Goal: Information Seeking & Learning: Learn about a topic

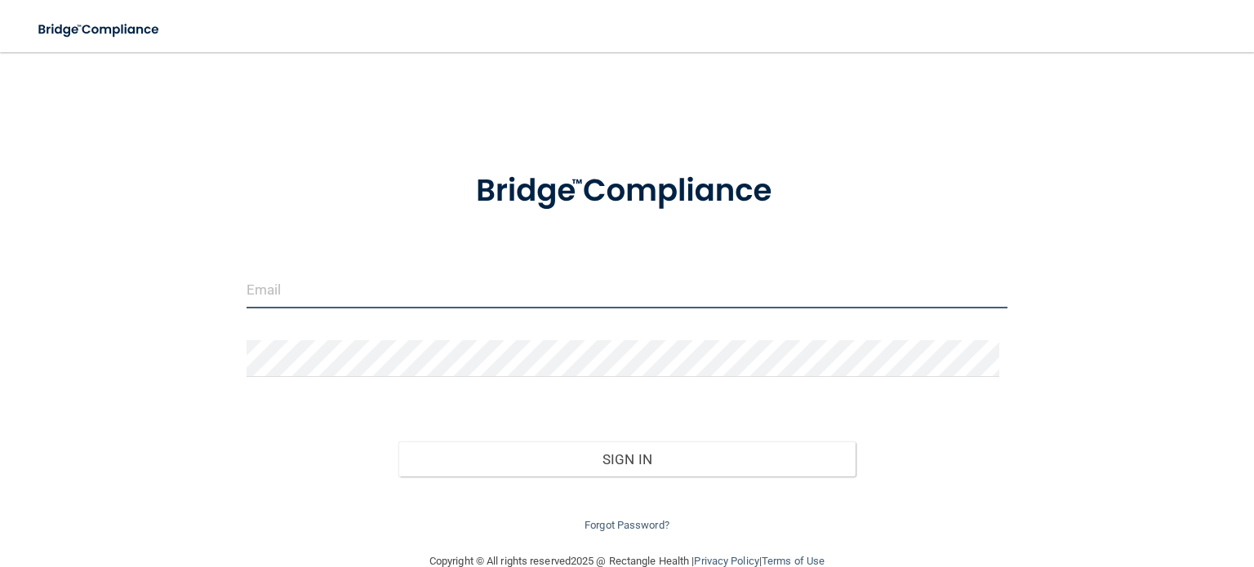
click at [304, 285] on input "email" at bounding box center [627, 290] width 761 height 37
type input "[EMAIL_ADDRESS][DOMAIN_NAME]"
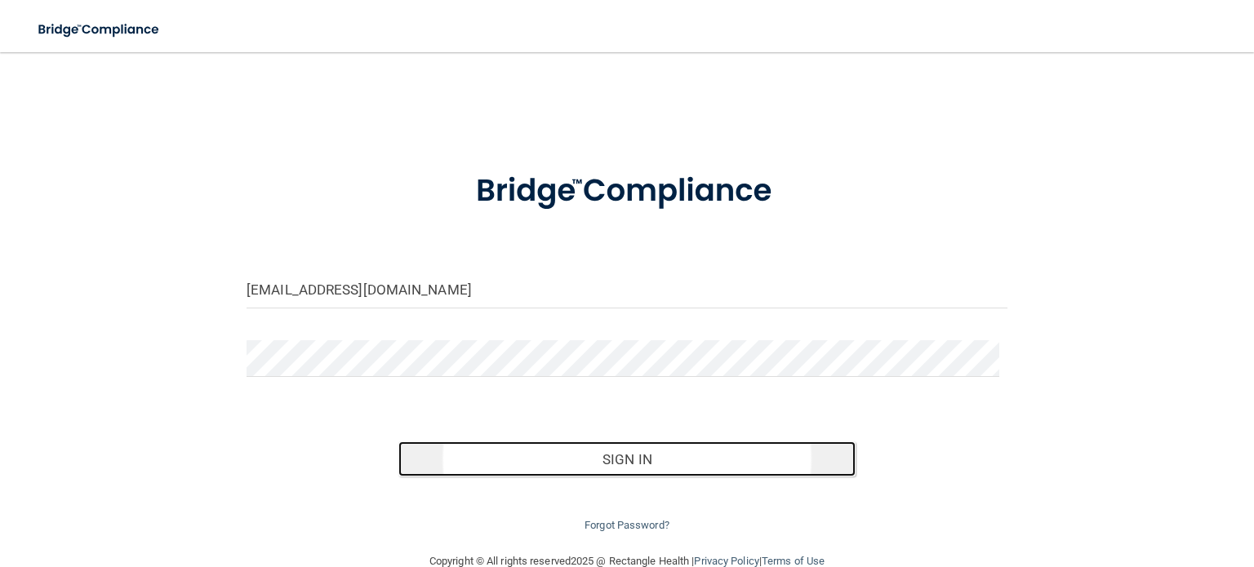
click at [445, 469] on button "Sign In" at bounding box center [626, 460] width 456 height 36
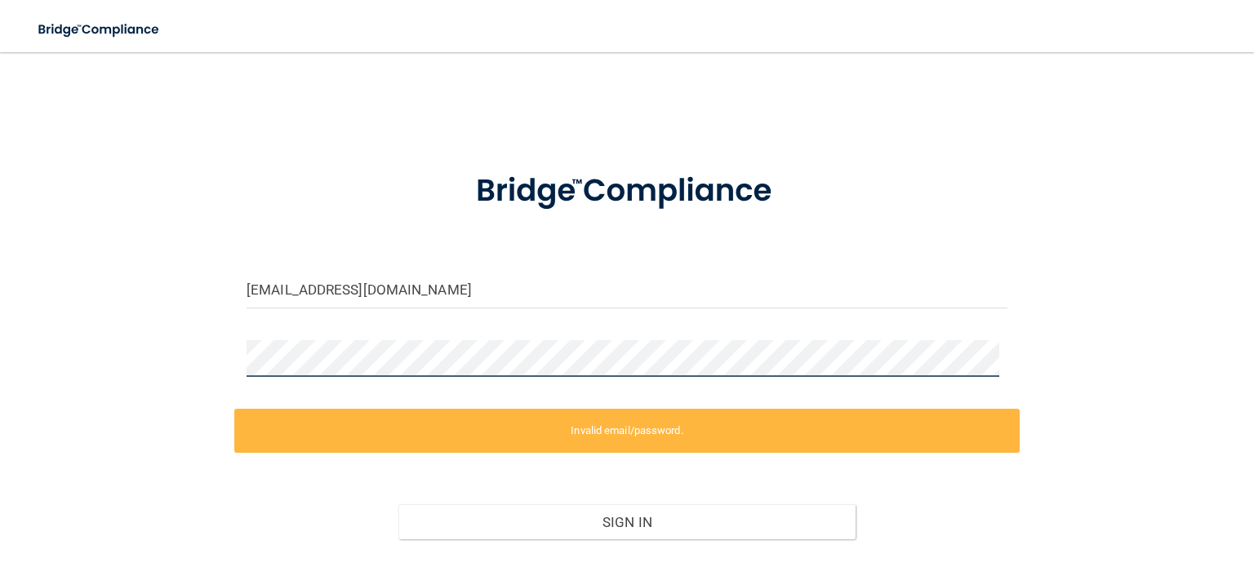
click at [36, 389] on div "drashad@speechandhearingsav.org Invalid email/password. You don't have permissi…" at bounding box center [627, 334] width 1188 height 530
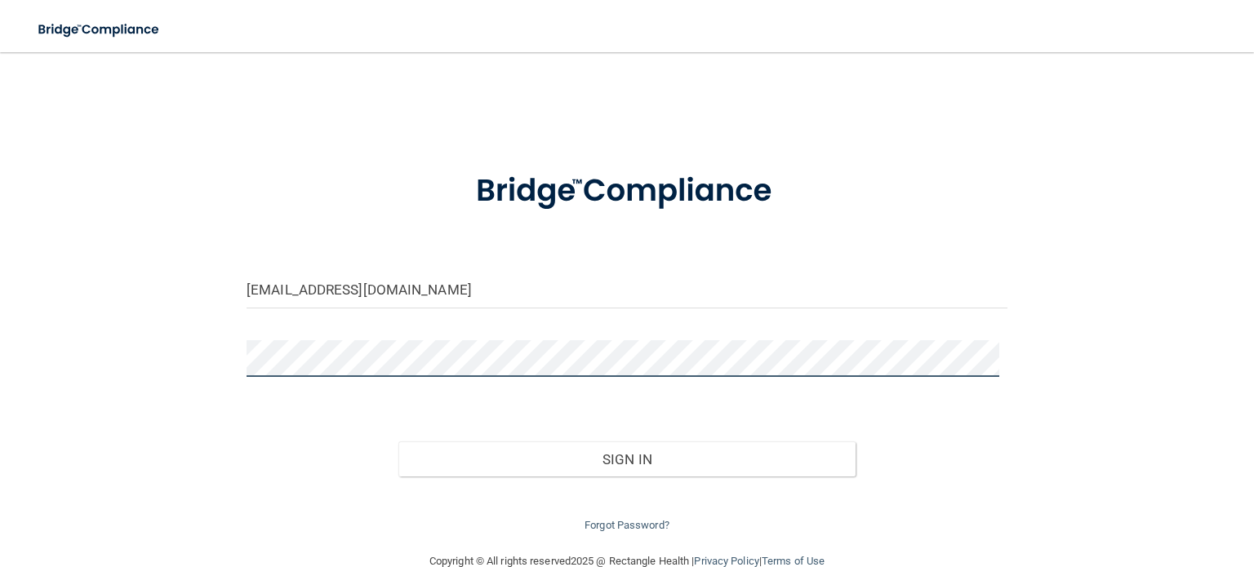
click at [398, 442] on button "Sign In" at bounding box center [626, 460] width 456 height 36
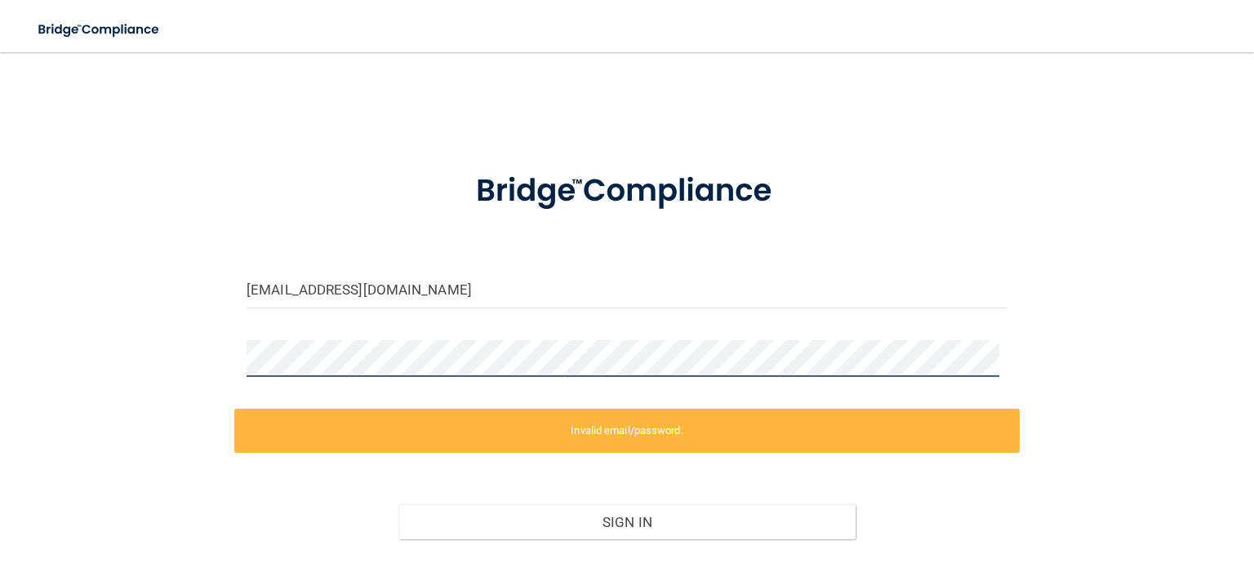
click at [85, 368] on div "drashad@speechandhearingsav.org Invalid email/password. You don't have permissi…" at bounding box center [627, 334] width 1188 height 530
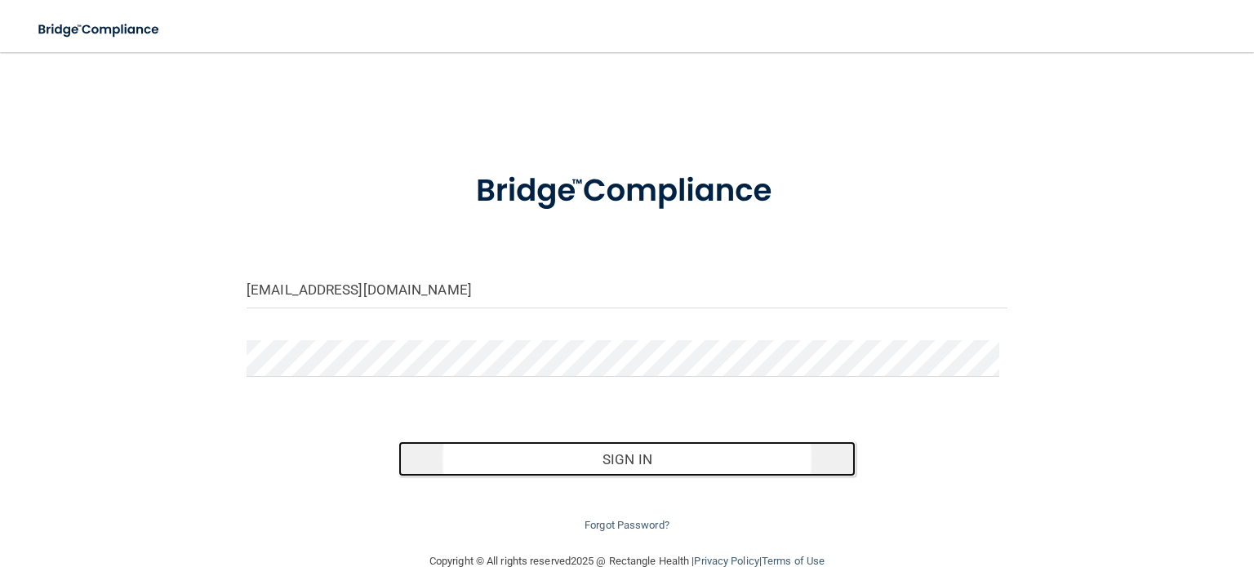
click at [486, 448] on button "Sign In" at bounding box center [626, 460] width 456 height 36
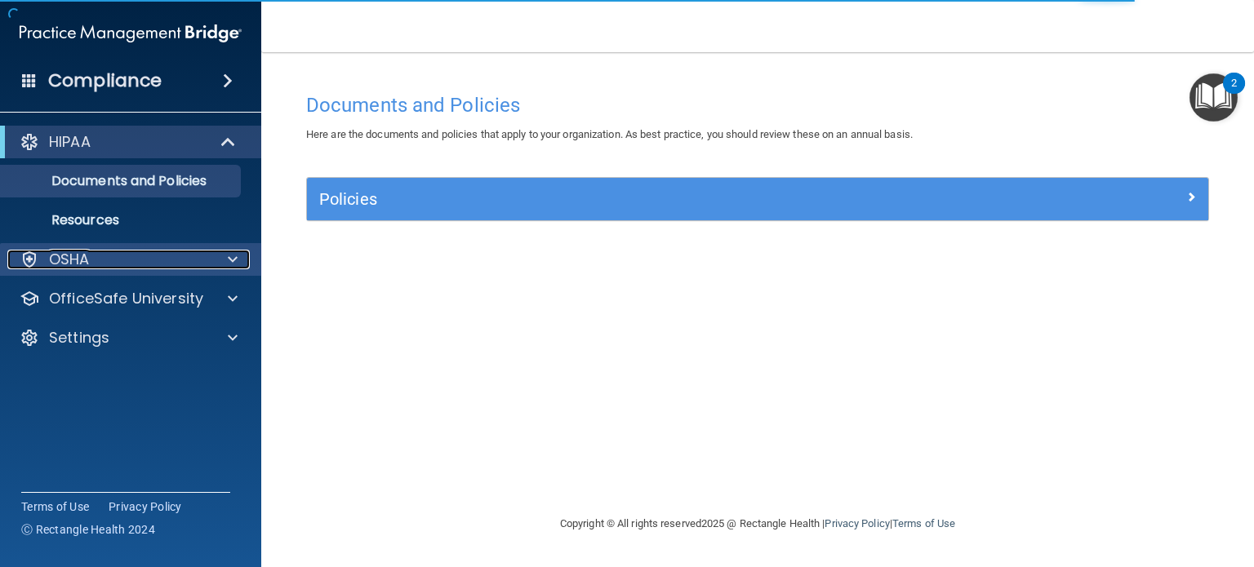
click at [95, 256] on div "OSHA" at bounding box center [108, 260] width 202 height 20
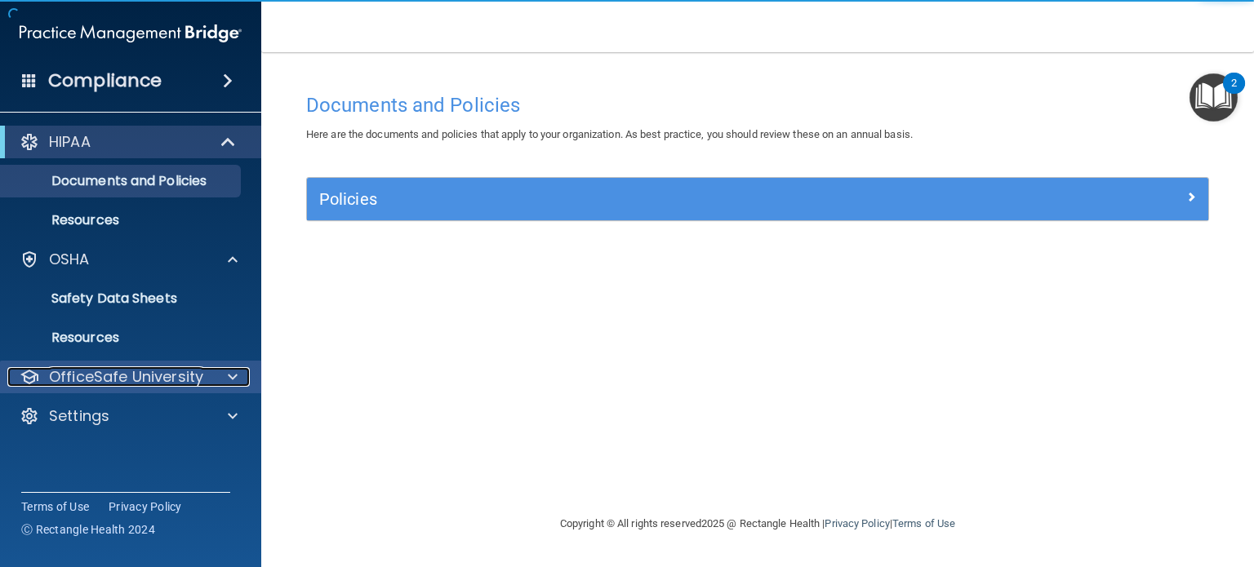
click at [193, 380] on p "OfficeSafe University" at bounding box center [126, 377] width 154 height 20
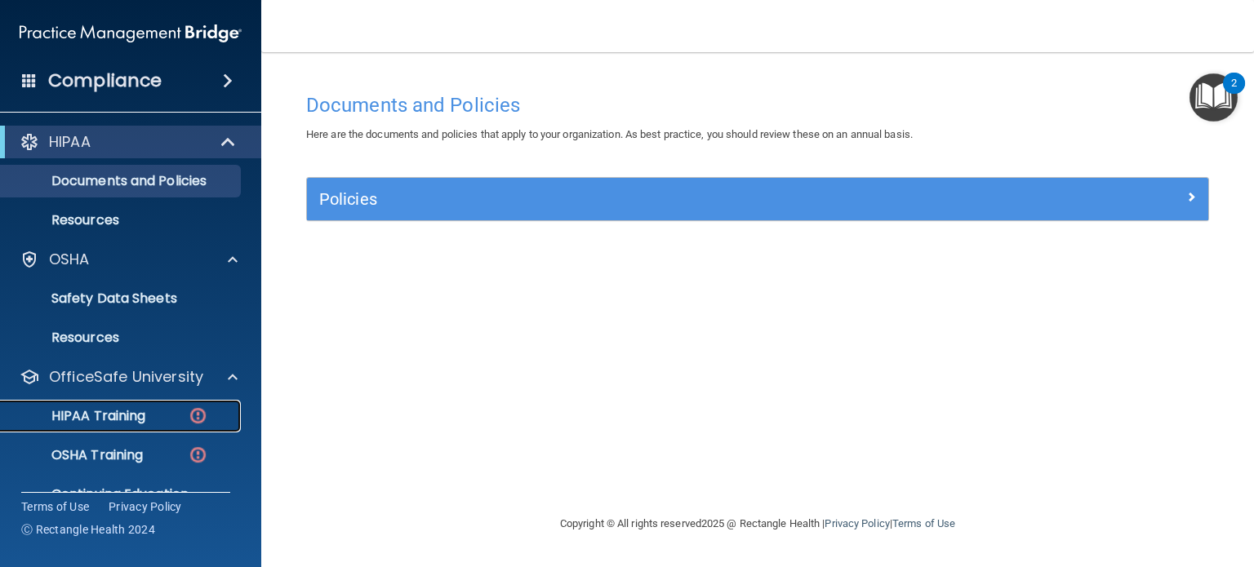
click at [164, 419] on div "HIPAA Training" at bounding box center [122, 416] width 223 height 16
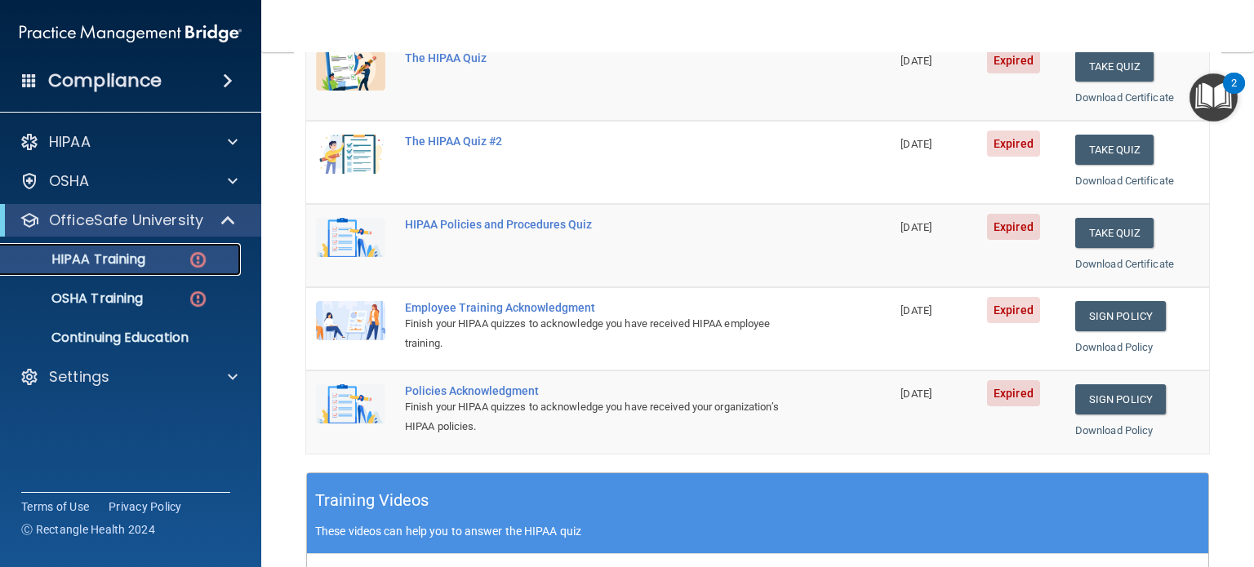
scroll to position [251, 0]
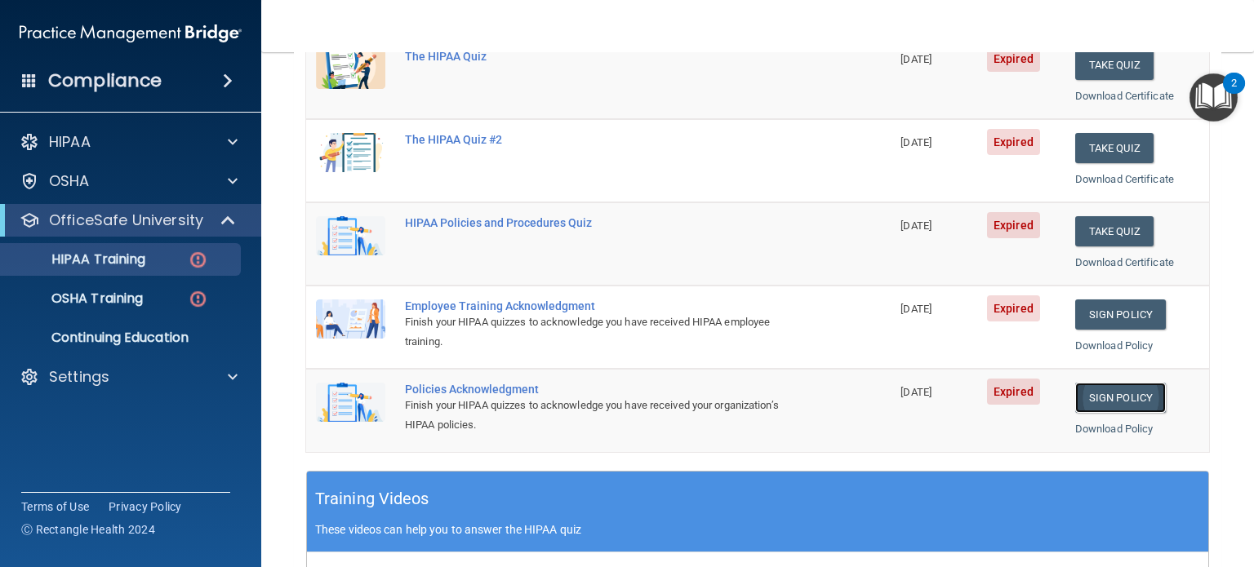
click at [1124, 396] on link "Sign Policy" at bounding box center [1120, 398] width 91 height 30
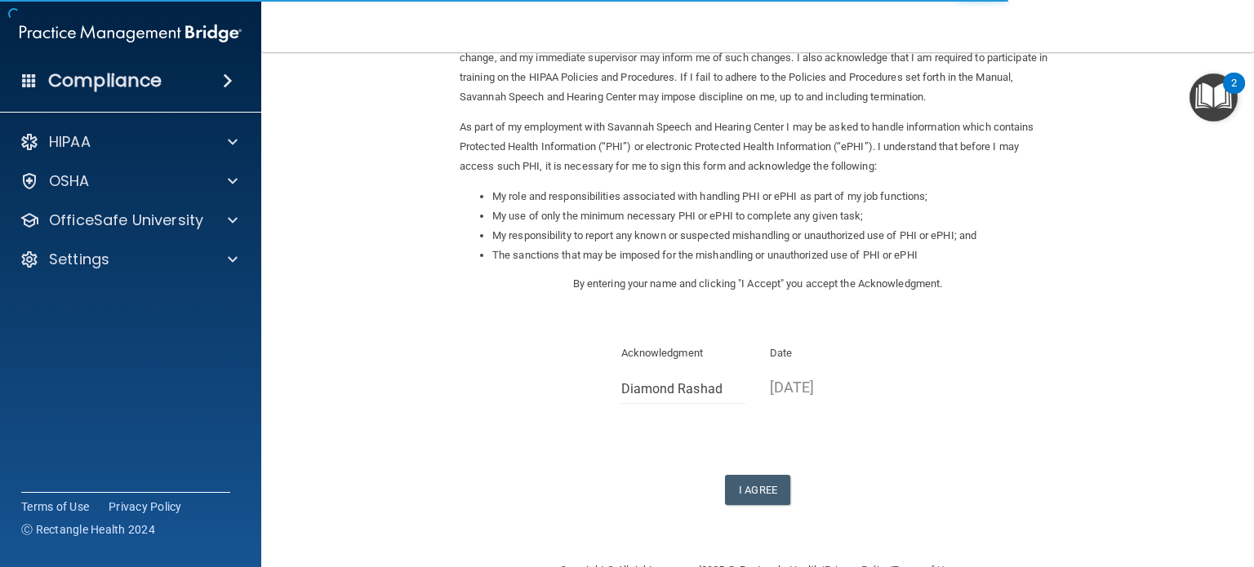
scroll to position [180, 0]
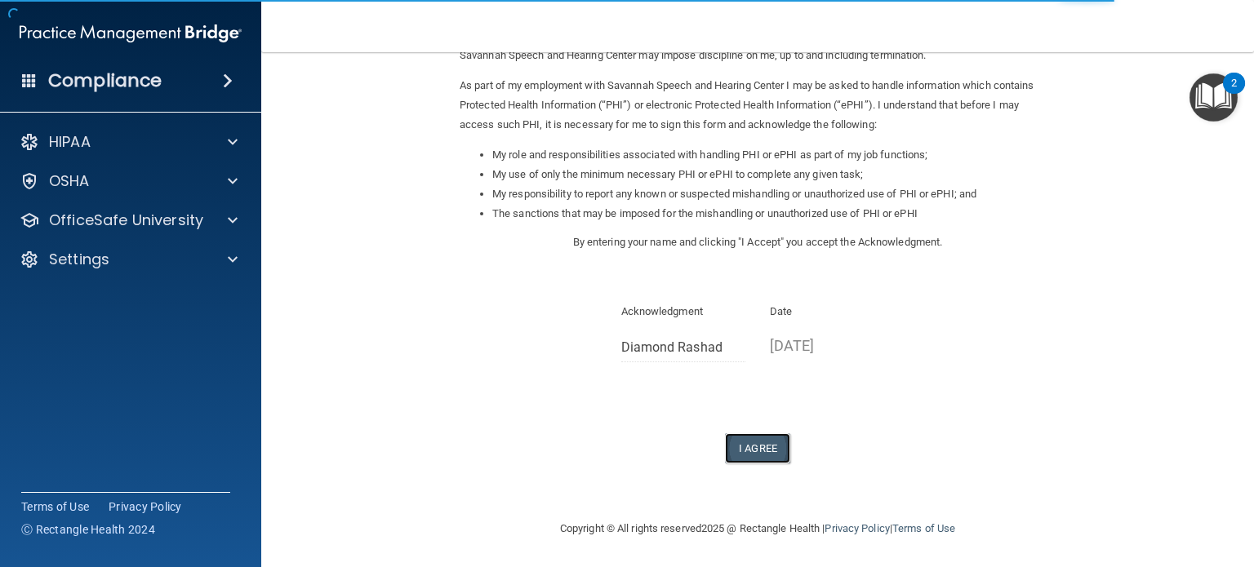
click at [754, 462] on button "I Agree" at bounding box center [757, 448] width 65 height 30
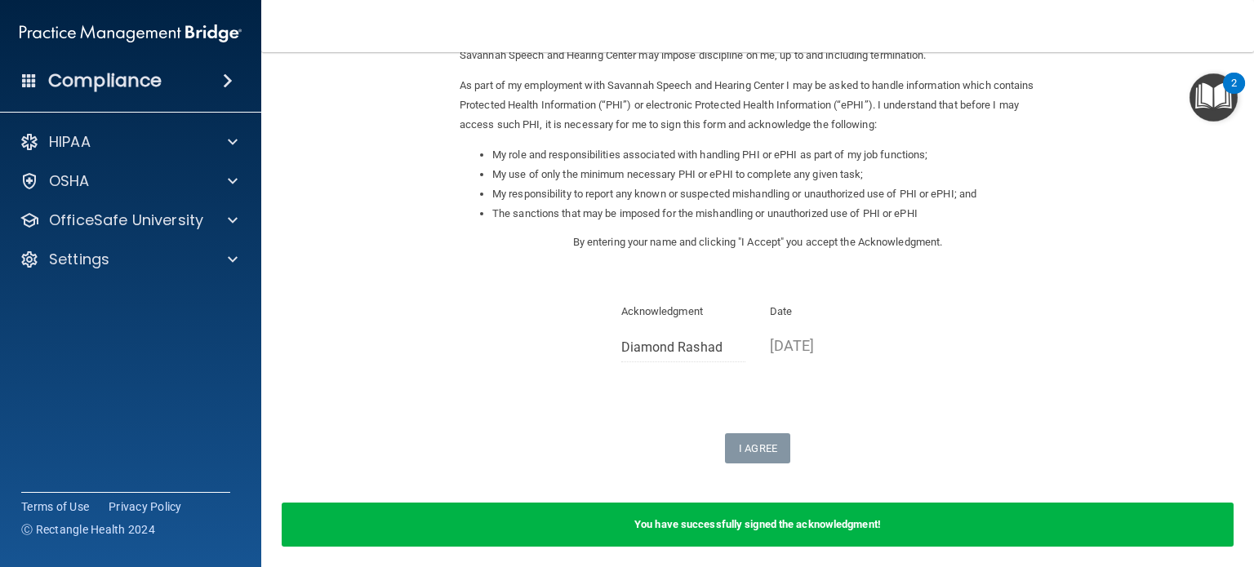
scroll to position [0, 0]
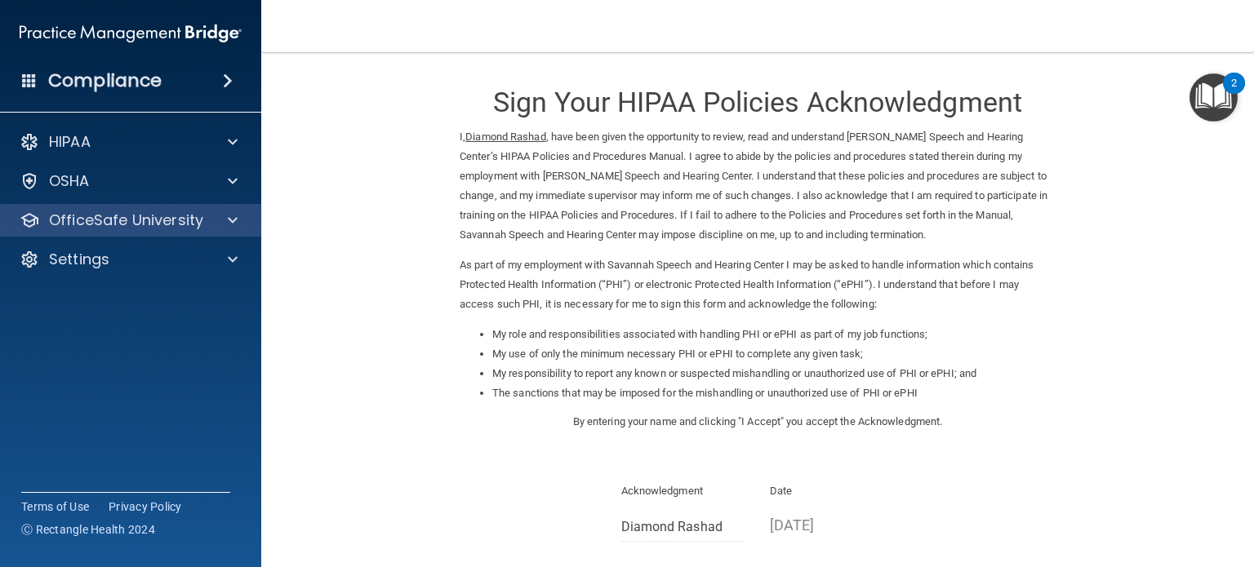
click at [179, 234] on div "OfficeSafe University" at bounding box center [131, 220] width 262 height 33
click at [238, 219] on div at bounding box center [230, 221] width 41 height 20
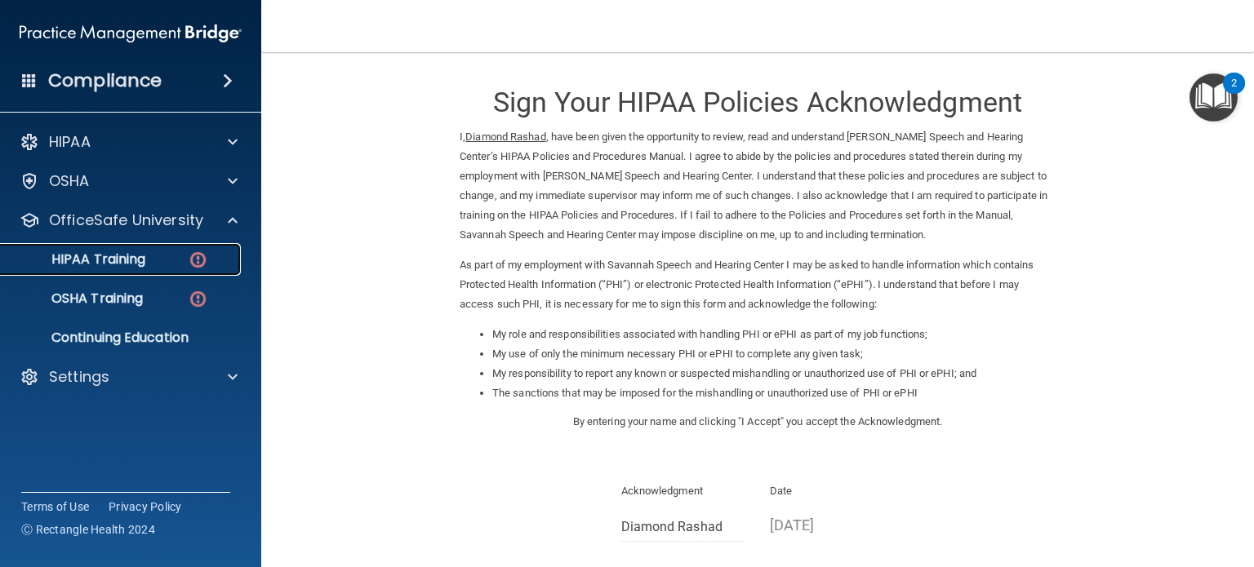
click at [140, 264] on p "HIPAA Training" at bounding box center [78, 259] width 135 height 16
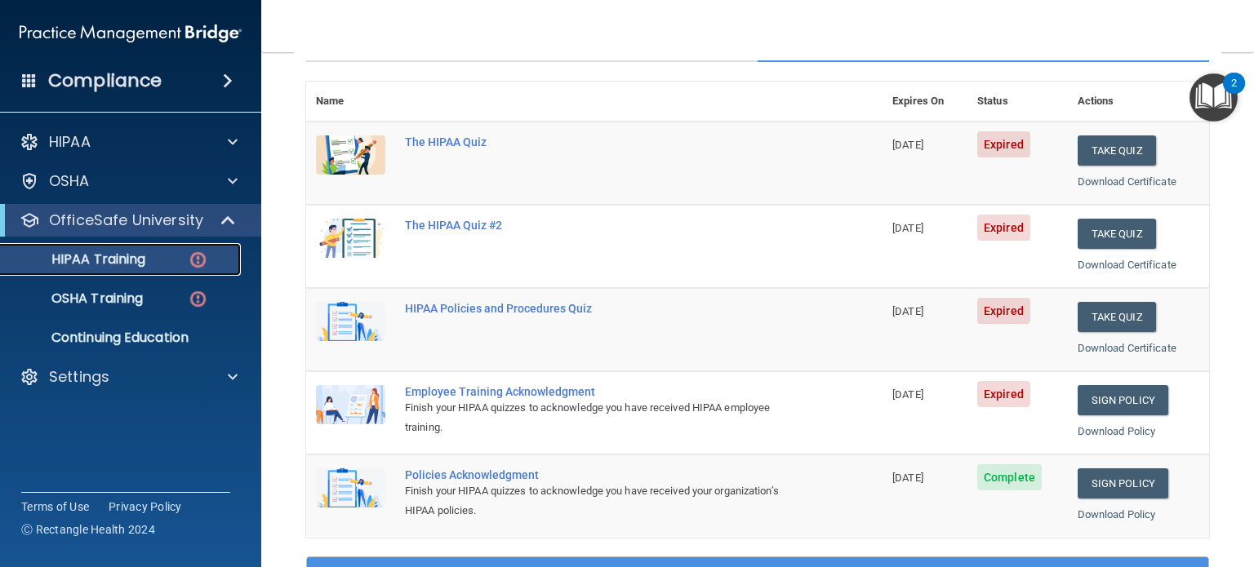
scroll to position [163, 0]
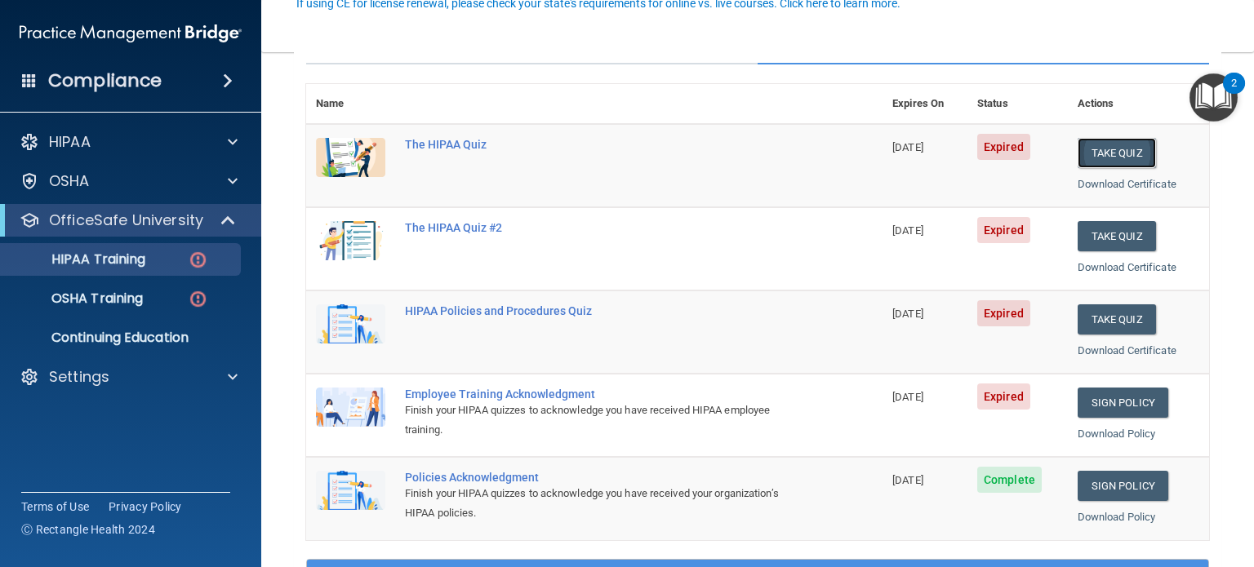
click at [1100, 156] on button "Take Quiz" at bounding box center [1116, 153] width 78 height 30
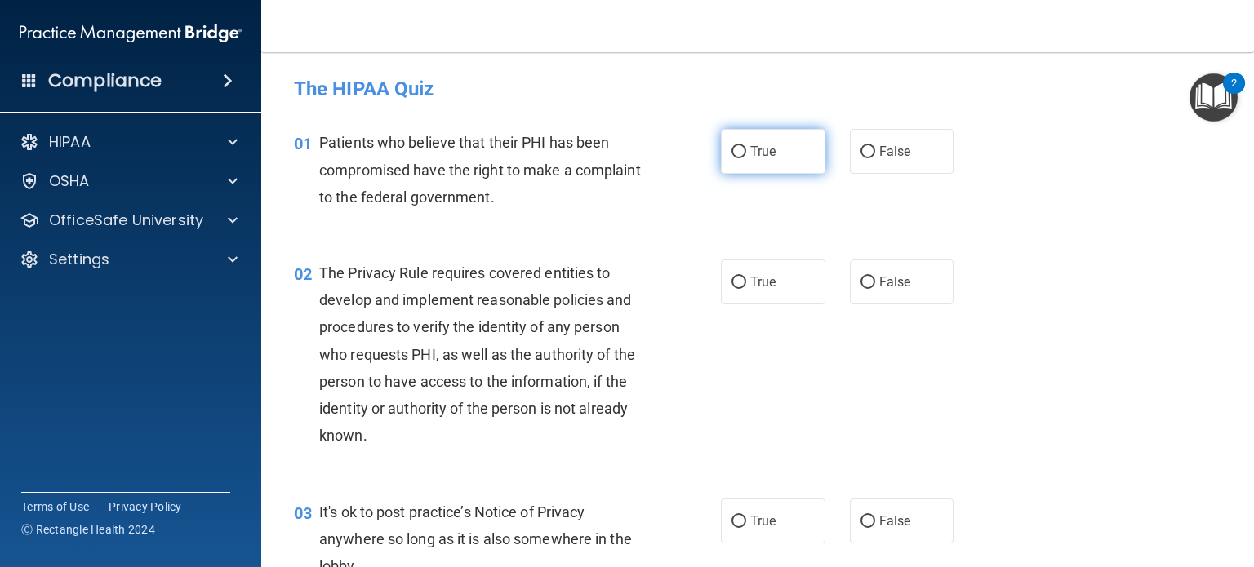
click at [731, 151] on input "True" at bounding box center [738, 152] width 15 height 12
radio input "true"
click at [750, 283] on span "True" at bounding box center [762, 282] width 25 height 16
click at [746, 283] on input "True" at bounding box center [738, 283] width 15 height 12
radio input "true"
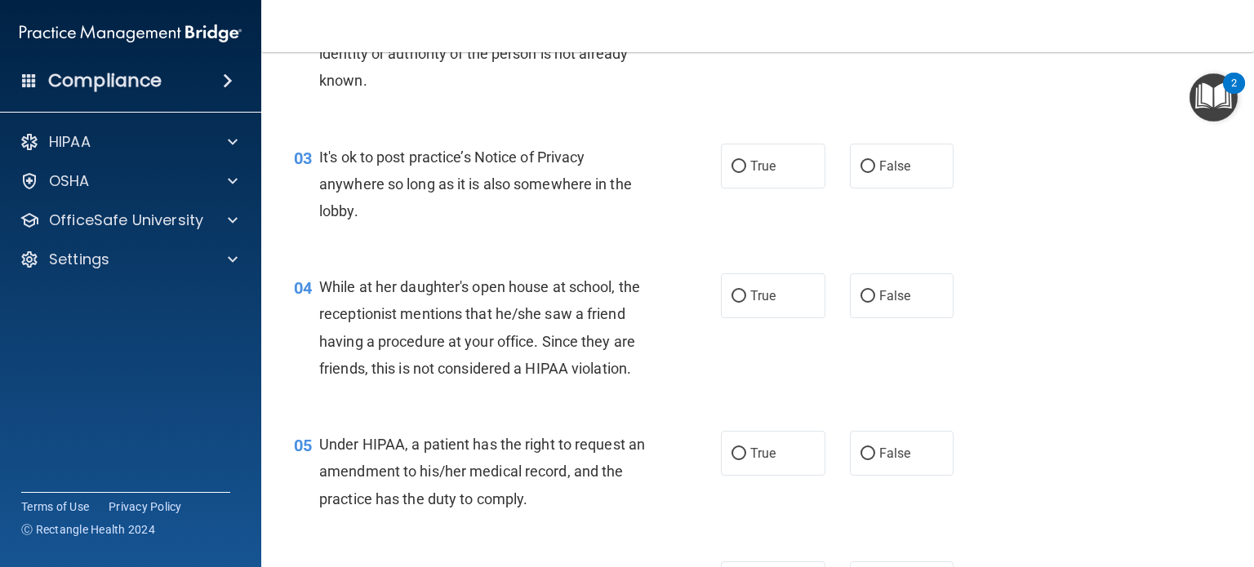
scroll to position [361, 0]
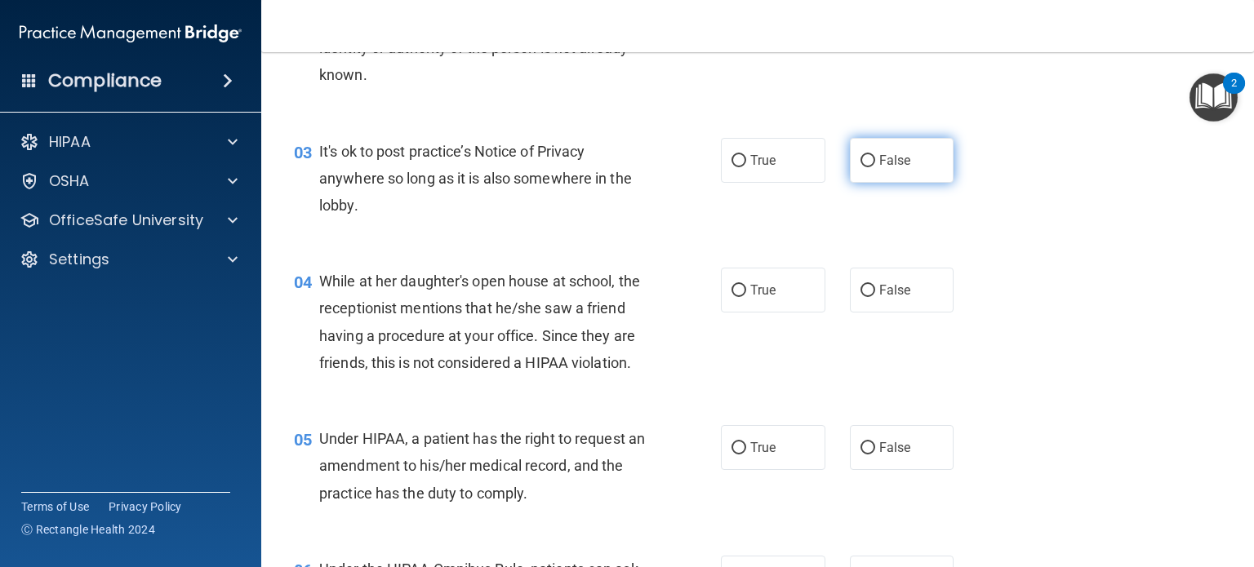
click at [864, 158] on input "False" at bounding box center [867, 161] width 15 height 12
radio input "true"
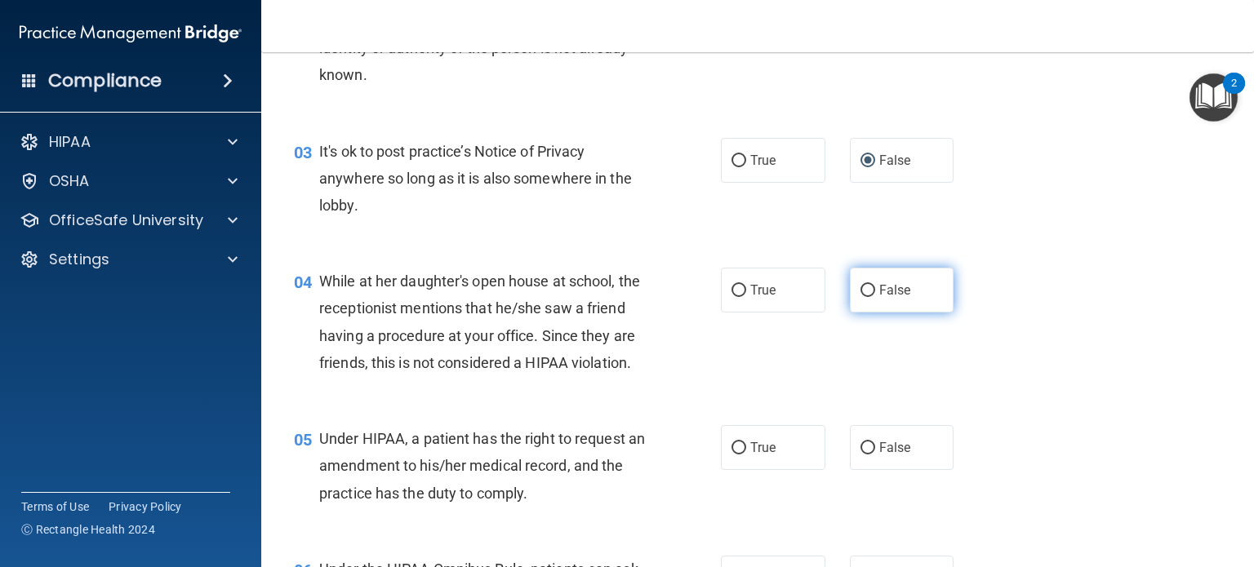
click at [872, 304] on label "False" at bounding box center [902, 290] width 104 height 45
click at [872, 297] on input "False" at bounding box center [867, 291] width 15 height 12
radio input "true"
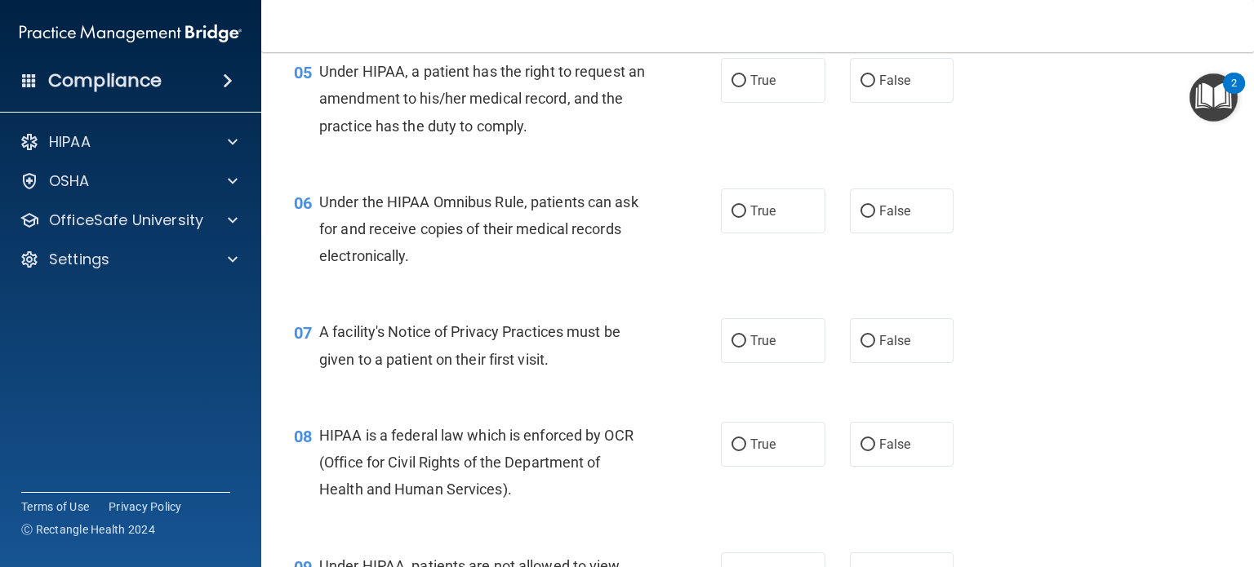
scroll to position [734, 0]
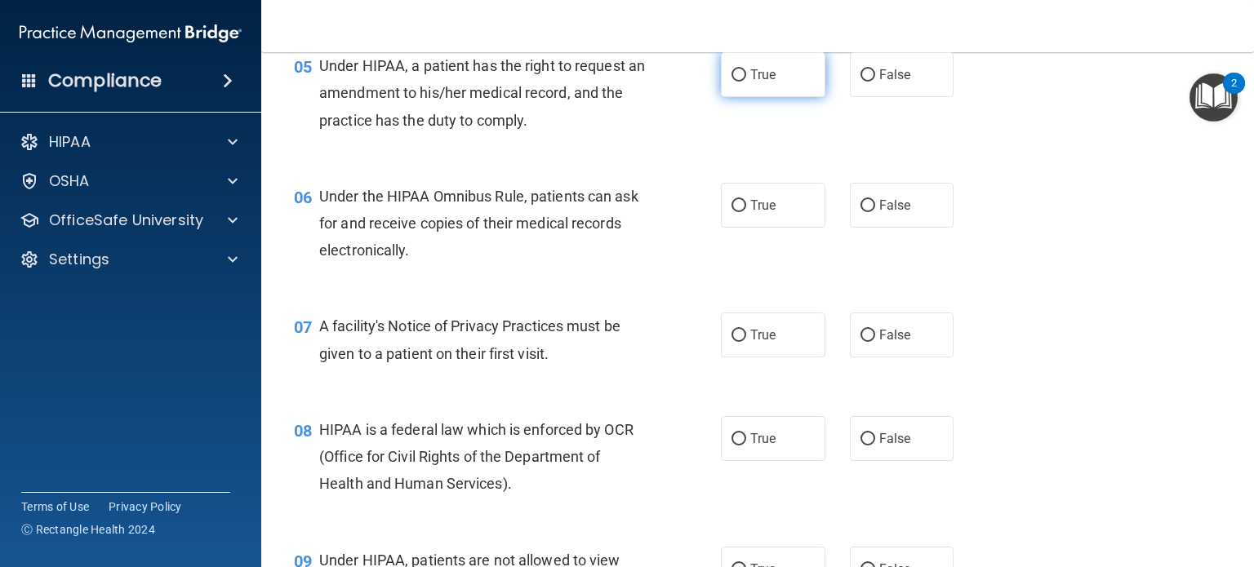
click at [731, 82] on input "True" at bounding box center [738, 75] width 15 height 12
radio input "true"
click at [721, 228] on label "True" at bounding box center [773, 205] width 104 height 45
click at [731, 212] on input "True" at bounding box center [738, 206] width 15 height 12
radio input "true"
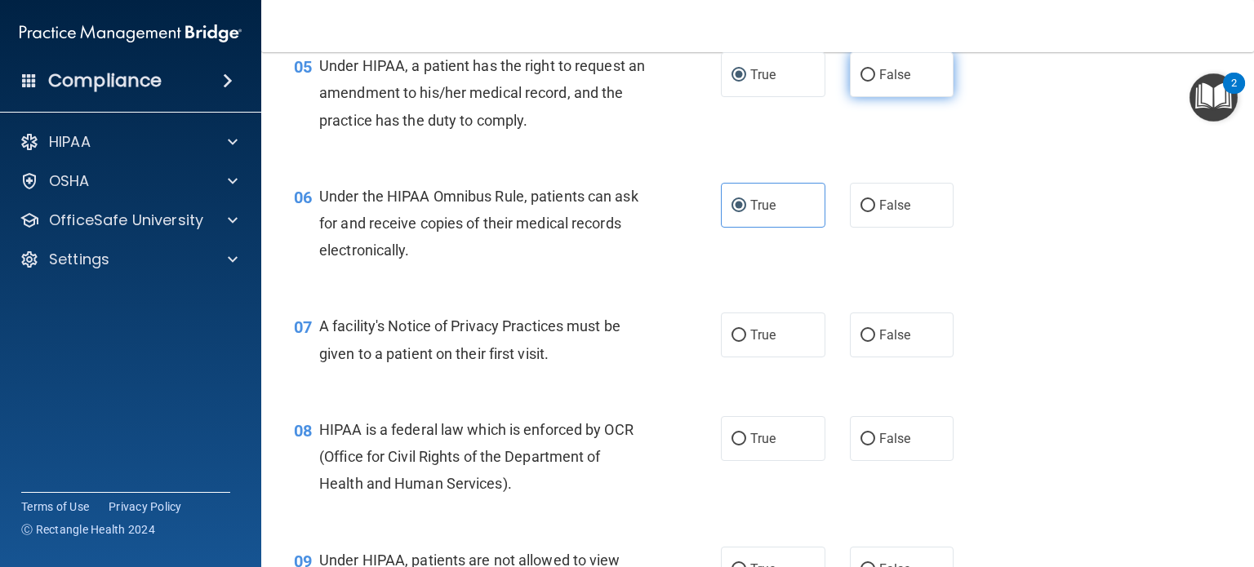
click at [861, 82] on input "False" at bounding box center [867, 75] width 15 height 12
radio input "true"
radio input "false"
click at [775, 358] on label "True" at bounding box center [773, 335] width 104 height 45
click at [746, 342] on input "True" at bounding box center [738, 336] width 15 height 12
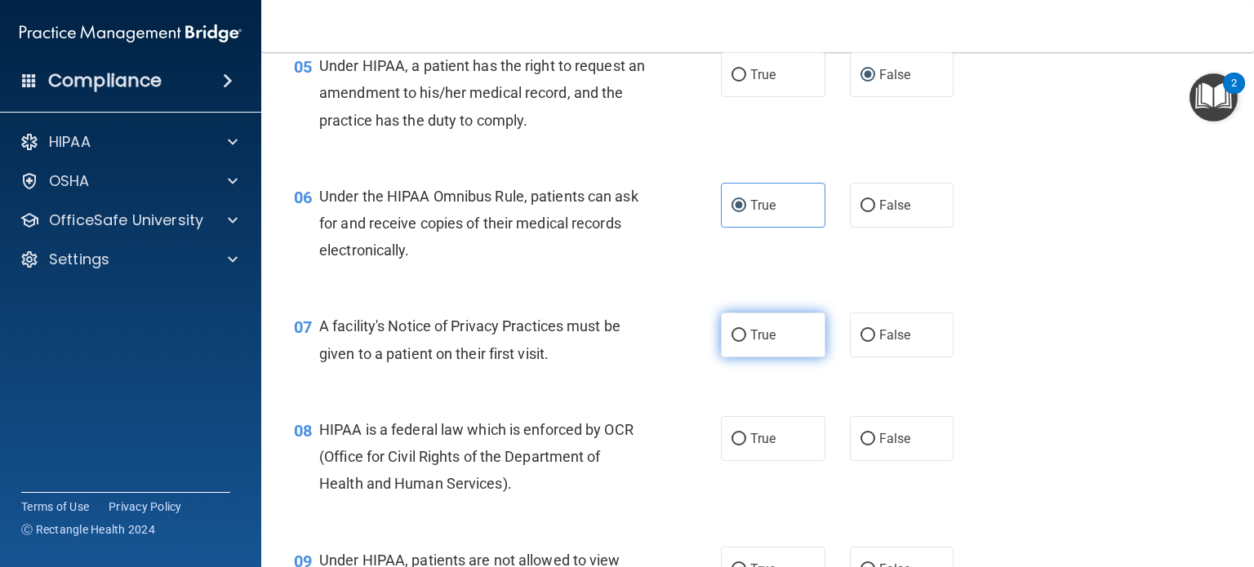
radio input "true"
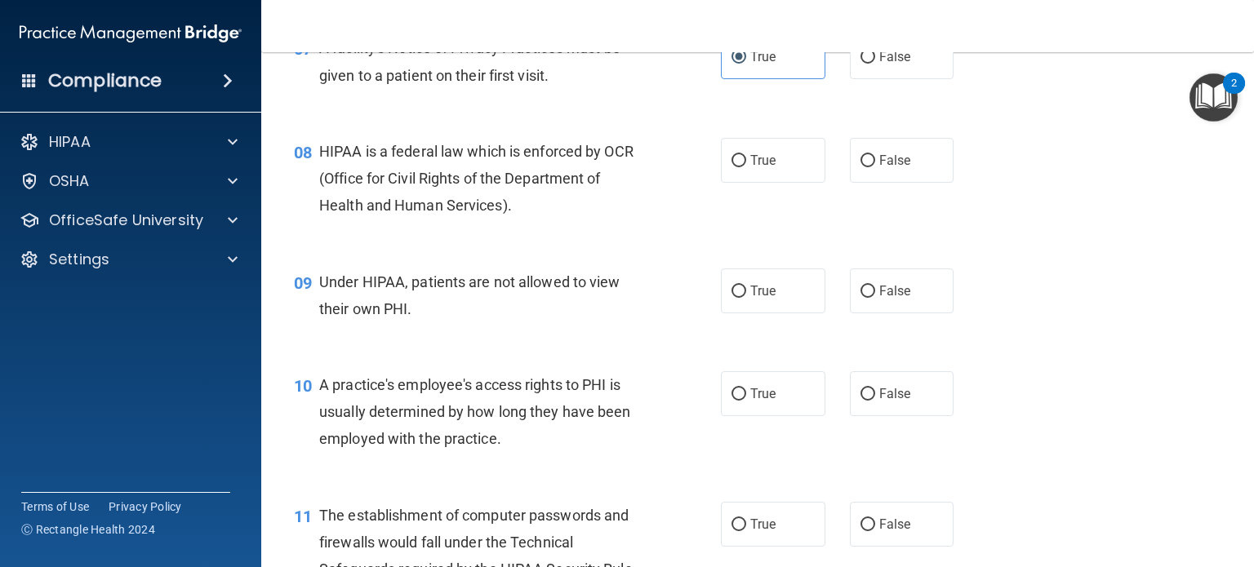
scroll to position [1031, 0]
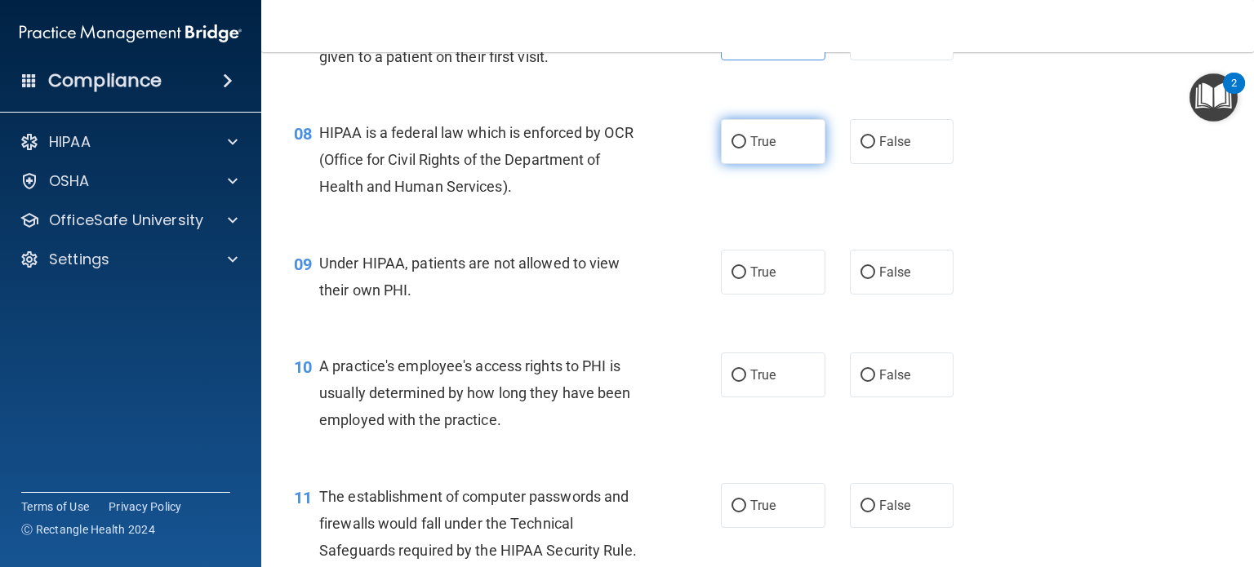
click at [727, 164] on label "True" at bounding box center [773, 141] width 104 height 45
click at [731, 149] on input "True" at bounding box center [738, 142] width 15 height 12
radio input "true"
click at [860, 295] on label "False" at bounding box center [902, 272] width 104 height 45
click at [860, 279] on input "False" at bounding box center [867, 273] width 15 height 12
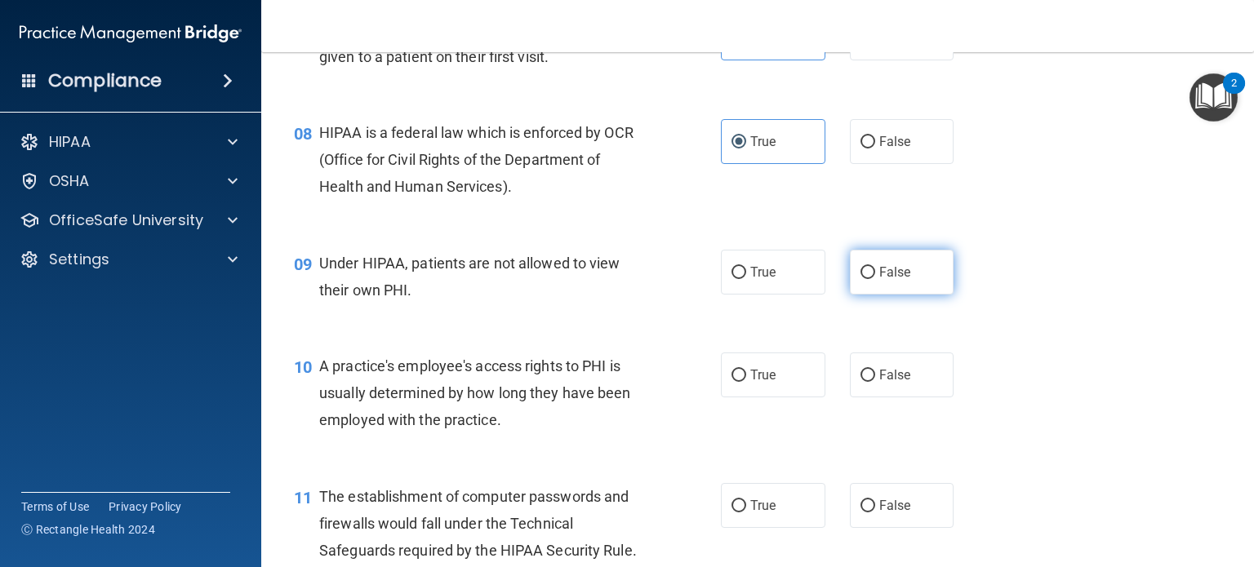
radio input "true"
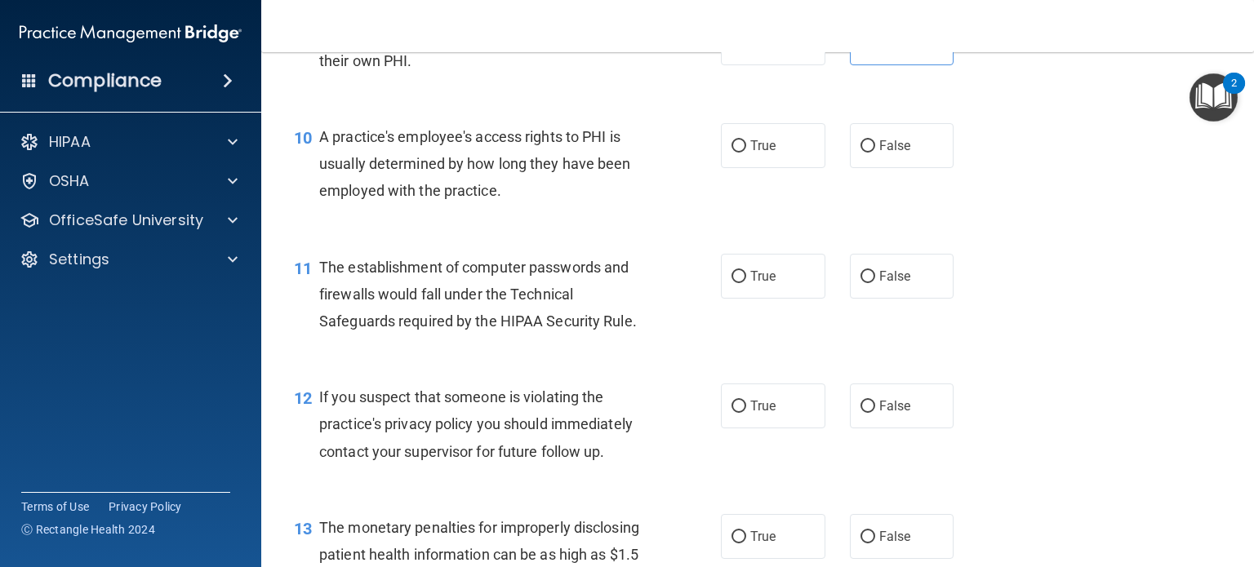
scroll to position [1266, 0]
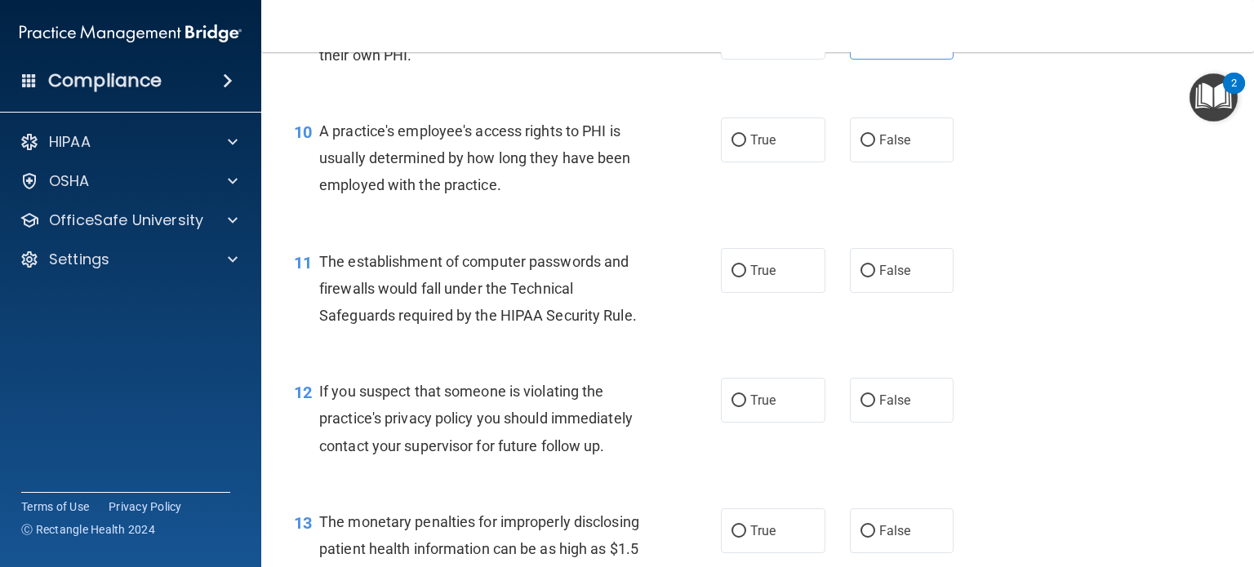
click at [828, 162] on div "True False" at bounding box center [846, 140] width 251 height 45
click at [850, 162] on label "False" at bounding box center [902, 140] width 104 height 45
click at [860, 147] on input "False" at bounding box center [867, 141] width 15 height 12
radio input "true"
click at [732, 278] on input "True" at bounding box center [738, 271] width 15 height 12
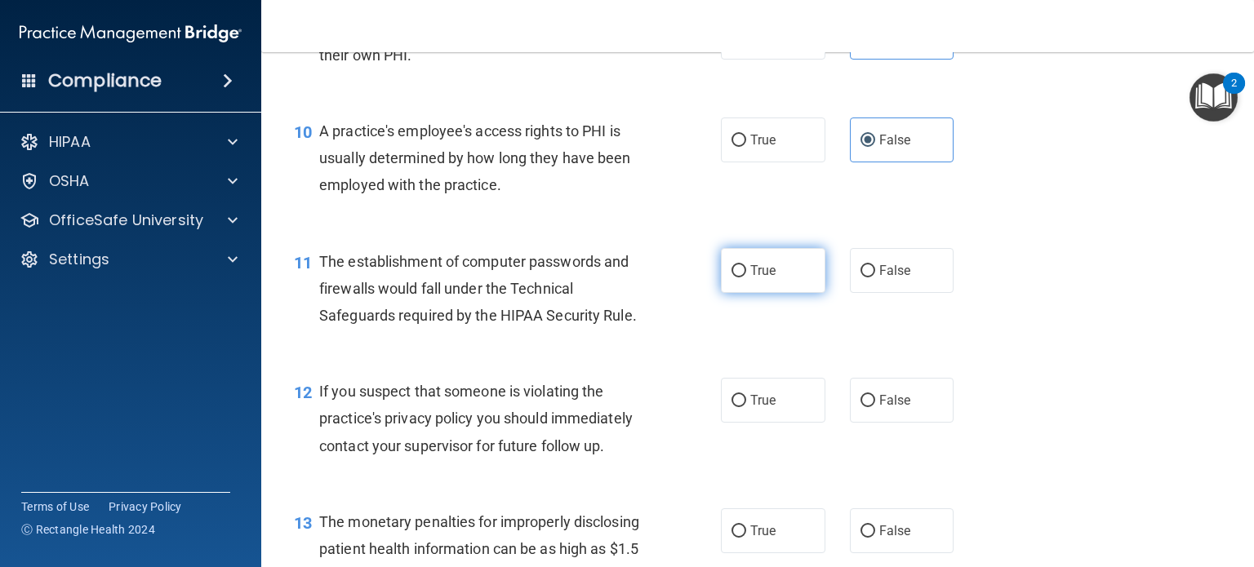
radio input "true"
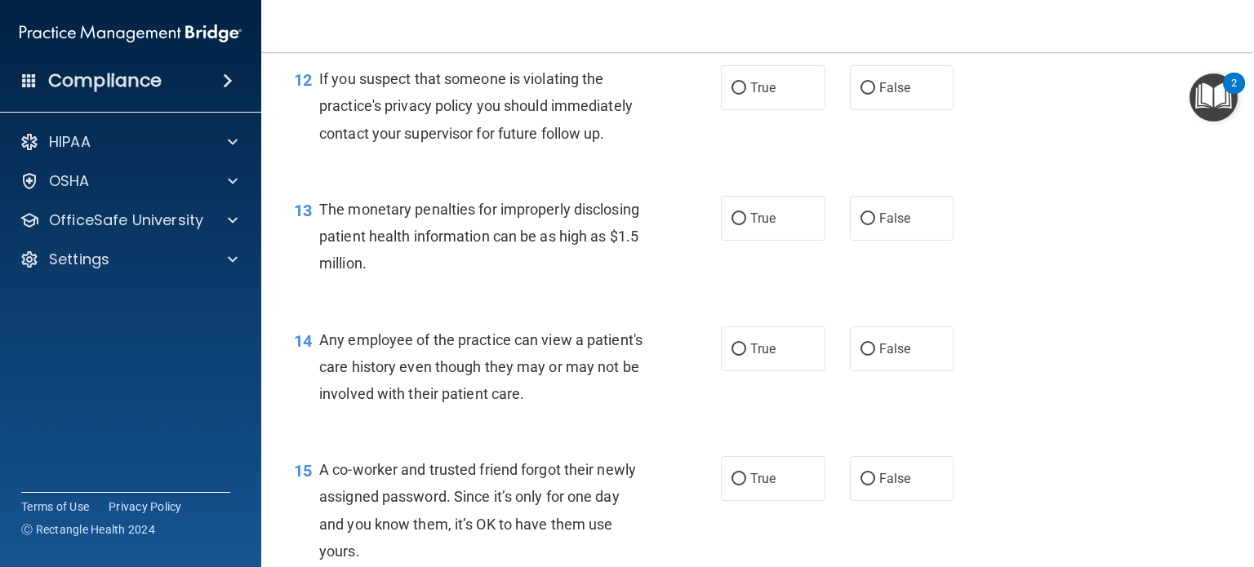
scroll to position [1591, 0]
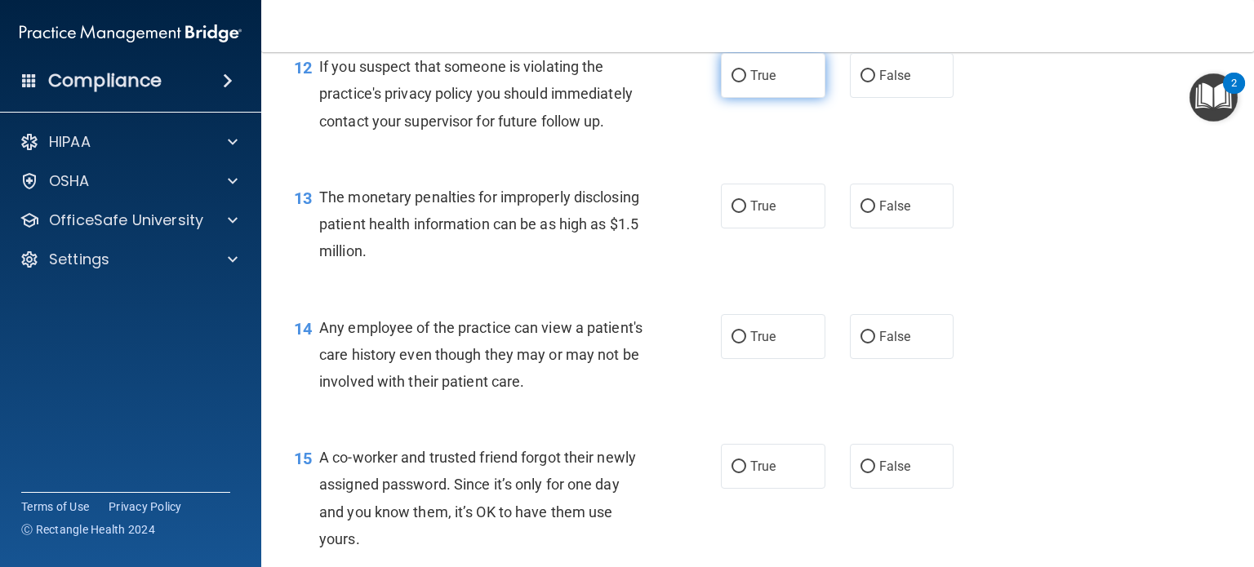
click at [772, 98] on label "True" at bounding box center [773, 75] width 104 height 45
click at [746, 82] on input "True" at bounding box center [738, 76] width 15 height 12
radio input "true"
click at [771, 229] on label "True" at bounding box center [773, 206] width 104 height 45
click at [746, 213] on input "True" at bounding box center [738, 207] width 15 height 12
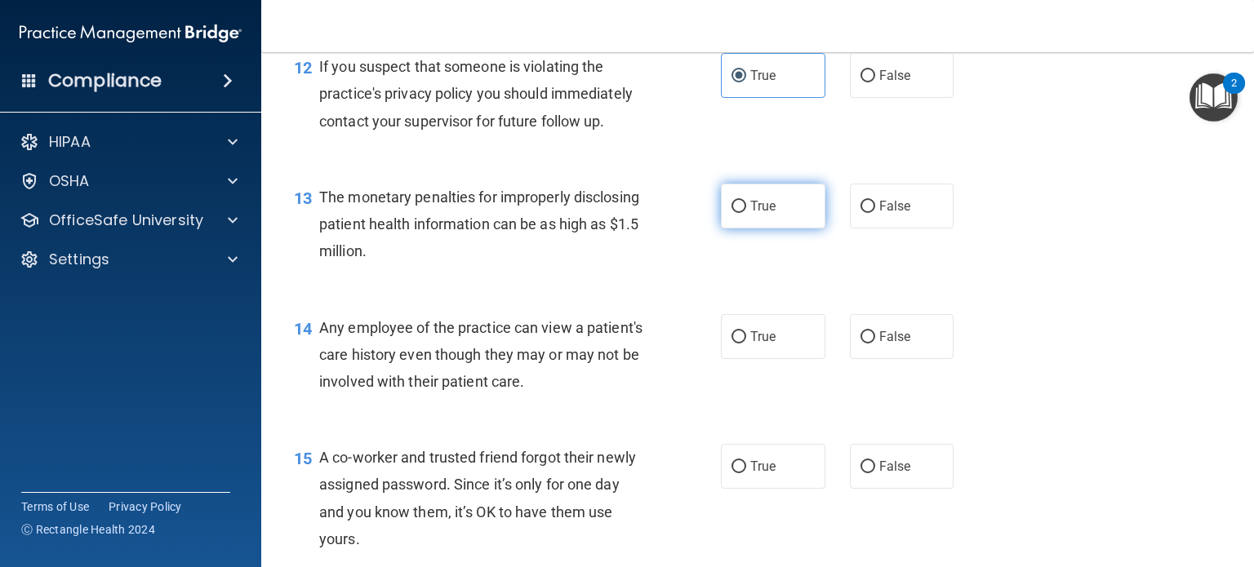
radio input "true"
click at [862, 344] on input "False" at bounding box center [867, 337] width 15 height 12
radio input "true"
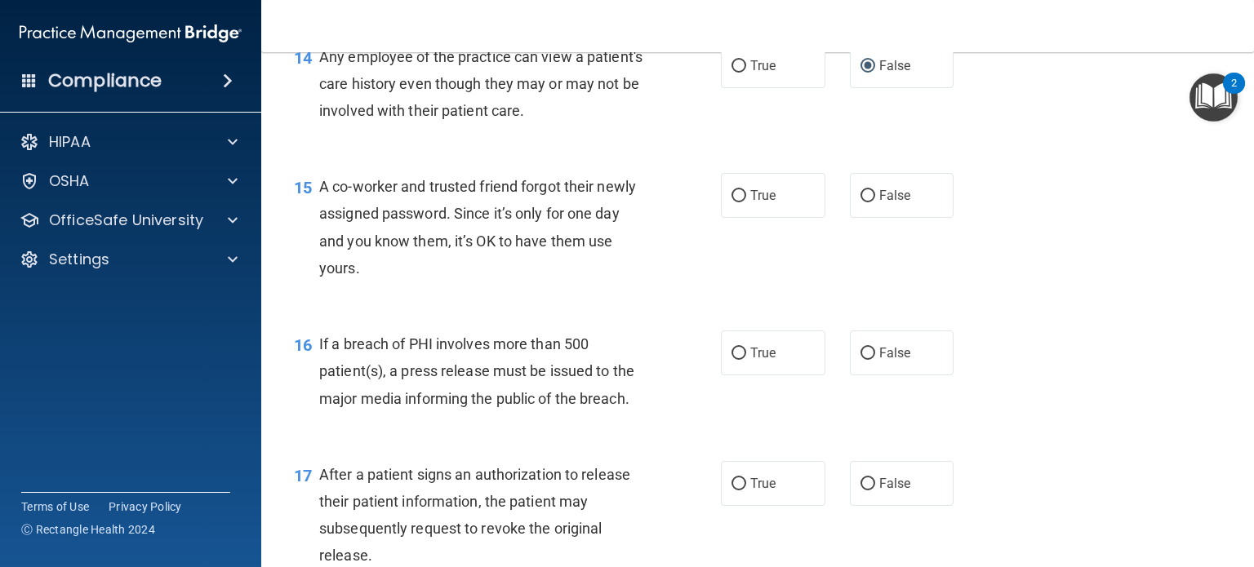
scroll to position [1874, 0]
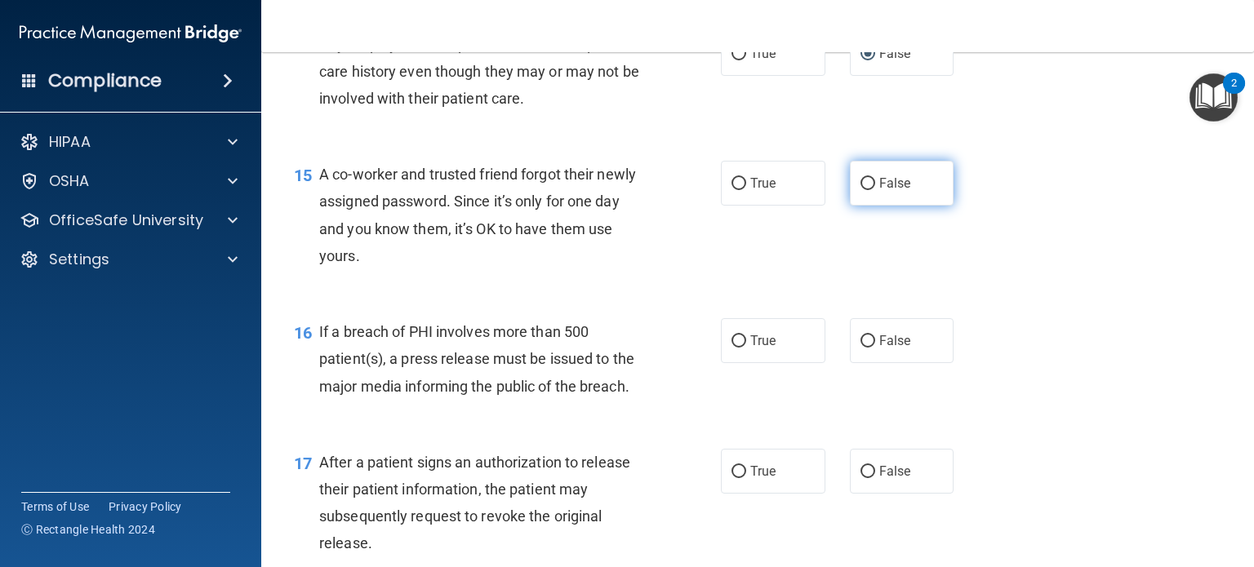
click at [860, 190] on input "False" at bounding box center [867, 184] width 15 height 12
radio input "true"
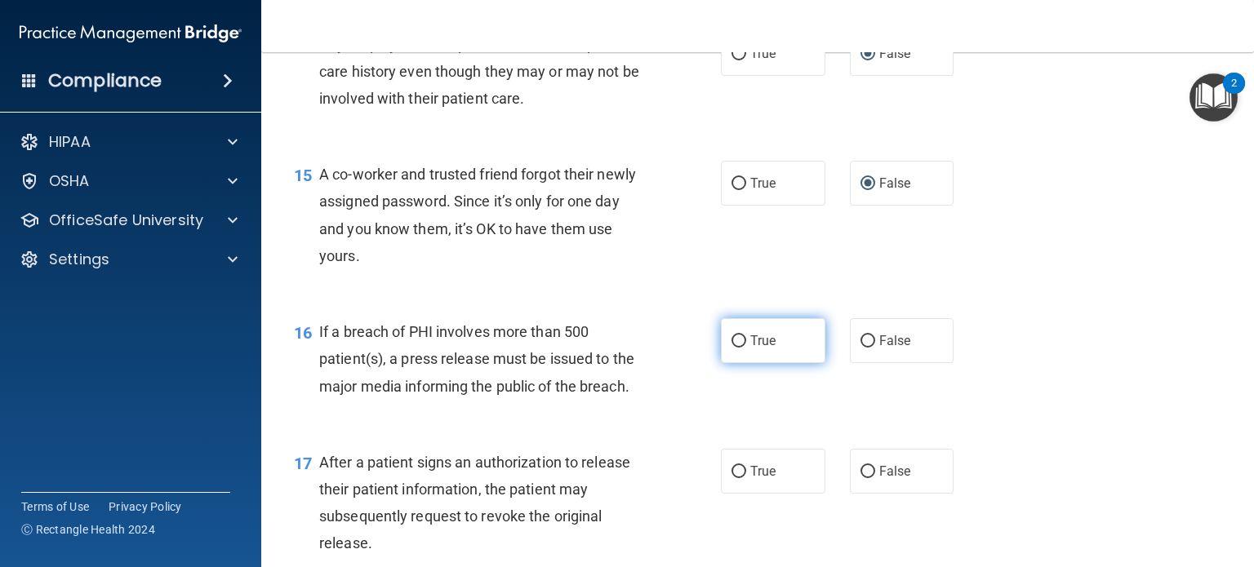
click at [738, 363] on label "True" at bounding box center [773, 340] width 104 height 45
click at [738, 348] on input "True" at bounding box center [738, 341] width 15 height 12
radio input "true"
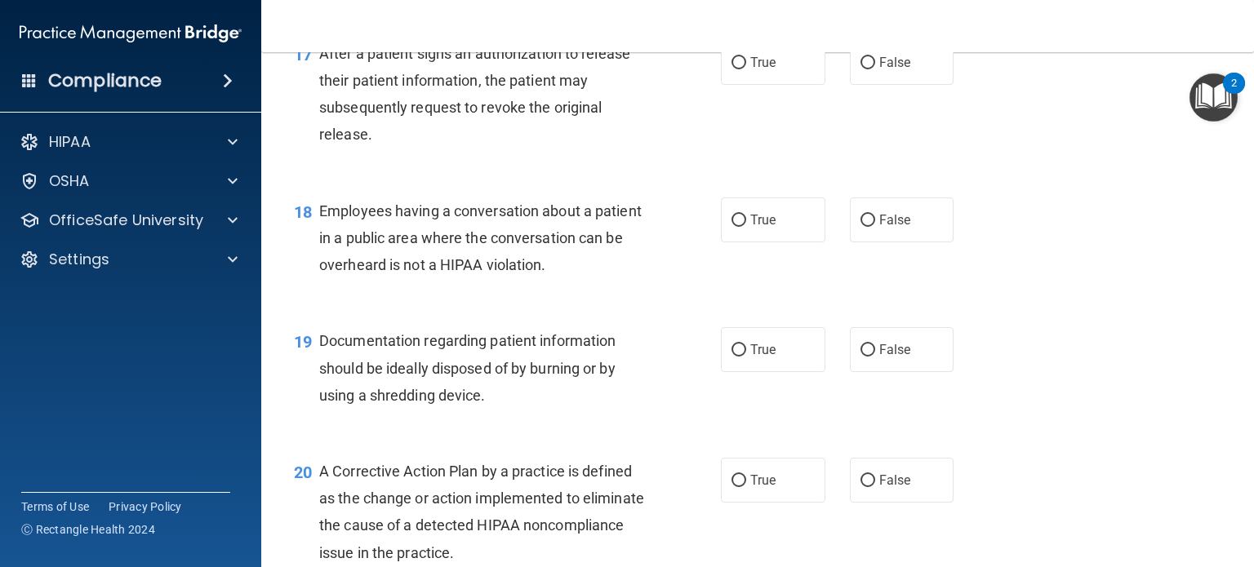
scroll to position [2289, 0]
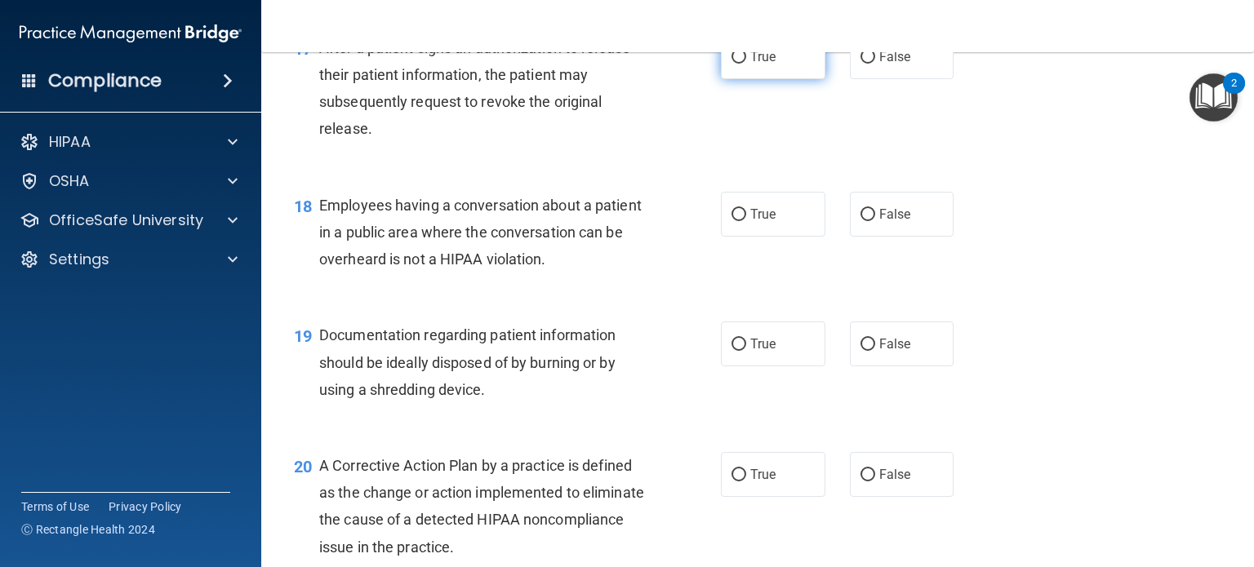
click at [787, 79] on label "True" at bounding box center [773, 56] width 104 height 45
click at [746, 64] on input "True" at bounding box center [738, 57] width 15 height 12
radio input "true"
click at [750, 222] on span "True" at bounding box center [762, 215] width 25 height 16
click at [745, 221] on input "True" at bounding box center [738, 215] width 15 height 12
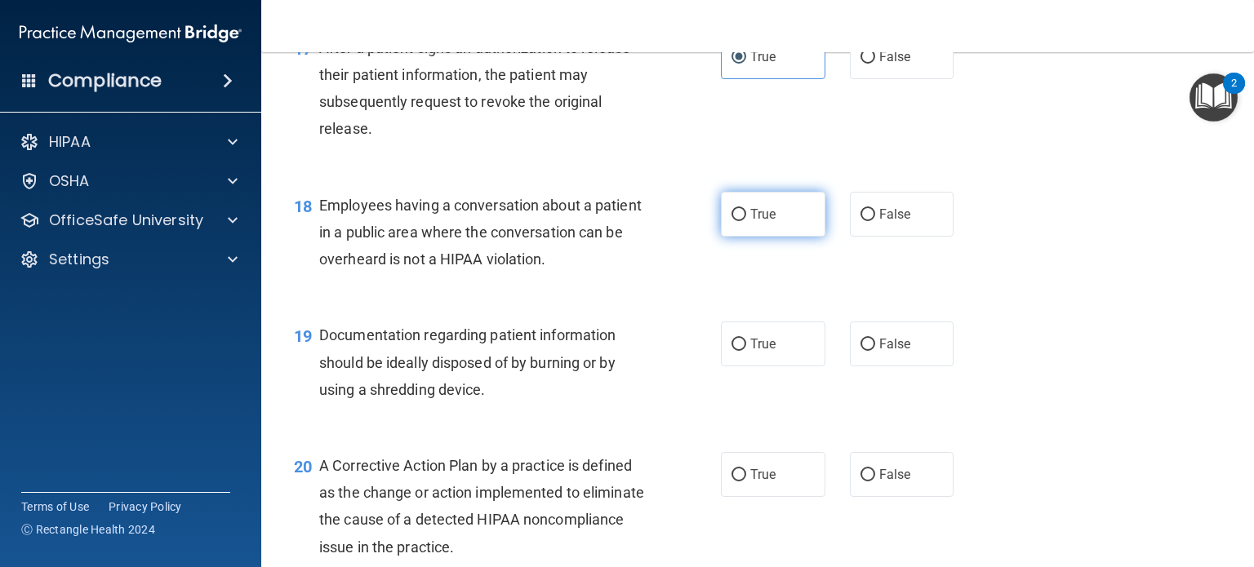
radio input "true"
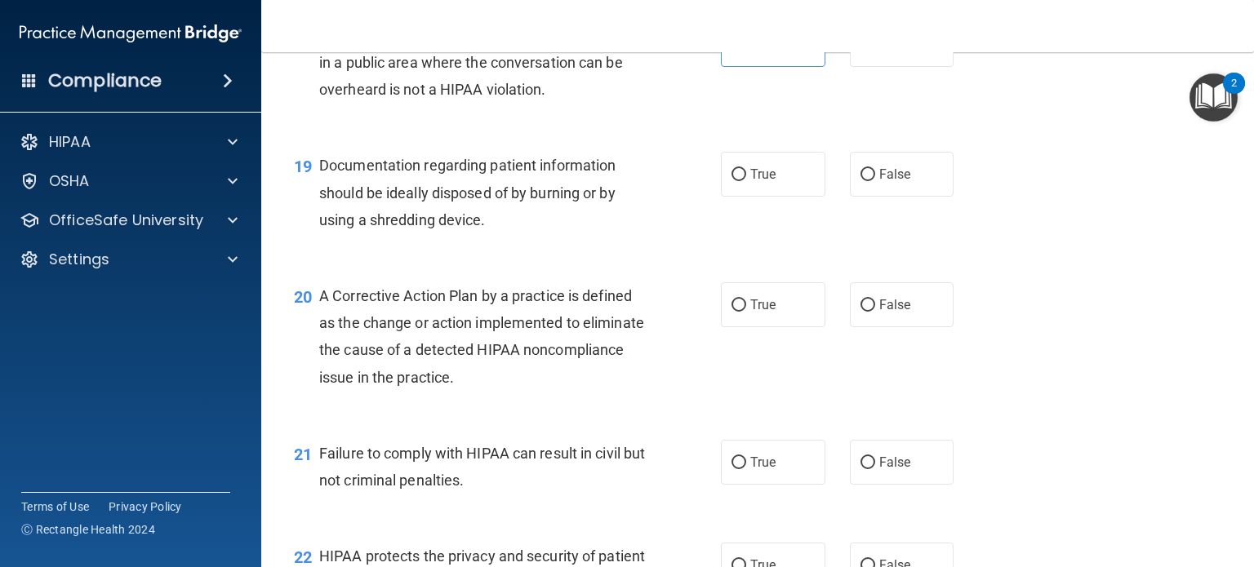
scroll to position [2464, 0]
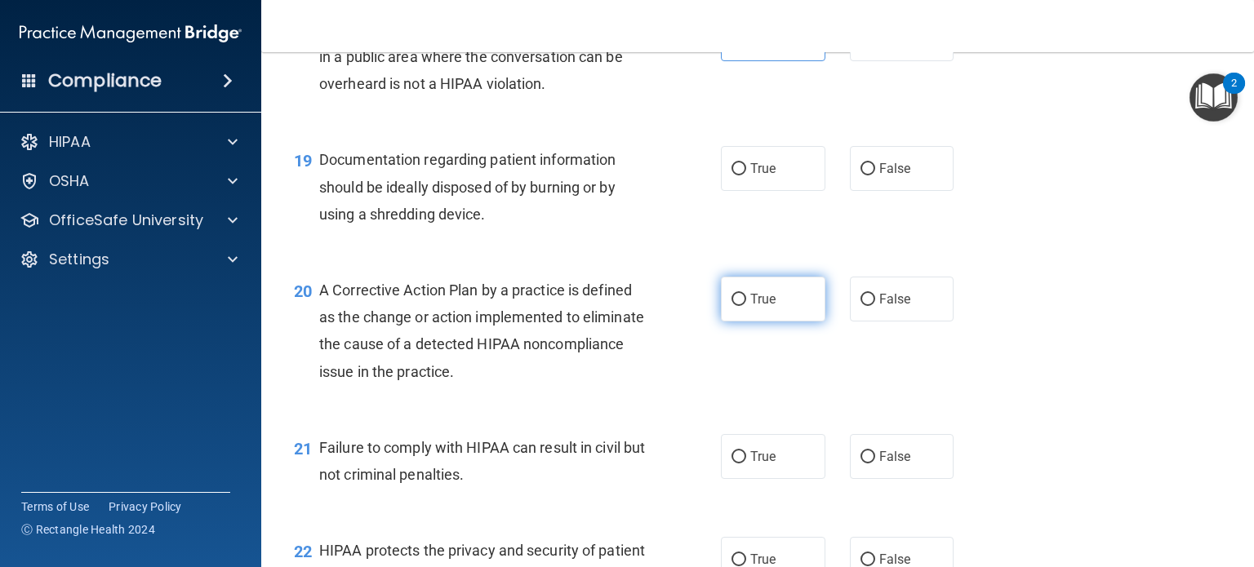
click at [754, 307] on span "True" at bounding box center [762, 299] width 25 height 16
click at [746, 306] on input "True" at bounding box center [738, 300] width 15 height 12
radio input "true"
click at [741, 479] on label "True" at bounding box center [773, 456] width 104 height 45
click at [741, 464] on input "True" at bounding box center [738, 457] width 15 height 12
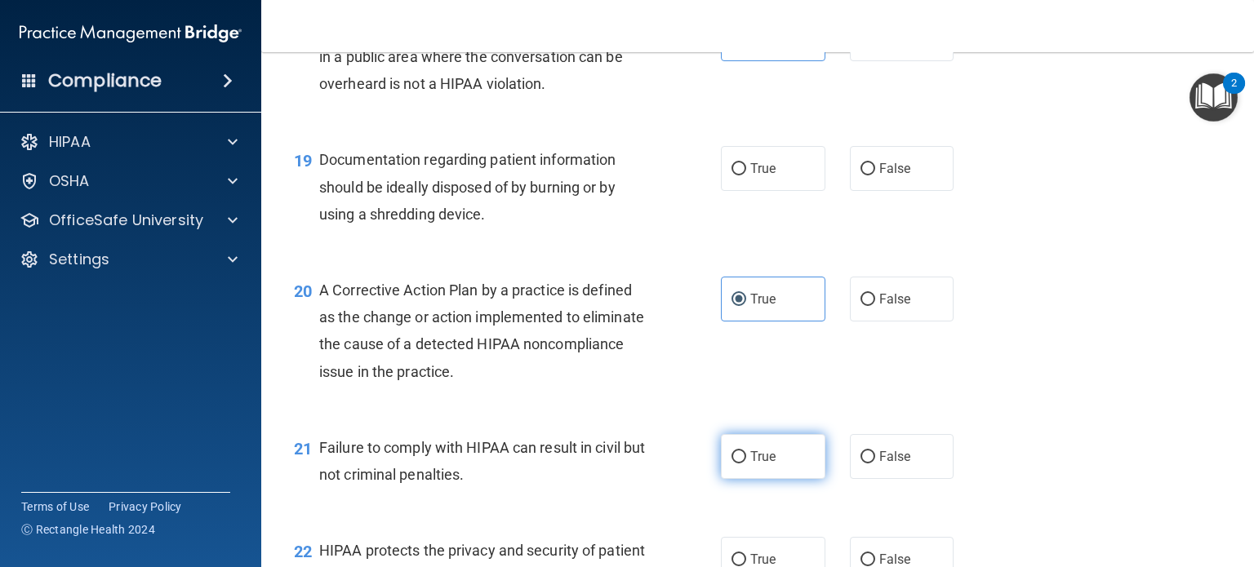
radio input "true"
click at [856, 191] on label "False" at bounding box center [902, 168] width 104 height 45
click at [860, 175] on input "False" at bounding box center [867, 169] width 15 height 12
radio input "true"
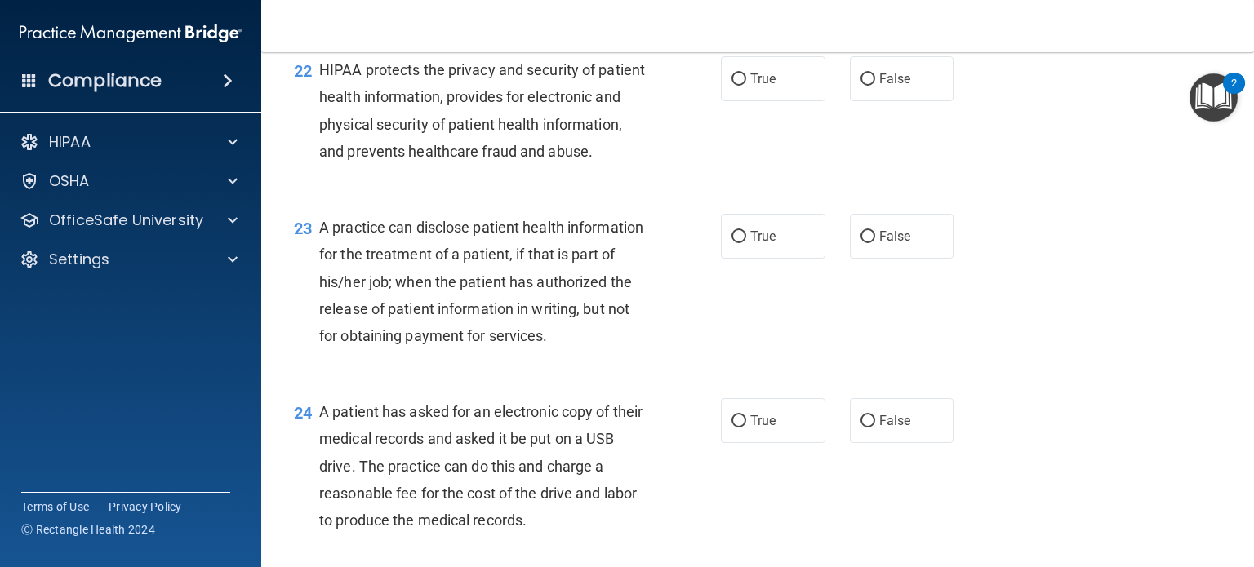
scroll to position [2952, 0]
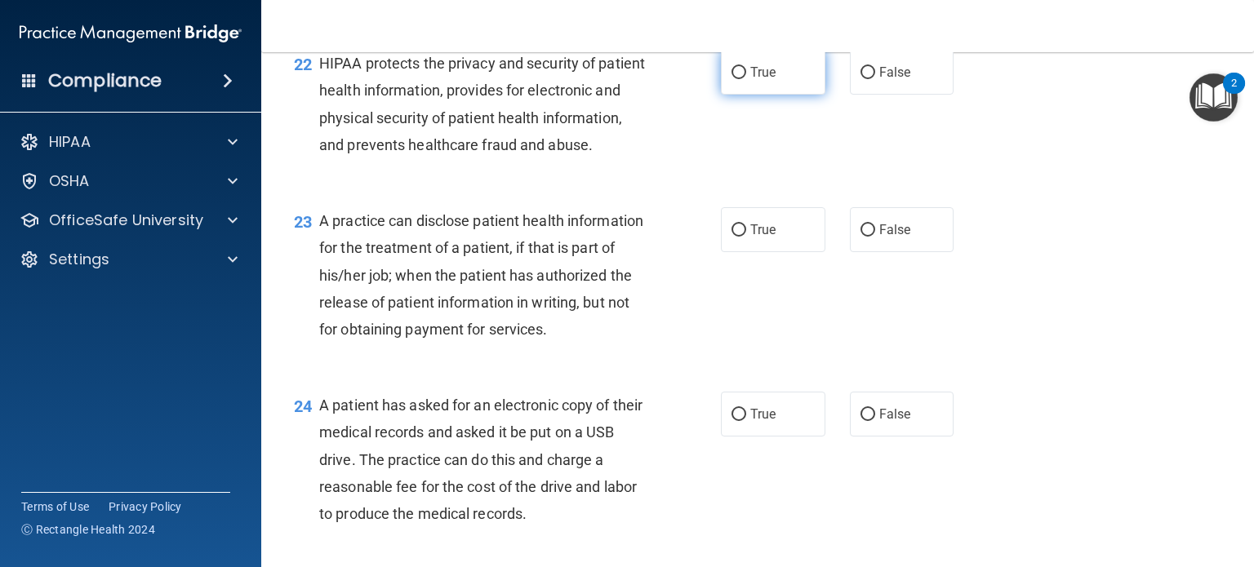
click at [721, 95] on label "True" at bounding box center [773, 72] width 104 height 45
click at [731, 79] on input "True" at bounding box center [738, 73] width 15 height 12
radio input "true"
click at [722, 257] on div "23 A practice can disclose patient health information for the treatment of a pa…" at bounding box center [758, 279] width 952 height 184
click at [725, 252] on label "True" at bounding box center [773, 229] width 104 height 45
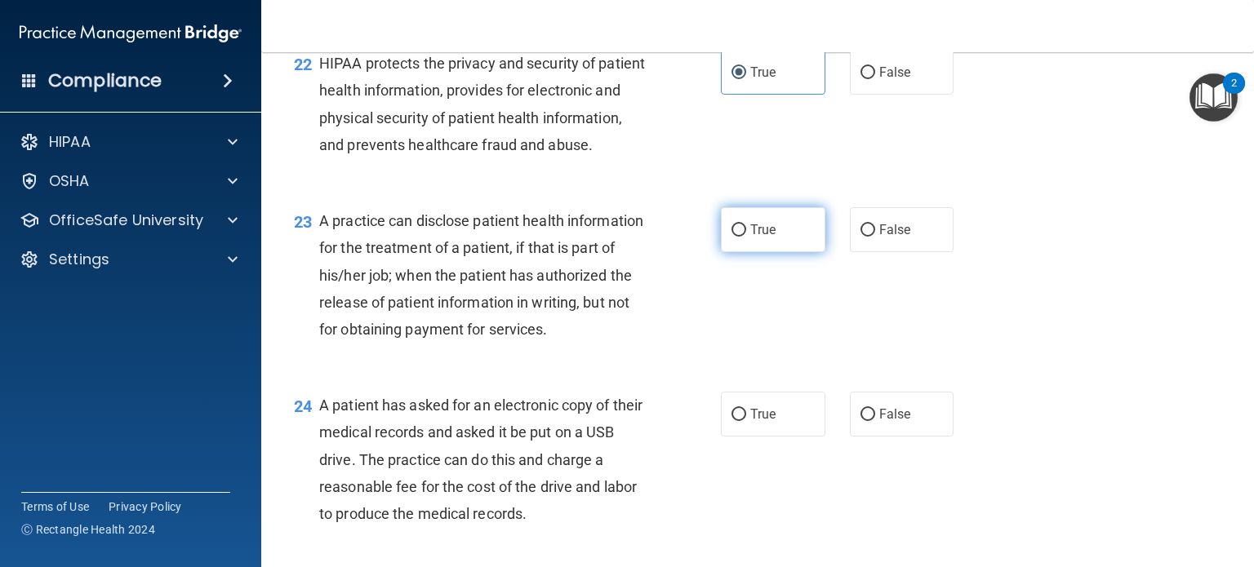
click at [731, 237] on input "True" at bounding box center [738, 230] width 15 height 12
radio input "true"
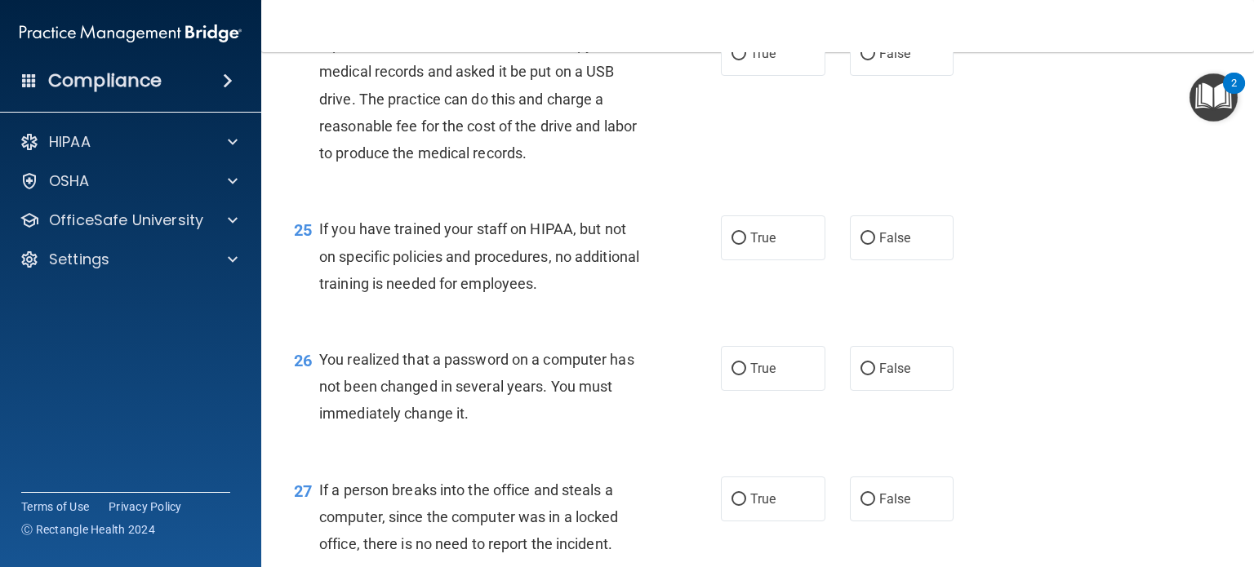
scroll to position [3330, 0]
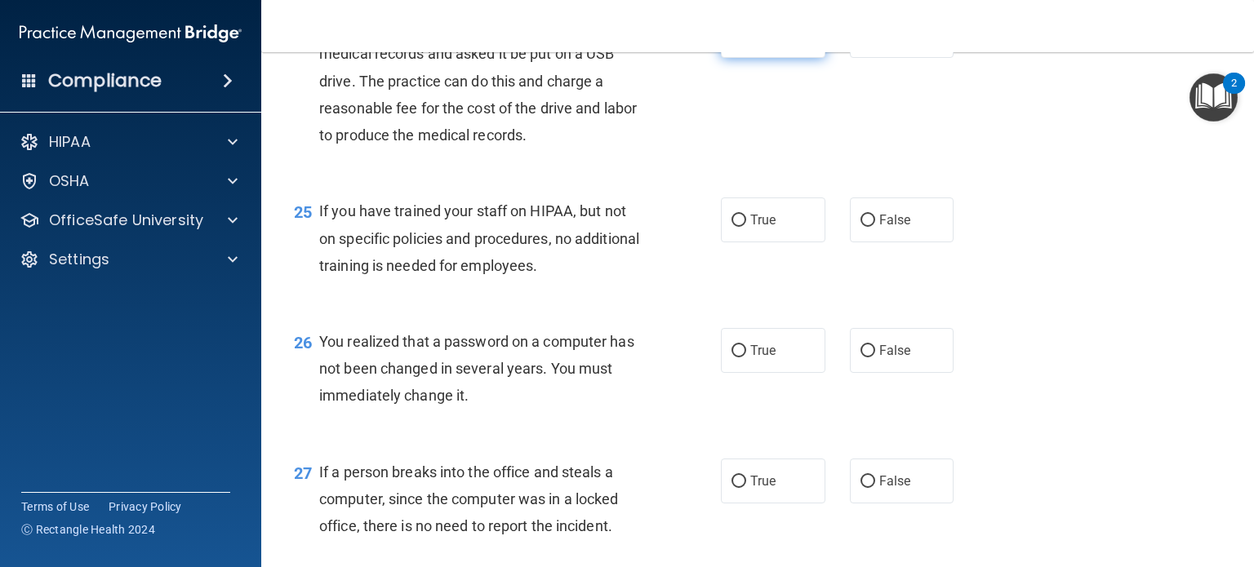
click at [731, 42] on input "True" at bounding box center [738, 36] width 15 height 12
radio input "true"
click at [746, 373] on label "True" at bounding box center [773, 350] width 104 height 45
click at [746, 358] on input "True" at bounding box center [738, 351] width 15 height 12
radio input "true"
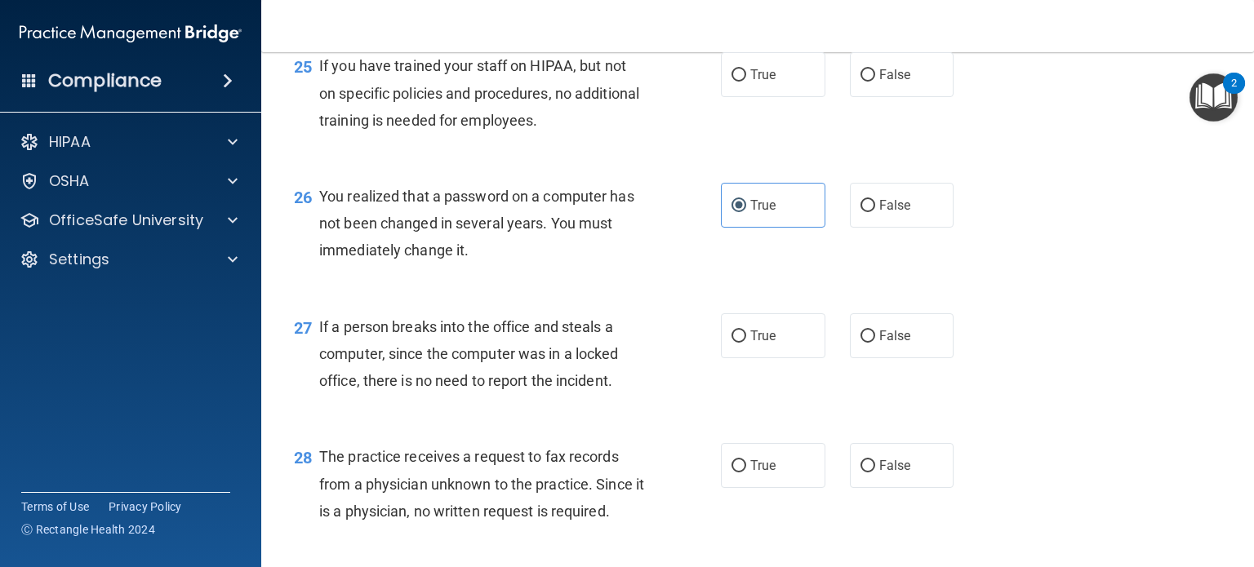
scroll to position [3494, 0]
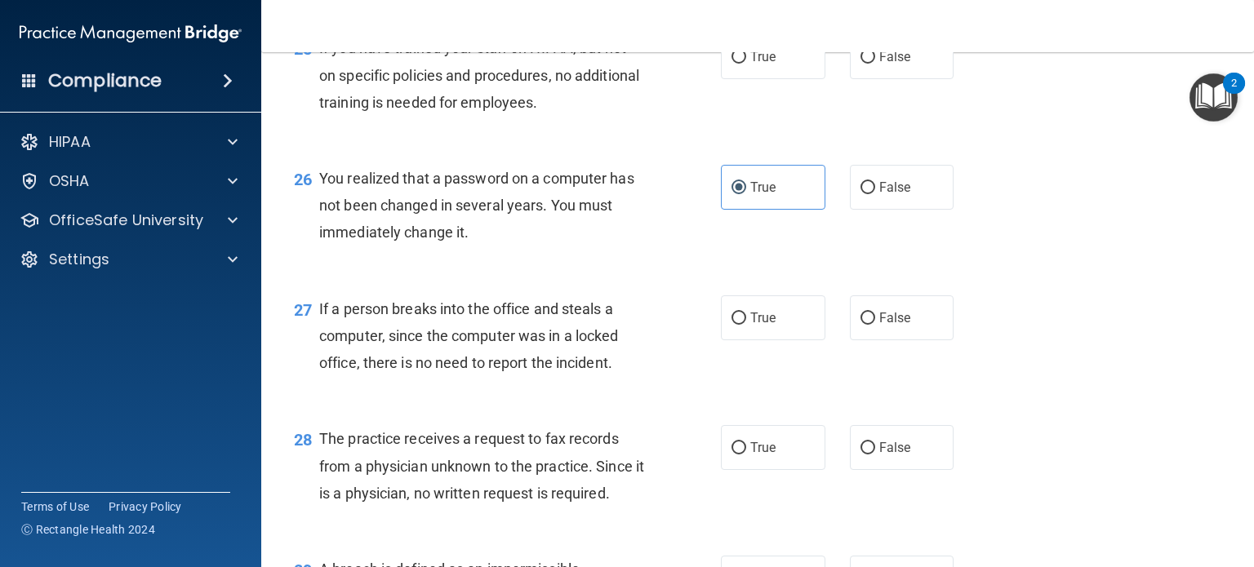
click at [837, 79] on div "True False" at bounding box center [846, 56] width 251 height 45
click at [864, 64] on input "False" at bounding box center [867, 57] width 15 height 12
radio input "true"
click at [860, 325] on input "False" at bounding box center [867, 319] width 15 height 12
radio input "true"
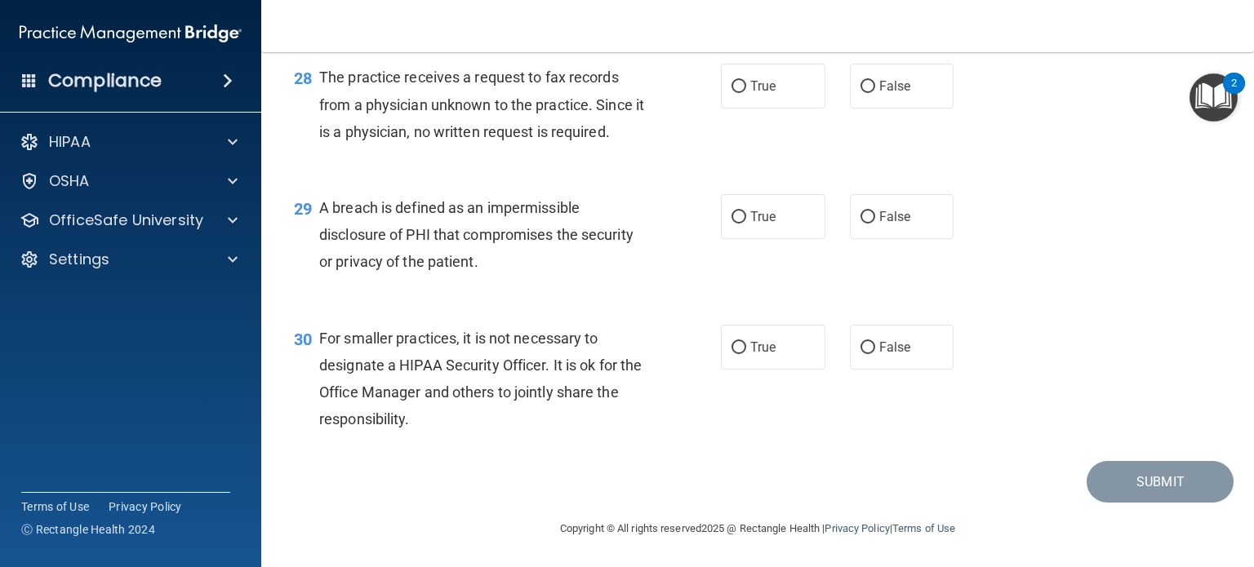
scroll to position [3872, 0]
click at [879, 93] on span "False" at bounding box center [895, 86] width 32 height 16
click at [875, 92] on input "False" at bounding box center [867, 86] width 15 height 12
radio input "true"
click at [735, 223] on input "True" at bounding box center [738, 217] width 15 height 12
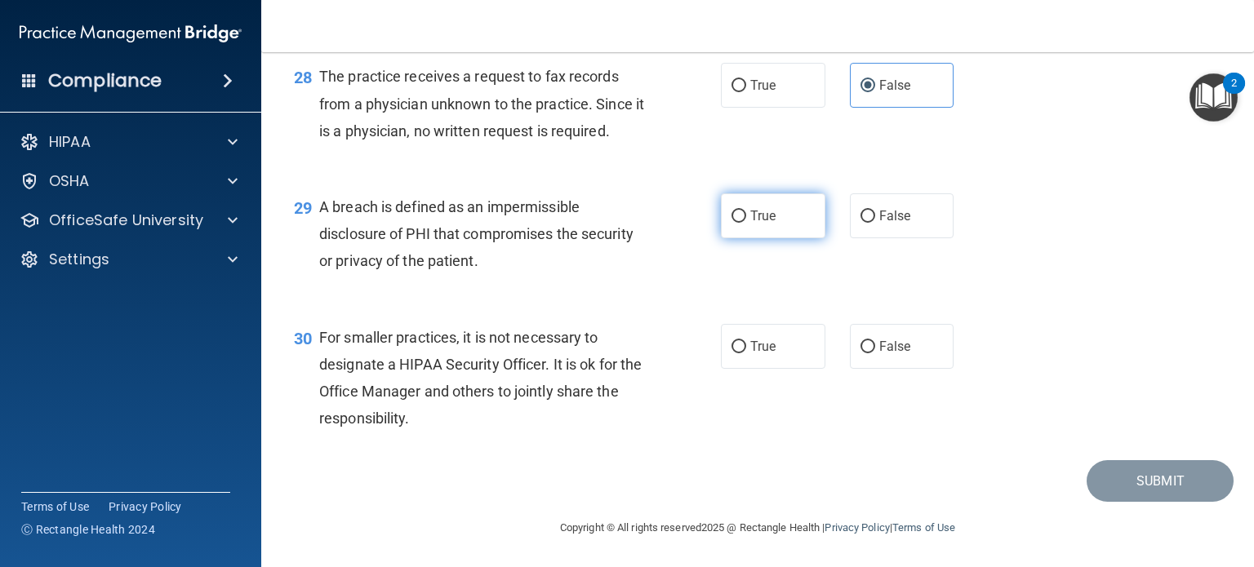
radio input "true"
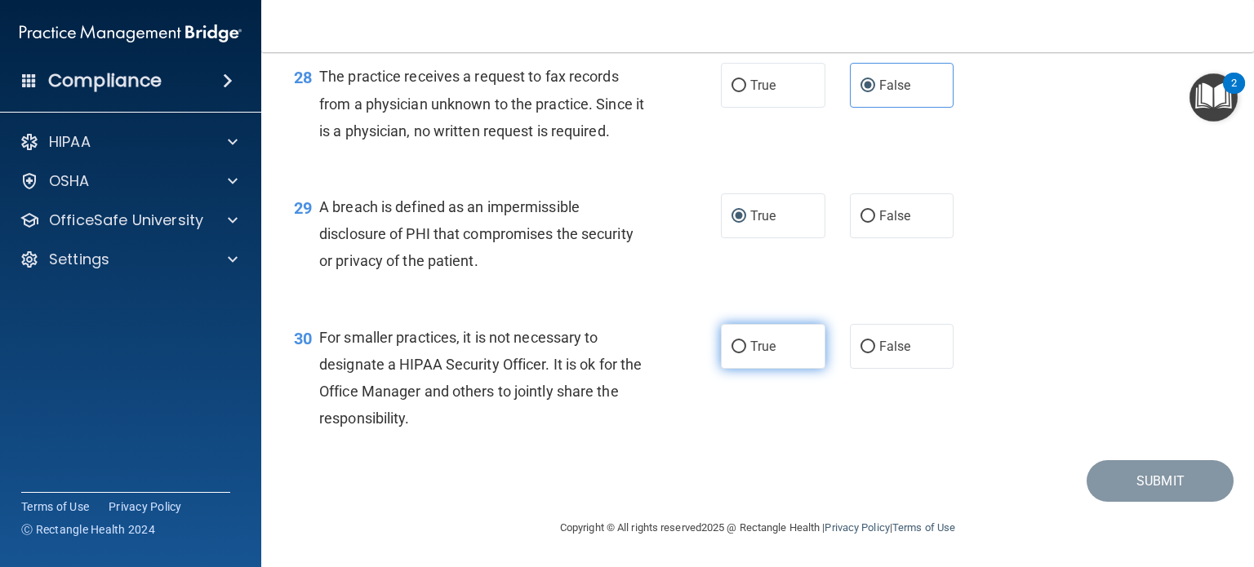
click at [741, 369] on label "True" at bounding box center [773, 346] width 104 height 45
click at [741, 353] on input "True" at bounding box center [738, 347] width 15 height 12
radio input "true"
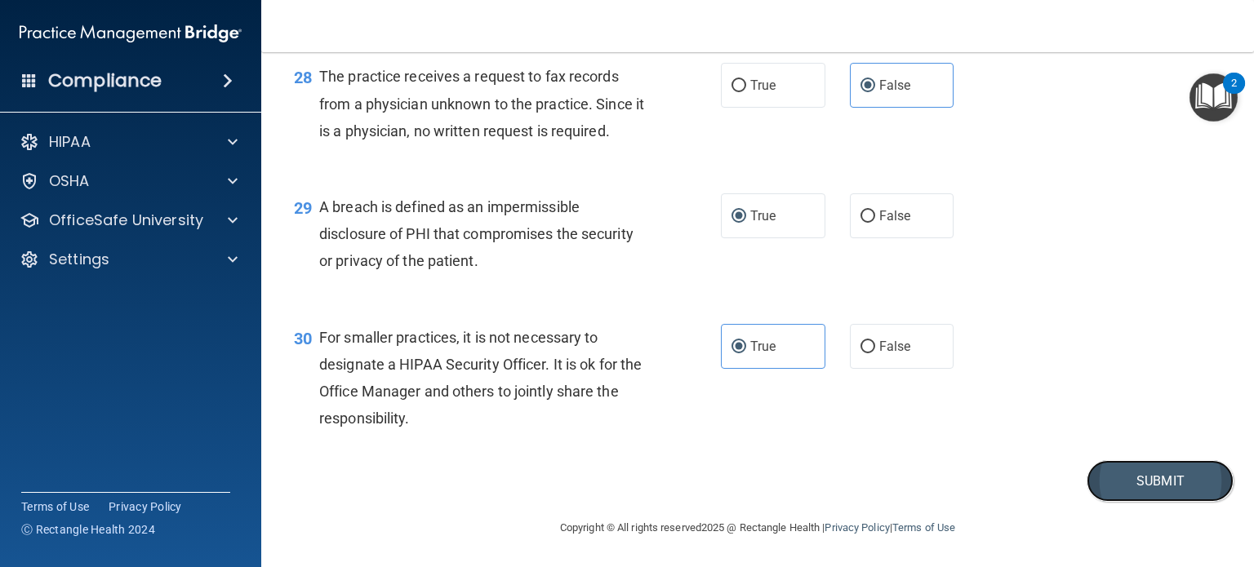
click at [1178, 502] on button "Submit" at bounding box center [1159, 481] width 147 height 42
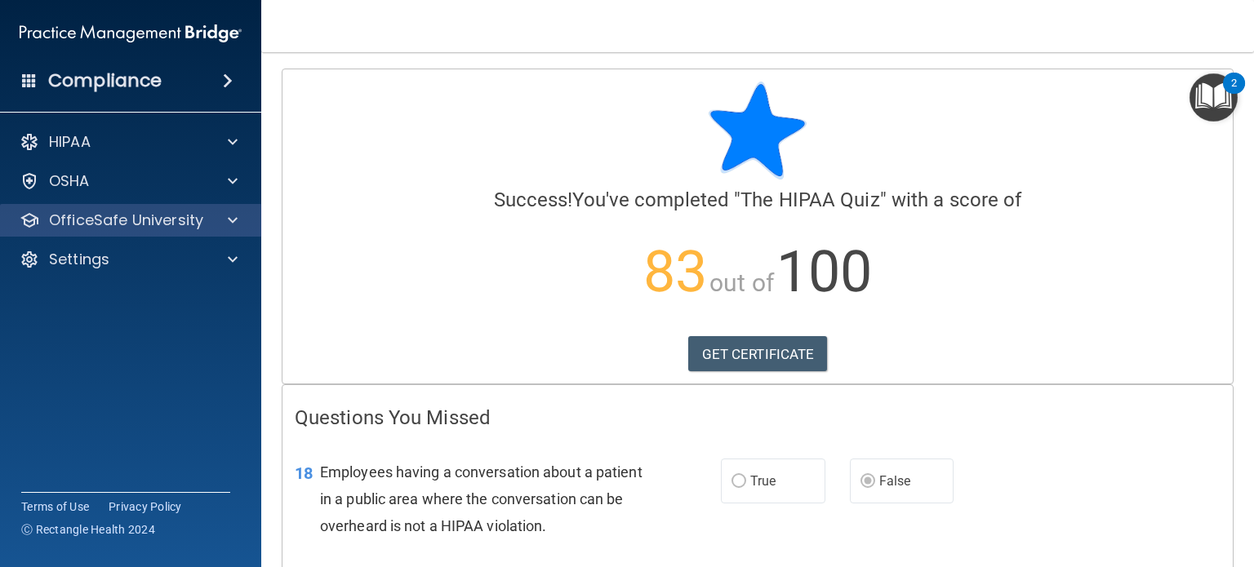
click at [189, 236] on div "OfficeSafe University" at bounding box center [131, 220] width 262 height 33
click at [240, 216] on div at bounding box center [230, 221] width 41 height 20
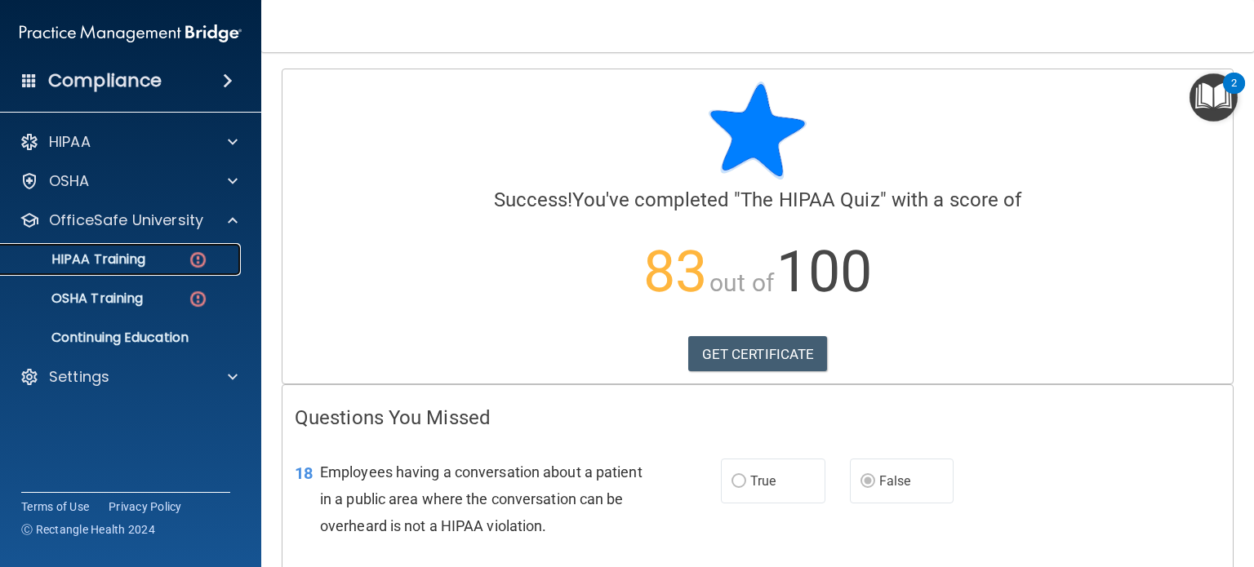
click at [167, 247] on link "HIPAA Training" at bounding box center [112, 259] width 257 height 33
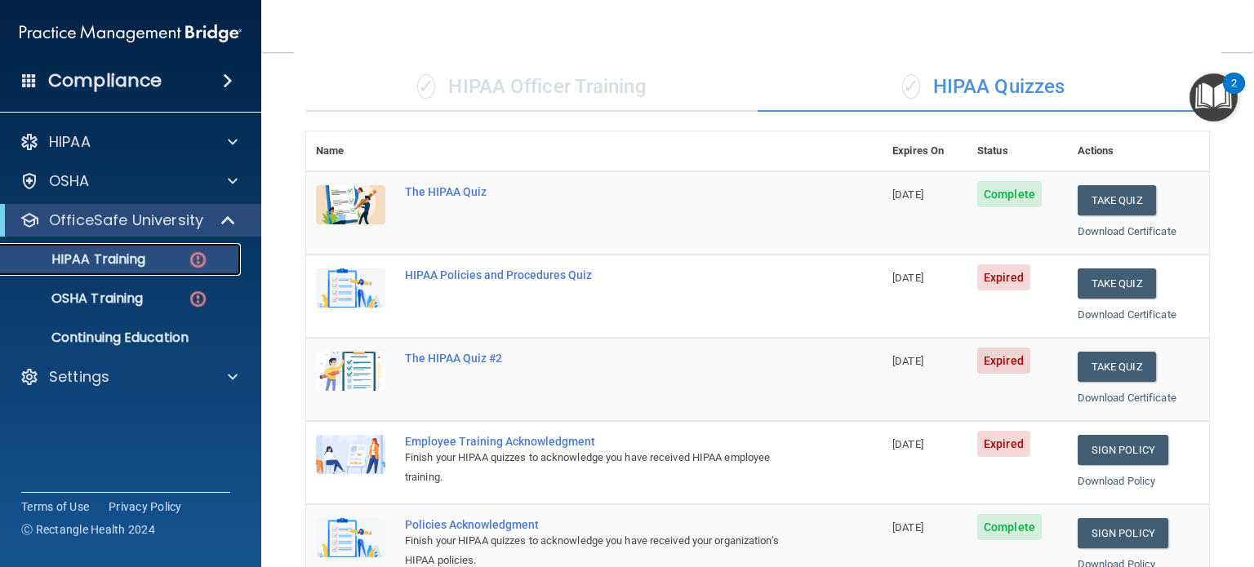
scroll to position [109, 0]
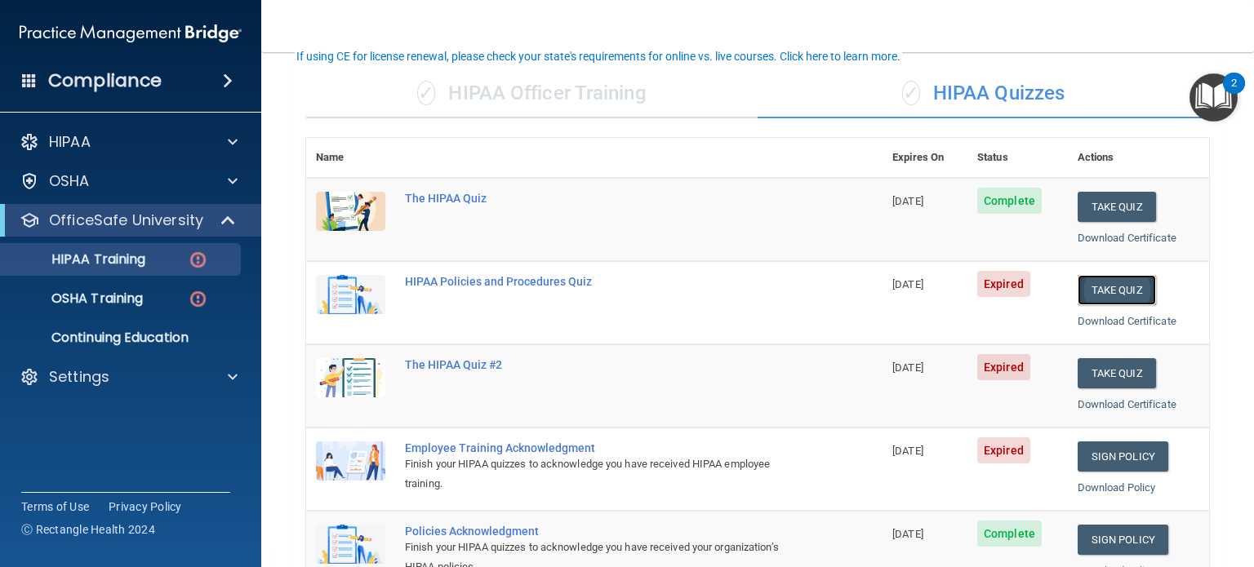
click at [1101, 295] on button "Take Quiz" at bounding box center [1116, 290] width 78 height 30
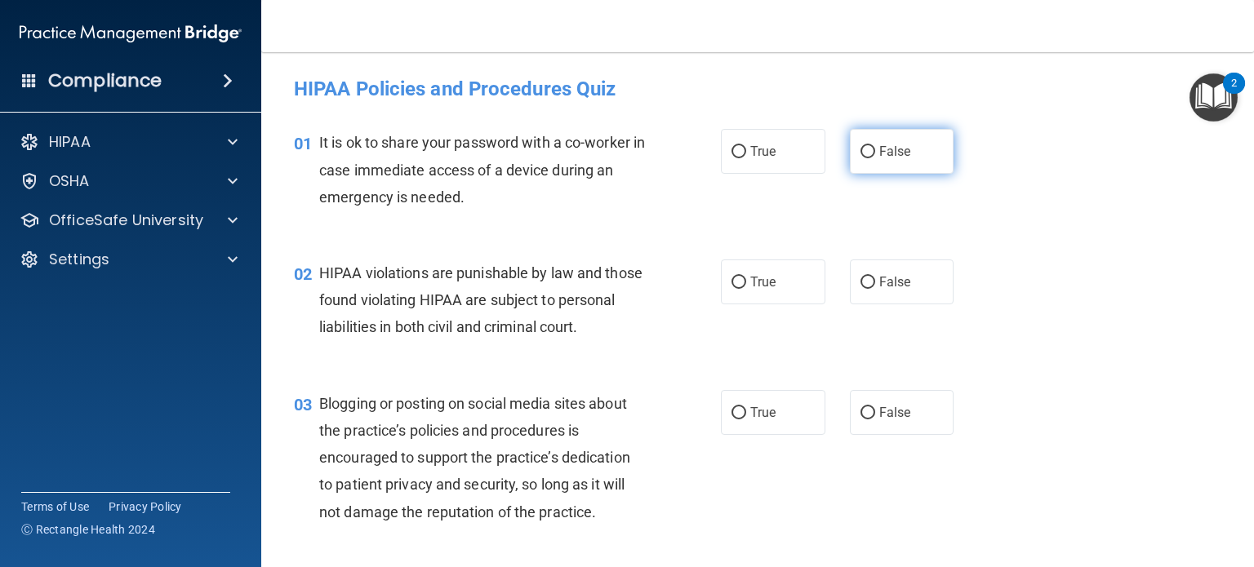
click at [882, 152] on span "False" at bounding box center [895, 152] width 32 height 16
click at [875, 152] on input "False" at bounding box center [867, 152] width 15 height 12
radio input "true"
click at [741, 159] on label "True" at bounding box center [773, 151] width 104 height 45
click at [741, 158] on input "True" at bounding box center [738, 152] width 15 height 12
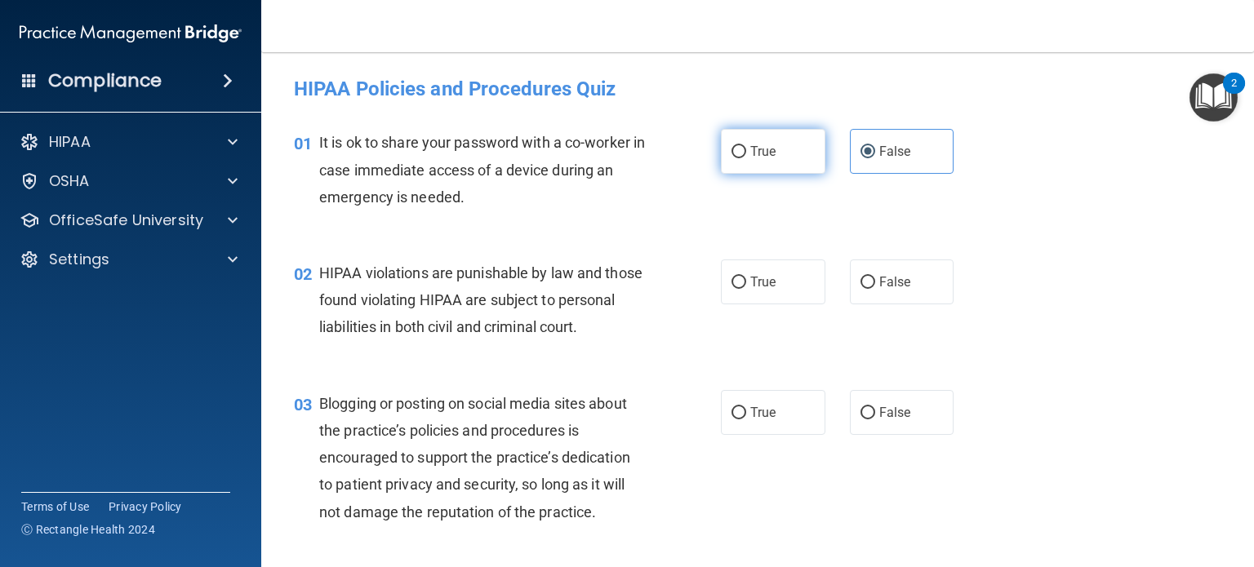
radio input "true"
radio input "false"
click at [735, 270] on label "True" at bounding box center [773, 282] width 104 height 45
click at [735, 277] on input "True" at bounding box center [738, 283] width 15 height 12
radio input "true"
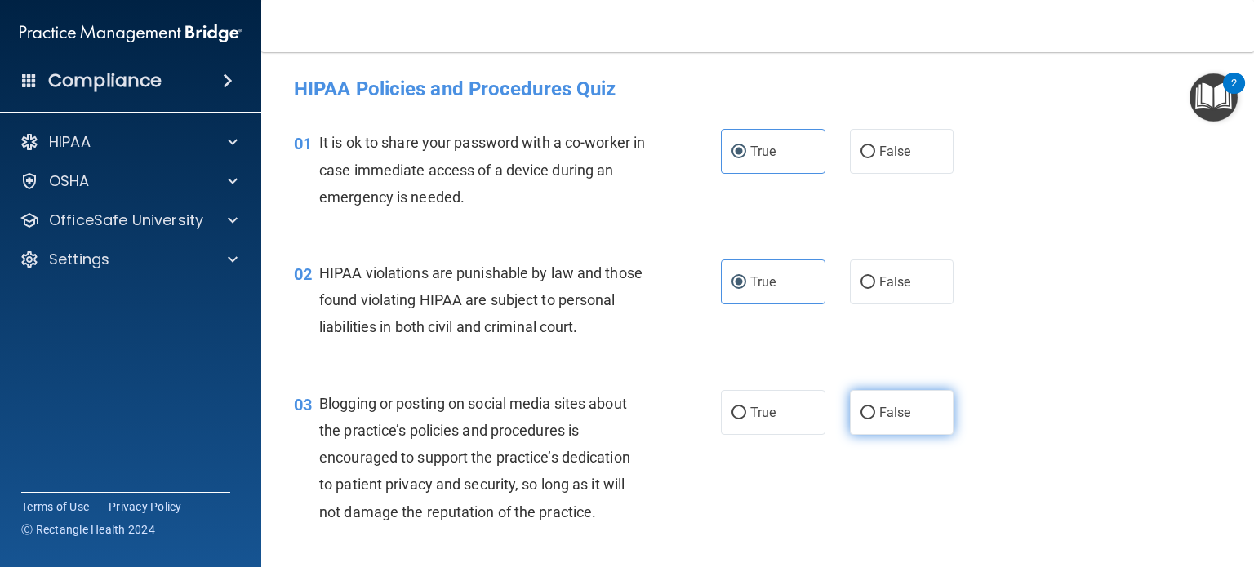
click at [853, 435] on label "False" at bounding box center [902, 412] width 104 height 45
click at [860, 420] on input "False" at bounding box center [867, 413] width 15 height 12
radio input "true"
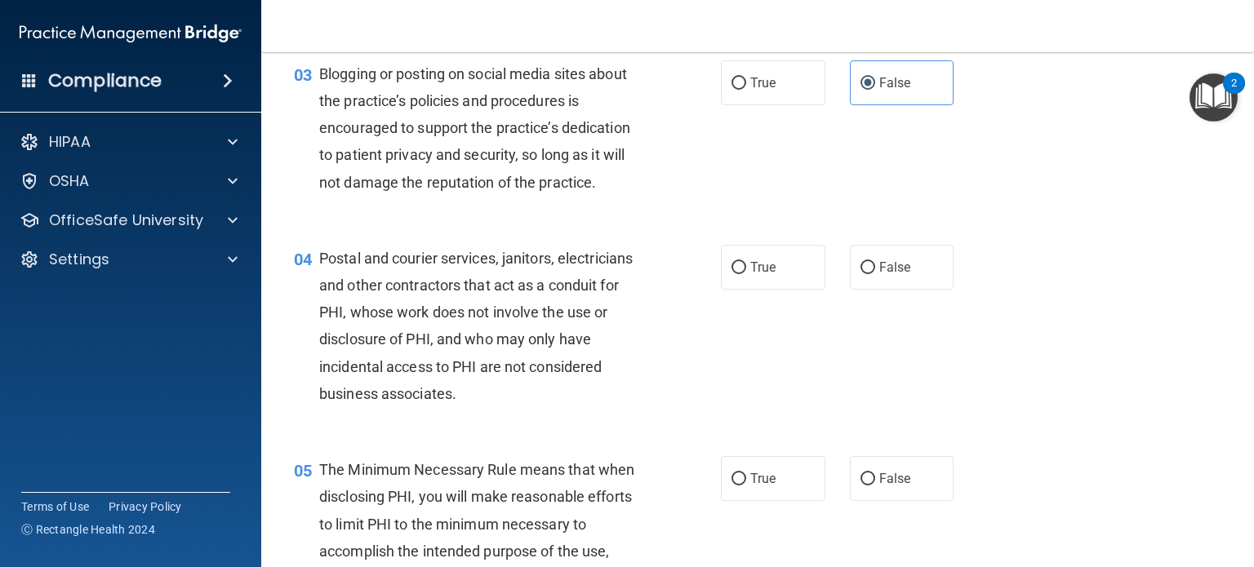
scroll to position [349, 0]
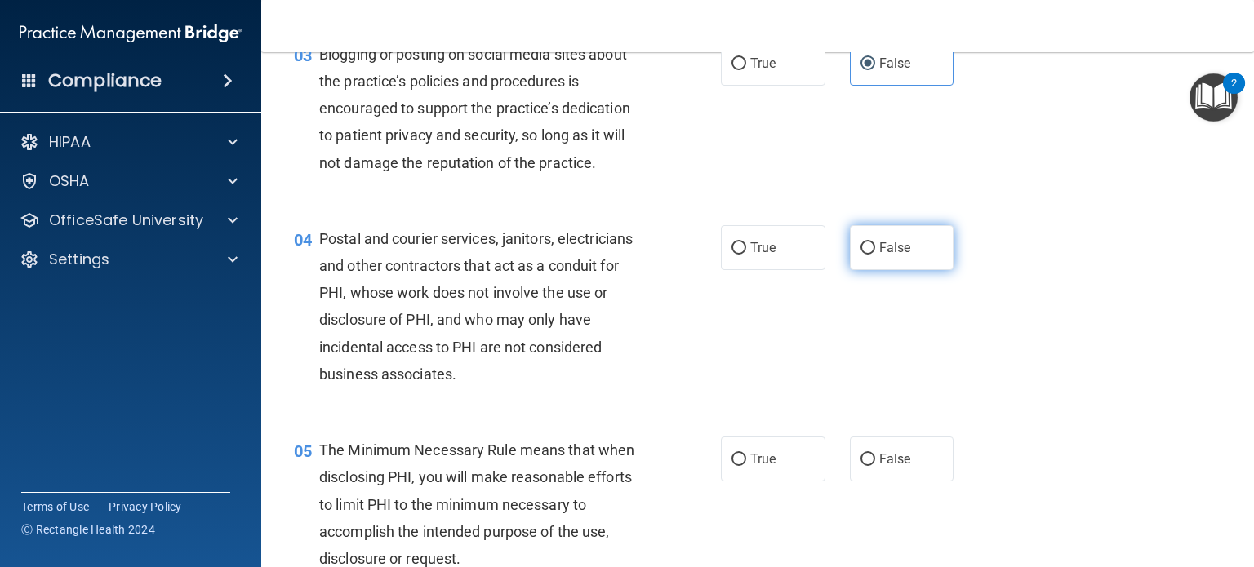
click at [863, 255] on input "False" at bounding box center [867, 248] width 15 height 12
radio input "true"
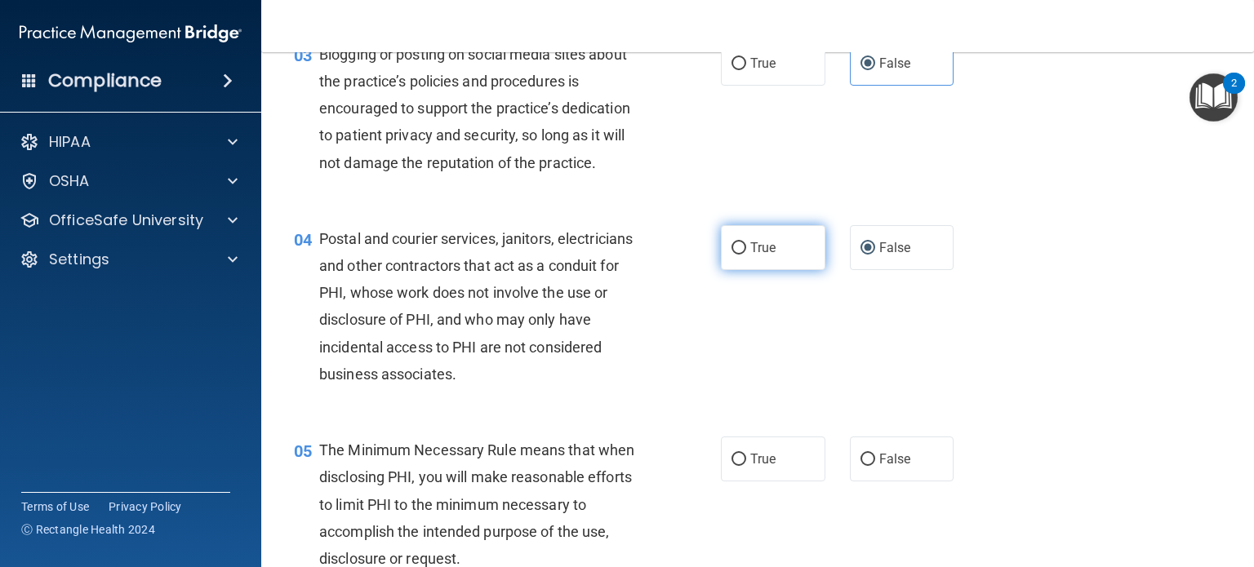
click at [751, 270] on label "True" at bounding box center [773, 247] width 104 height 45
click at [746, 255] on input "True" at bounding box center [738, 248] width 15 height 12
radio input "true"
radio input "false"
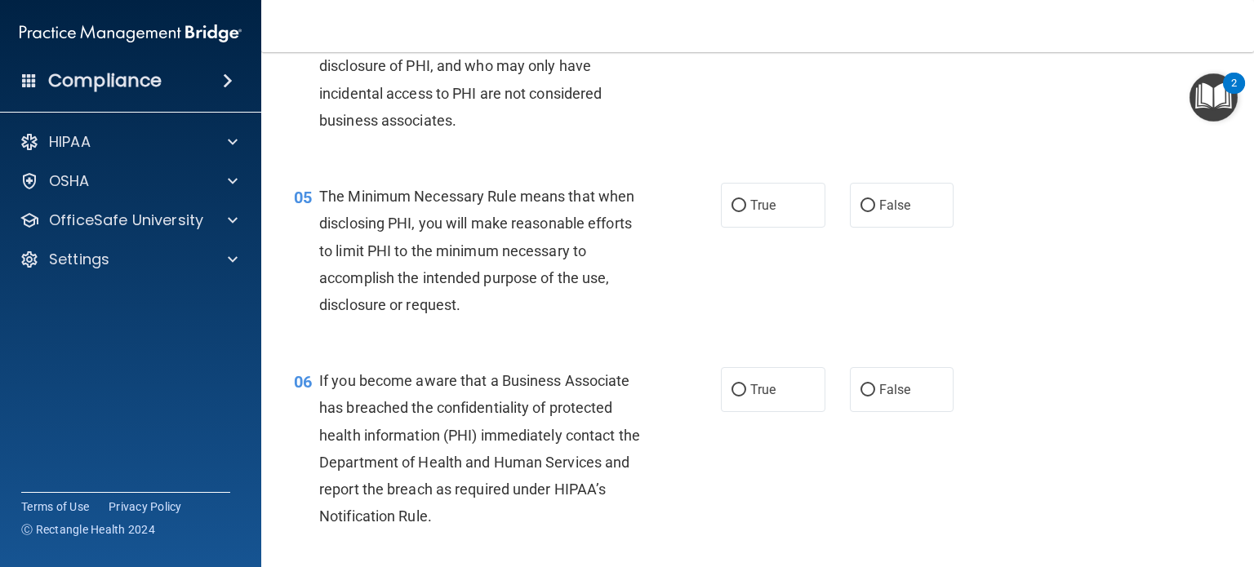
scroll to position [636, 0]
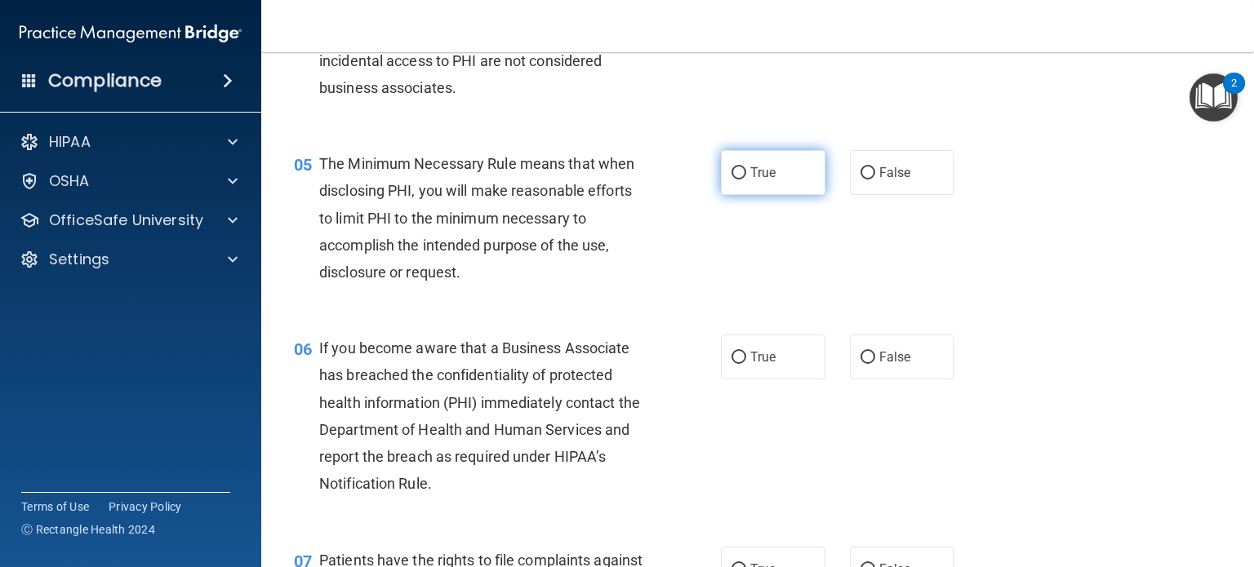
click at [731, 180] on input "True" at bounding box center [738, 173] width 15 height 12
radio input "true"
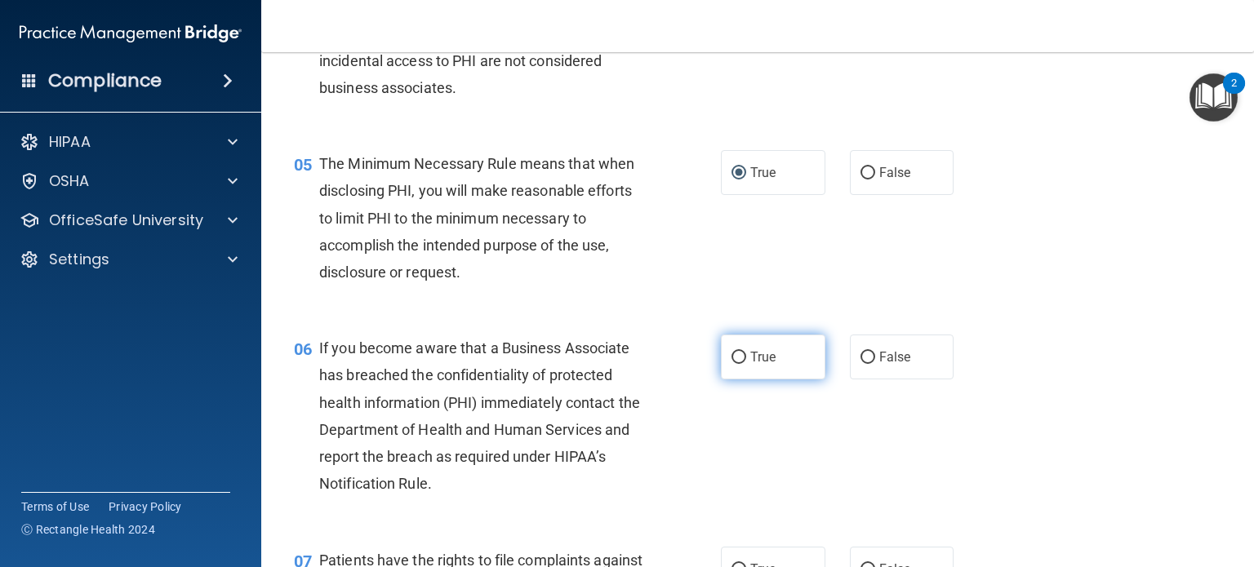
click at [754, 371] on label "True" at bounding box center [773, 357] width 104 height 45
click at [746, 364] on input "True" at bounding box center [738, 358] width 15 height 12
radio input "true"
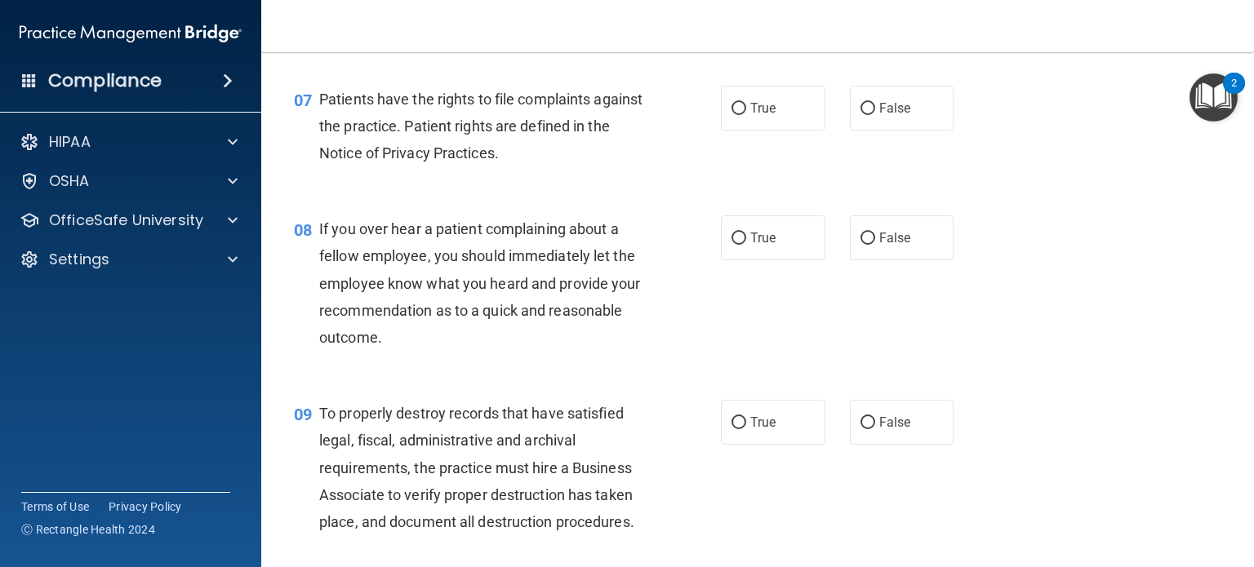
scroll to position [1104, 0]
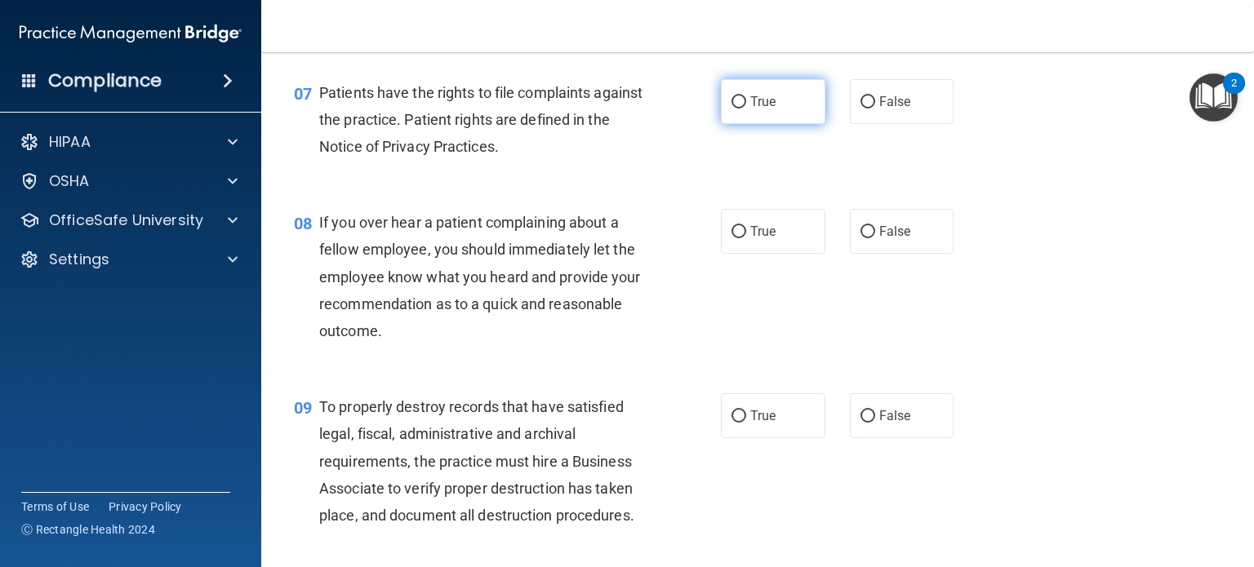
click at [737, 109] on input "True" at bounding box center [738, 102] width 15 height 12
radio input "true"
click at [863, 238] on input "False" at bounding box center [867, 232] width 15 height 12
radio input "true"
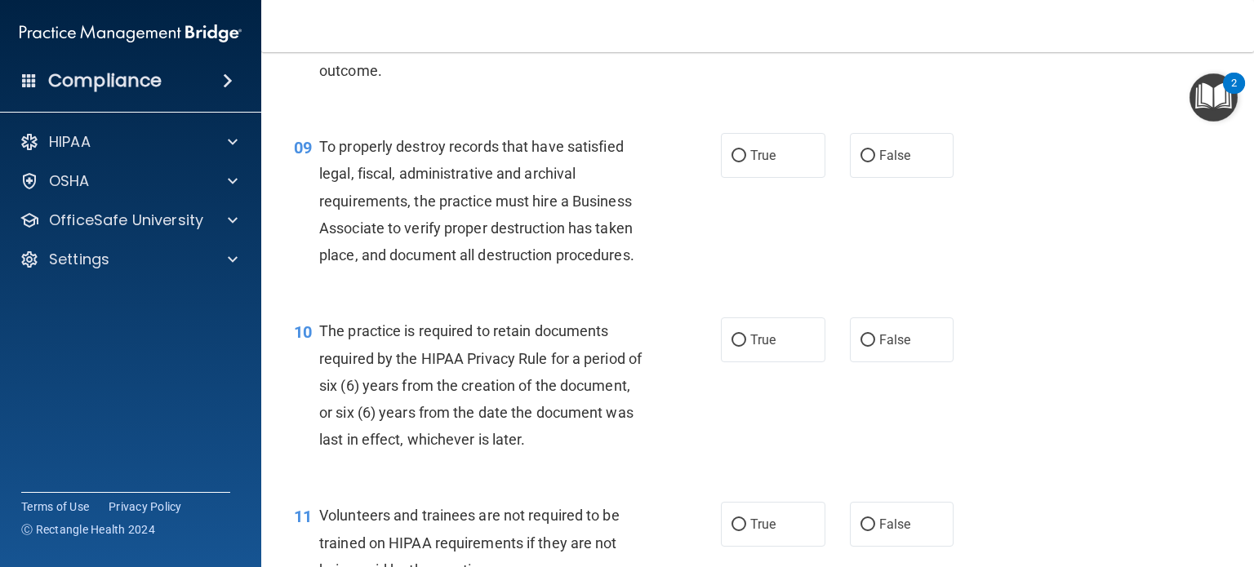
scroll to position [1383, 0]
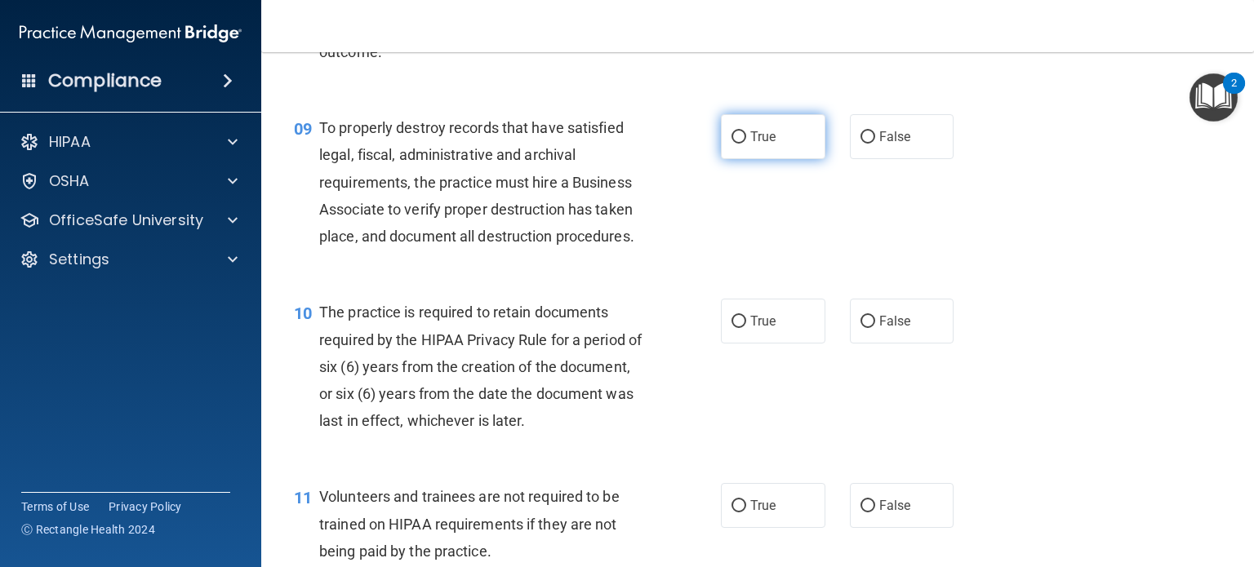
click at [741, 159] on label "True" at bounding box center [773, 136] width 104 height 45
click at [741, 144] on input "True" at bounding box center [738, 137] width 15 height 12
radio input "true"
click at [731, 344] on label "True" at bounding box center [773, 321] width 104 height 45
click at [731, 328] on input "True" at bounding box center [738, 322] width 15 height 12
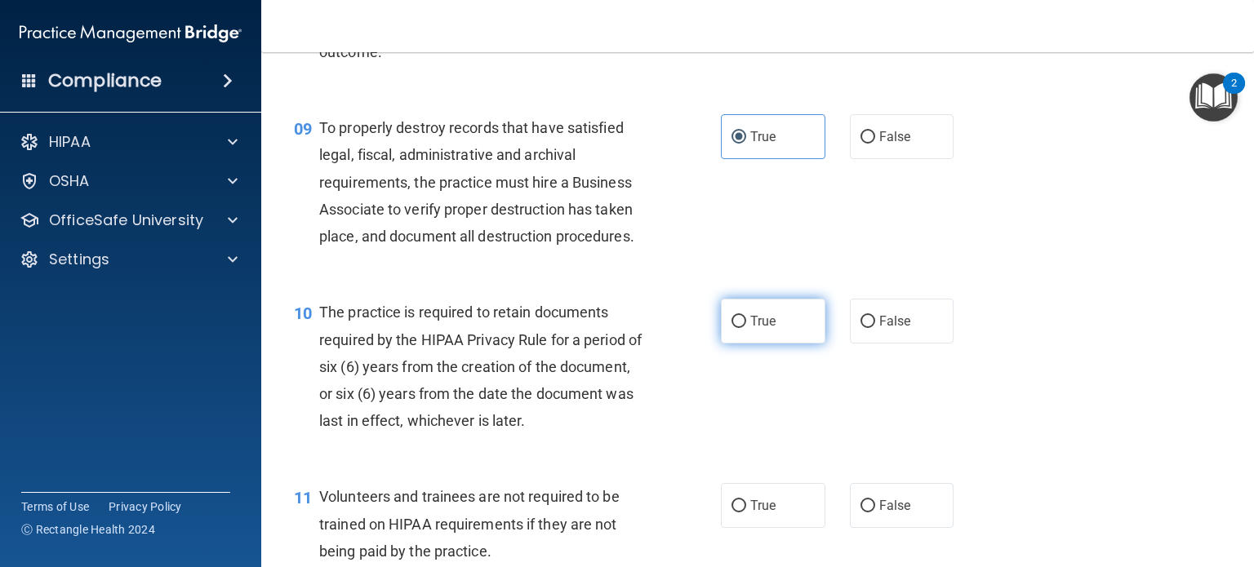
radio input "true"
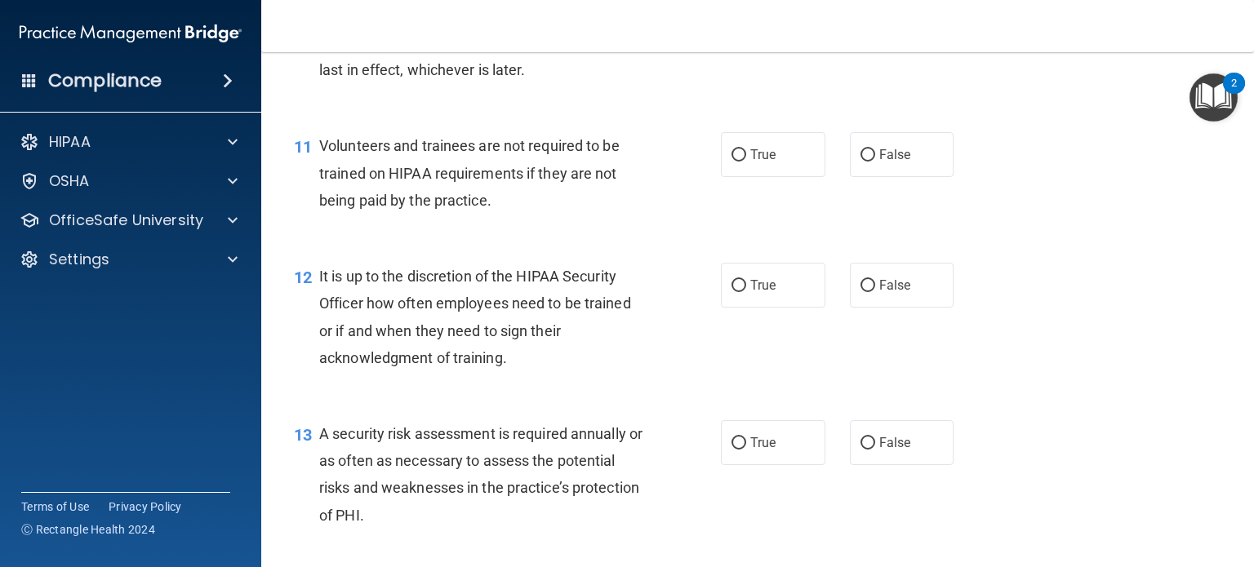
scroll to position [1760, 0]
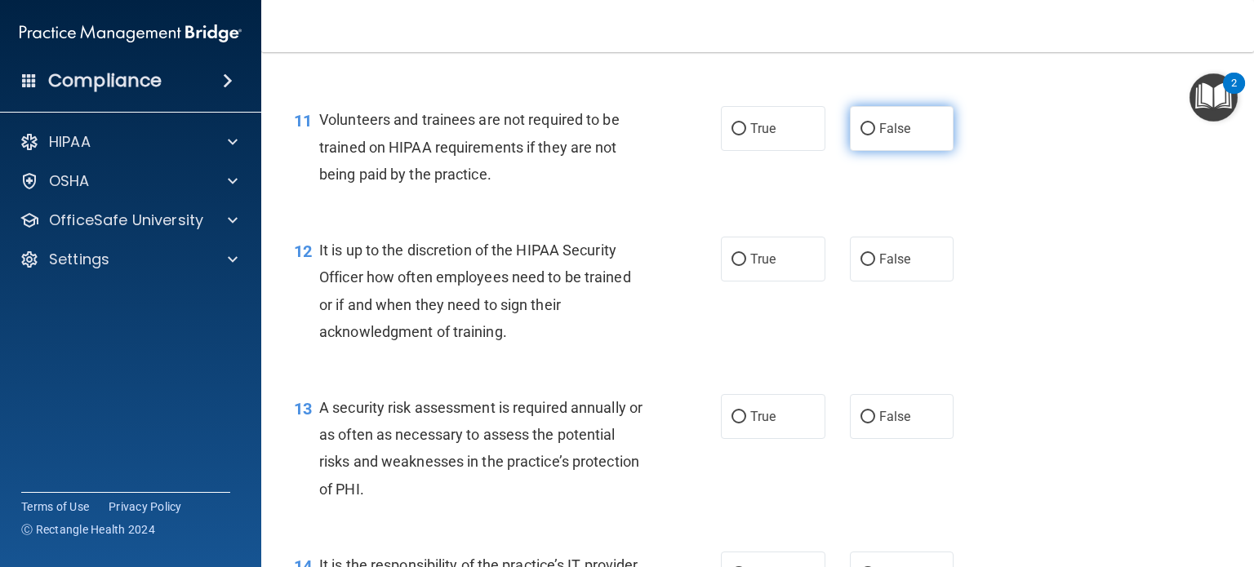
click at [864, 136] on input "False" at bounding box center [867, 129] width 15 height 12
radio input "true"
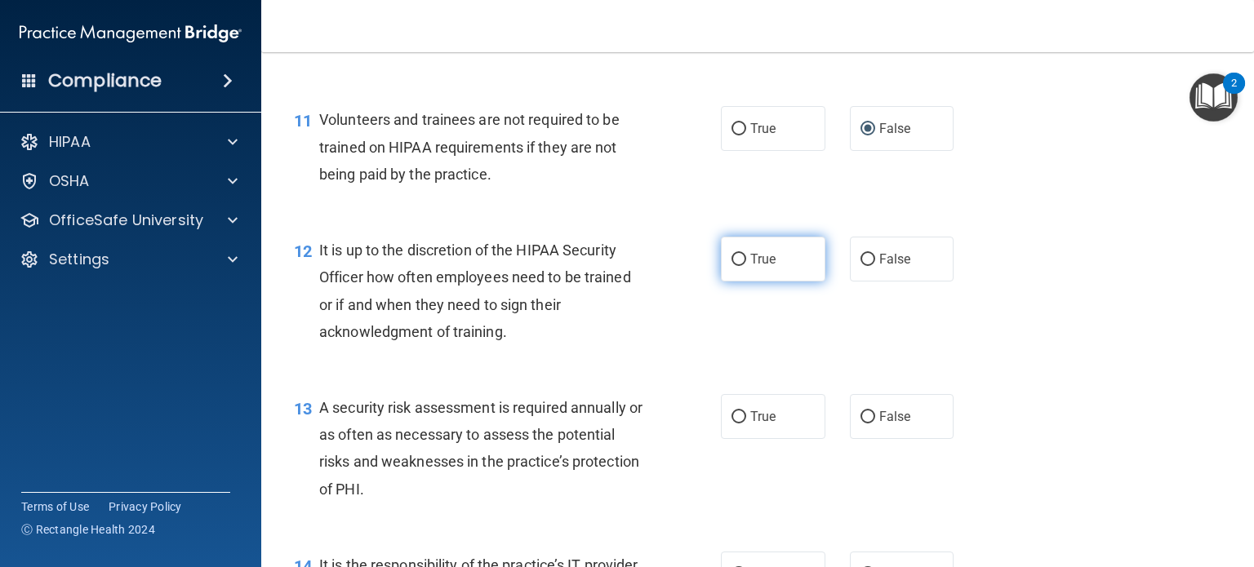
click at [744, 272] on label "True" at bounding box center [773, 259] width 104 height 45
click at [744, 266] on input "True" at bounding box center [738, 260] width 15 height 12
radio input "true"
click at [721, 439] on label "True" at bounding box center [773, 416] width 104 height 45
click at [731, 424] on input "True" at bounding box center [738, 417] width 15 height 12
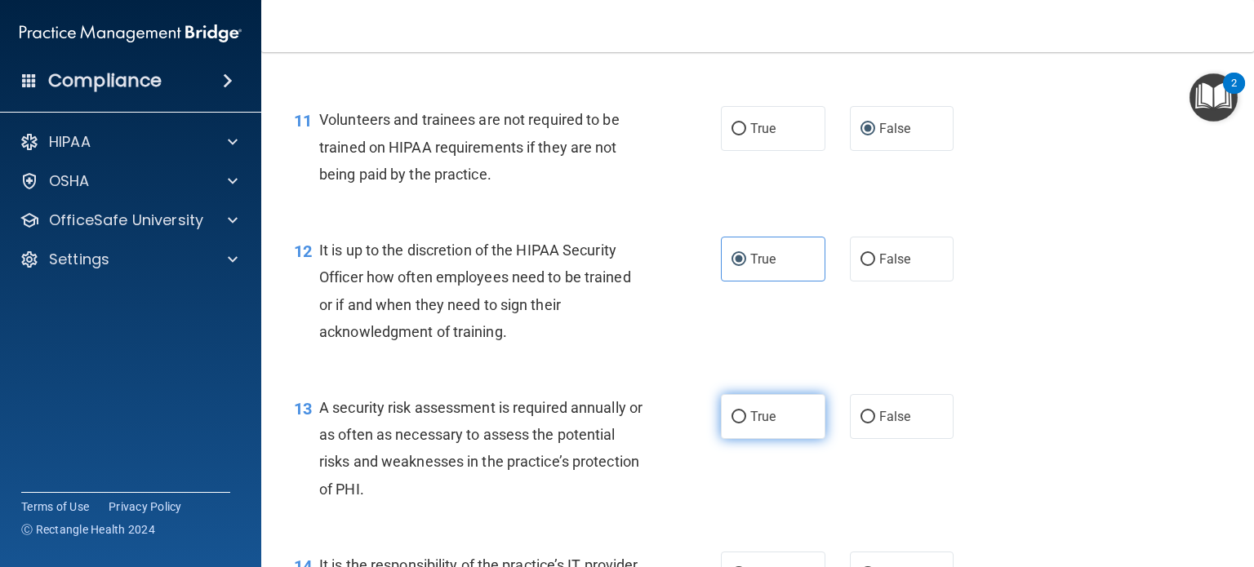
radio input "true"
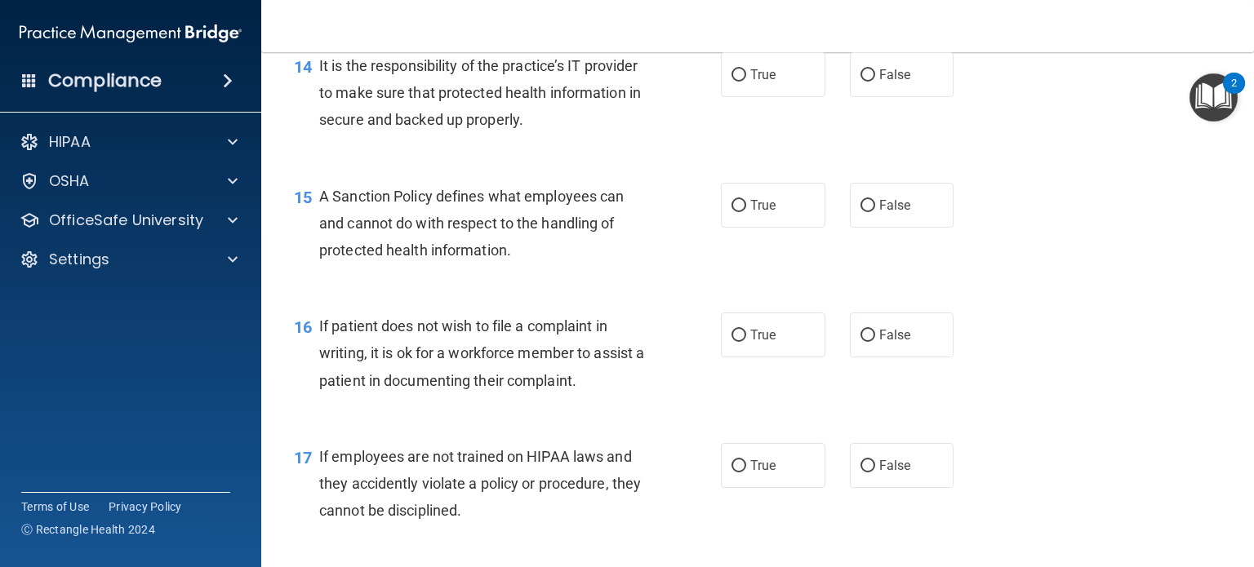
scroll to position [2279, 0]
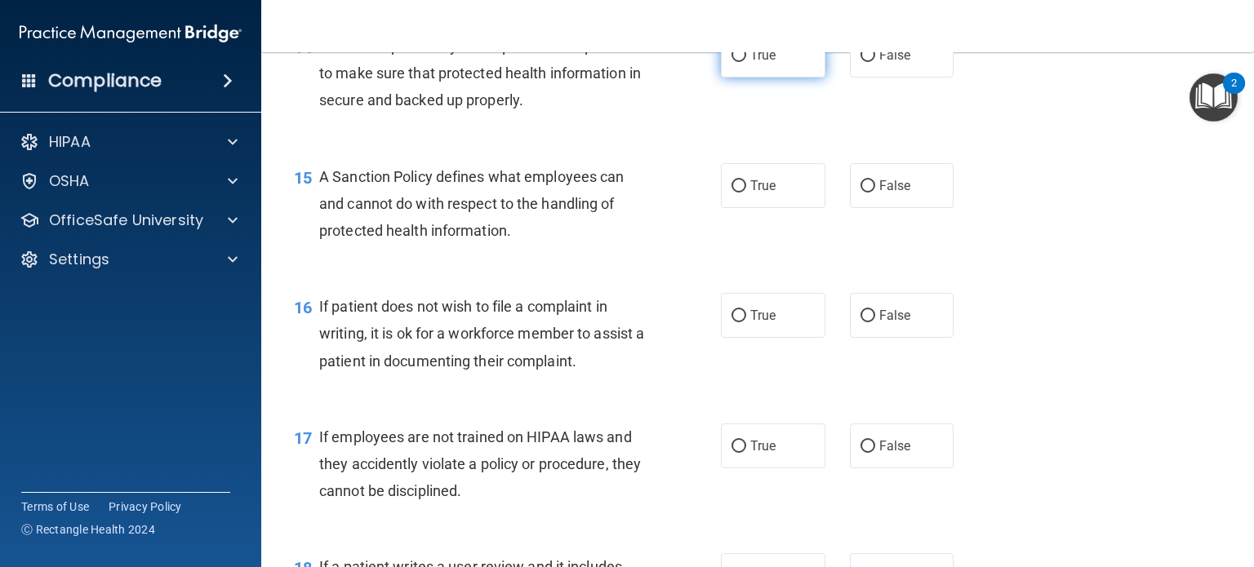
click at [754, 78] on label "True" at bounding box center [773, 55] width 104 height 45
click at [746, 62] on input "True" at bounding box center [738, 56] width 15 height 12
radio input "true"
click at [751, 194] on label "True" at bounding box center [773, 185] width 104 height 45
click at [746, 193] on input "True" at bounding box center [738, 186] width 15 height 12
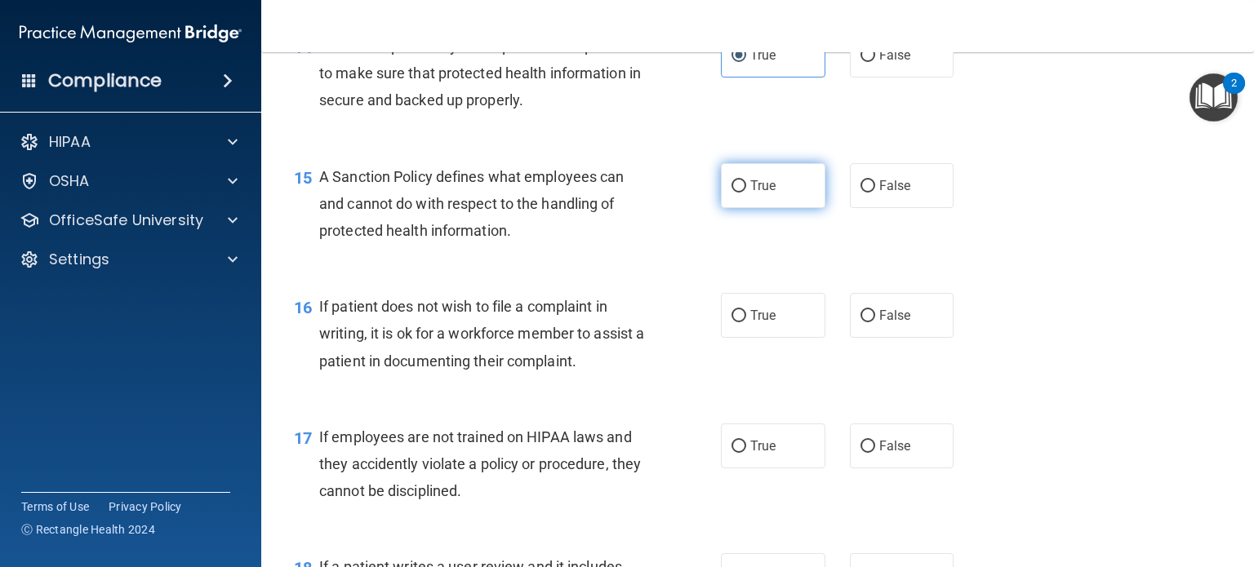
radio input "true"
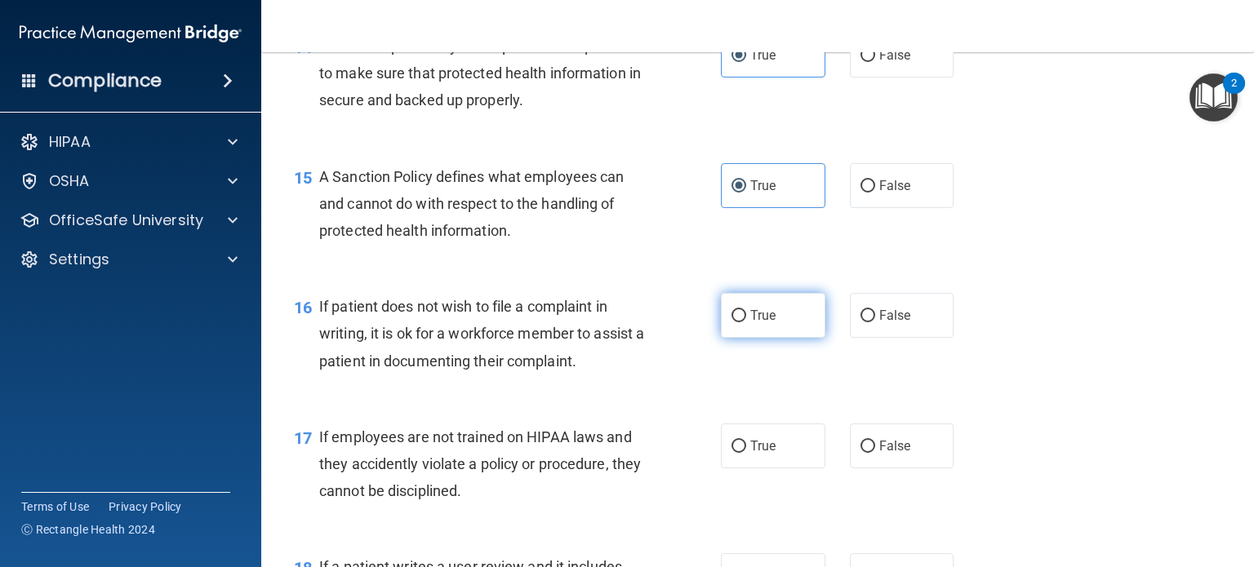
click at [721, 338] on label "True" at bounding box center [773, 315] width 104 height 45
click at [731, 322] on input "True" at bounding box center [738, 316] width 15 height 12
radio input "true"
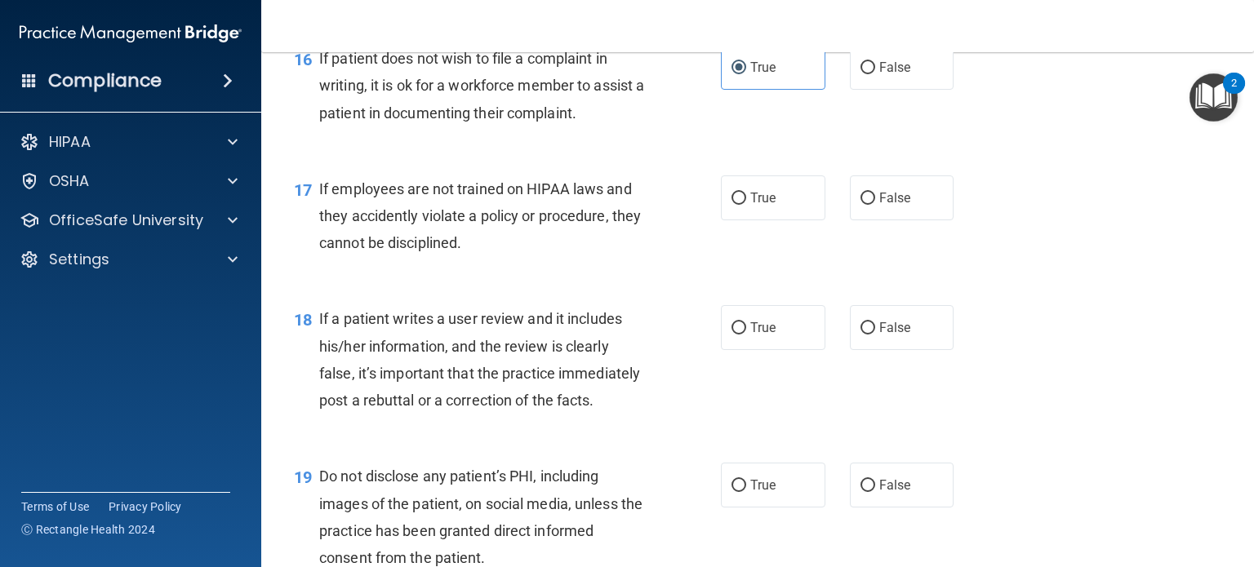
scroll to position [2540, 0]
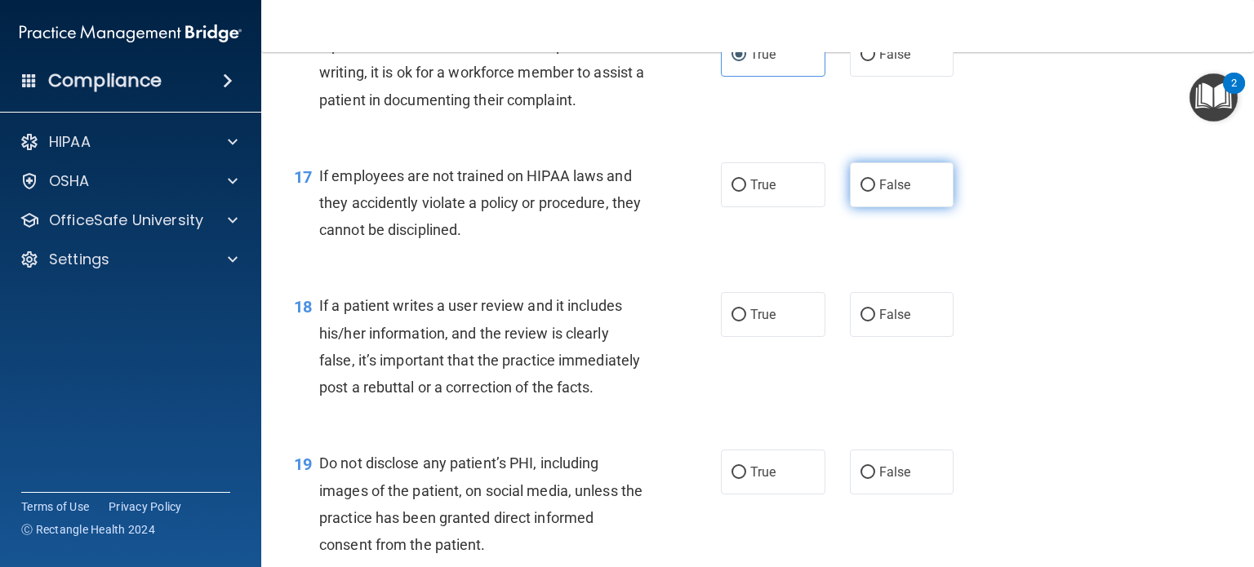
click at [869, 207] on label "False" at bounding box center [902, 184] width 104 height 45
click at [869, 192] on input "False" at bounding box center [867, 186] width 15 height 12
radio input "true"
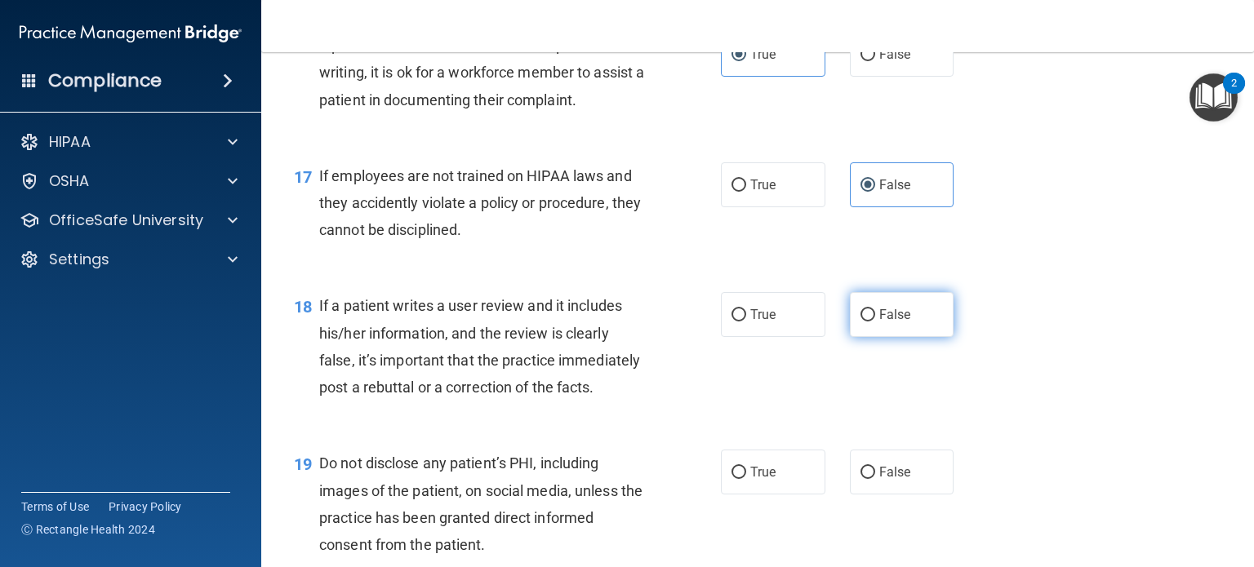
click at [865, 325] on label "False" at bounding box center [902, 314] width 104 height 45
click at [865, 322] on input "False" at bounding box center [867, 315] width 15 height 12
radio input "true"
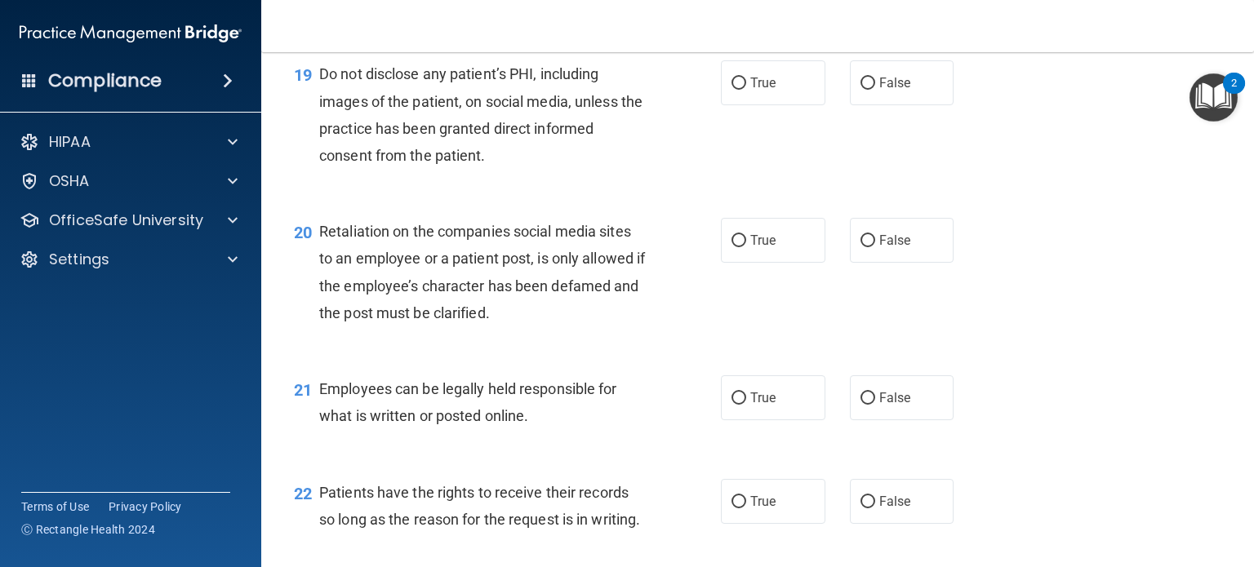
scroll to position [2936, 0]
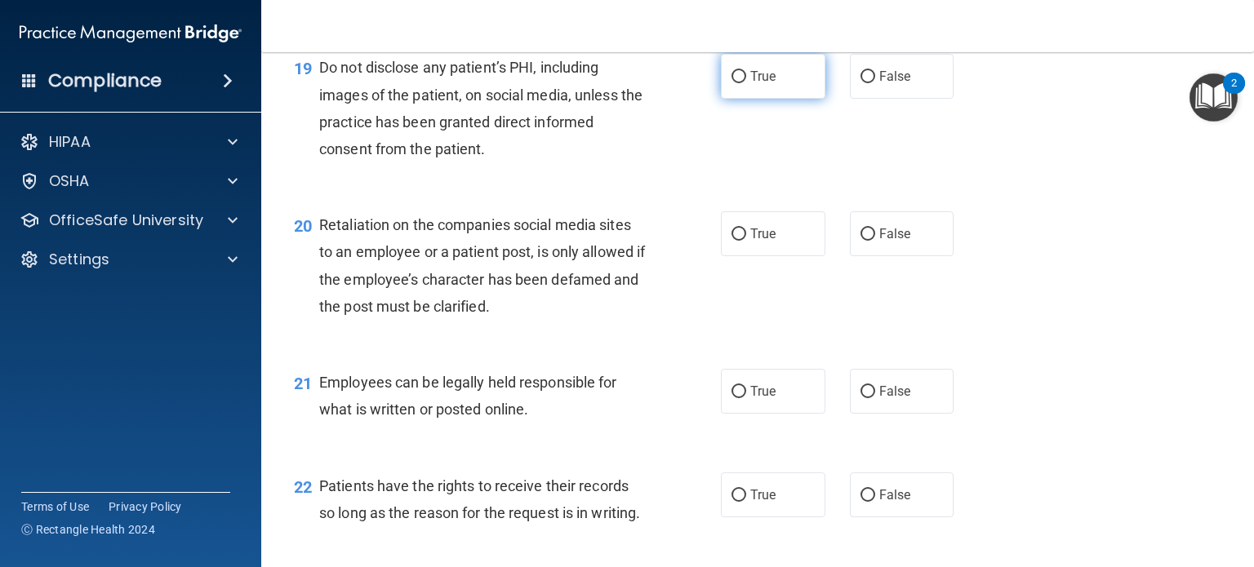
click at [731, 83] on input "True" at bounding box center [738, 77] width 15 height 12
radio input "true"
click at [865, 256] on label "False" at bounding box center [902, 233] width 104 height 45
click at [865, 241] on input "False" at bounding box center [867, 235] width 15 height 12
radio input "true"
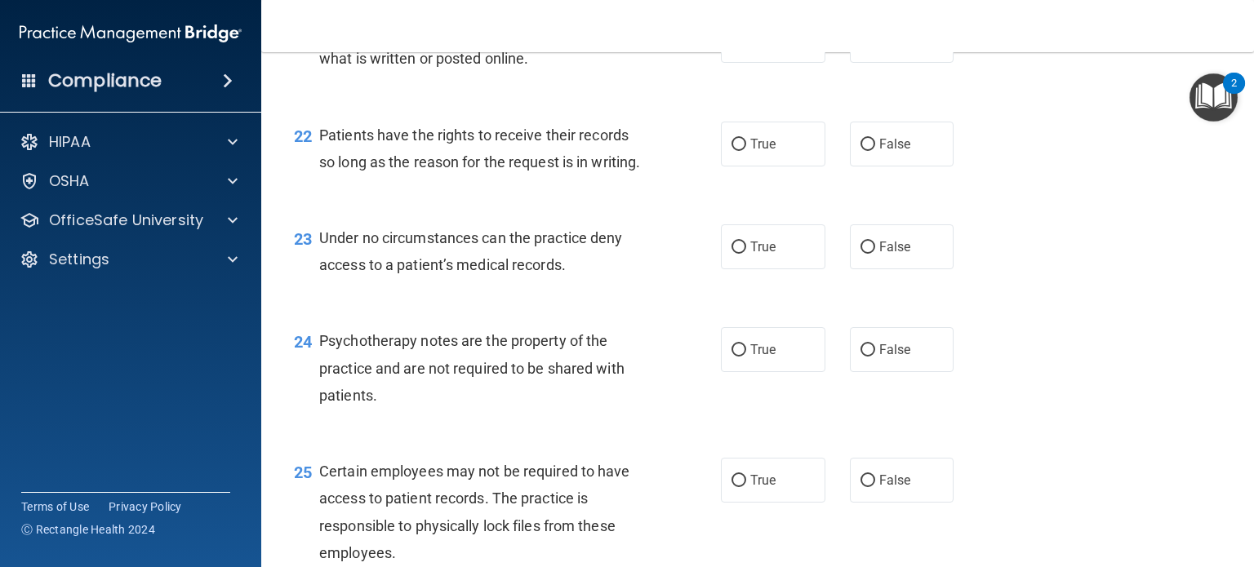
scroll to position [3294, 0]
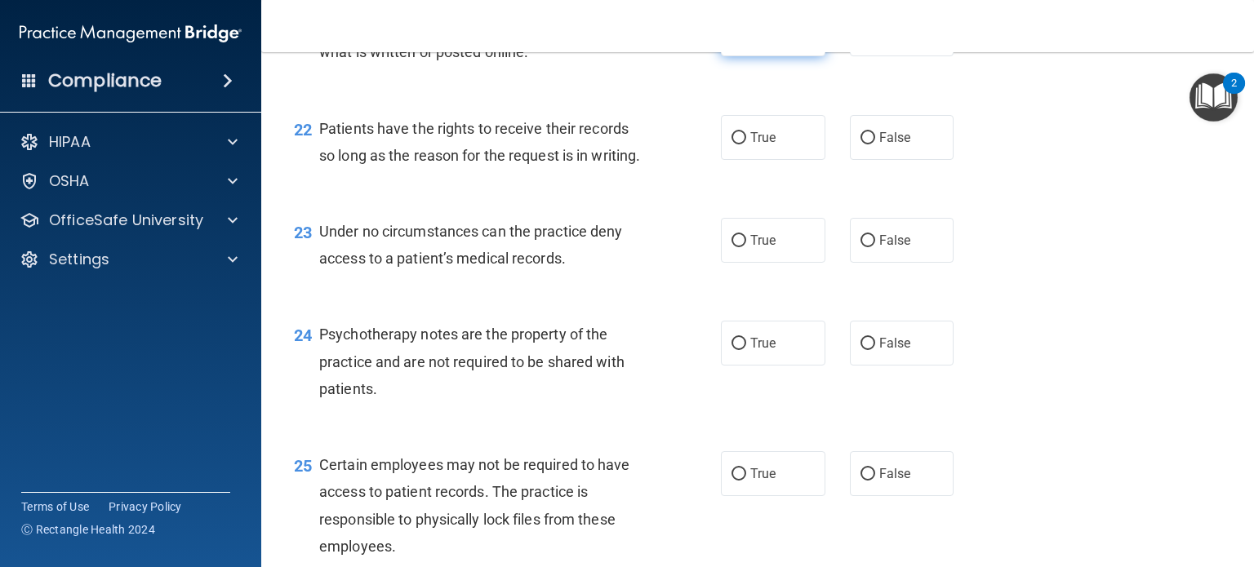
click at [750, 42] on span "True" at bounding box center [762, 34] width 25 height 16
click at [746, 41] on input "True" at bounding box center [738, 35] width 15 height 12
radio input "true"
click at [859, 160] on label "False" at bounding box center [902, 137] width 104 height 45
click at [860, 144] on input "False" at bounding box center [867, 138] width 15 height 12
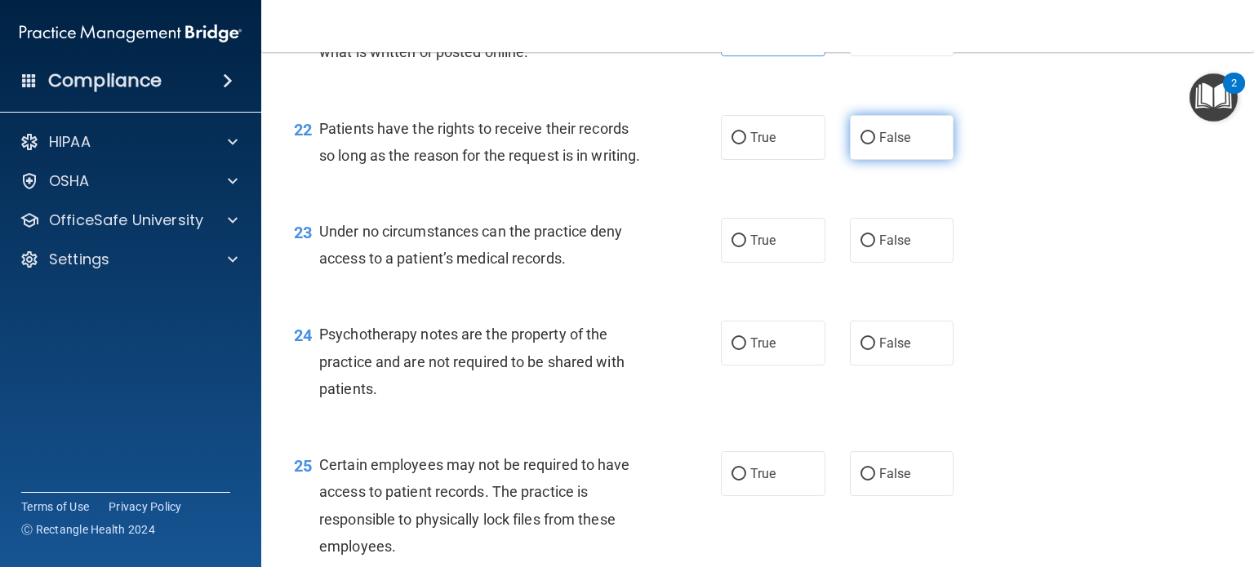
radio input "true"
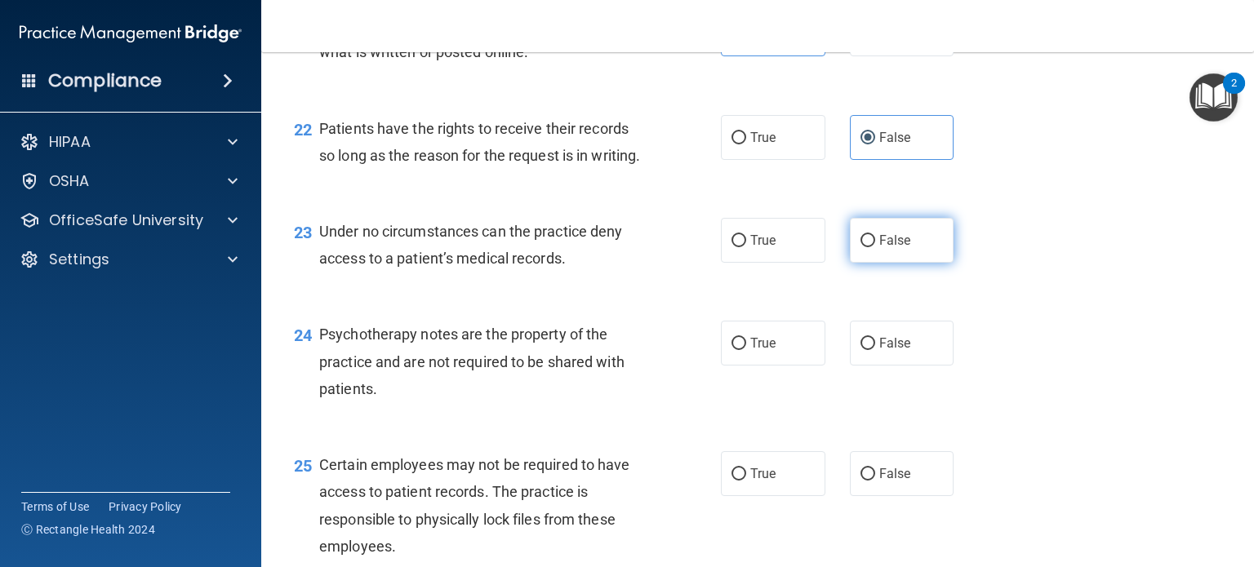
click at [869, 263] on label "False" at bounding box center [902, 240] width 104 height 45
click at [869, 247] on input "False" at bounding box center [867, 241] width 15 height 12
radio input "true"
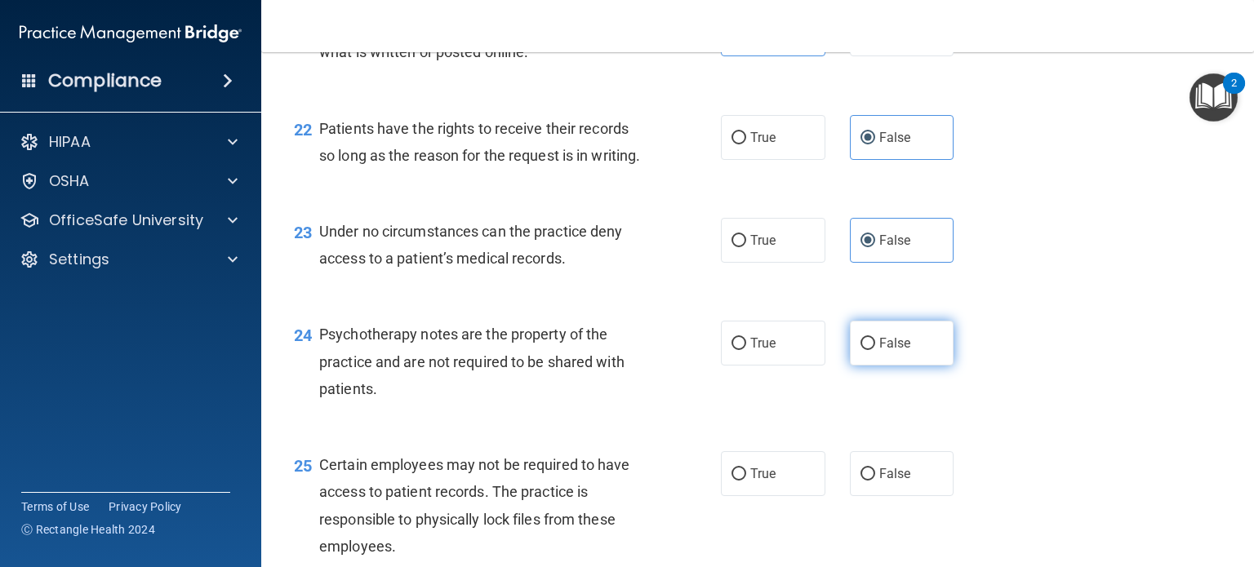
click at [869, 366] on label "False" at bounding box center [902, 343] width 104 height 45
click at [869, 350] on input "False" at bounding box center [867, 344] width 15 height 12
radio input "true"
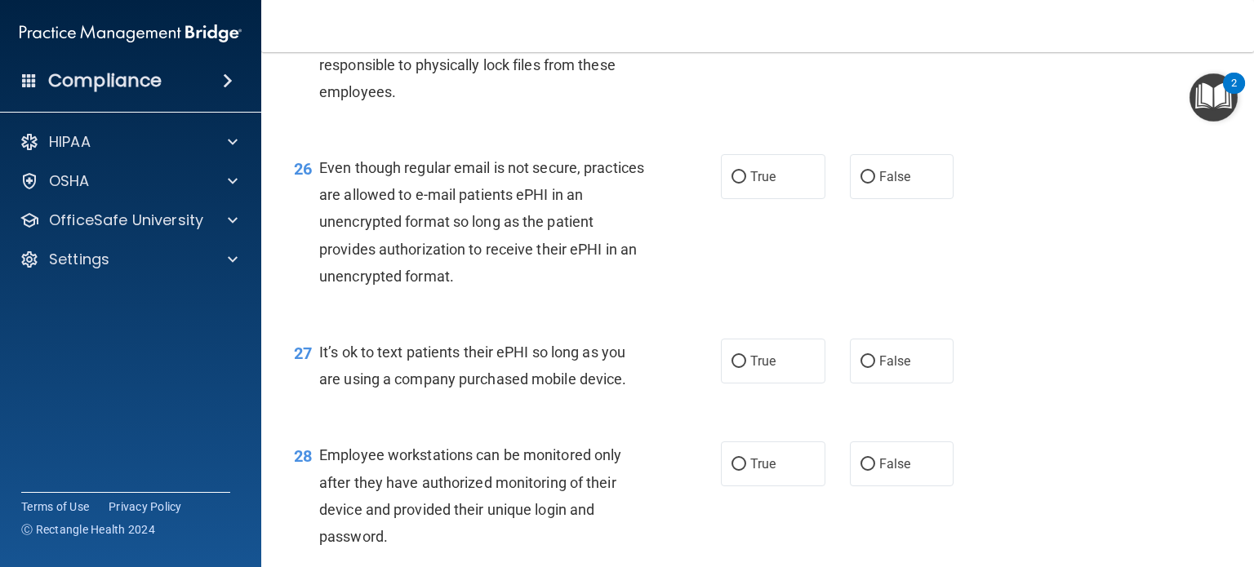
scroll to position [3768, 0]
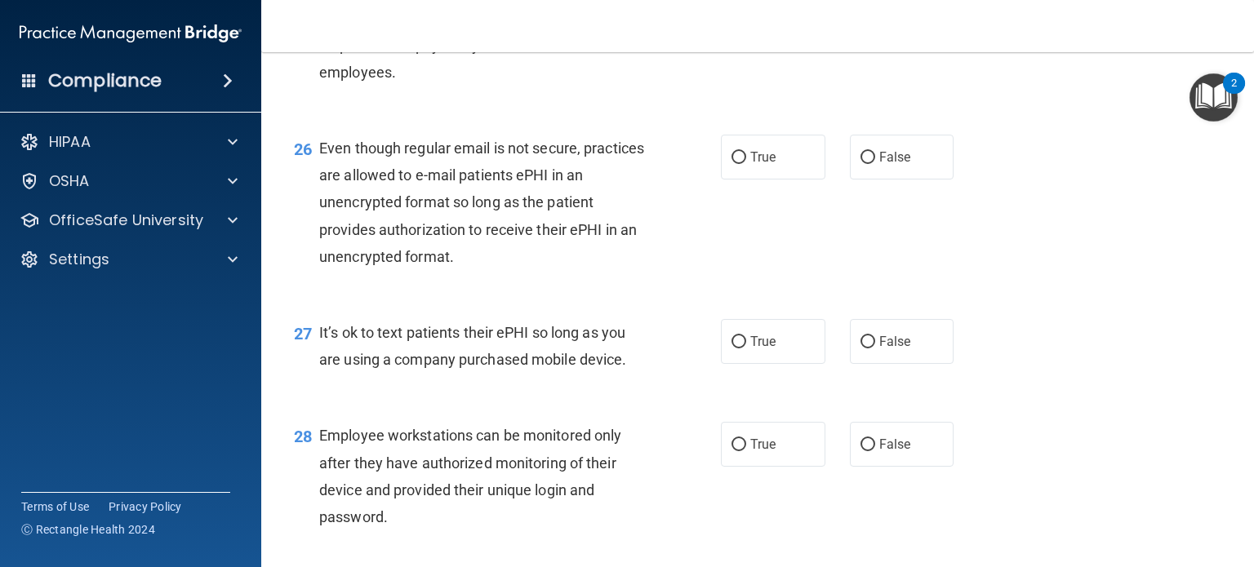
click at [749, 22] on label "True" at bounding box center [773, -1] width 104 height 45
click at [746, 7] on input "True" at bounding box center [738, 0] width 15 height 12
radio input "true"
click at [750, 165] on span "True" at bounding box center [762, 157] width 25 height 16
click at [745, 164] on input "True" at bounding box center [738, 158] width 15 height 12
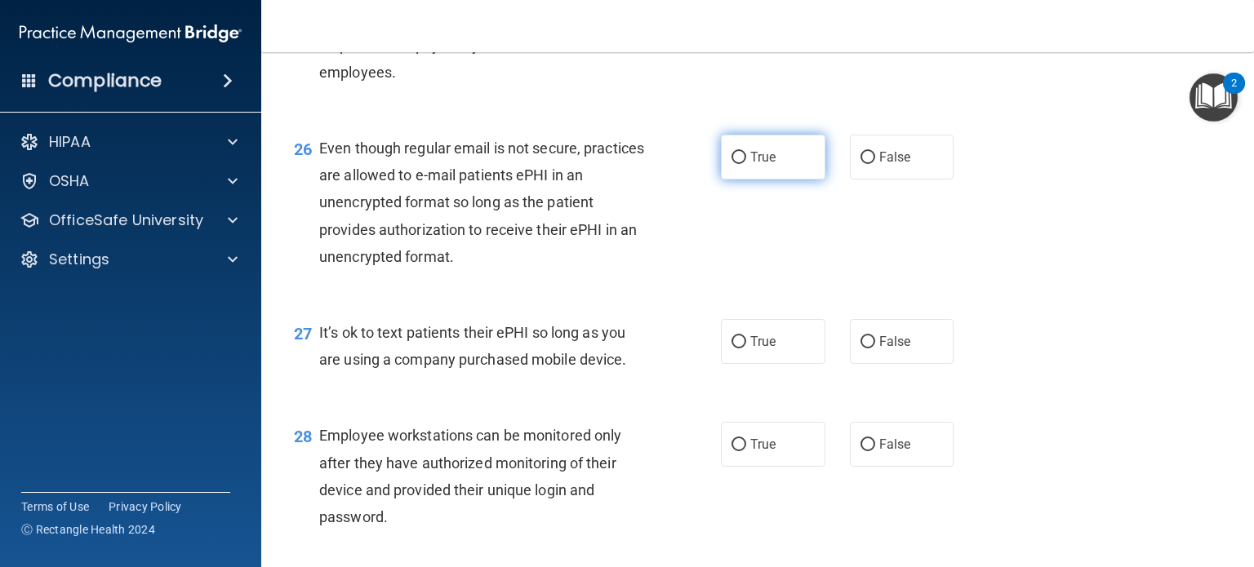
radio input "true"
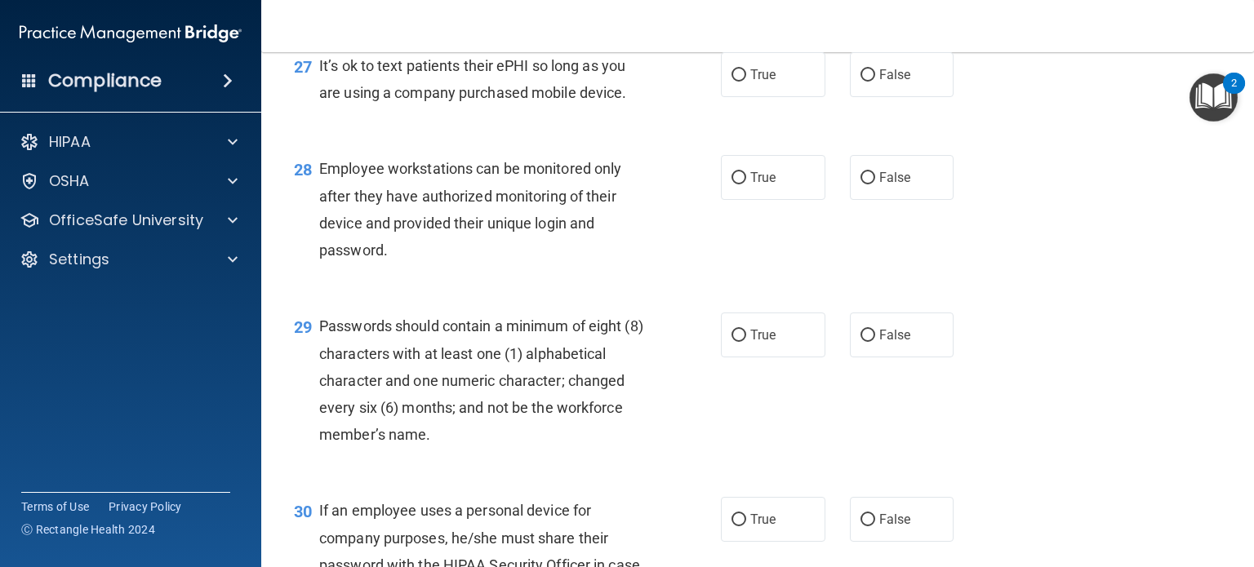
scroll to position [4093, 0]
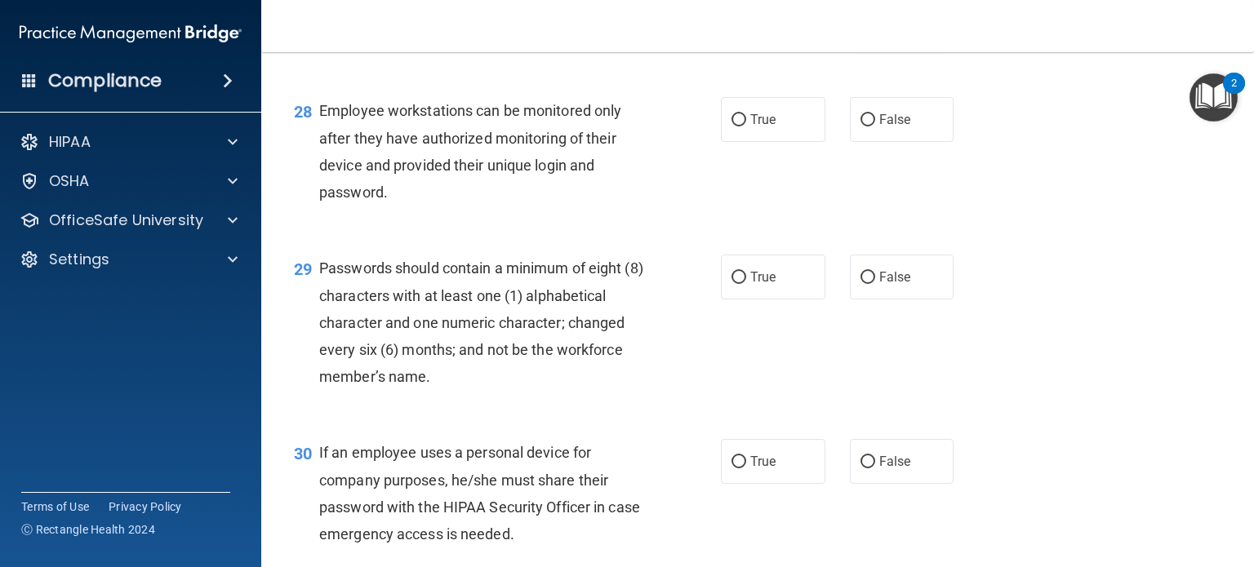
click at [866, 39] on label "False" at bounding box center [902, 16] width 104 height 45
click at [866, 24] on input "False" at bounding box center [867, 17] width 15 height 12
radio input "true"
click at [759, 142] on label "True" at bounding box center [773, 119] width 104 height 45
click at [746, 127] on input "True" at bounding box center [738, 120] width 15 height 12
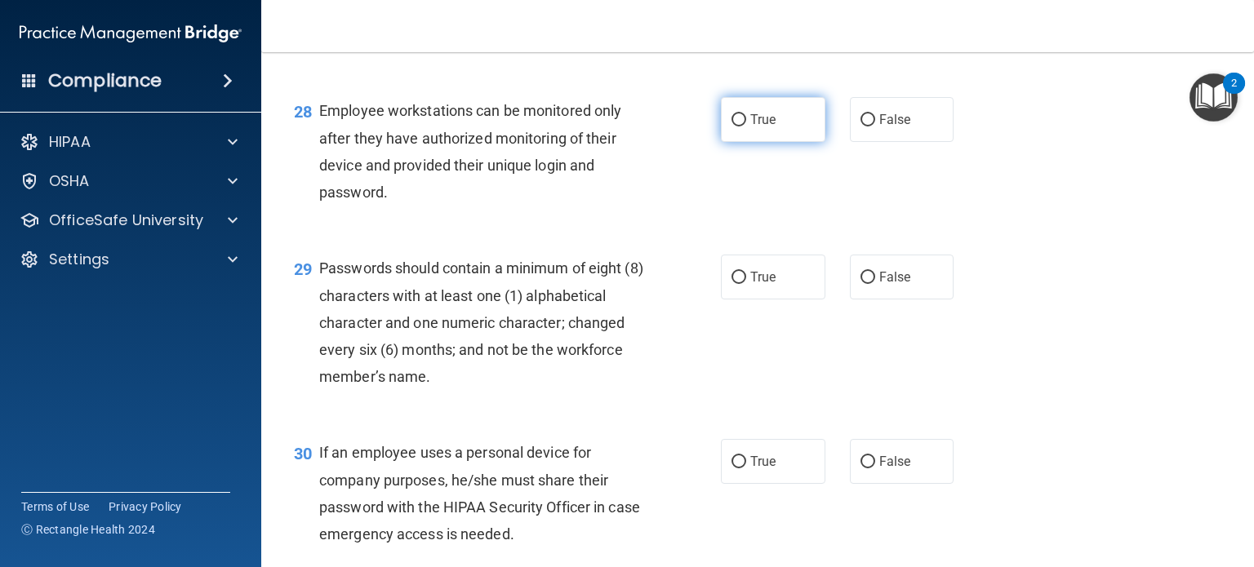
radio input "true"
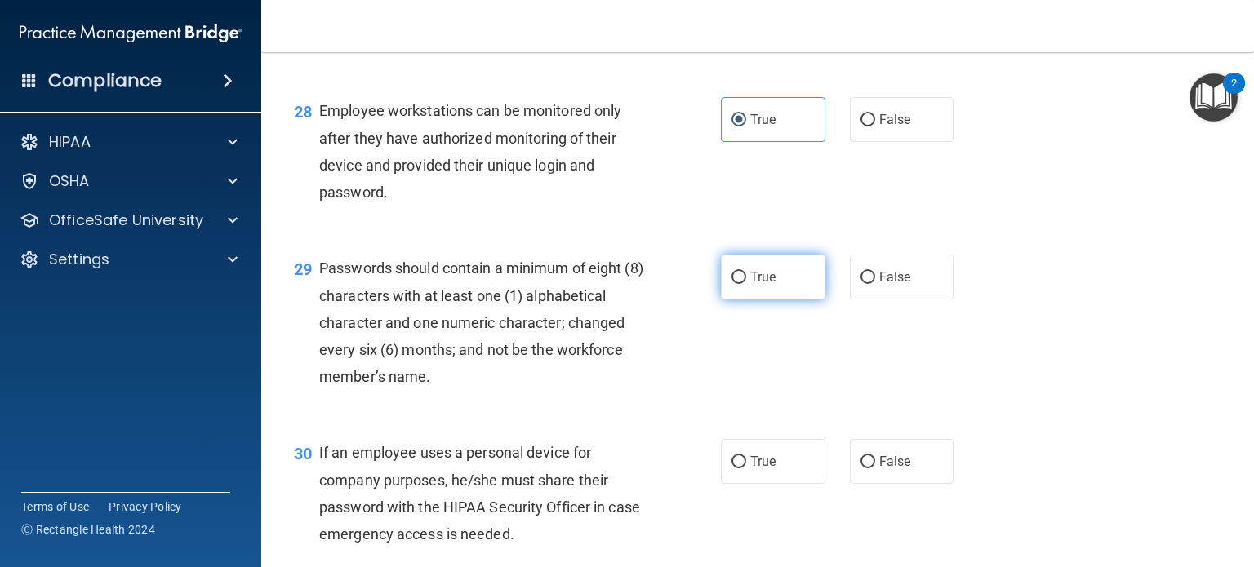
click at [750, 300] on label "True" at bounding box center [773, 277] width 104 height 45
click at [746, 284] on input "True" at bounding box center [738, 278] width 15 height 12
radio input "true"
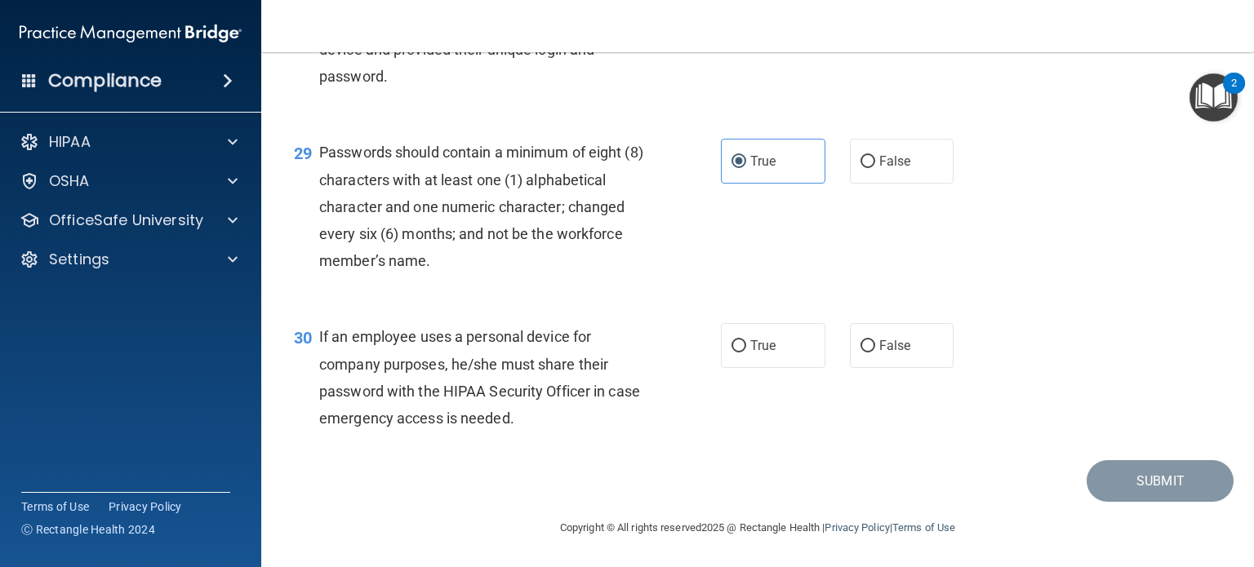
scroll to position [4290, 0]
click at [728, 336] on label "True" at bounding box center [773, 345] width 104 height 45
click at [731, 340] on input "True" at bounding box center [738, 346] width 15 height 12
radio input "true"
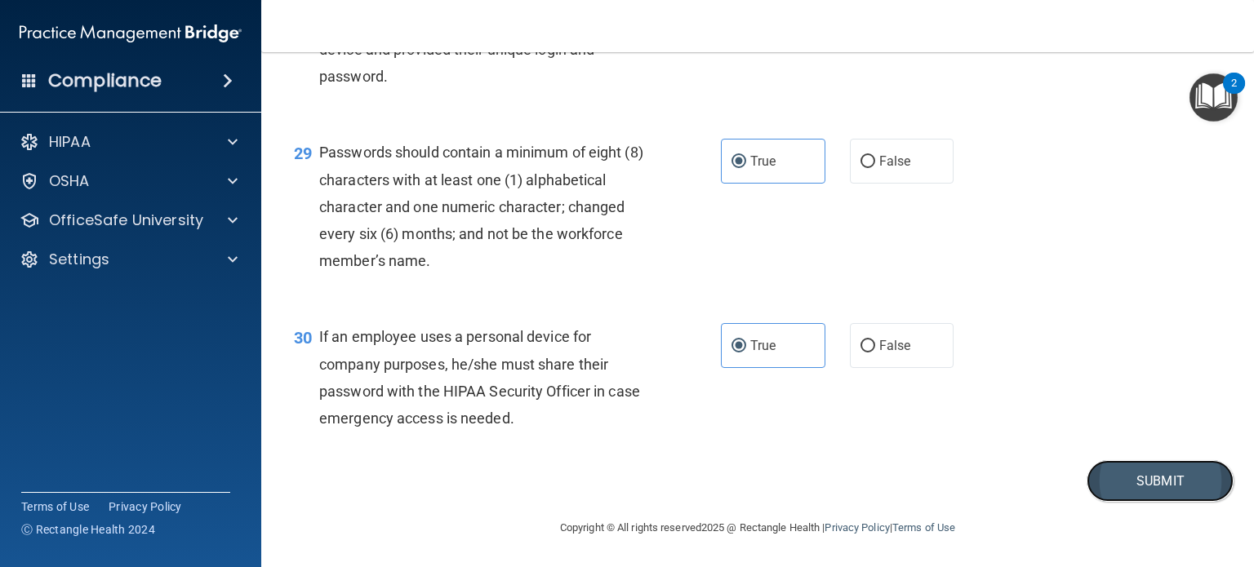
click at [1104, 491] on button "Submit" at bounding box center [1159, 481] width 147 height 42
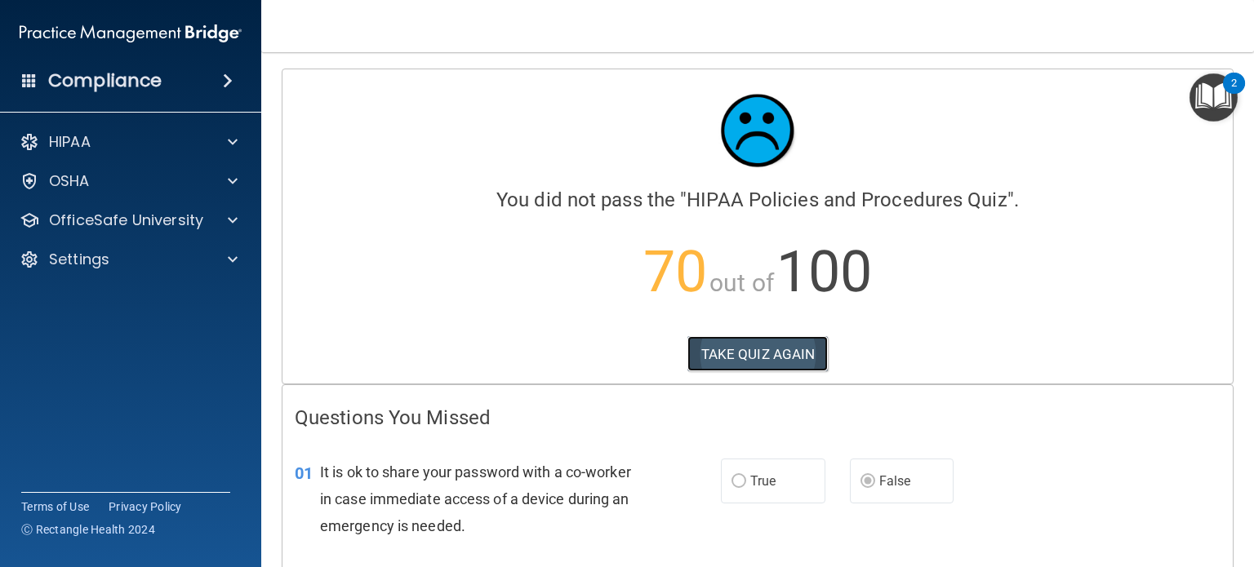
click at [729, 353] on button "TAKE QUIZ AGAIN" at bounding box center [757, 354] width 141 height 36
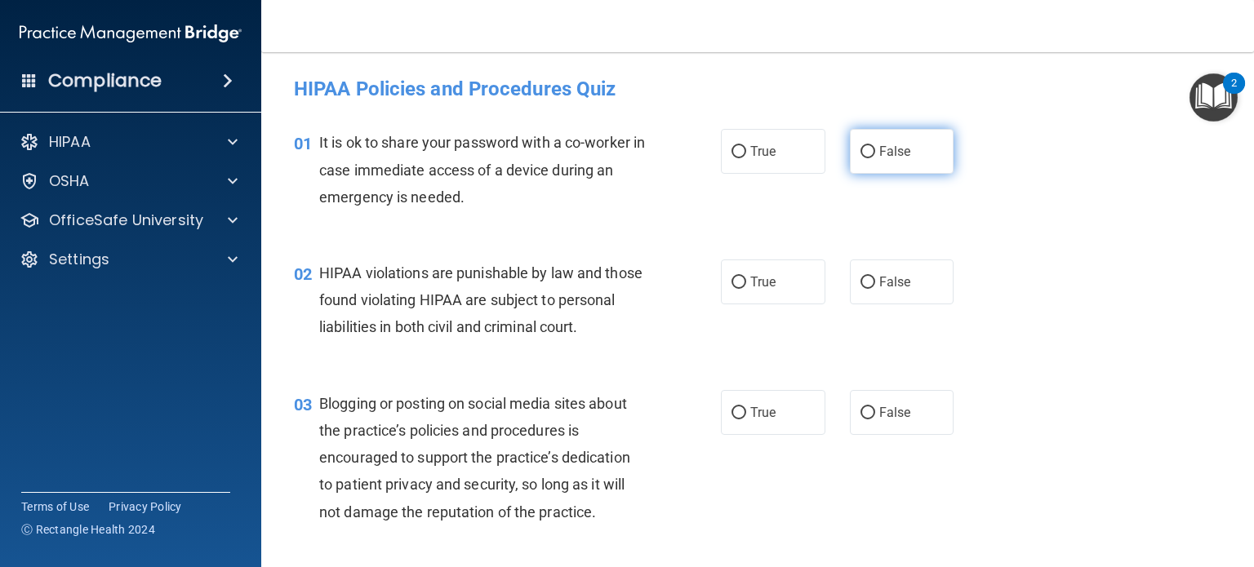
click at [861, 156] on input "False" at bounding box center [867, 152] width 15 height 12
radio input "true"
click at [774, 265] on label "True" at bounding box center [773, 282] width 104 height 45
click at [746, 277] on input "True" at bounding box center [738, 283] width 15 height 12
radio input "true"
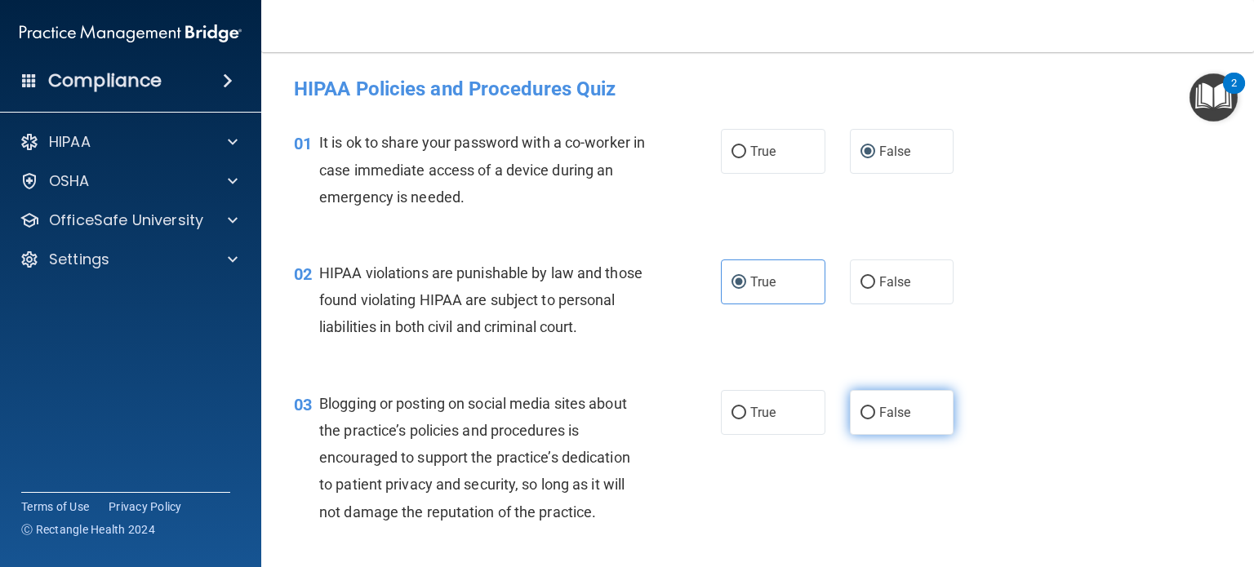
click at [882, 424] on label "False" at bounding box center [902, 412] width 104 height 45
click at [875, 420] on input "False" at bounding box center [867, 413] width 15 height 12
radio input "true"
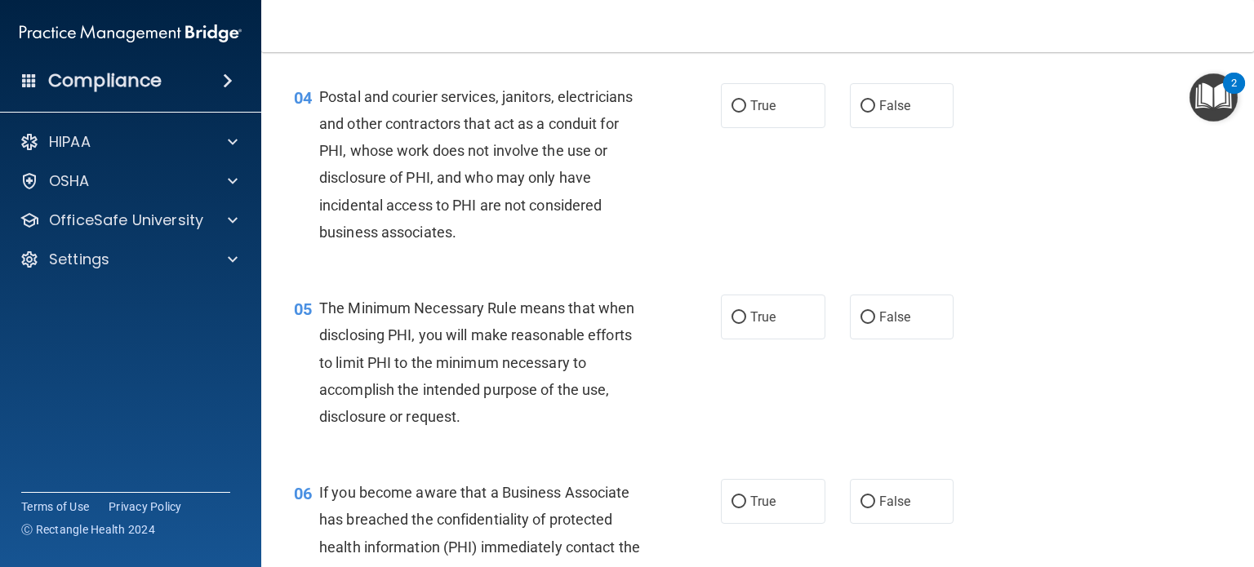
scroll to position [557, 0]
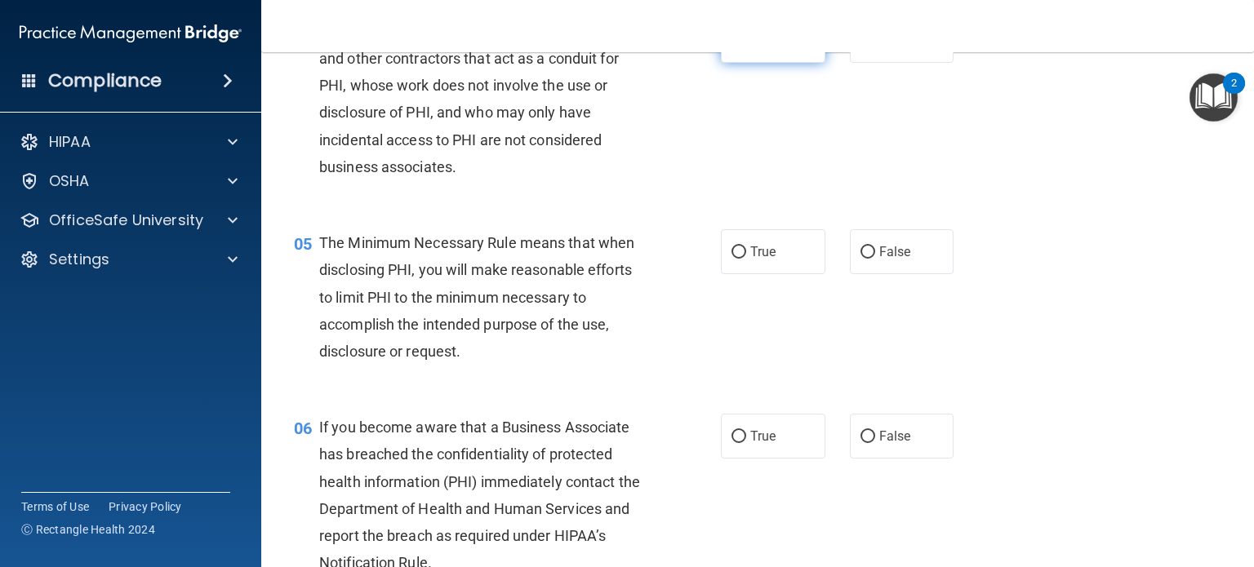
click at [741, 63] on label "True" at bounding box center [773, 40] width 104 height 45
click at [741, 47] on input "True" at bounding box center [738, 41] width 15 height 12
radio input "true"
click at [750, 260] on span "True" at bounding box center [762, 252] width 25 height 16
click at [744, 259] on input "True" at bounding box center [738, 253] width 15 height 12
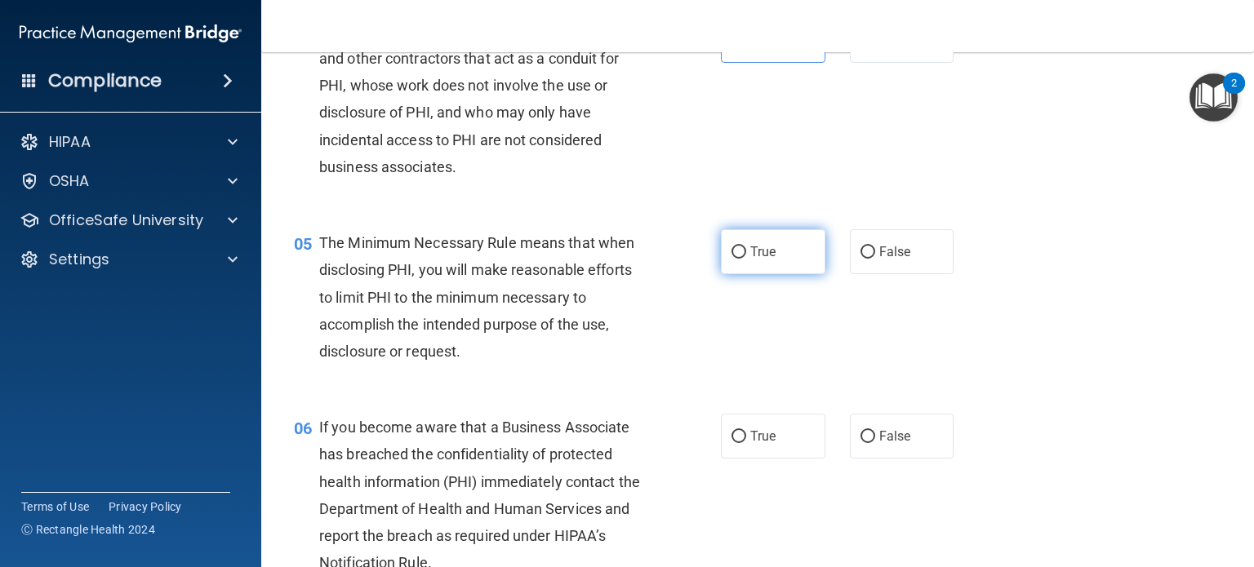
radio input "true"
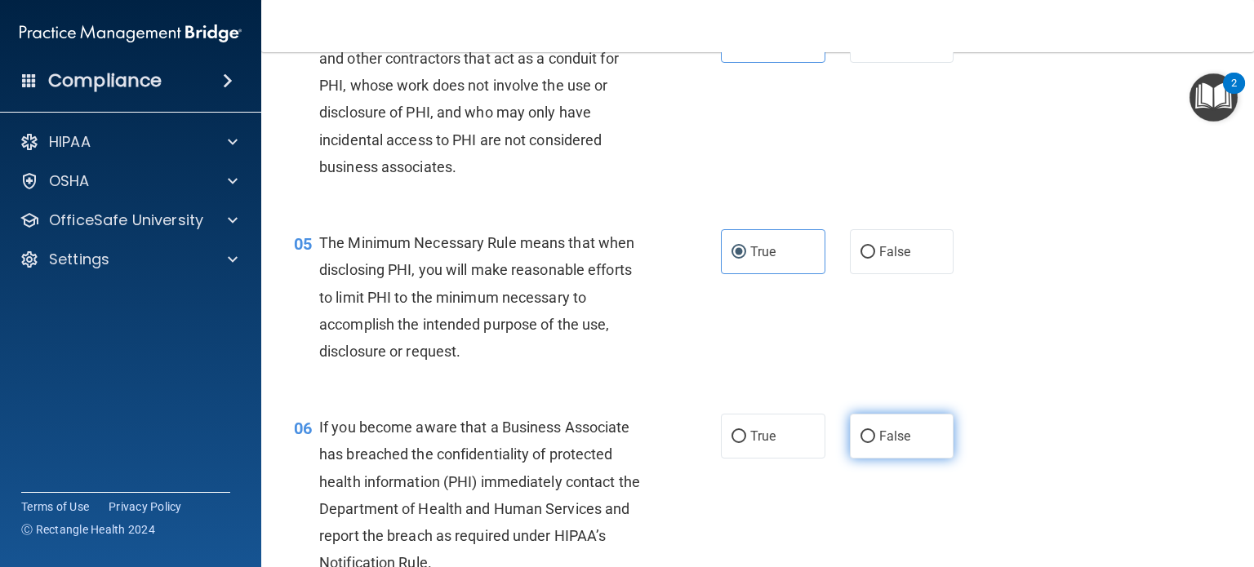
click at [919, 451] on label "False" at bounding box center [902, 436] width 104 height 45
click at [875, 443] on input "False" at bounding box center [867, 437] width 15 height 12
radio input "true"
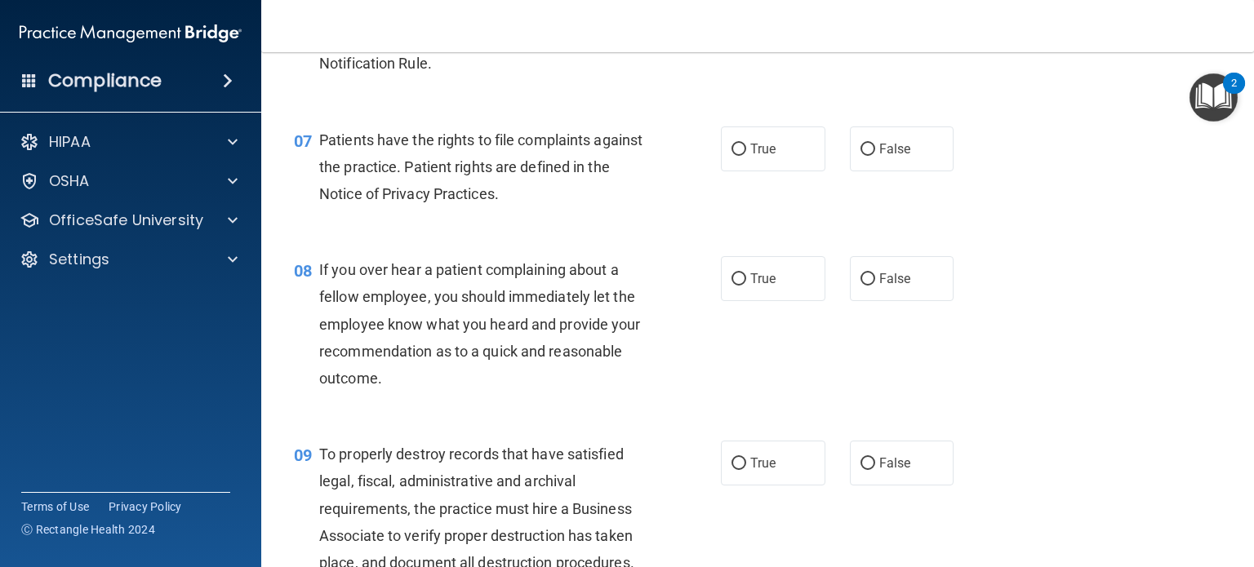
scroll to position [1095, 0]
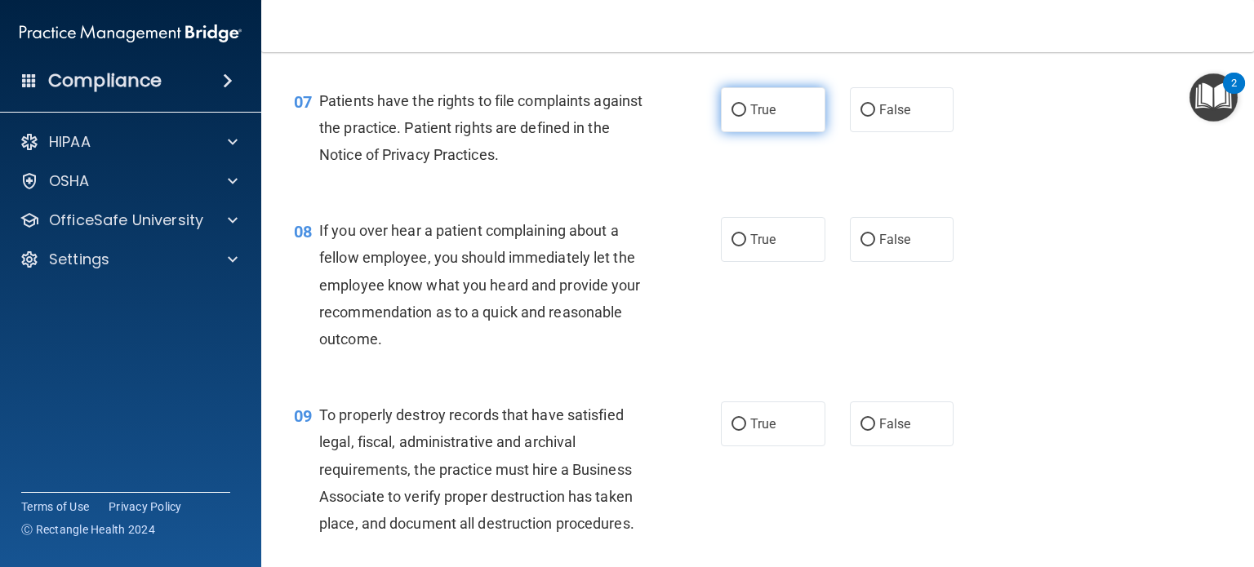
click at [771, 132] on label "True" at bounding box center [773, 109] width 104 height 45
click at [746, 117] on input "True" at bounding box center [738, 110] width 15 height 12
radio input "true"
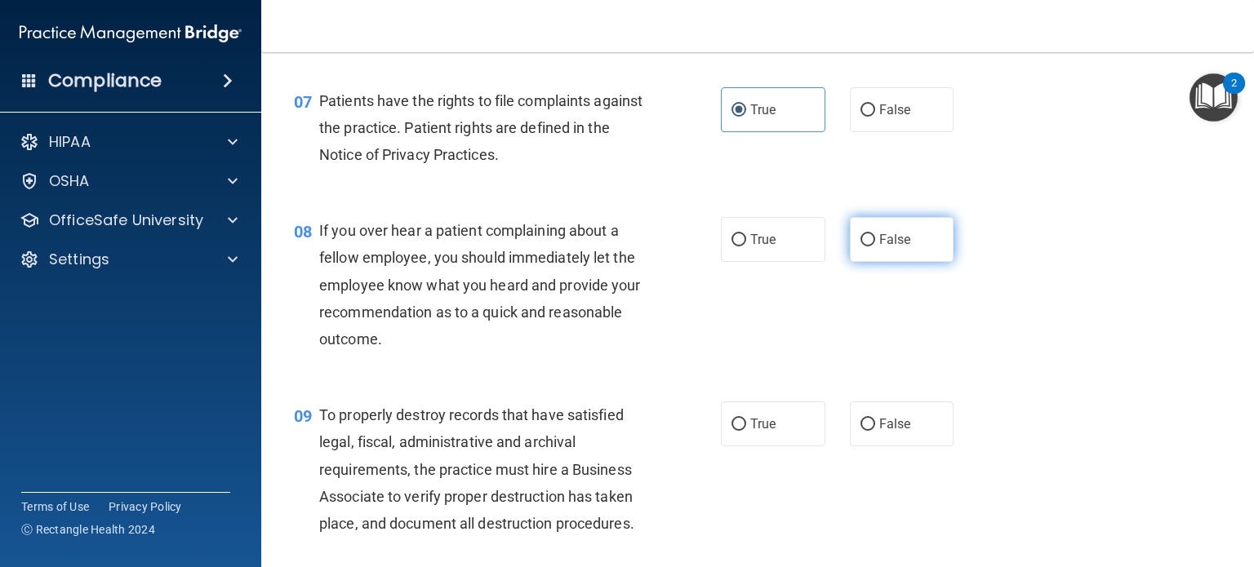
click at [894, 247] on span "False" at bounding box center [895, 240] width 32 height 16
click at [875, 247] on input "False" at bounding box center [867, 240] width 15 height 12
radio input "true"
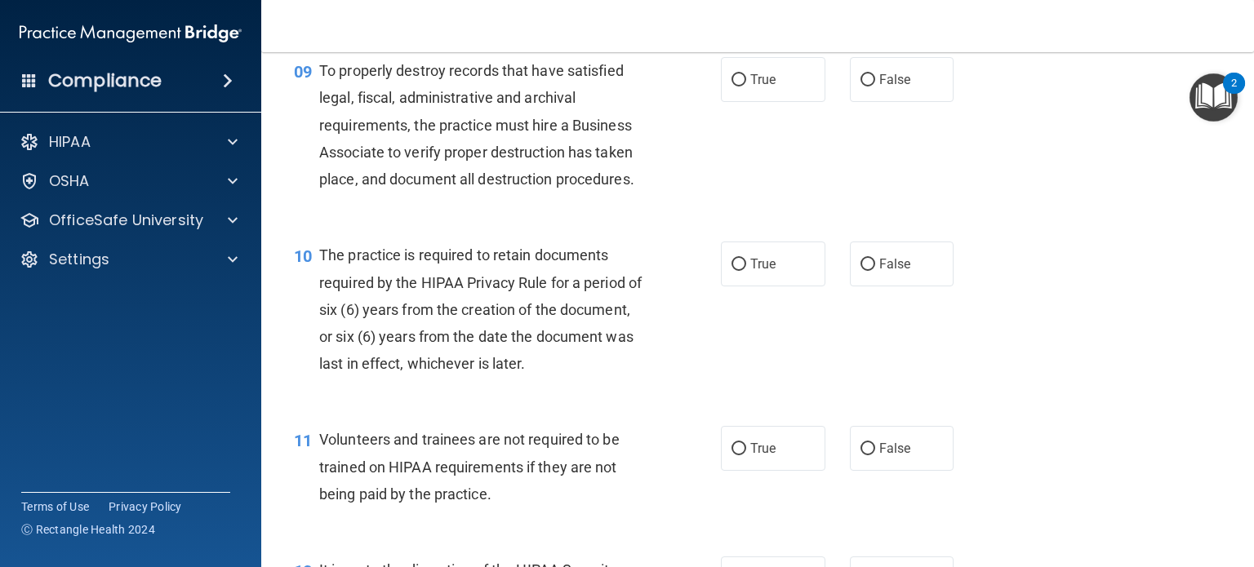
scroll to position [1499, 0]
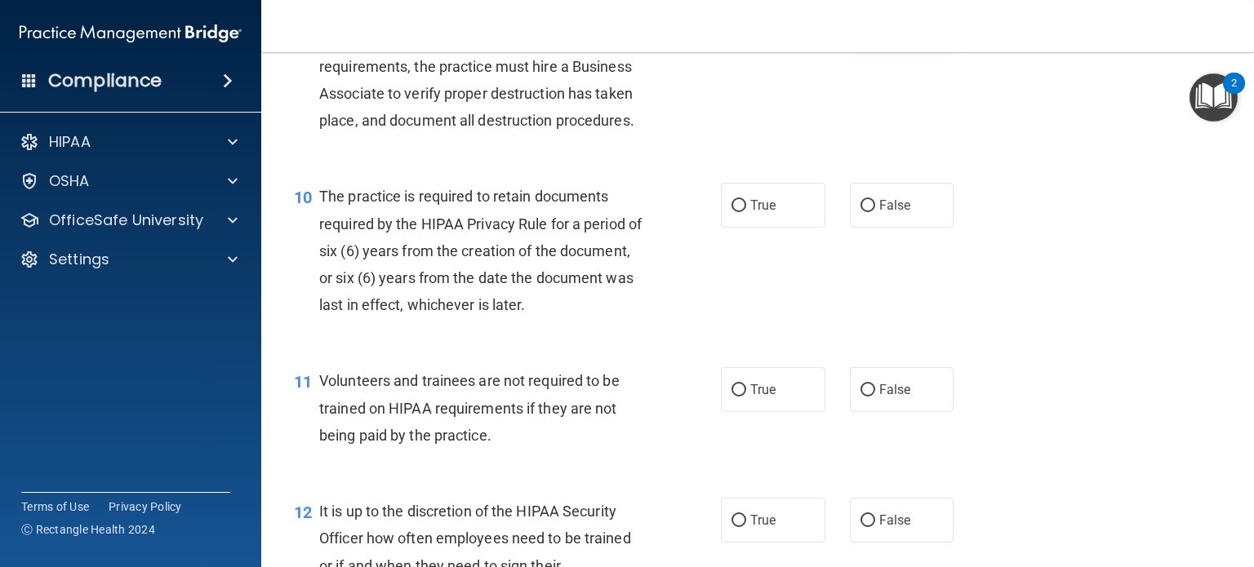
click at [905, 43] on label "False" at bounding box center [902, 20] width 104 height 45
click at [875, 28] on input "False" at bounding box center [867, 22] width 15 height 12
radio input "true"
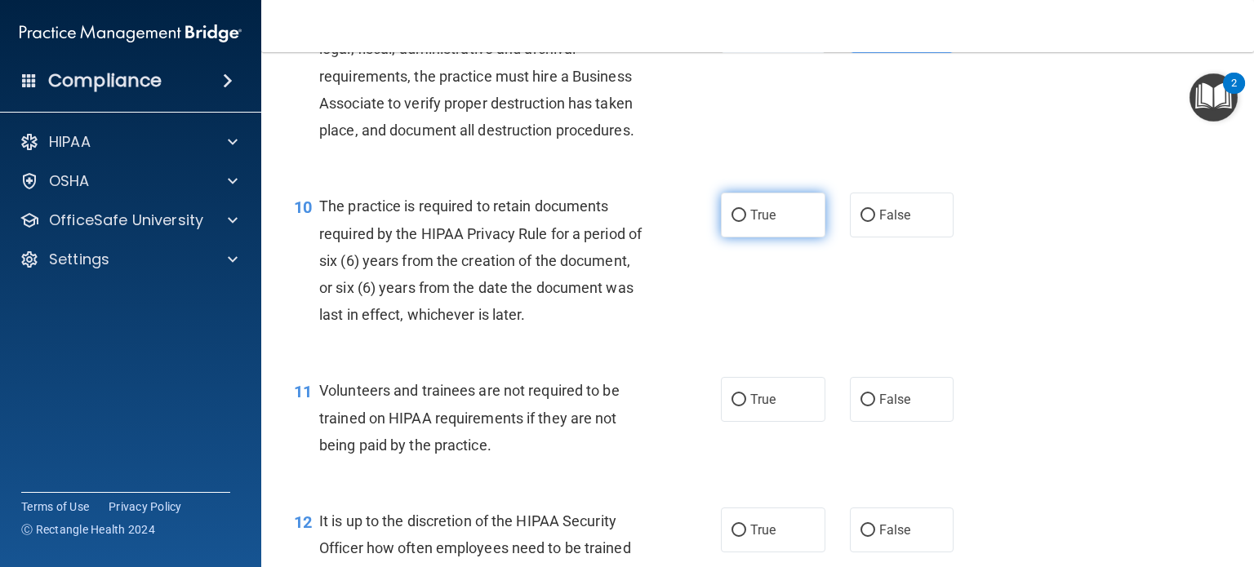
click at [753, 223] on span "True" at bounding box center [762, 215] width 25 height 16
click at [746, 222] on input "True" at bounding box center [738, 216] width 15 height 12
radio input "true"
click at [850, 422] on label "False" at bounding box center [902, 399] width 104 height 45
click at [860, 407] on input "False" at bounding box center [867, 400] width 15 height 12
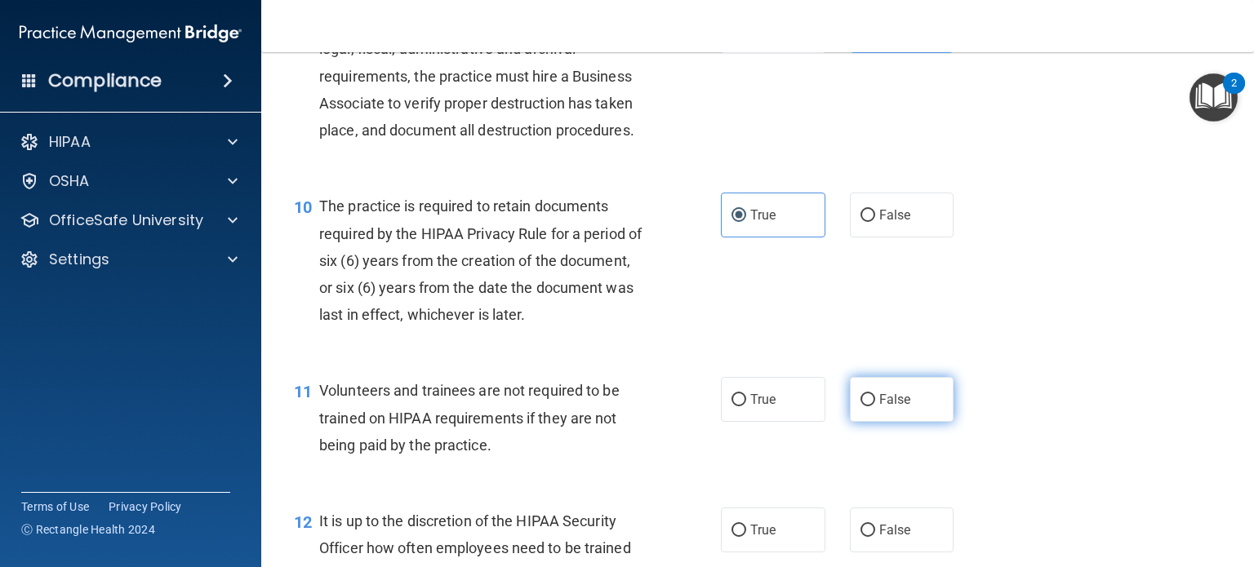
radio input "true"
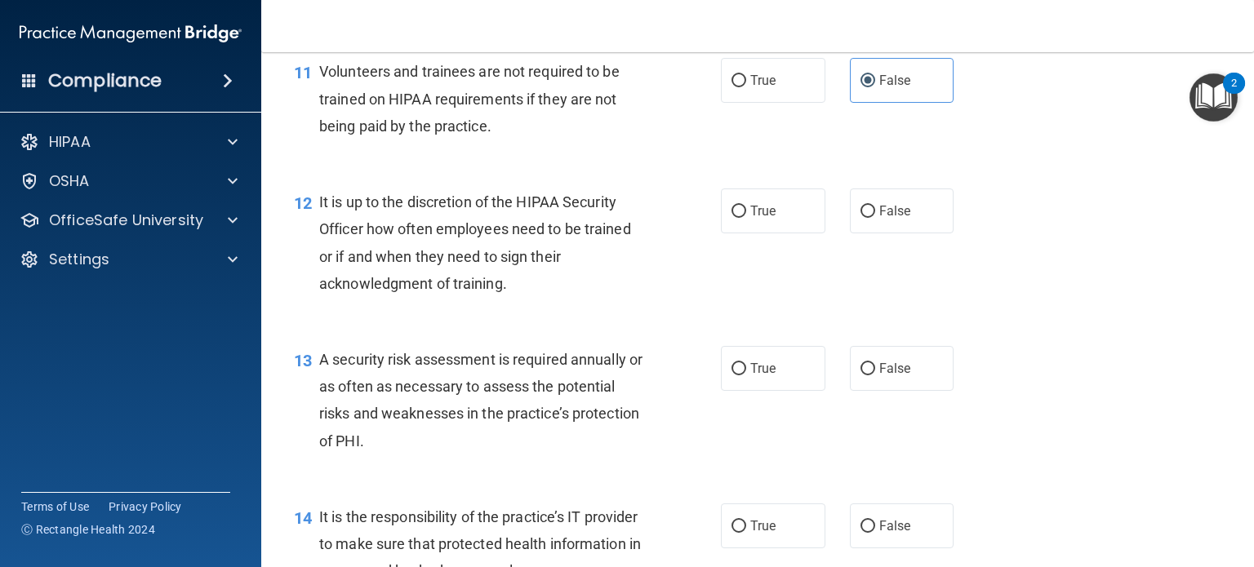
scroll to position [1898, 0]
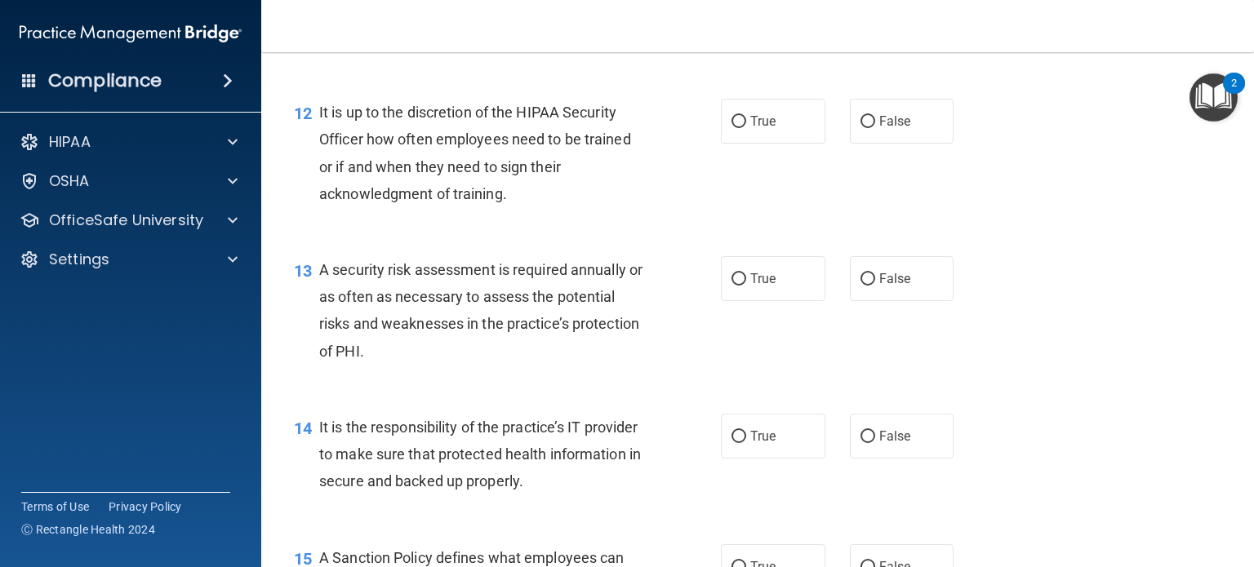
click at [889, 183] on div "12 It is up to the discretion of the HIPAA Security Officer how often employees…" at bounding box center [758, 157] width 952 height 158
click at [866, 128] on input "False" at bounding box center [867, 122] width 15 height 12
radio input "true"
click at [742, 301] on label "True" at bounding box center [773, 278] width 104 height 45
click at [742, 286] on input "True" at bounding box center [738, 279] width 15 height 12
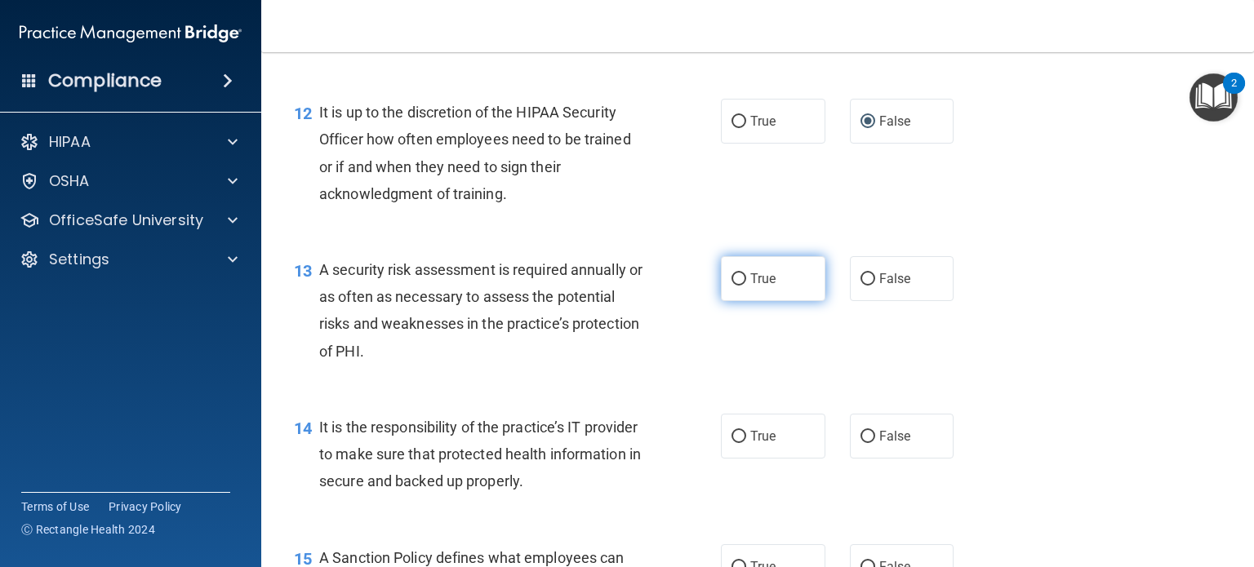
radio input "true"
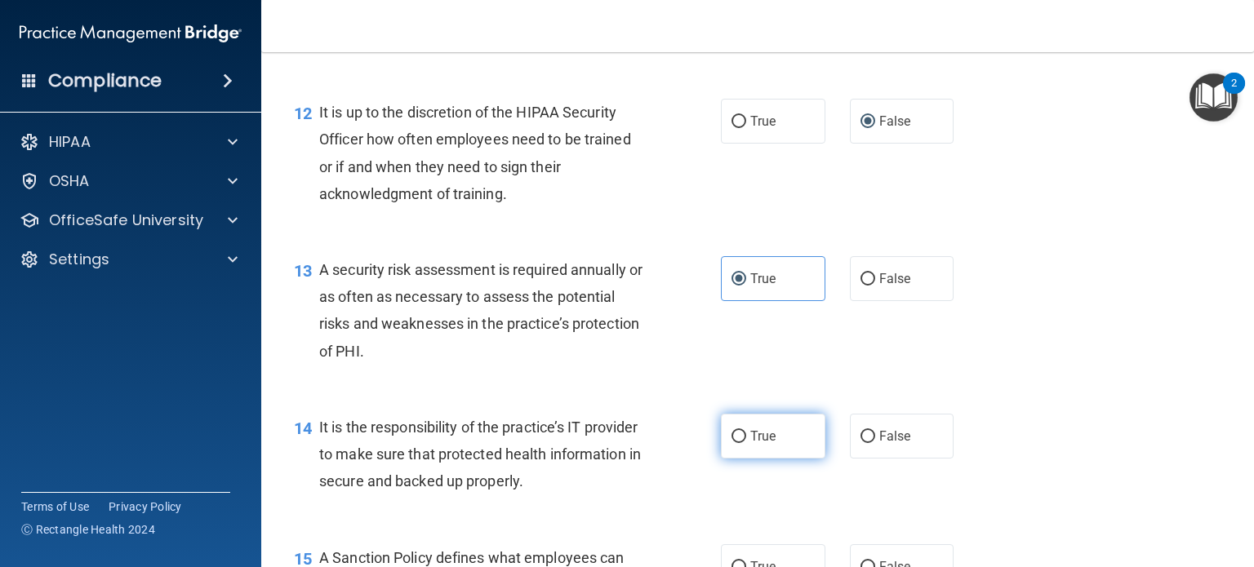
click at [748, 448] on label "True" at bounding box center [773, 436] width 104 height 45
click at [746, 443] on input "True" at bounding box center [738, 437] width 15 height 12
radio input "true"
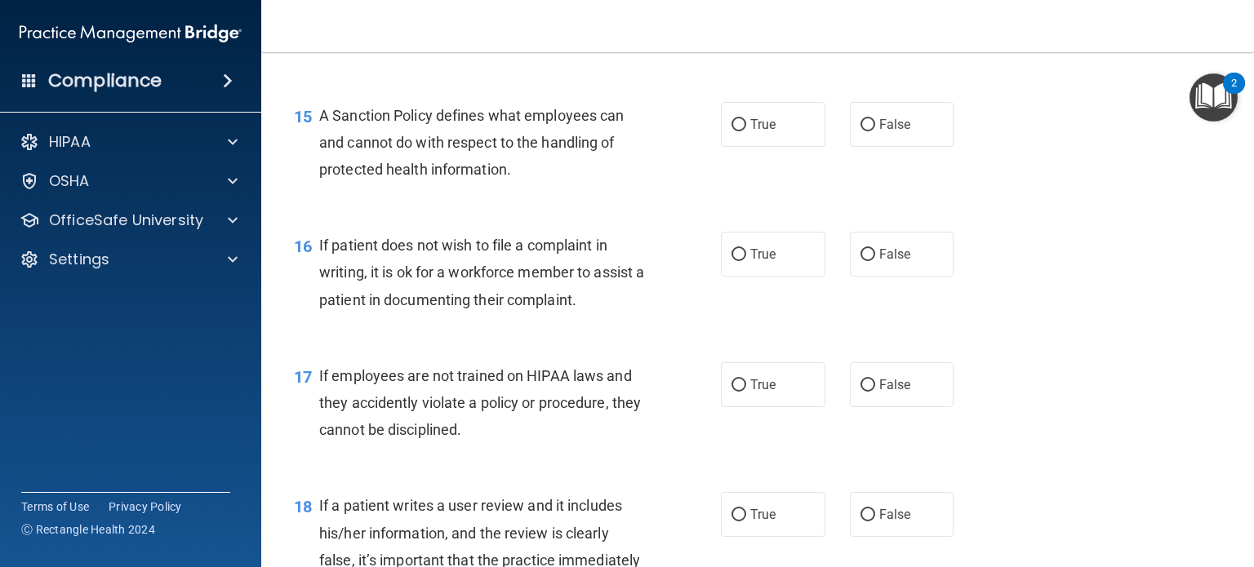
scroll to position [2347, 0]
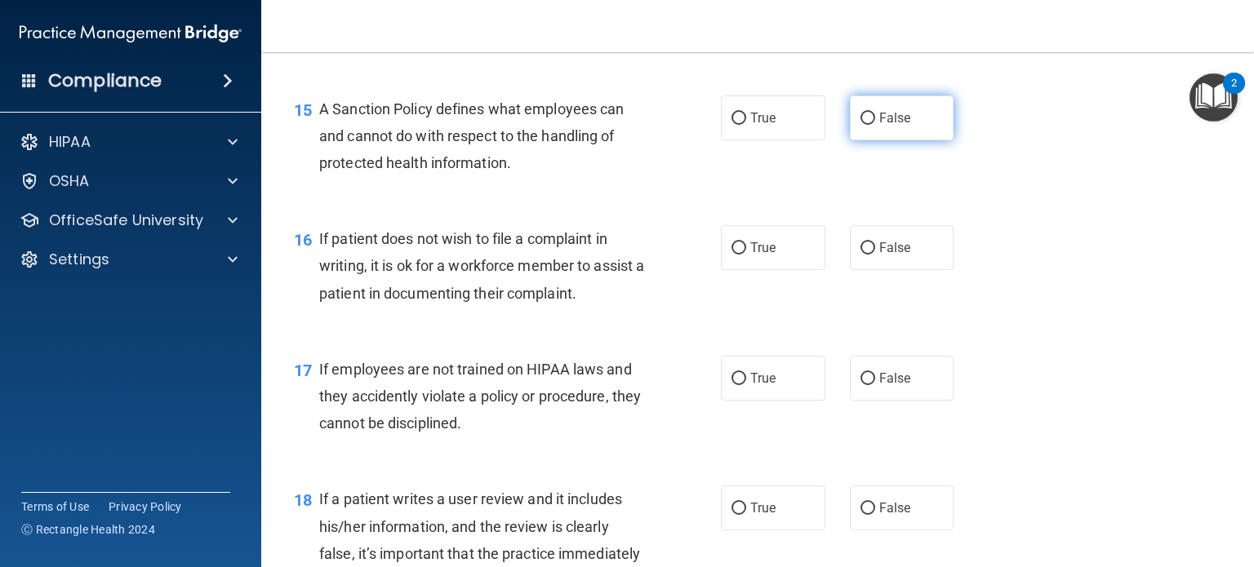
click at [880, 140] on label "False" at bounding box center [902, 118] width 104 height 45
click at [875, 125] on input "False" at bounding box center [867, 119] width 15 height 12
radio input "true"
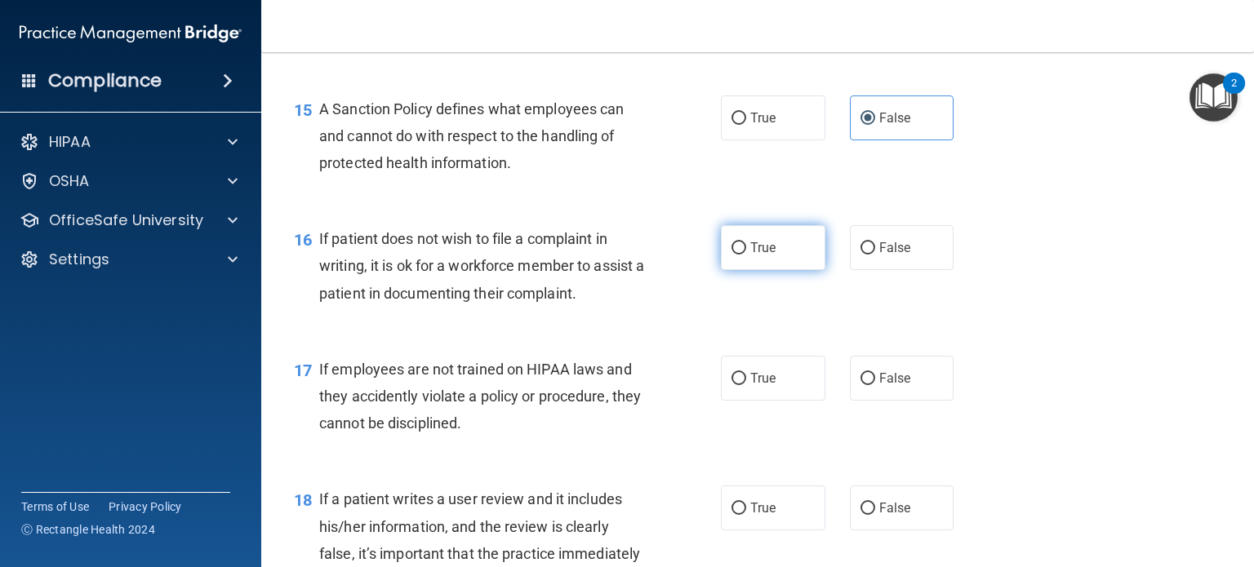
click at [765, 270] on label "True" at bounding box center [773, 247] width 104 height 45
click at [746, 255] on input "True" at bounding box center [738, 248] width 15 height 12
radio input "true"
click at [876, 401] on label "False" at bounding box center [902, 378] width 104 height 45
click at [875, 385] on input "False" at bounding box center [867, 379] width 15 height 12
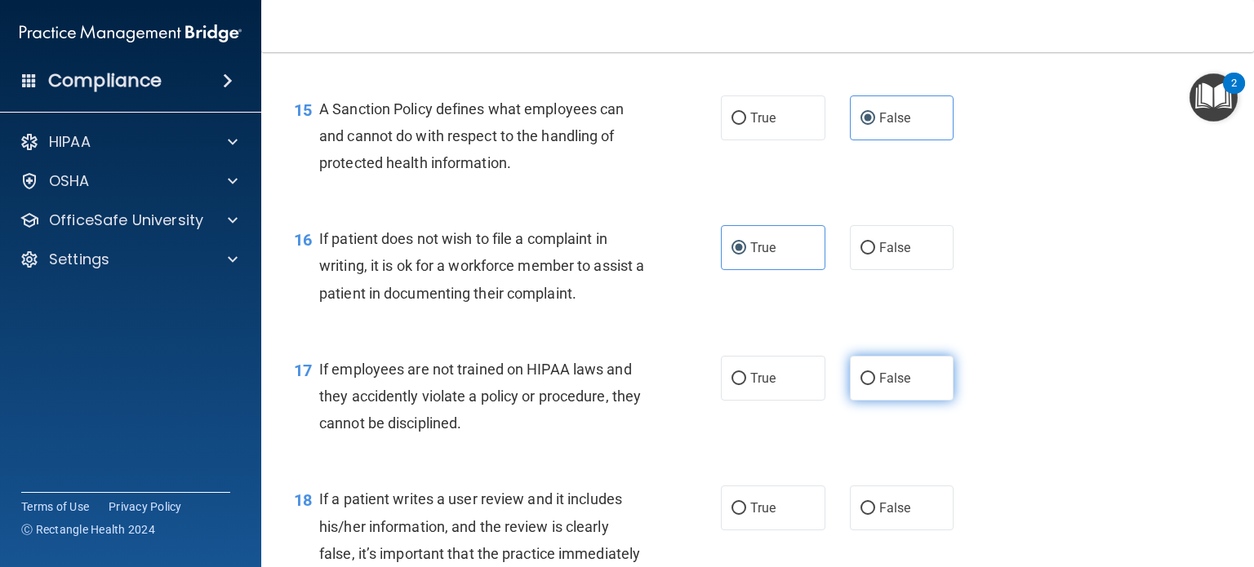
radio input "true"
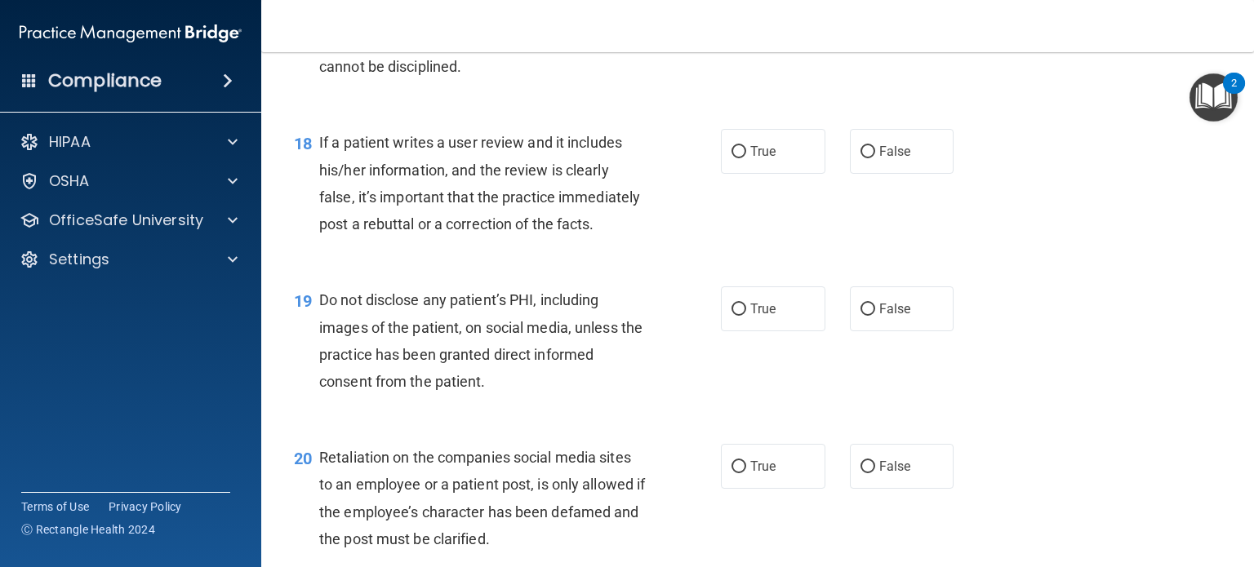
scroll to position [2730, 0]
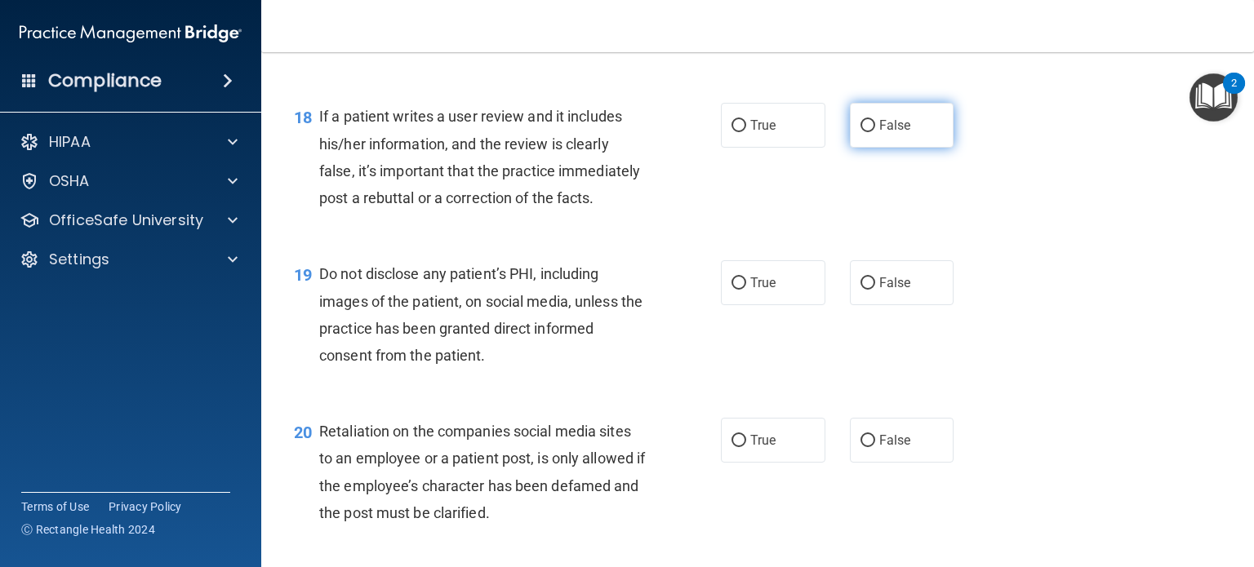
click at [903, 148] on label "False" at bounding box center [902, 125] width 104 height 45
click at [875, 132] on input "False" at bounding box center [867, 126] width 15 height 12
radio input "true"
click at [751, 305] on label "True" at bounding box center [773, 282] width 104 height 45
click at [746, 290] on input "True" at bounding box center [738, 284] width 15 height 12
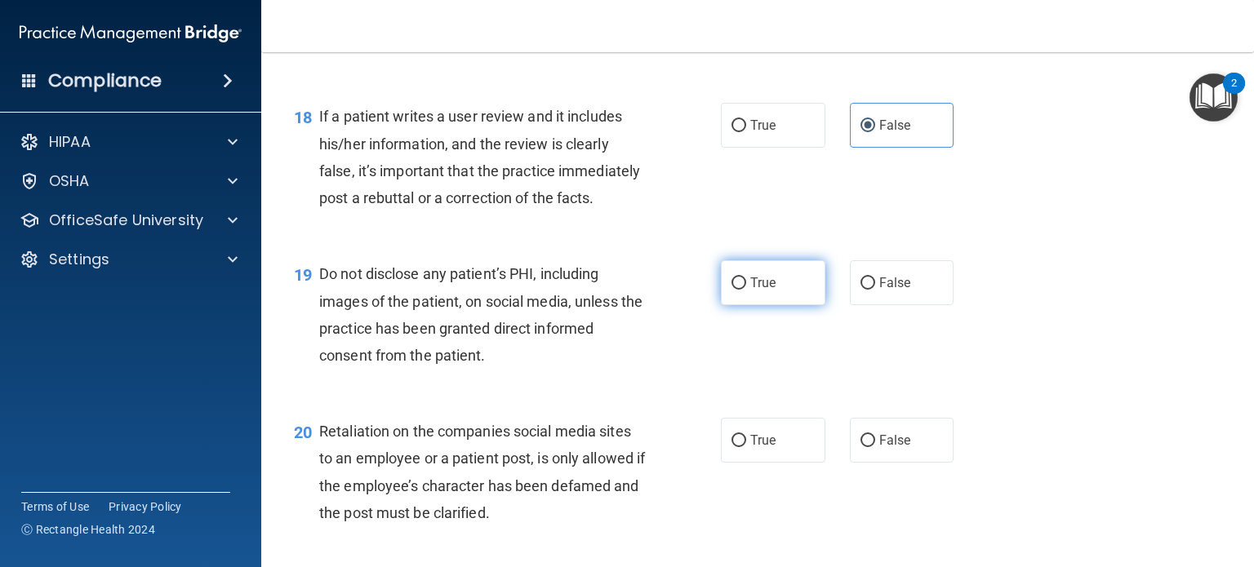
radio input "true"
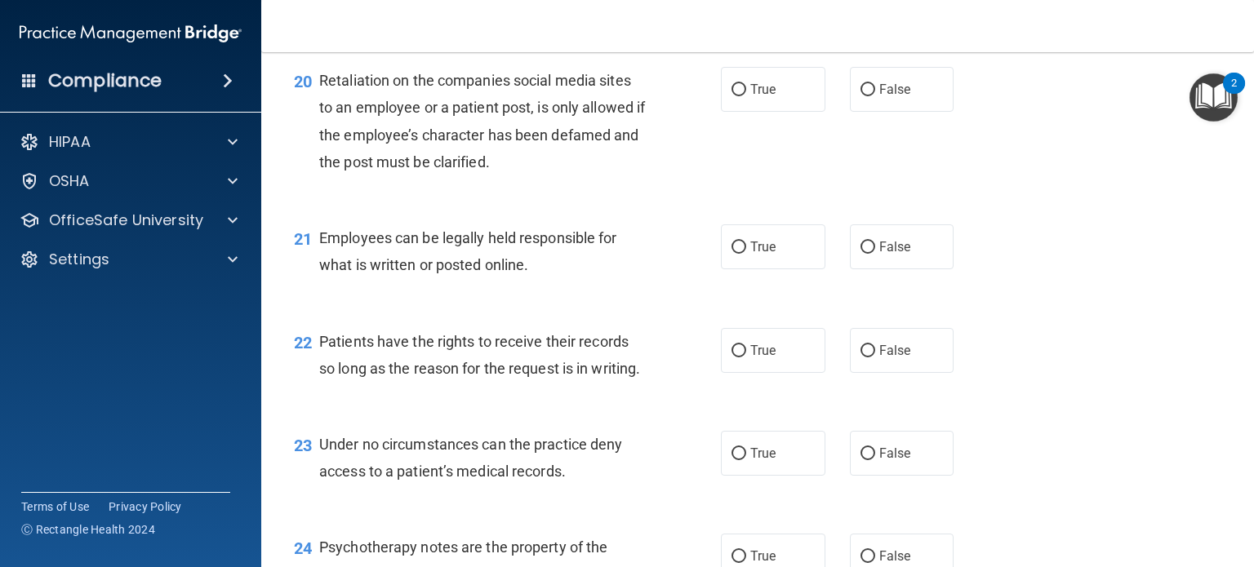
scroll to position [3145, 0]
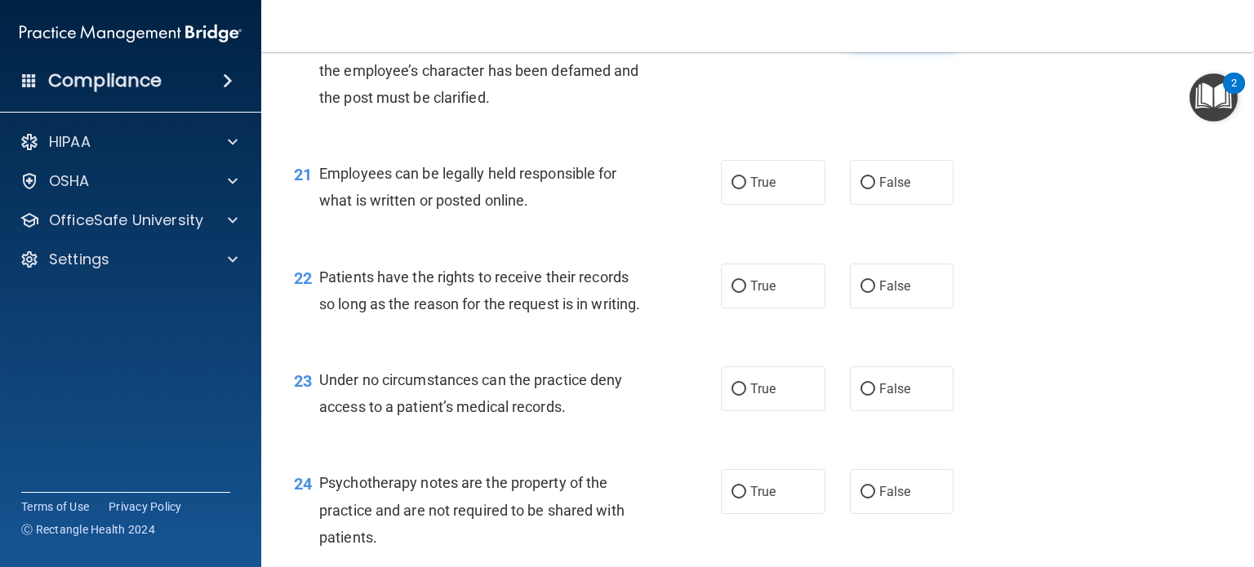
click at [875, 47] on label "False" at bounding box center [902, 24] width 104 height 45
click at [875, 32] on input "False" at bounding box center [867, 26] width 15 height 12
radio input "true"
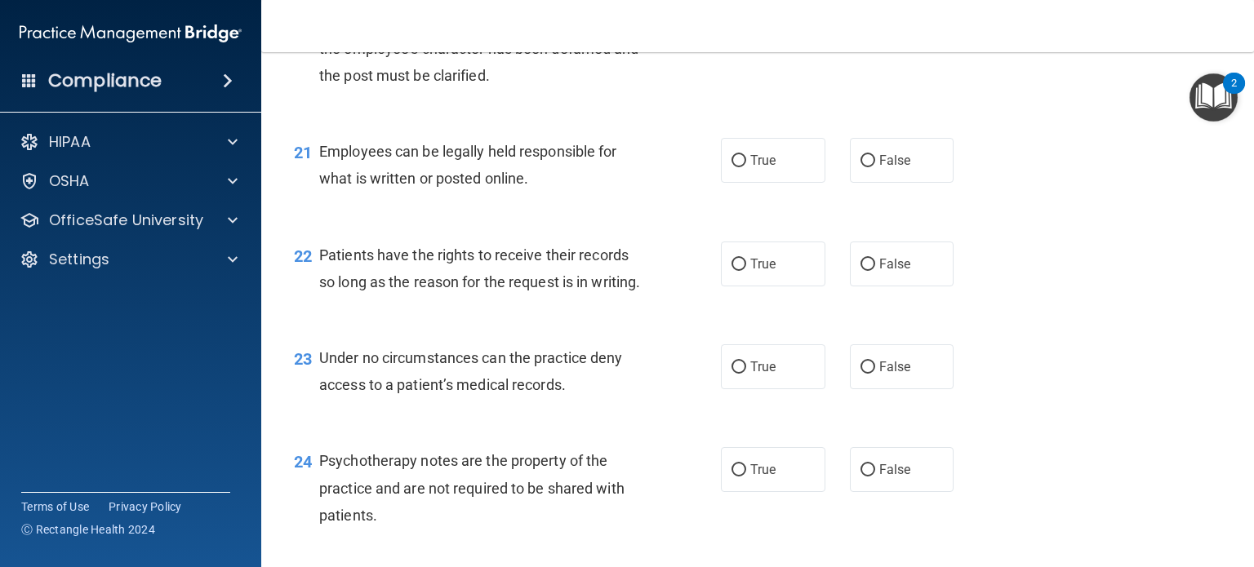
scroll to position [3205, 0]
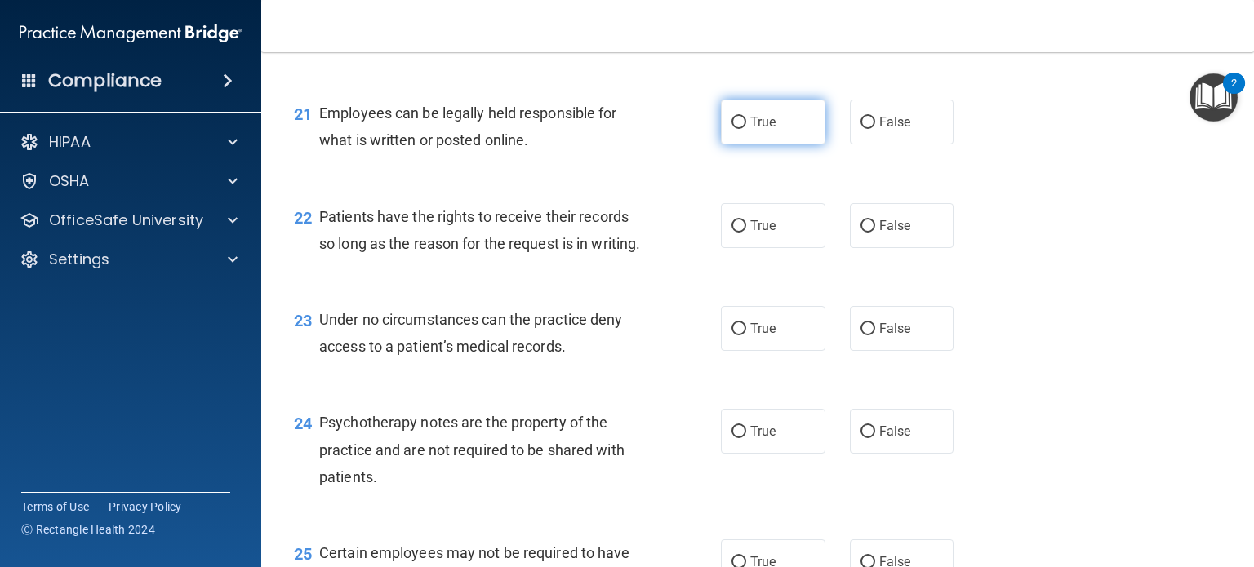
click at [757, 130] on span "True" at bounding box center [762, 122] width 25 height 16
click at [746, 129] on input "True" at bounding box center [738, 123] width 15 height 12
radio input "true"
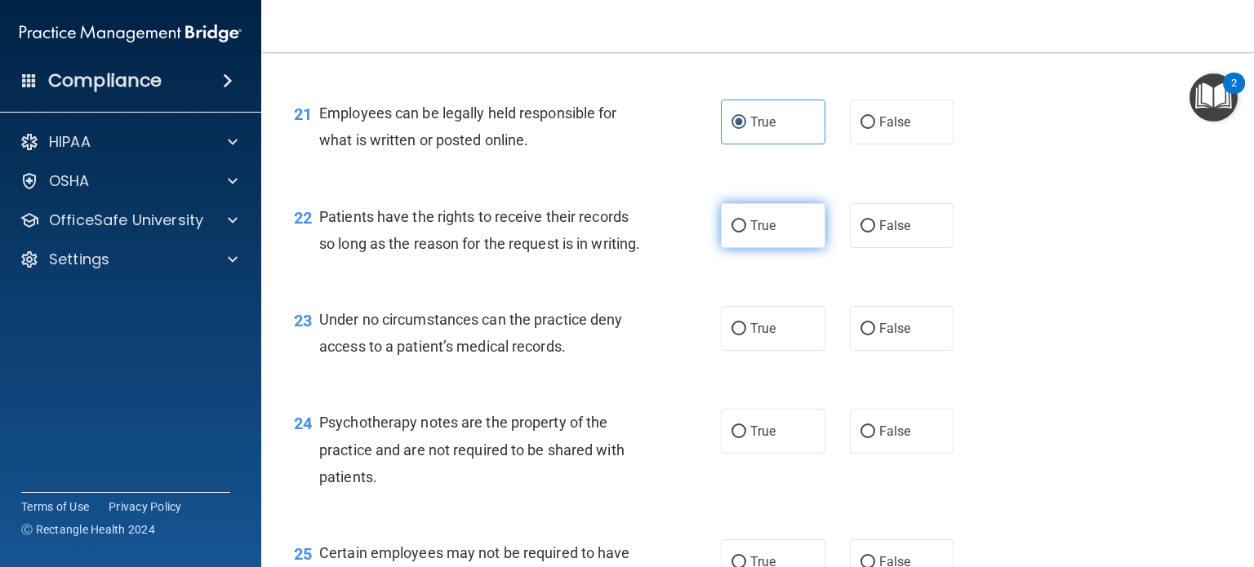
click at [777, 248] on label "True" at bounding box center [773, 225] width 104 height 45
click at [746, 233] on input "True" at bounding box center [738, 226] width 15 height 12
radio input "true"
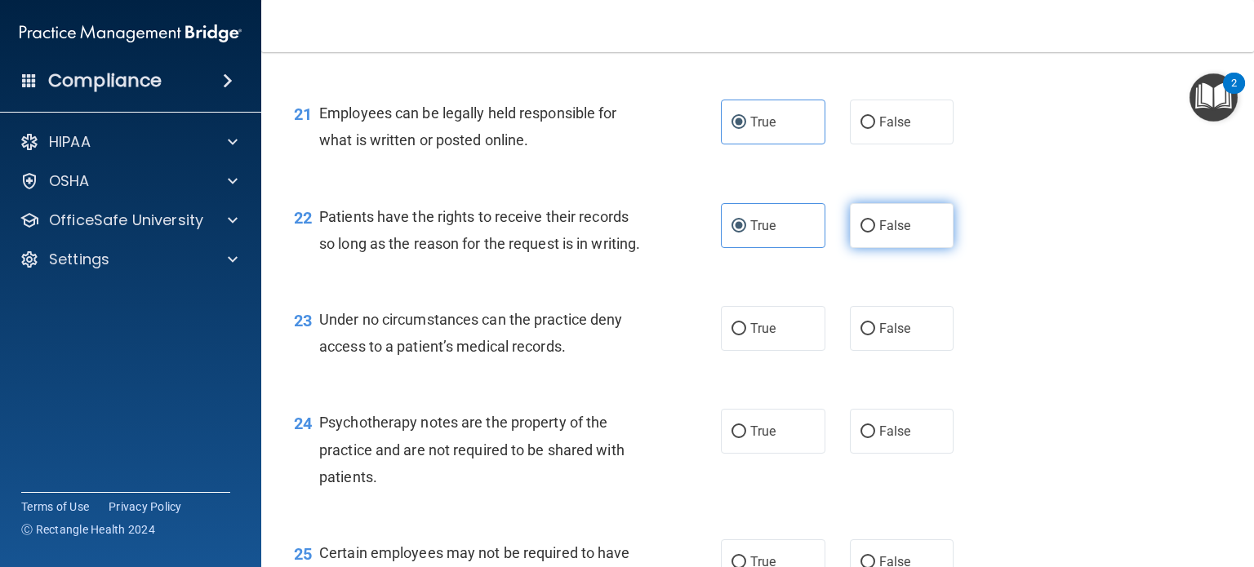
click at [879, 233] on span "False" at bounding box center [895, 226] width 32 height 16
click at [875, 233] on input "False" at bounding box center [867, 226] width 15 height 12
radio input "true"
radio input "false"
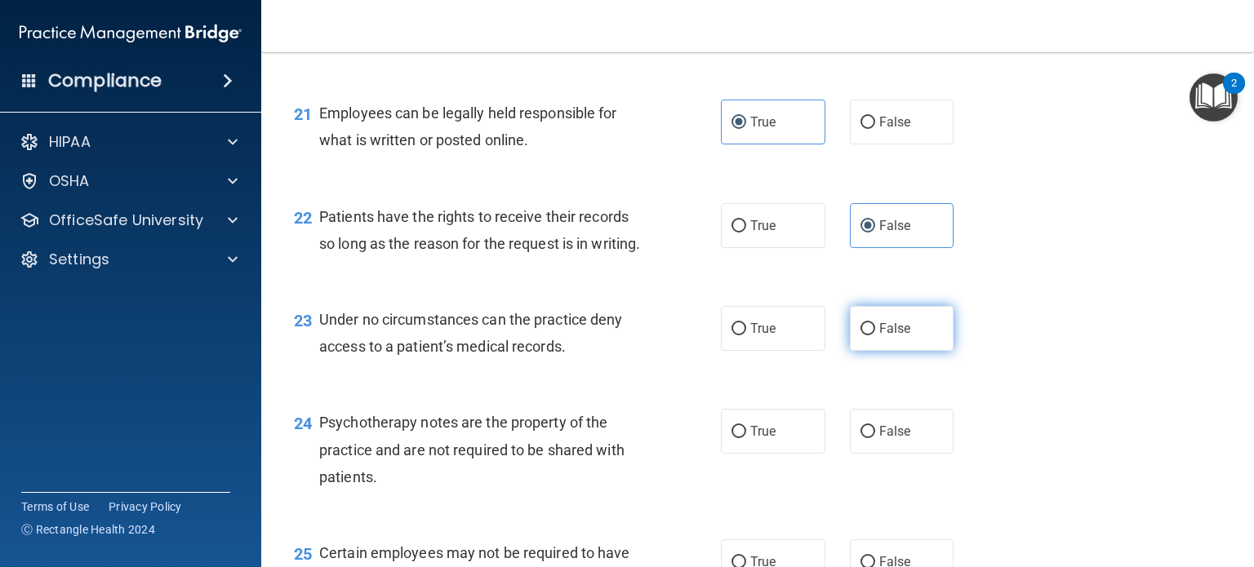
click at [867, 351] on label "False" at bounding box center [902, 328] width 104 height 45
click at [867, 335] on input "False" at bounding box center [867, 329] width 15 height 12
radio input "true"
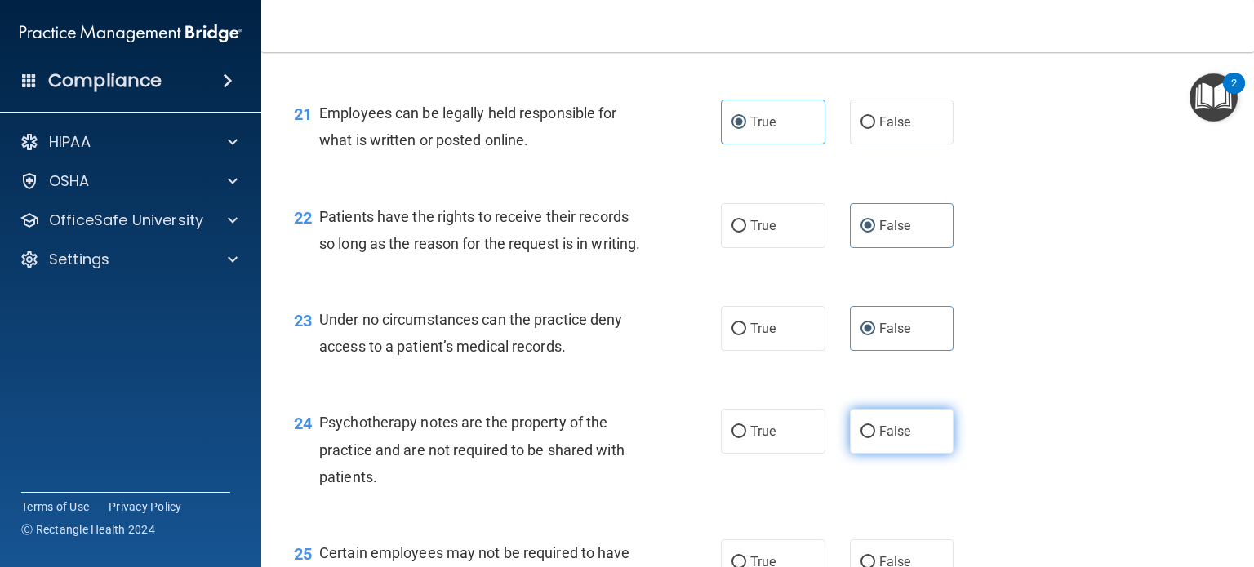
click at [879, 439] on span "False" at bounding box center [895, 432] width 32 height 16
click at [872, 438] on input "False" at bounding box center [867, 432] width 15 height 12
radio input "true"
click at [772, 454] on label "True" at bounding box center [773, 431] width 104 height 45
click at [746, 438] on input "True" at bounding box center [738, 432] width 15 height 12
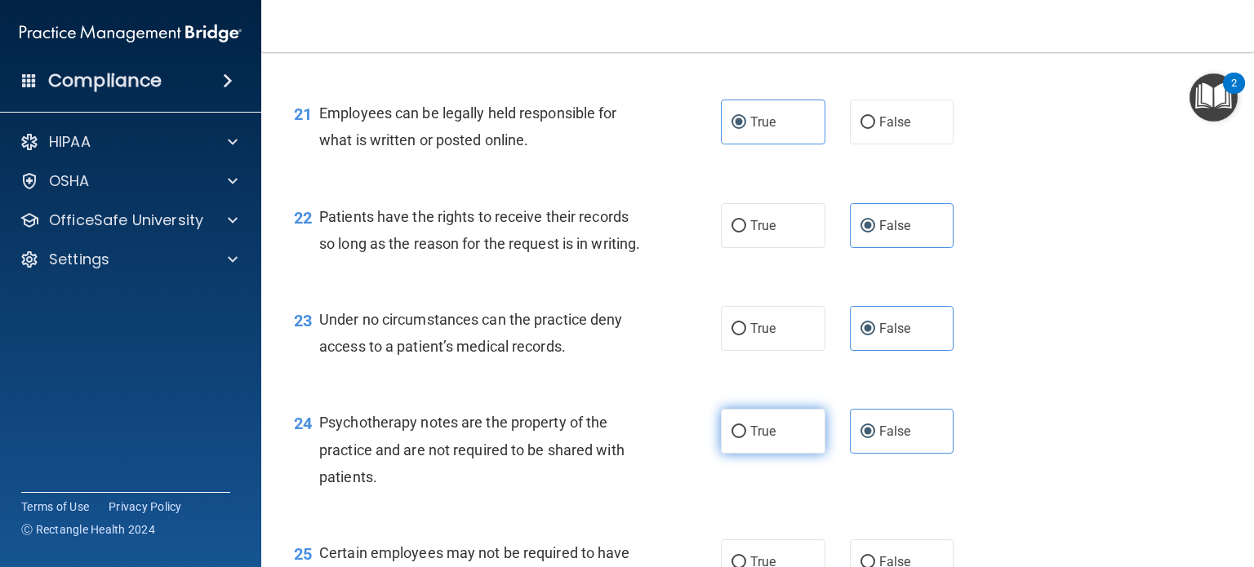
radio input "true"
radio input "false"
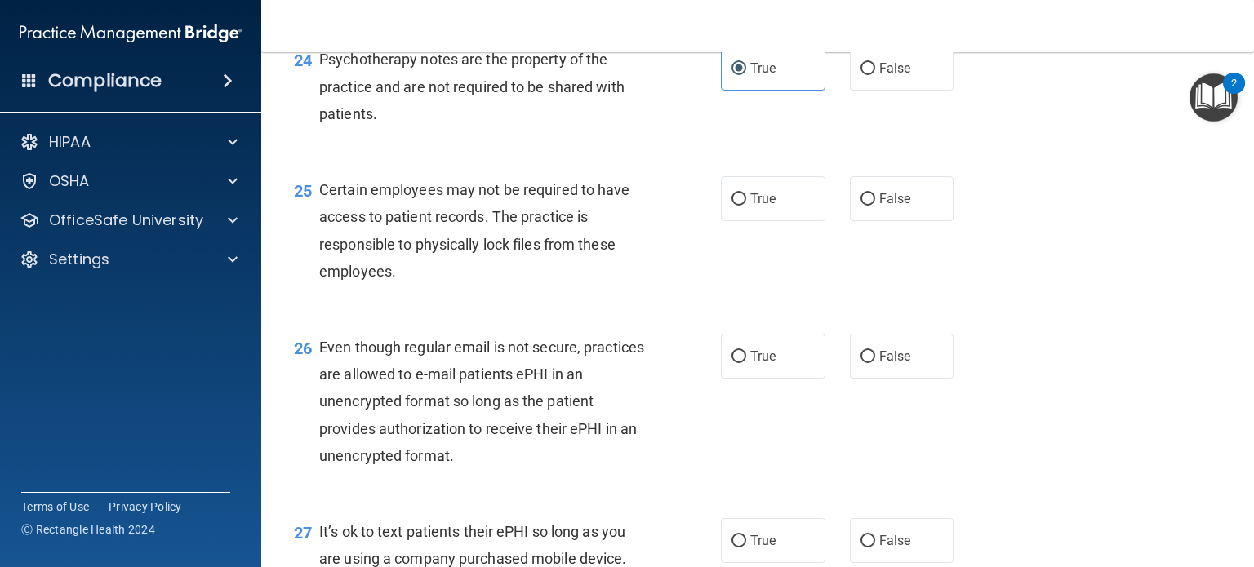
scroll to position [3634, 0]
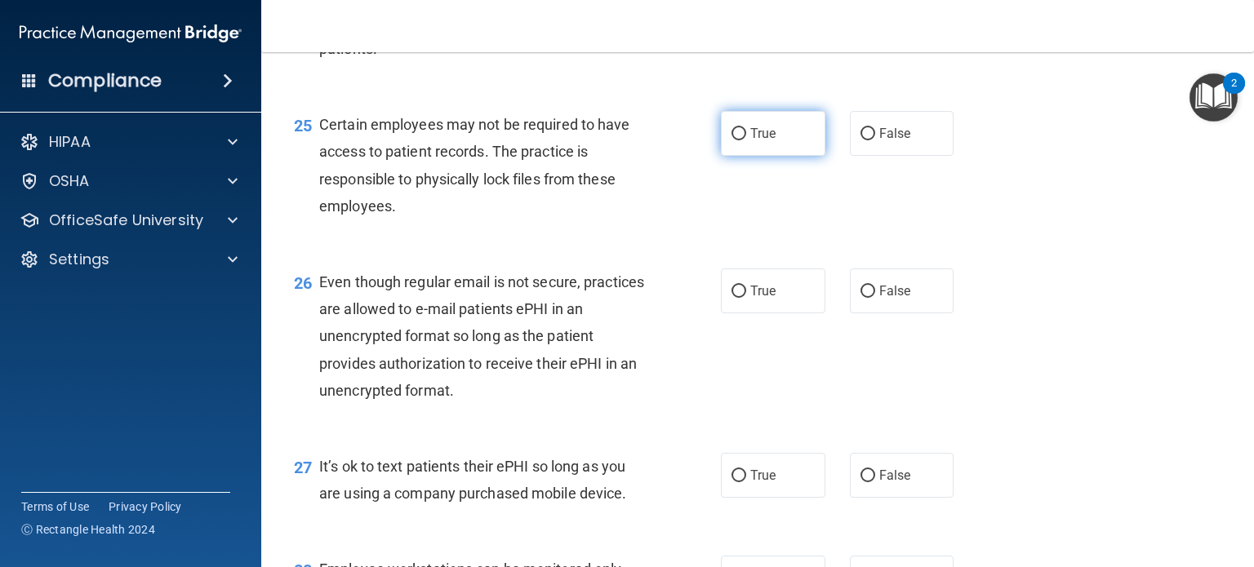
click at [759, 141] on span "True" at bounding box center [762, 134] width 25 height 16
click at [746, 140] on input "True" at bounding box center [738, 134] width 15 height 12
radio input "true"
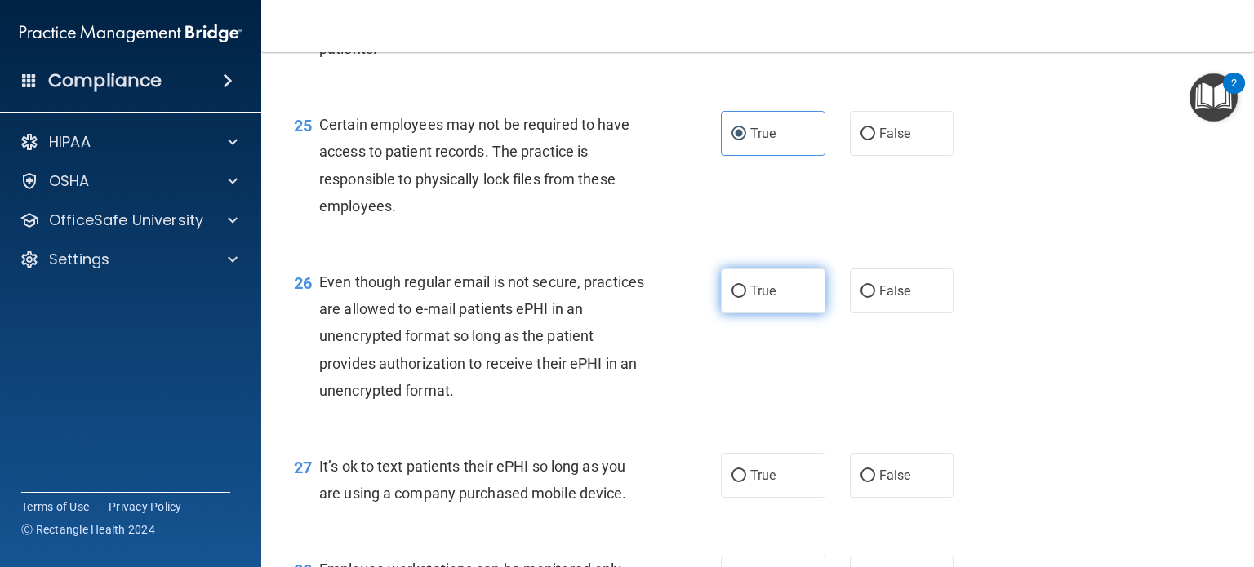
click at [755, 299] on span "True" at bounding box center [762, 291] width 25 height 16
click at [746, 298] on input "True" at bounding box center [738, 292] width 15 height 12
radio input "true"
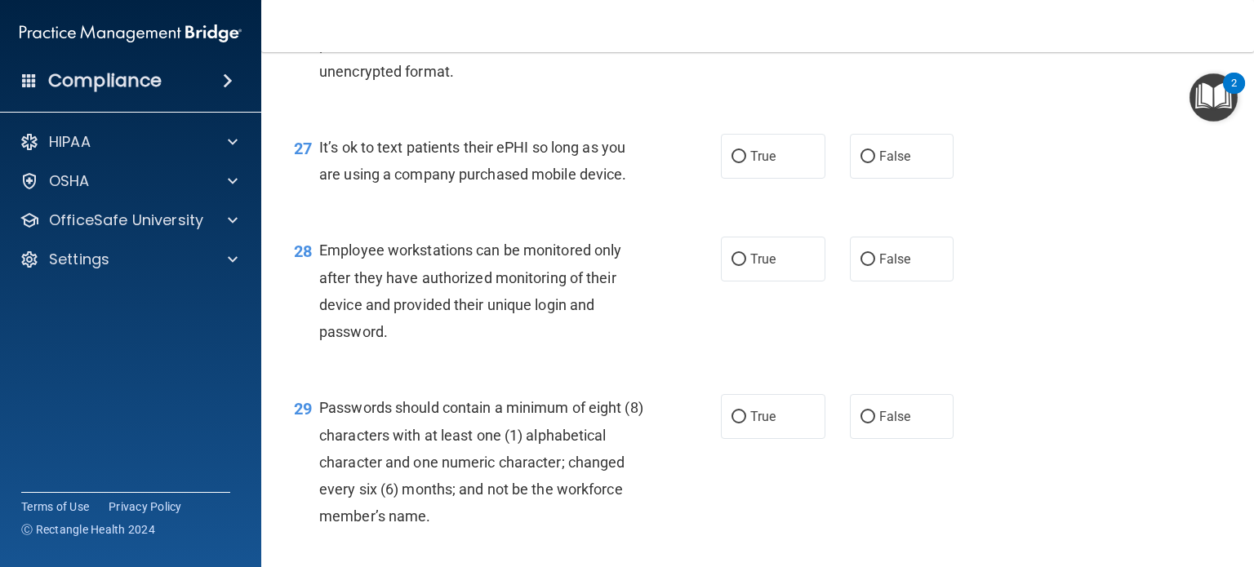
scroll to position [3959, 0]
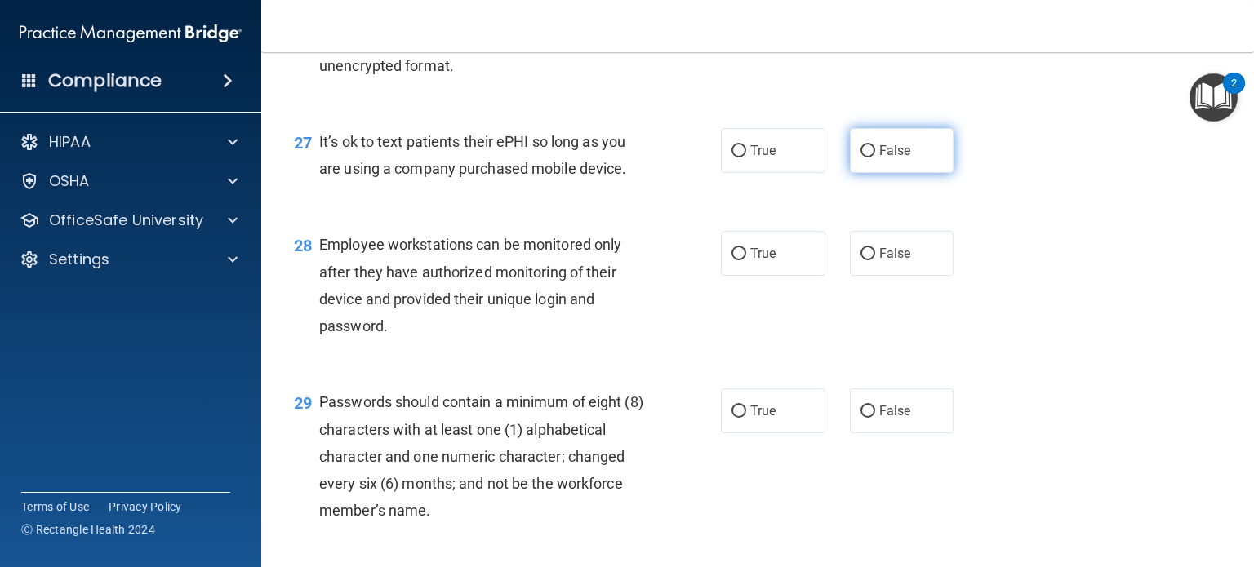
click at [896, 173] on label "False" at bounding box center [902, 150] width 104 height 45
click at [875, 158] on input "False" at bounding box center [867, 151] width 15 height 12
radio input "true"
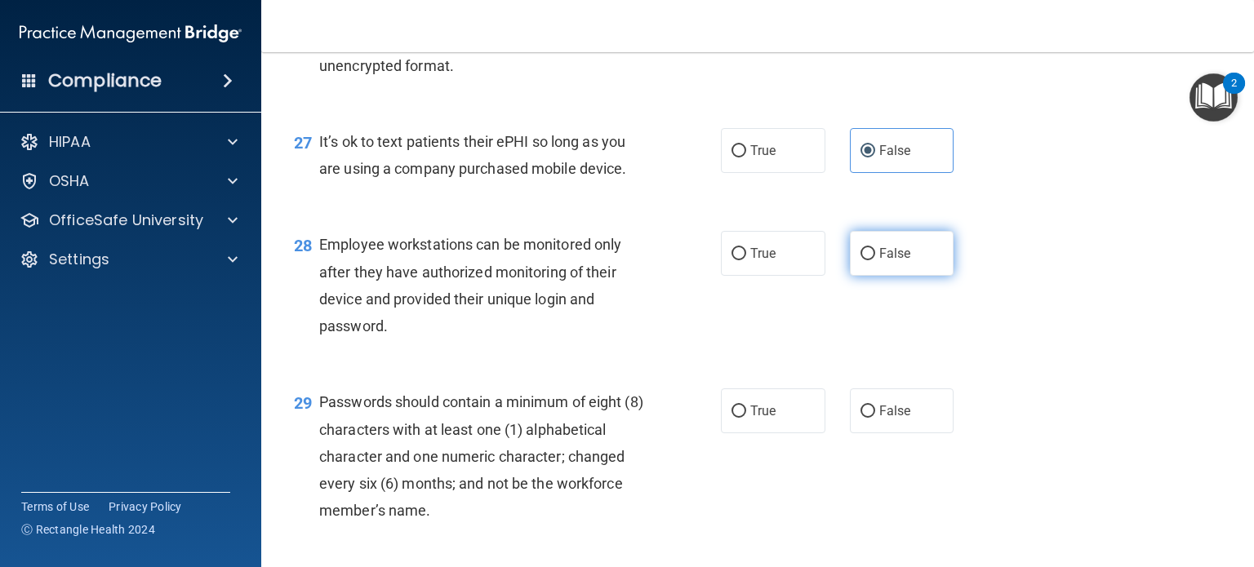
click at [900, 261] on span "False" at bounding box center [895, 254] width 32 height 16
click at [875, 260] on input "False" at bounding box center [867, 254] width 15 height 12
radio input "true"
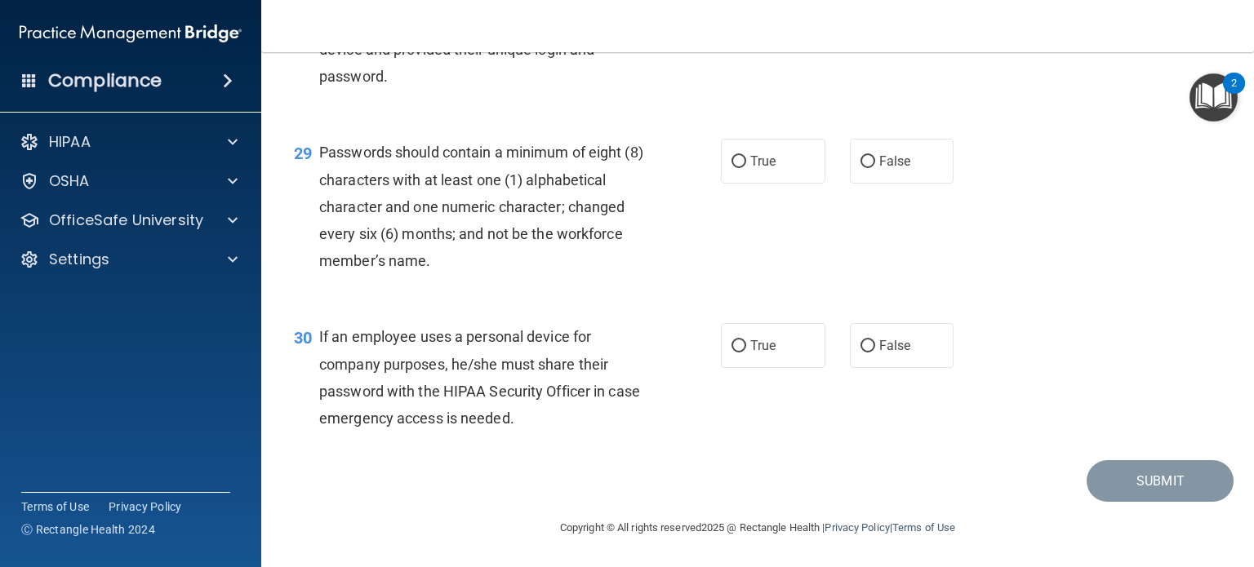
scroll to position [4272, 0]
click at [776, 180] on label "True" at bounding box center [773, 161] width 104 height 45
click at [746, 168] on input "True" at bounding box center [738, 162] width 15 height 12
radio input "true"
click at [872, 368] on label "False" at bounding box center [902, 345] width 104 height 45
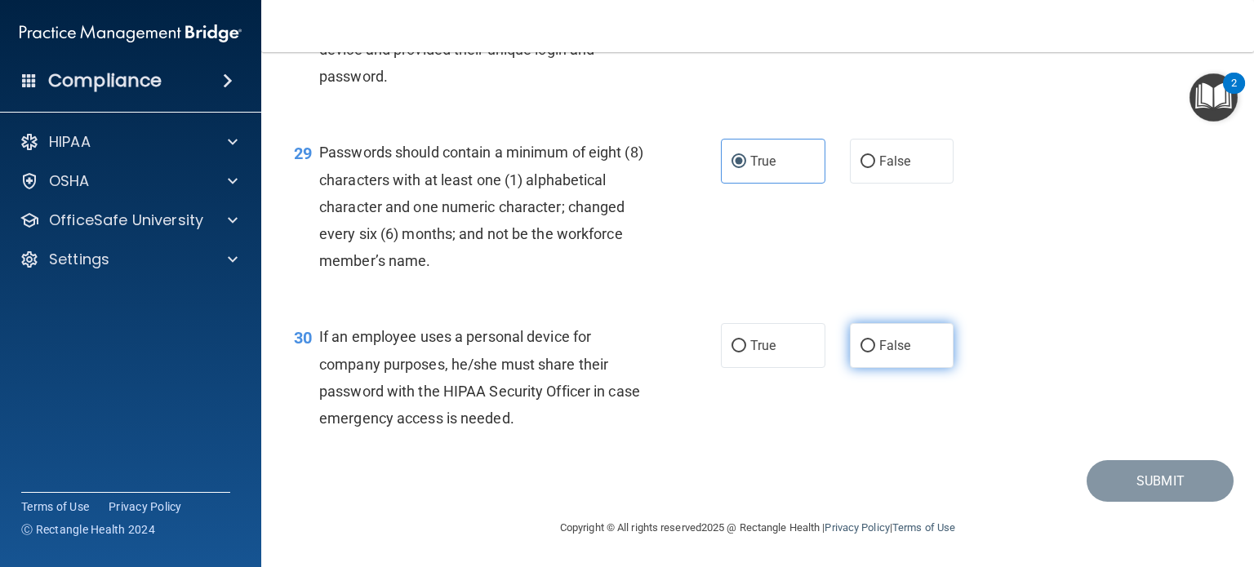
click at [872, 353] on input "False" at bounding box center [867, 346] width 15 height 12
radio input "true"
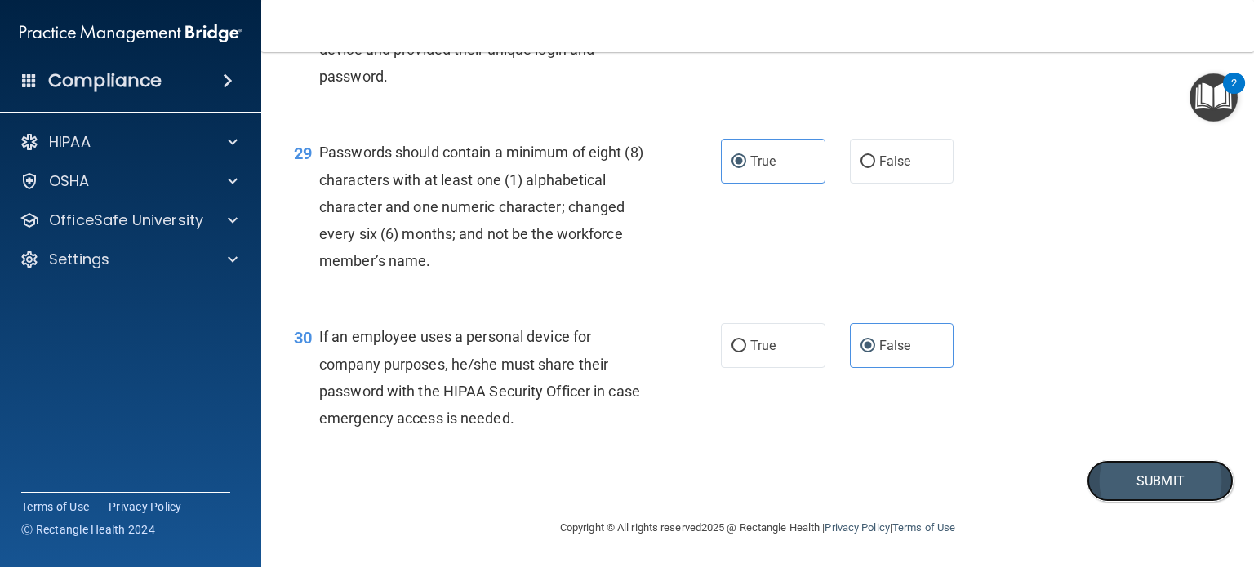
click at [1086, 500] on button "Submit" at bounding box center [1159, 481] width 147 height 42
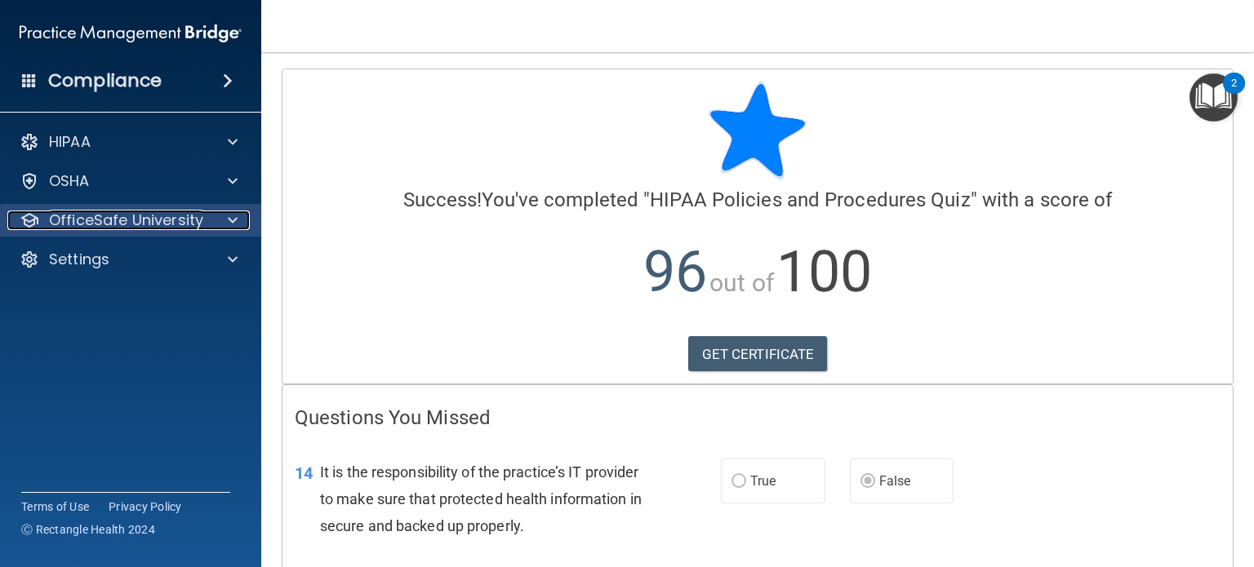
click at [170, 215] on p "OfficeSafe University" at bounding box center [126, 221] width 154 height 20
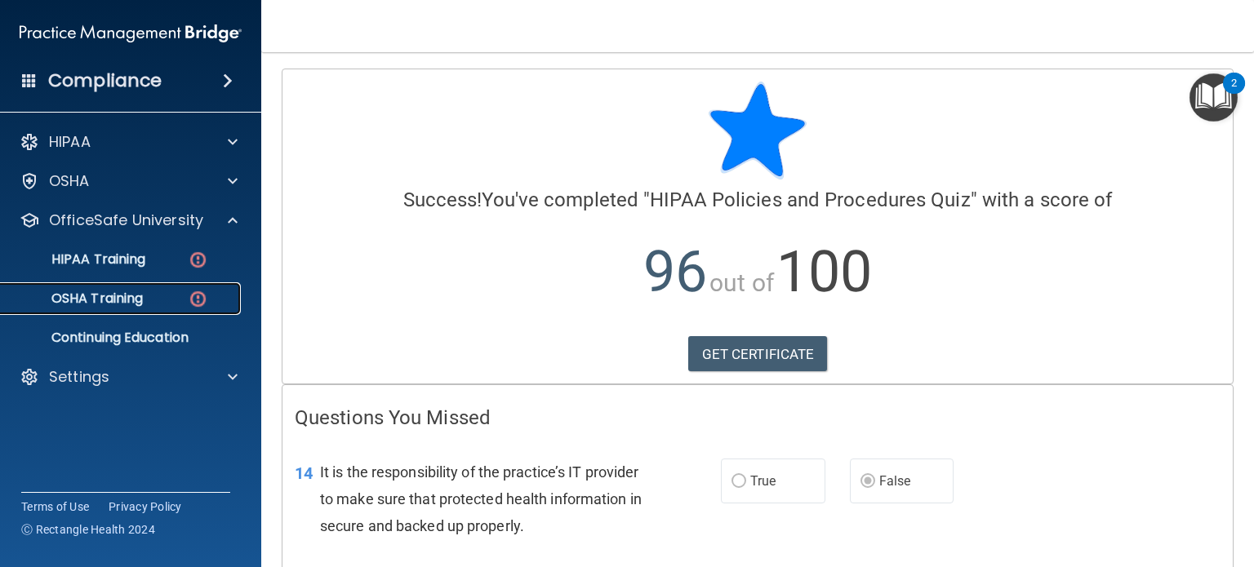
click at [149, 300] on div "OSHA Training" at bounding box center [122, 299] width 223 height 16
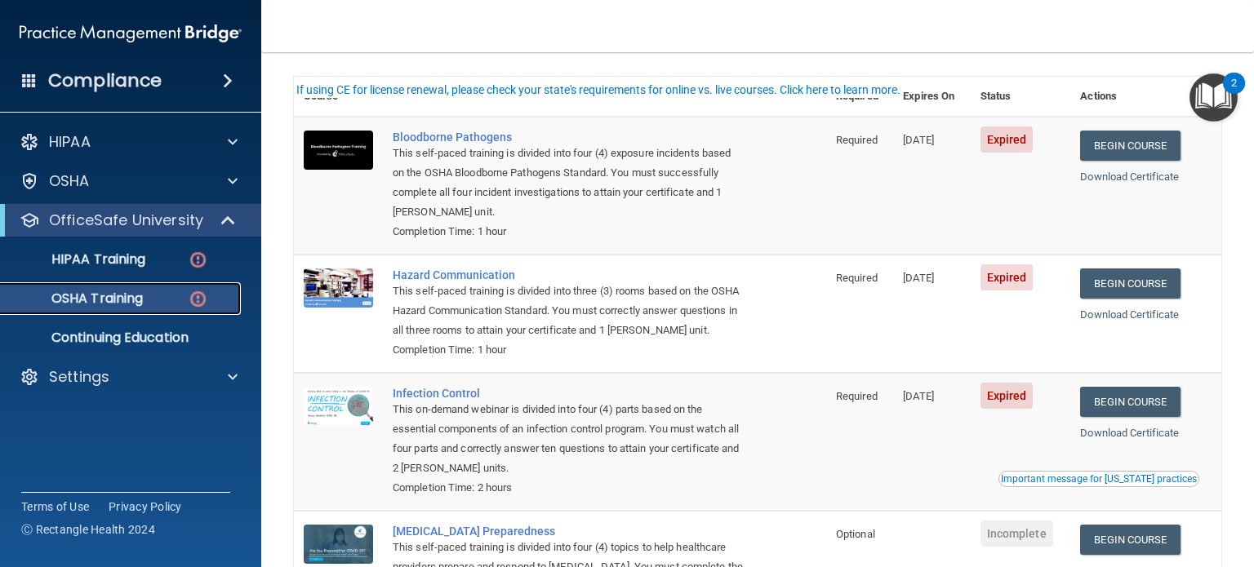
scroll to position [83, 0]
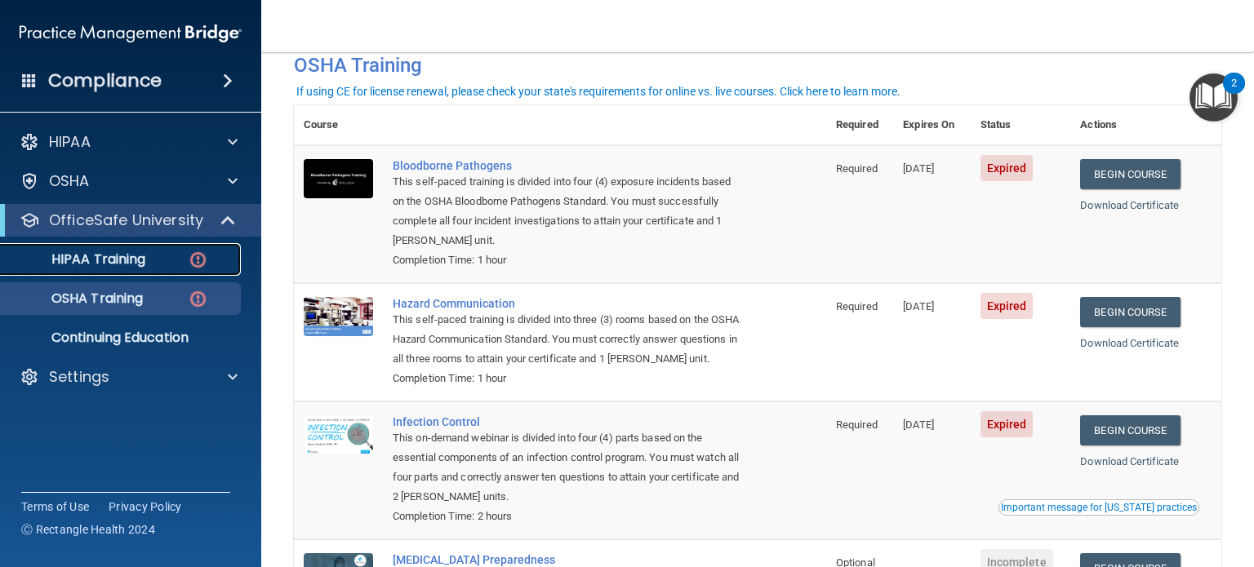
click at [75, 257] on p "HIPAA Training" at bounding box center [78, 259] width 135 height 16
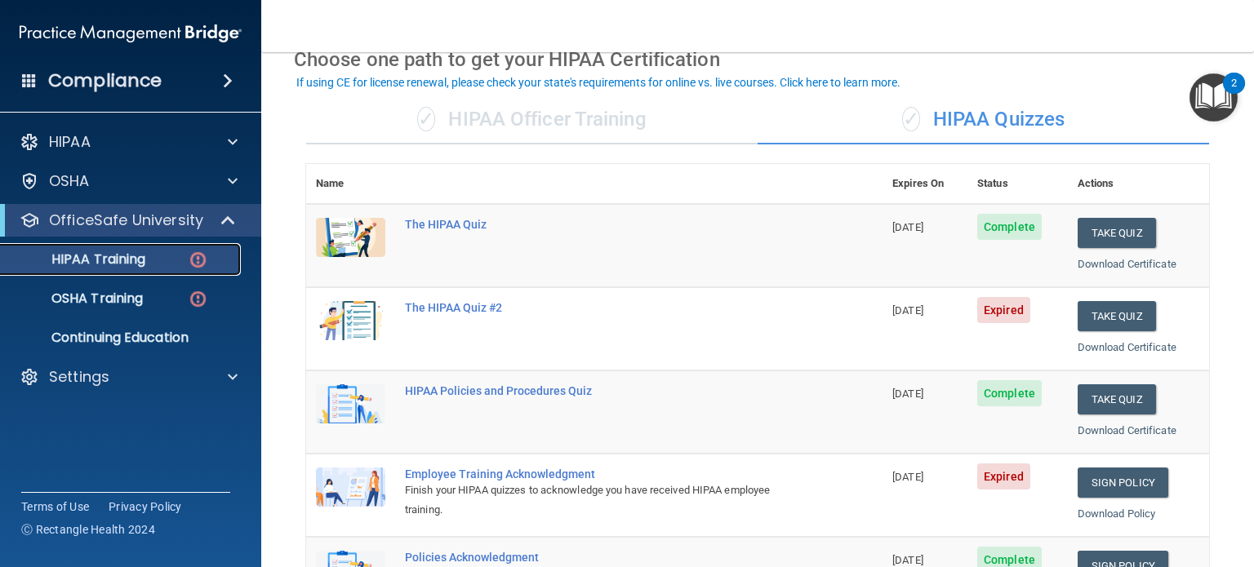
click at [75, 257] on p "HIPAA Training" at bounding box center [78, 259] width 135 height 16
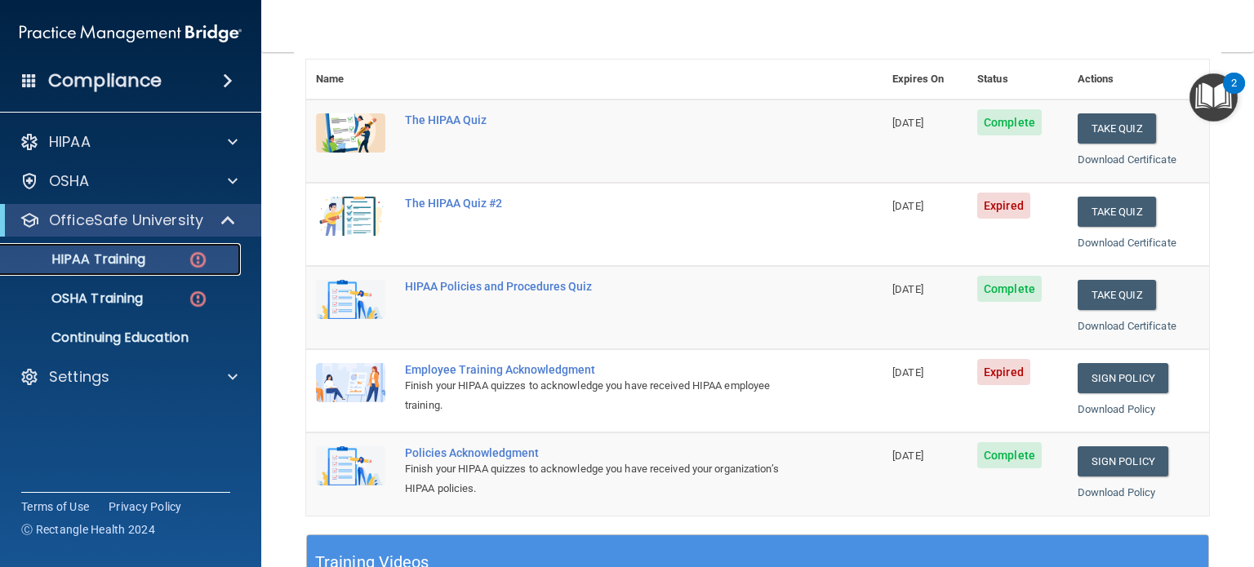
scroll to position [184, 0]
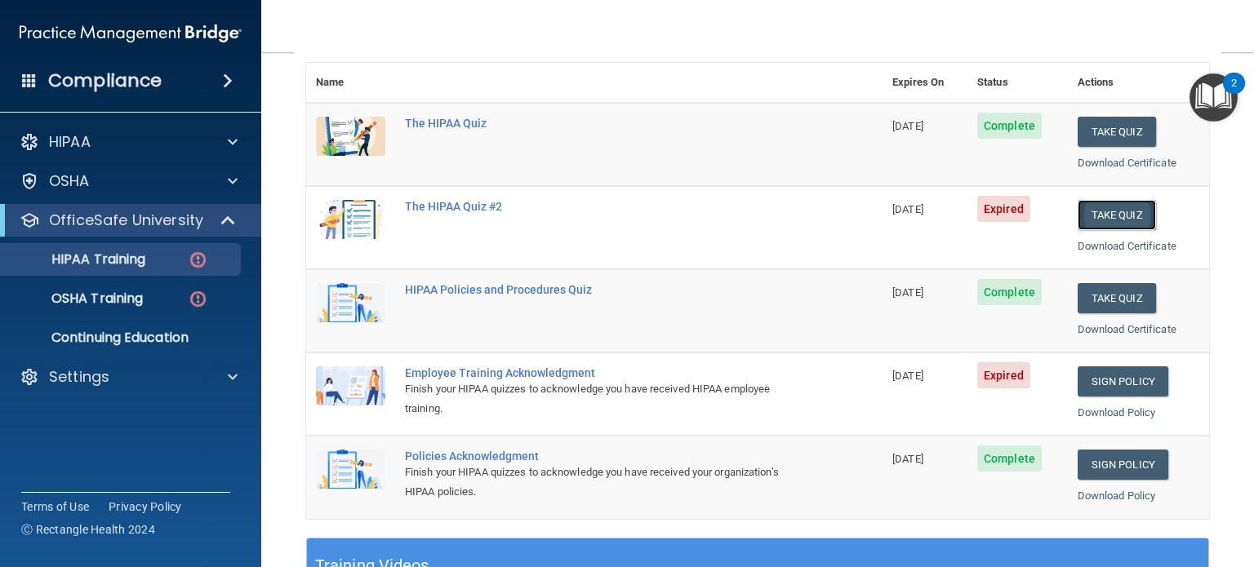
click at [1111, 215] on button "Take Quiz" at bounding box center [1116, 215] width 78 height 30
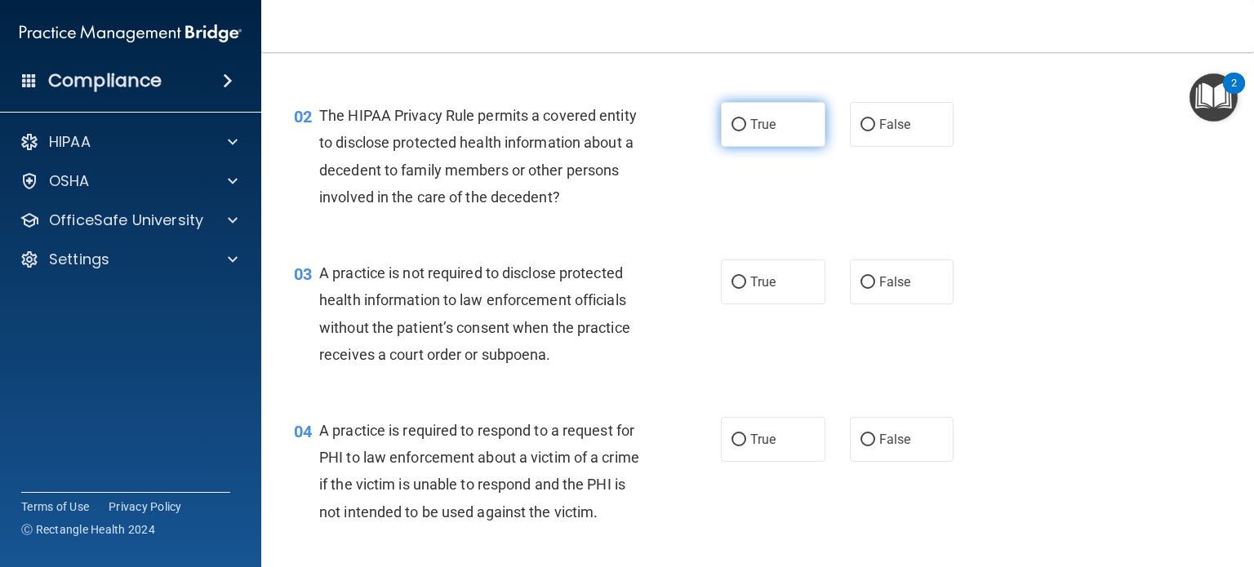
click at [731, 124] on input "True" at bounding box center [738, 125] width 15 height 12
radio input "true"
click at [879, 286] on span "False" at bounding box center [895, 282] width 32 height 16
click at [871, 286] on input "False" at bounding box center [867, 283] width 15 height 12
radio input "true"
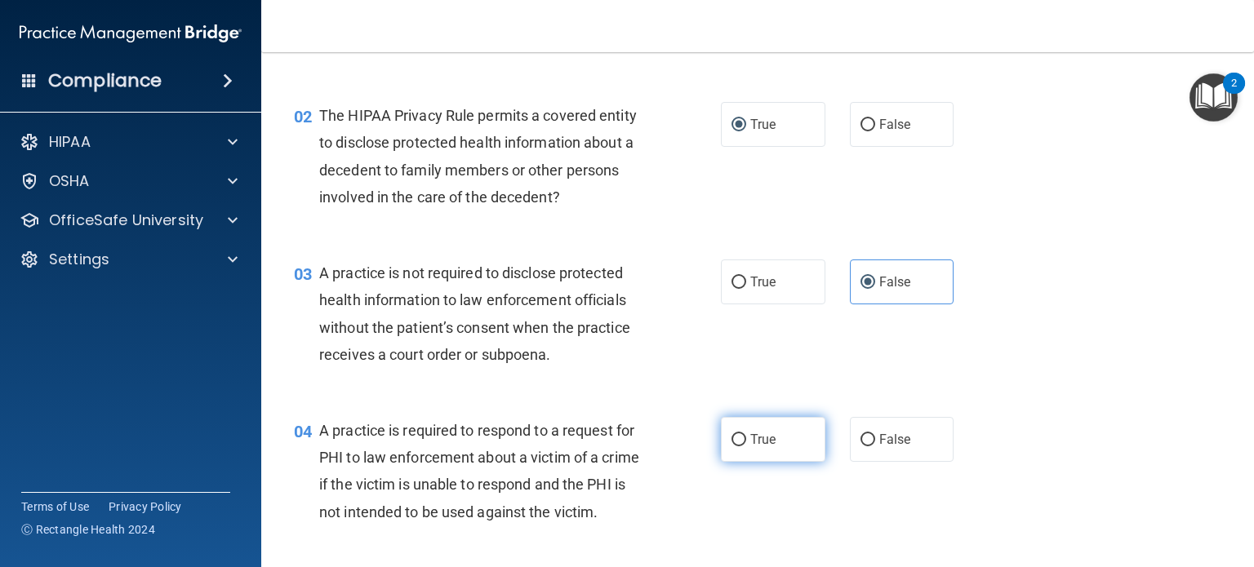
click at [757, 423] on label "True" at bounding box center [773, 439] width 104 height 45
click at [746, 434] on input "True" at bounding box center [738, 440] width 15 height 12
radio input "true"
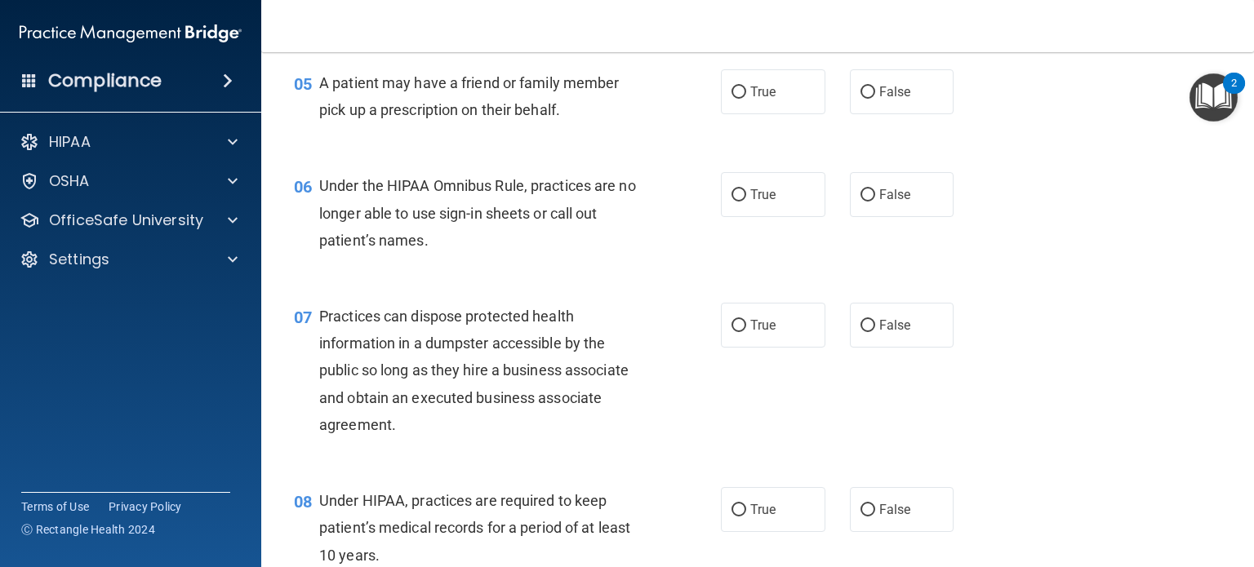
scroll to position [702, 0]
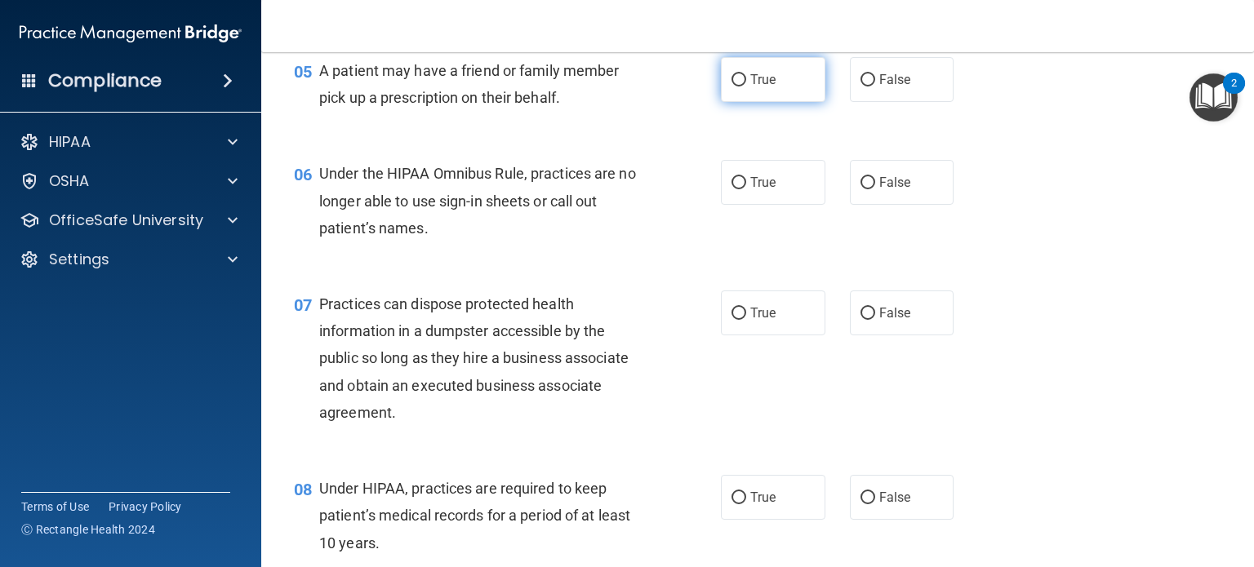
click at [731, 87] on input "True" at bounding box center [738, 80] width 15 height 12
radio input "true"
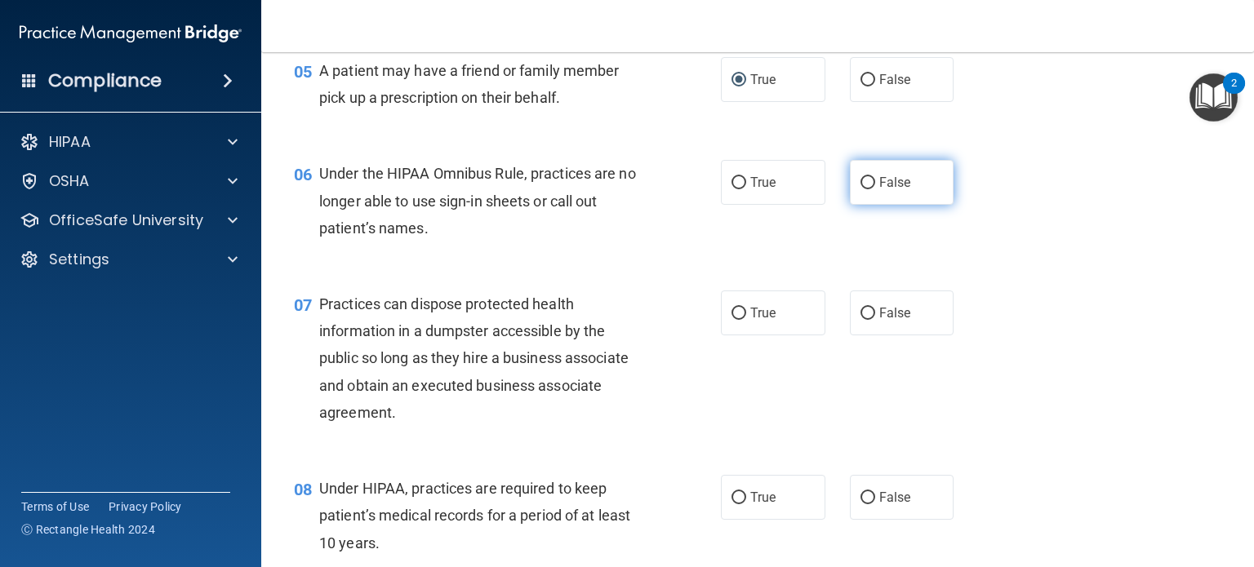
click at [879, 190] on span "False" at bounding box center [895, 183] width 32 height 16
click at [872, 189] on input "False" at bounding box center [867, 183] width 15 height 12
radio input "true"
click at [768, 335] on label "True" at bounding box center [773, 313] width 104 height 45
click at [746, 320] on input "True" at bounding box center [738, 314] width 15 height 12
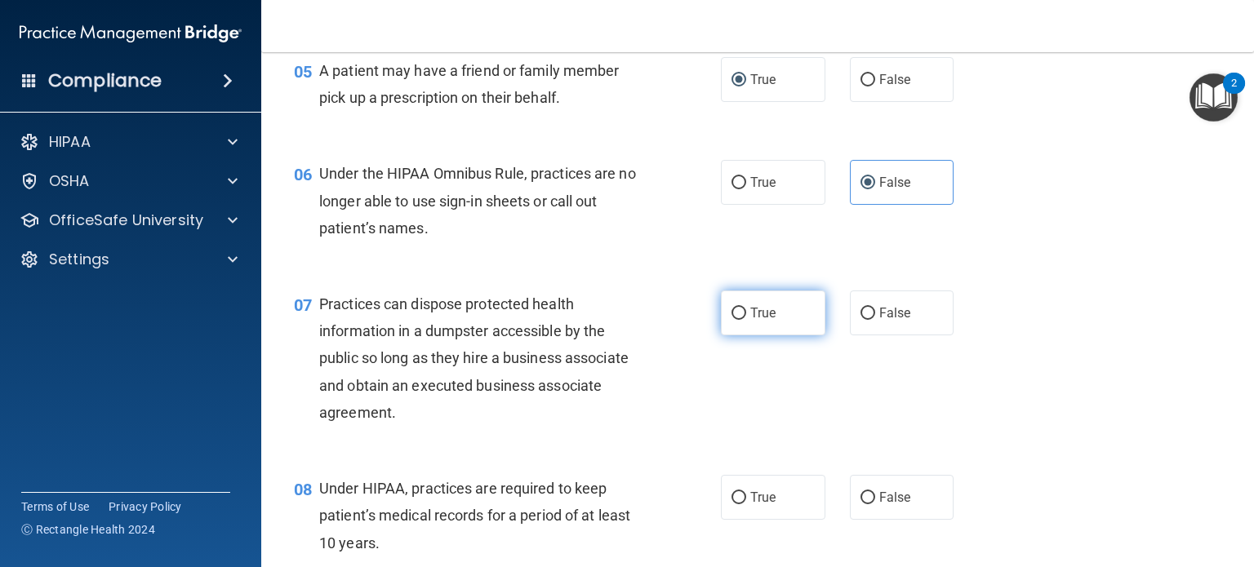
radio input "true"
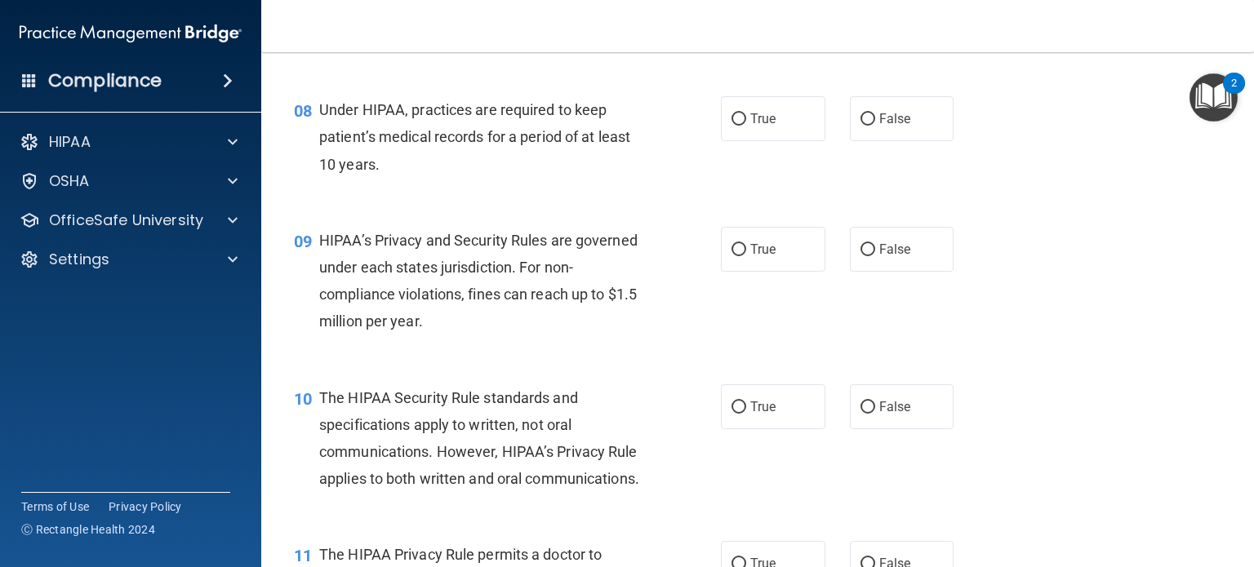
scroll to position [1093, 0]
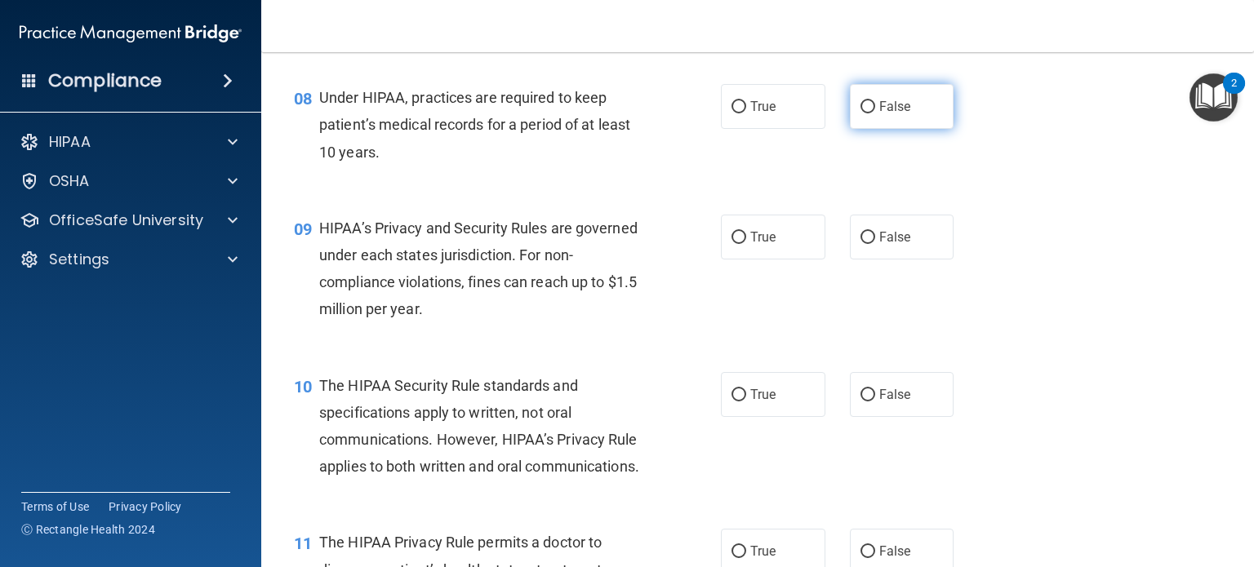
click at [862, 129] on label "False" at bounding box center [902, 106] width 104 height 45
click at [862, 113] on input "False" at bounding box center [867, 107] width 15 height 12
radio input "true"
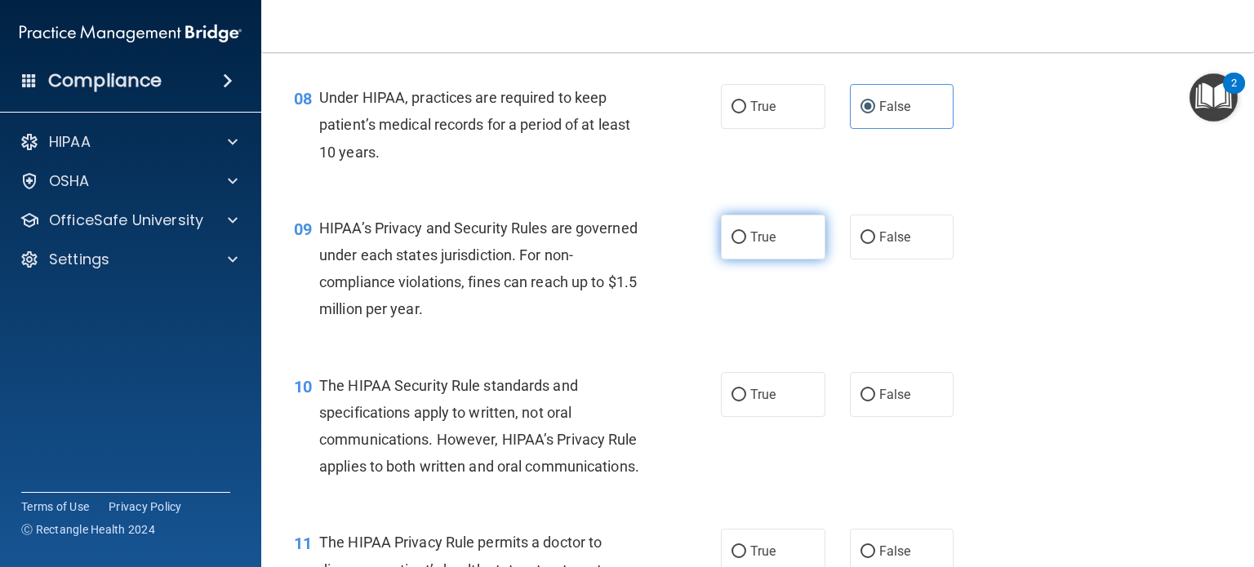
click at [751, 251] on label "True" at bounding box center [773, 237] width 104 height 45
click at [746, 244] on input "True" at bounding box center [738, 238] width 15 height 12
radio input "true"
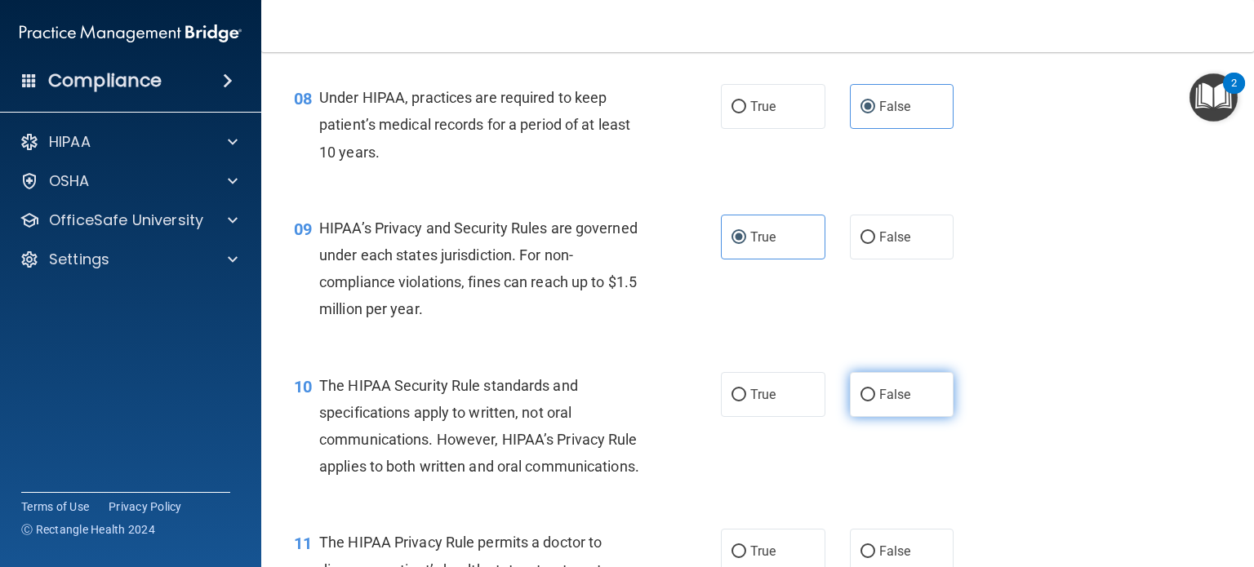
click at [883, 417] on label "False" at bounding box center [902, 394] width 104 height 45
click at [875, 402] on input "False" at bounding box center [867, 395] width 15 height 12
radio input "true"
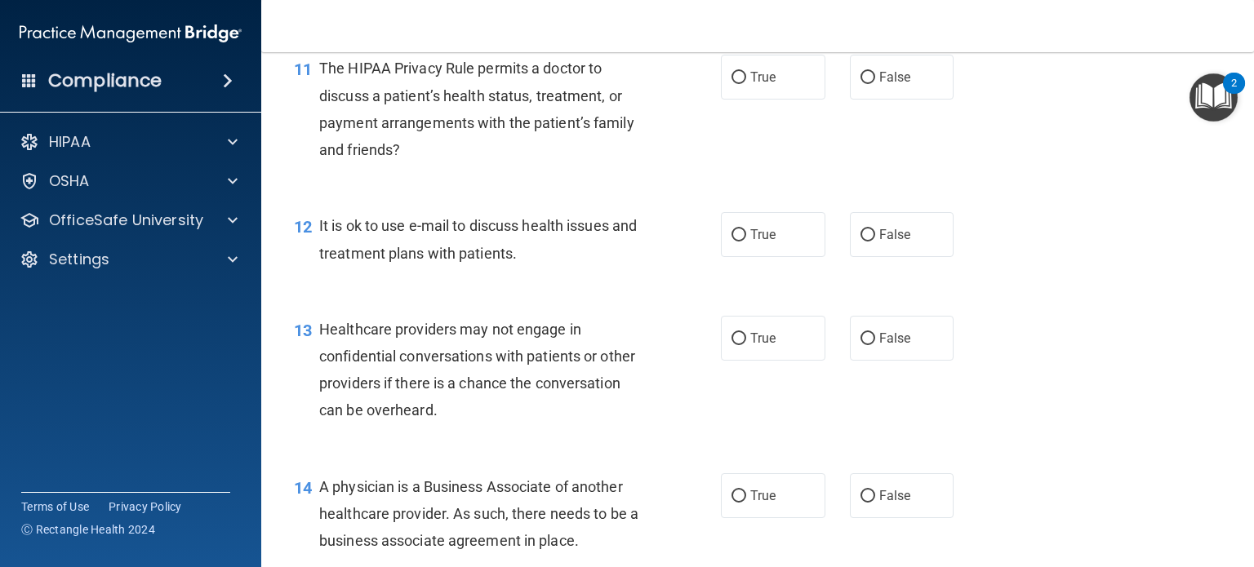
scroll to position [1592, 0]
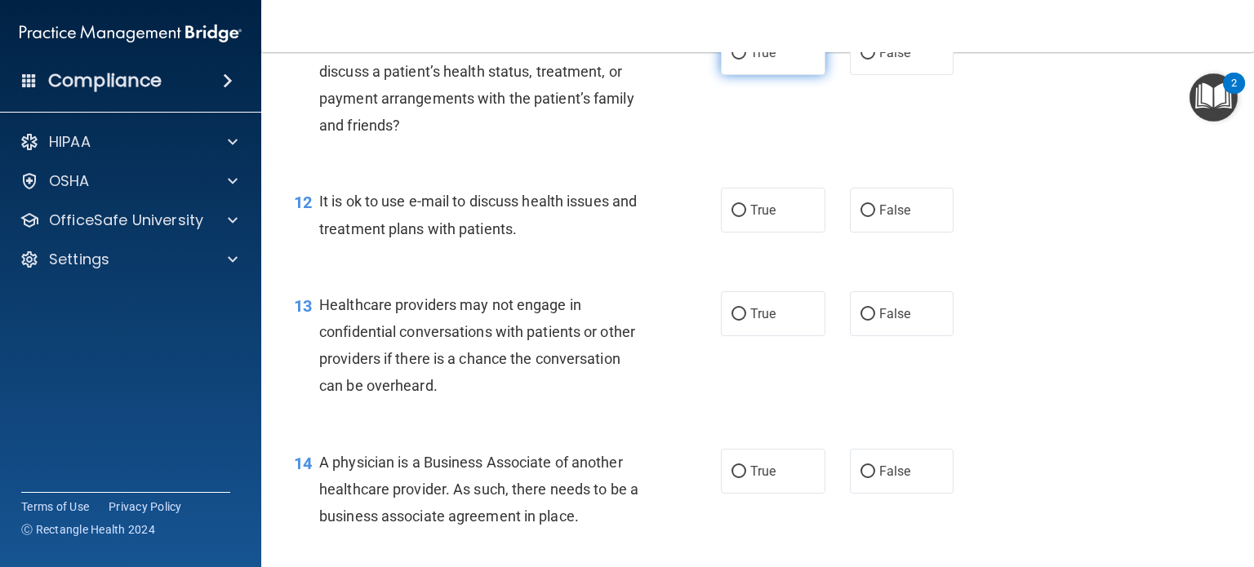
click at [787, 75] on label "True" at bounding box center [773, 52] width 104 height 45
click at [746, 60] on input "True" at bounding box center [738, 53] width 15 height 12
radio input "true"
click at [771, 233] on label "True" at bounding box center [773, 210] width 104 height 45
click at [746, 217] on input "True" at bounding box center [738, 211] width 15 height 12
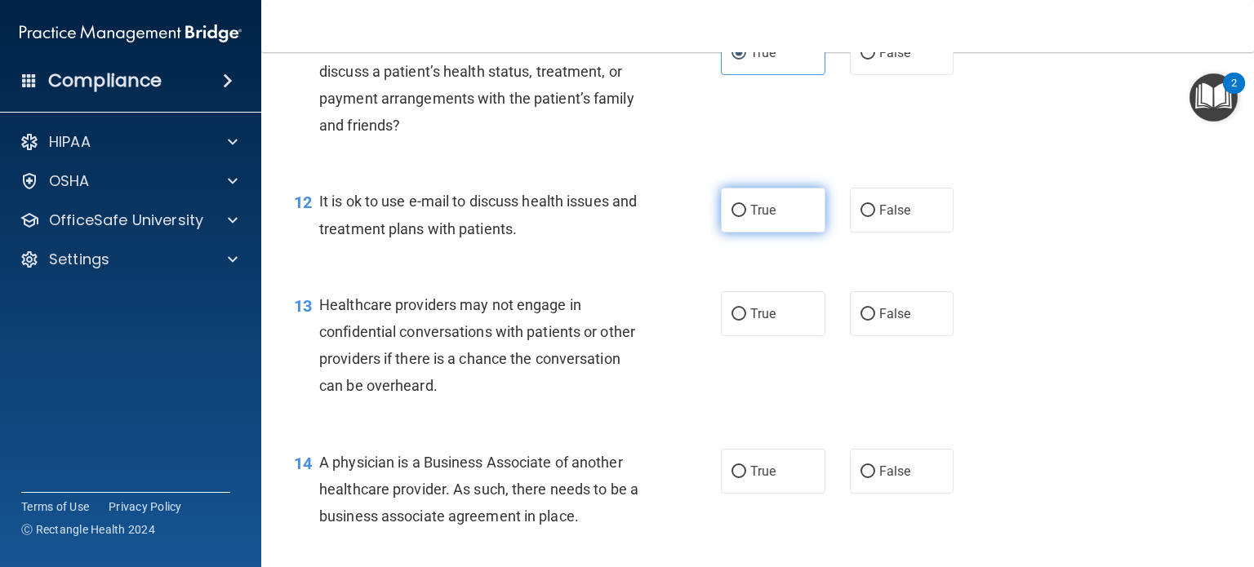
radio input "true"
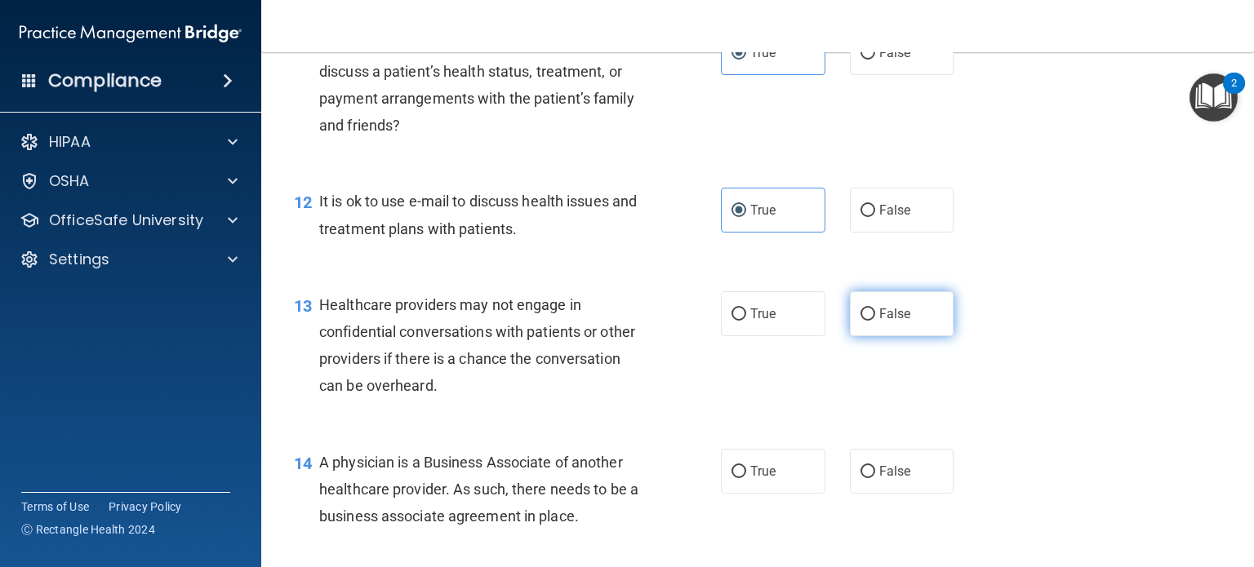
click at [855, 336] on label "False" at bounding box center [902, 313] width 104 height 45
click at [860, 321] on input "False" at bounding box center [867, 315] width 15 height 12
radio input "true"
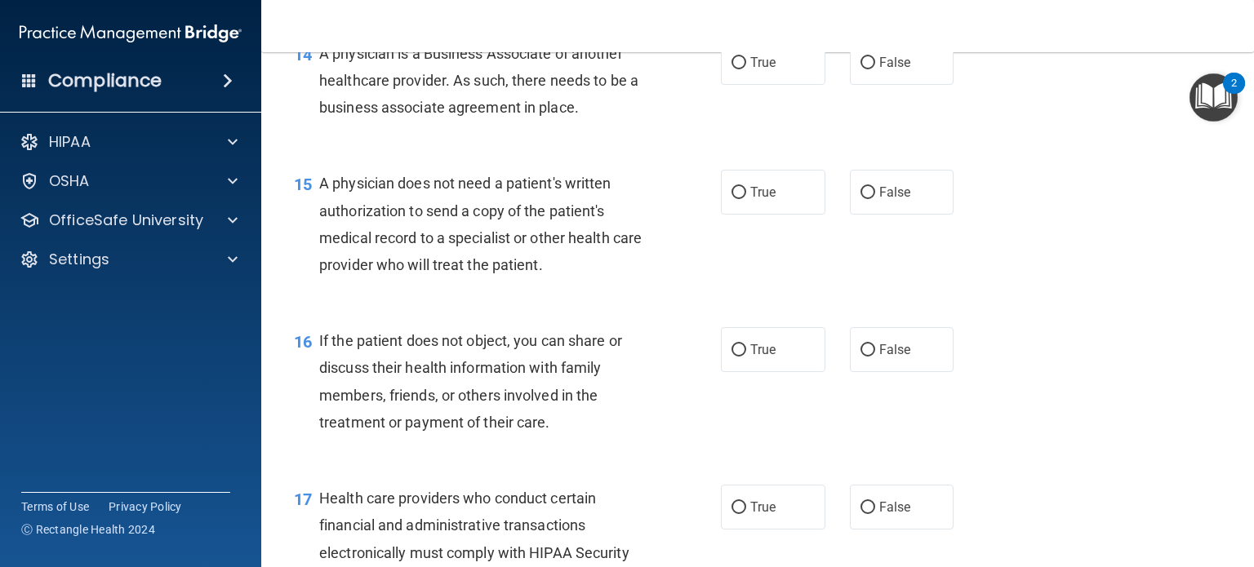
scroll to position [2007, 0]
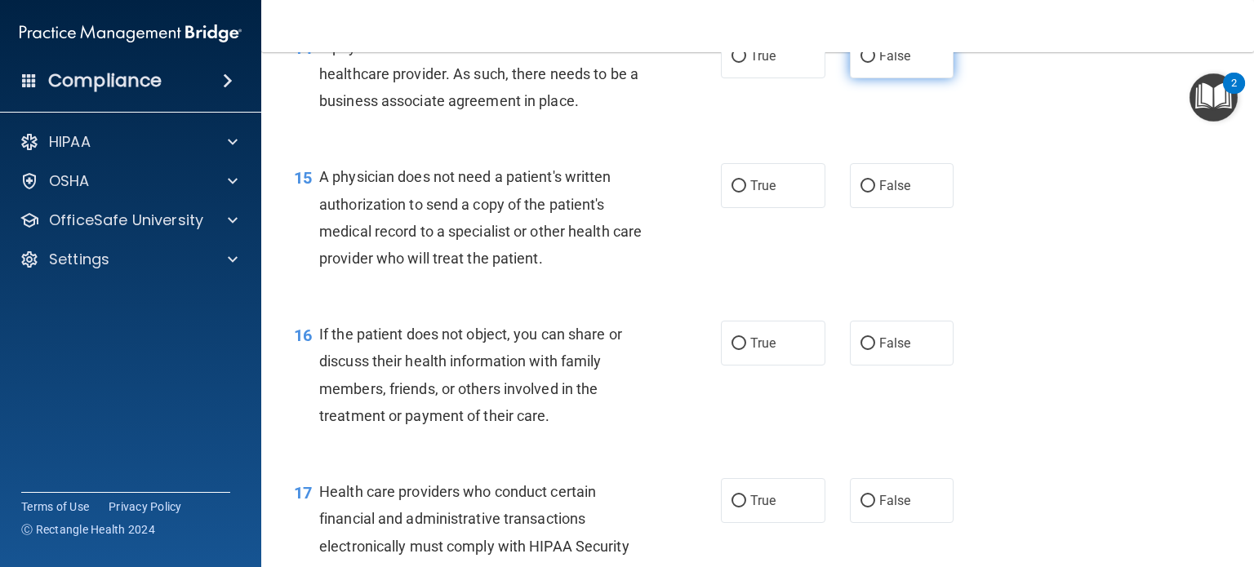
click at [867, 78] on label "False" at bounding box center [902, 55] width 104 height 45
click at [867, 63] on input "False" at bounding box center [867, 57] width 15 height 12
radio input "true"
click at [759, 64] on span "True" at bounding box center [762, 56] width 25 height 16
click at [746, 63] on input "True" at bounding box center [738, 57] width 15 height 12
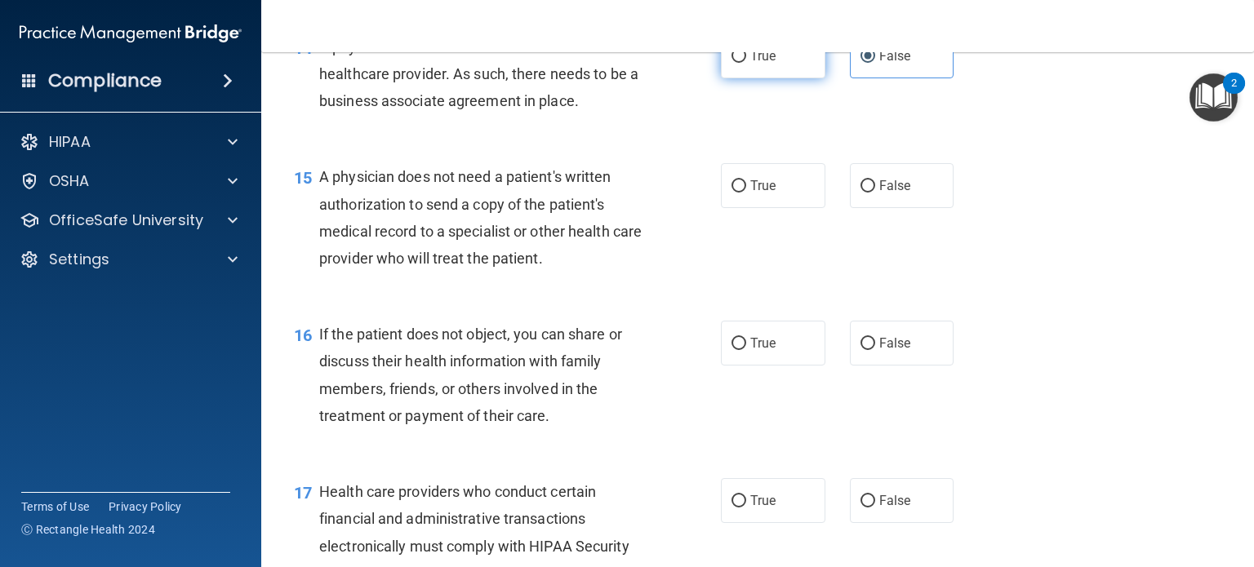
radio input "true"
radio input "false"
click at [888, 208] on label "False" at bounding box center [902, 185] width 104 height 45
click at [875, 193] on input "False" at bounding box center [867, 186] width 15 height 12
radio input "true"
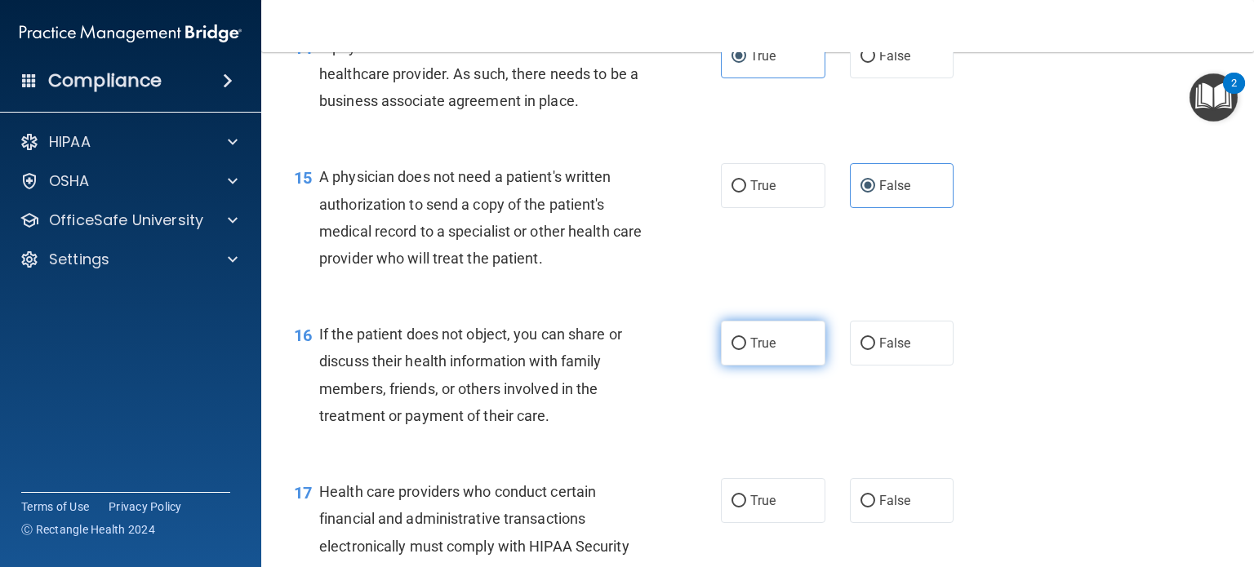
click at [725, 366] on label "True" at bounding box center [773, 343] width 104 height 45
click at [731, 350] on input "True" at bounding box center [738, 344] width 15 height 12
radio input "true"
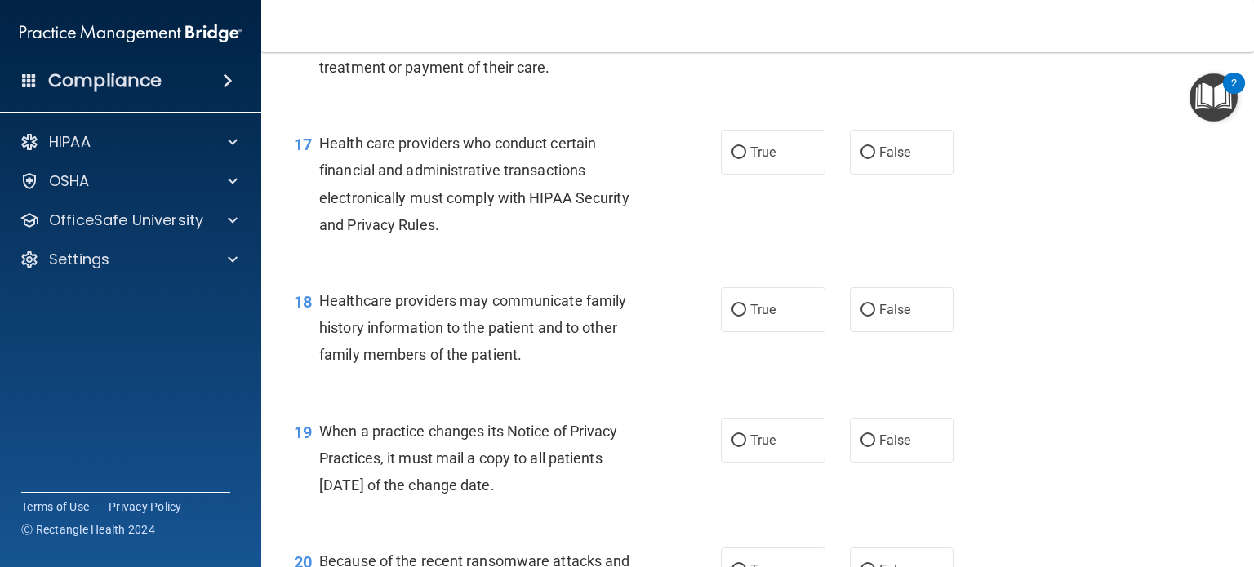
scroll to position [2404, 0]
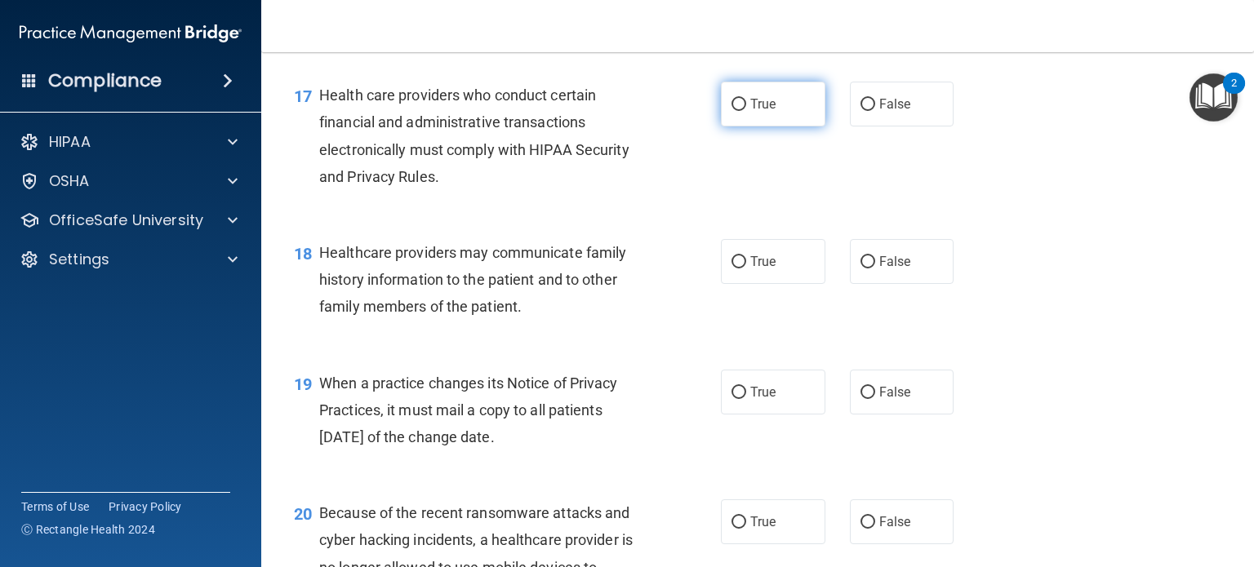
click at [752, 127] on label "True" at bounding box center [773, 104] width 104 height 45
click at [746, 111] on input "True" at bounding box center [738, 105] width 15 height 12
radio input "true"
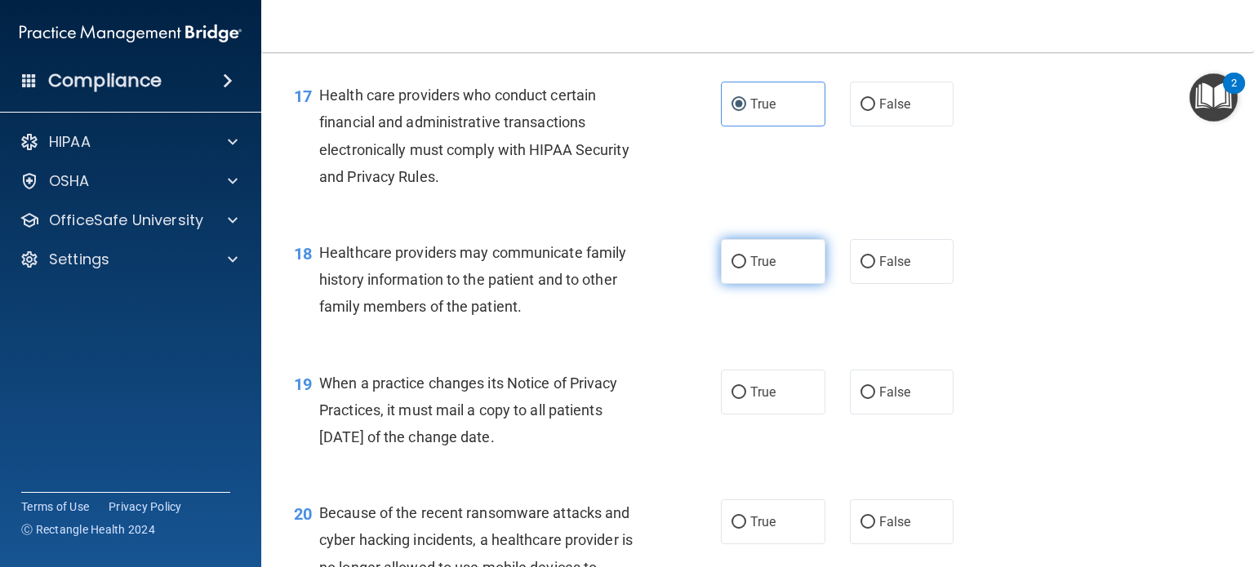
click at [741, 284] on label "True" at bounding box center [773, 261] width 104 height 45
click at [741, 269] on input "True" at bounding box center [738, 262] width 15 height 12
radio input "true"
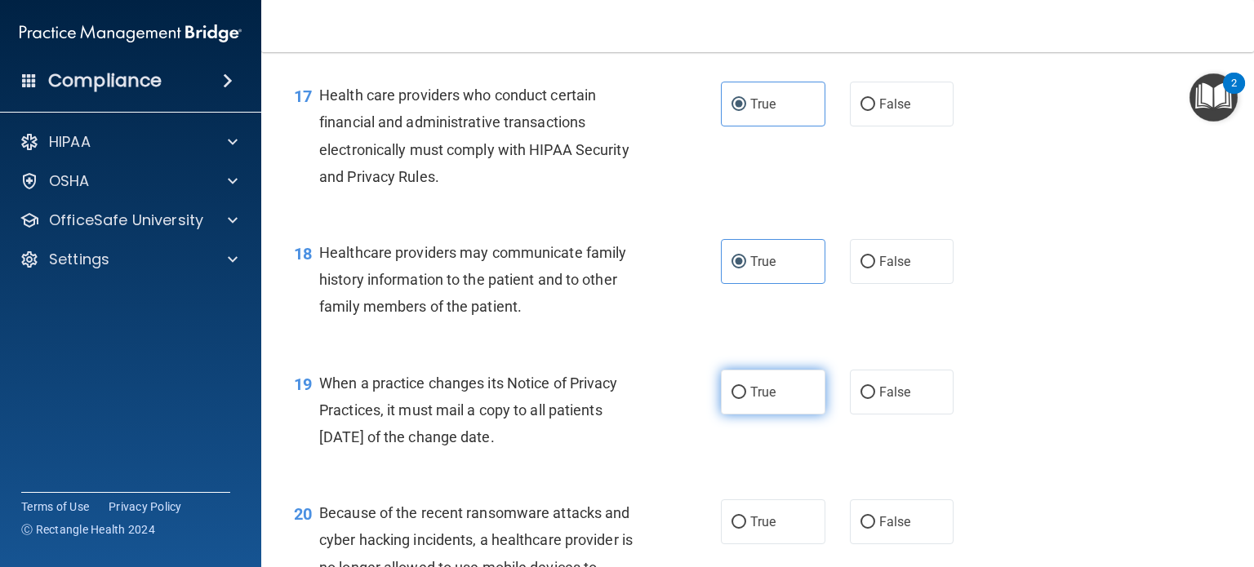
click at [742, 415] on label "True" at bounding box center [773, 392] width 104 height 45
click at [742, 399] on input "True" at bounding box center [738, 393] width 15 height 12
radio input "true"
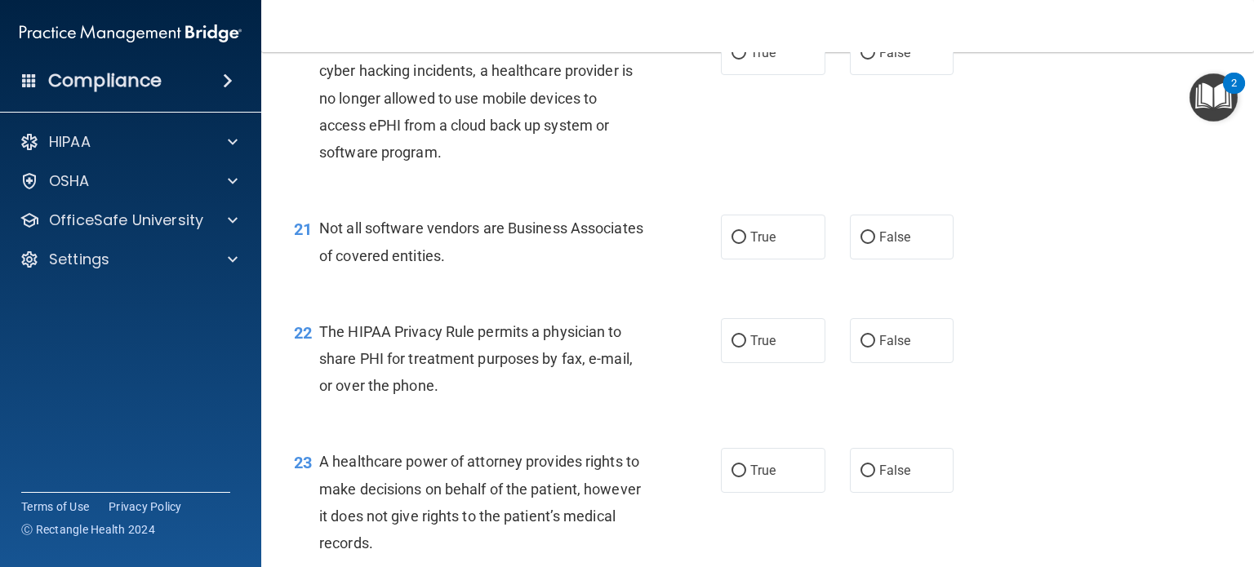
scroll to position [2890, 0]
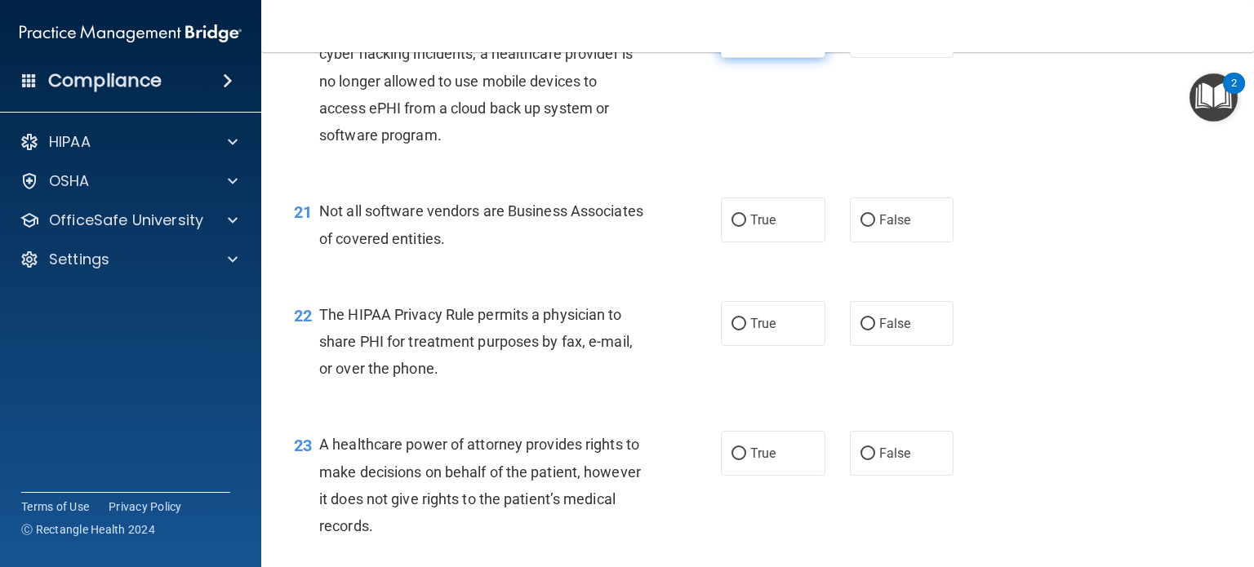
click at [750, 43] on span "True" at bounding box center [762, 36] width 25 height 16
click at [744, 42] on input "True" at bounding box center [738, 36] width 15 height 12
radio input "true"
click at [750, 228] on span "True" at bounding box center [762, 220] width 25 height 16
click at [746, 227] on input "True" at bounding box center [738, 221] width 15 height 12
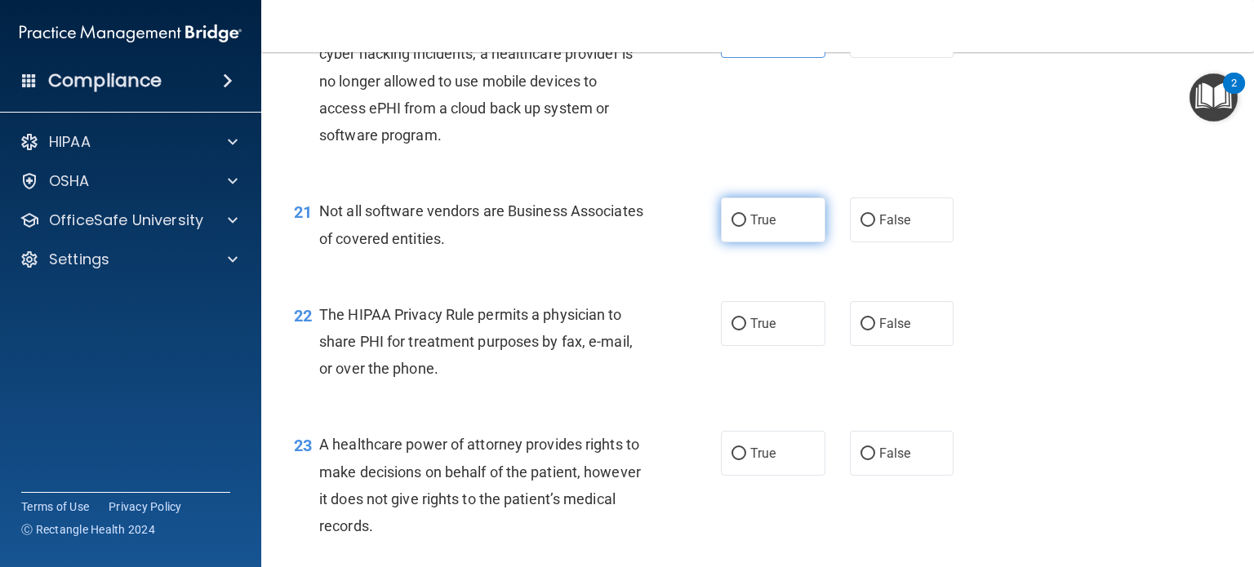
radio input "true"
click at [757, 331] on span "True" at bounding box center [762, 324] width 25 height 16
click at [746, 331] on input "True" at bounding box center [738, 324] width 15 height 12
radio input "true"
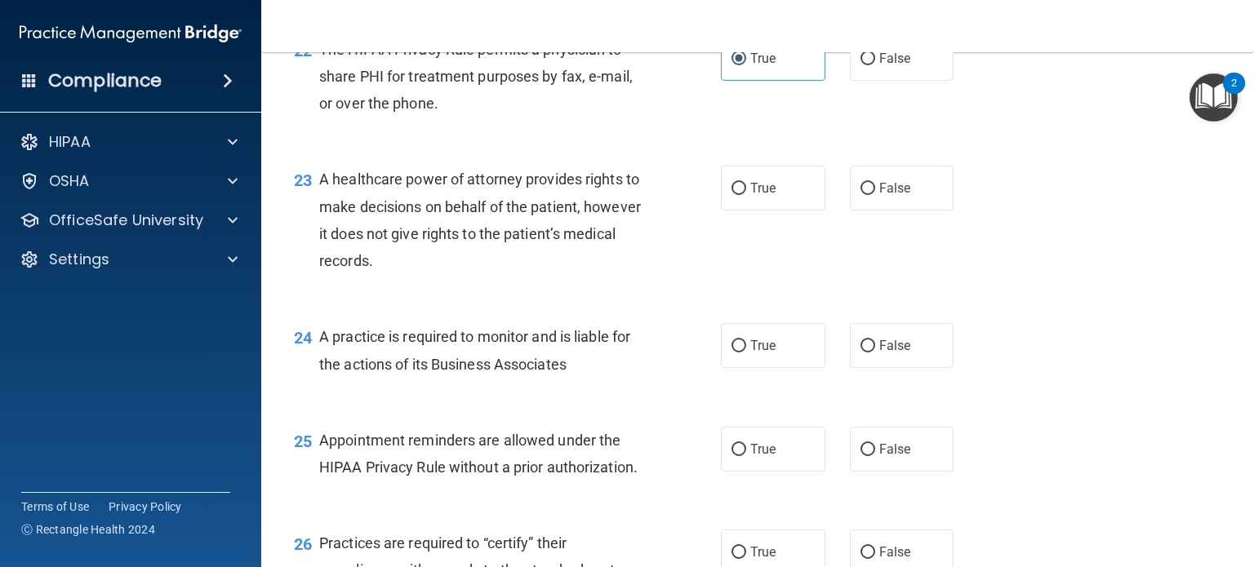
scroll to position [3168, 0]
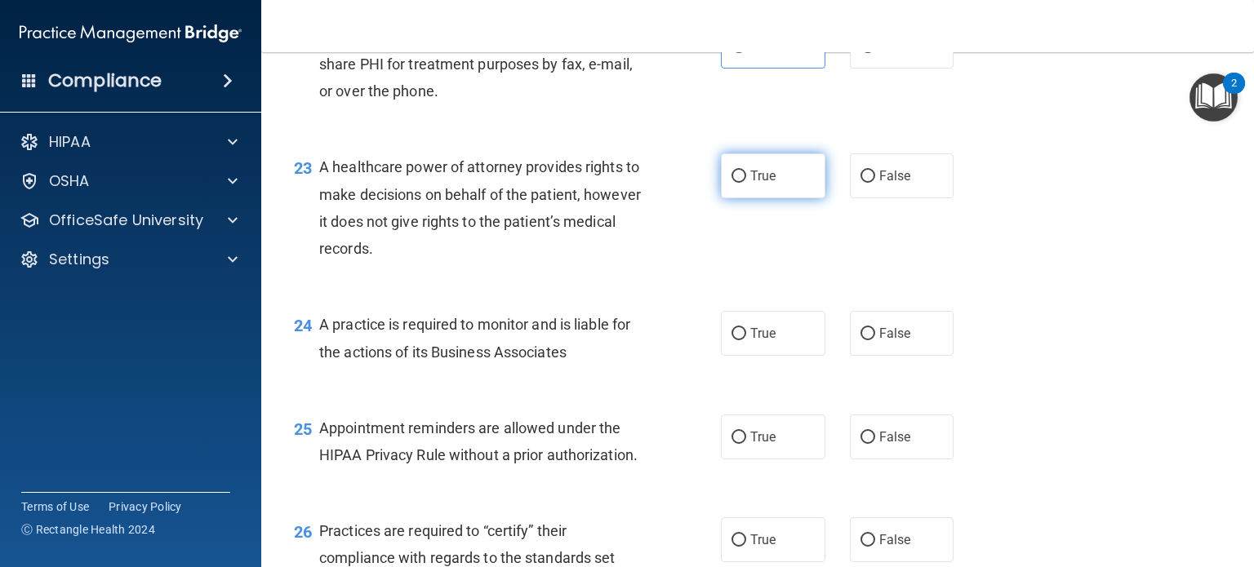
click at [771, 198] on label "True" at bounding box center [773, 175] width 104 height 45
click at [746, 183] on input "True" at bounding box center [738, 177] width 15 height 12
radio input "true"
click at [862, 183] on input "False" at bounding box center [867, 177] width 15 height 12
radio input "true"
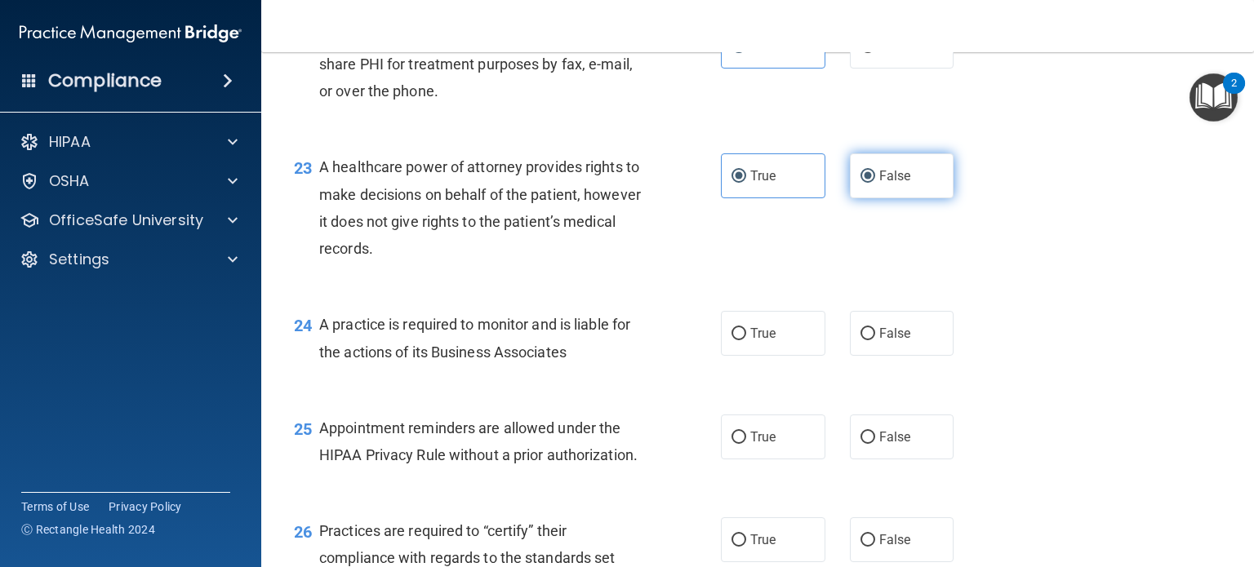
radio input "false"
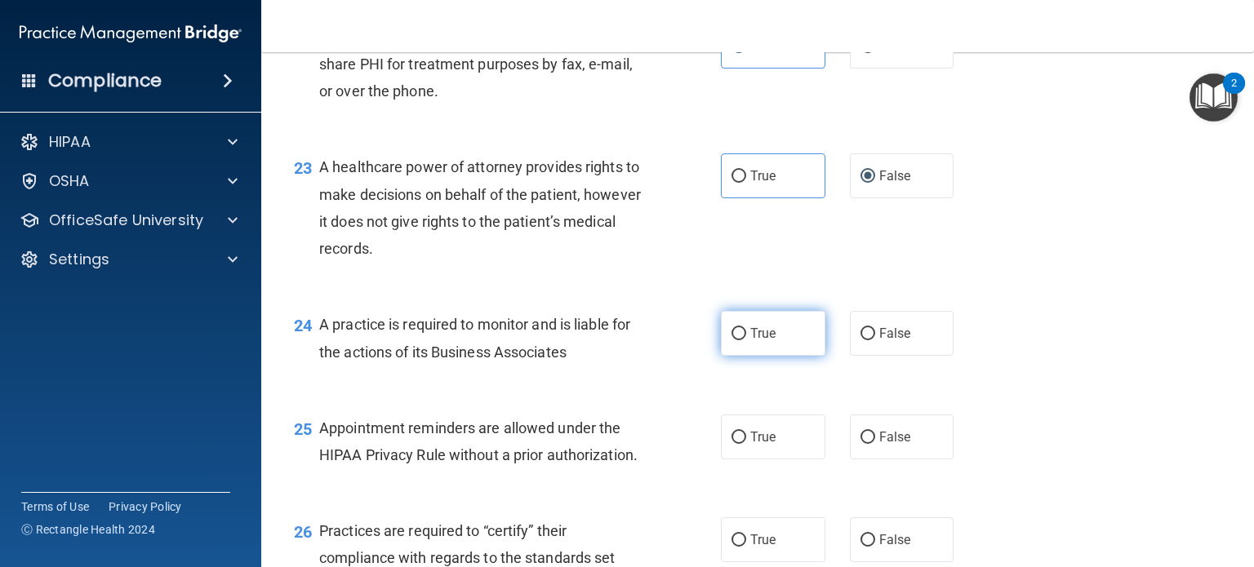
click at [730, 356] on label "True" at bounding box center [773, 333] width 104 height 45
click at [731, 340] on input "True" at bounding box center [738, 334] width 15 height 12
radio input "true"
click at [838, 356] on div "True False" at bounding box center [846, 333] width 251 height 45
click at [860, 356] on label "False" at bounding box center [902, 333] width 104 height 45
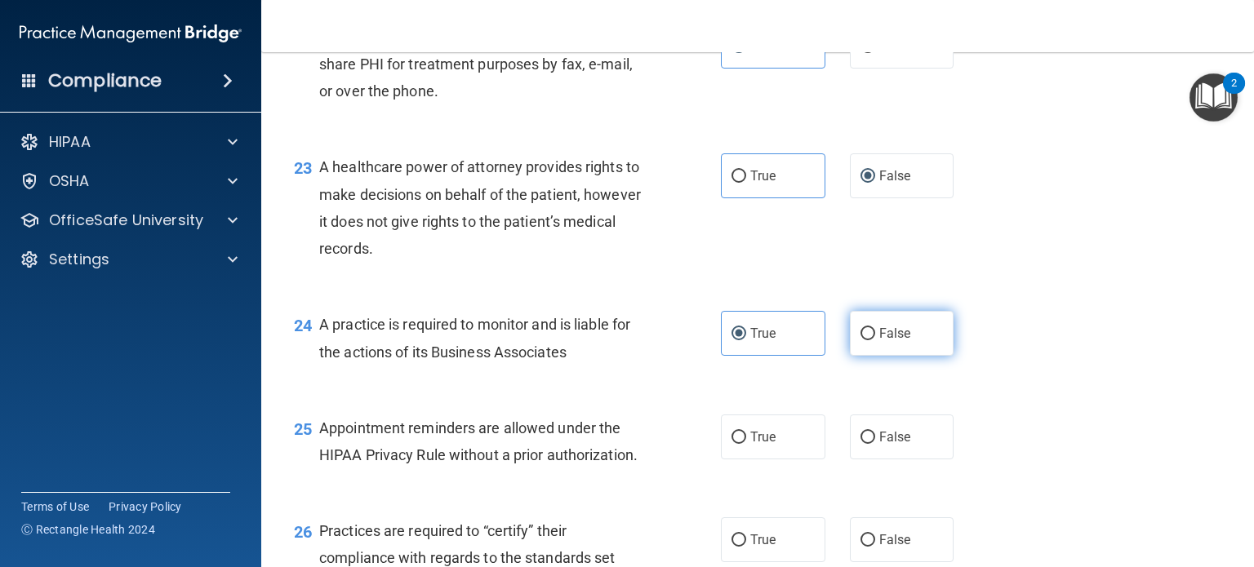
click at [860, 340] on input "False" at bounding box center [867, 334] width 15 height 12
radio input "true"
radio input "false"
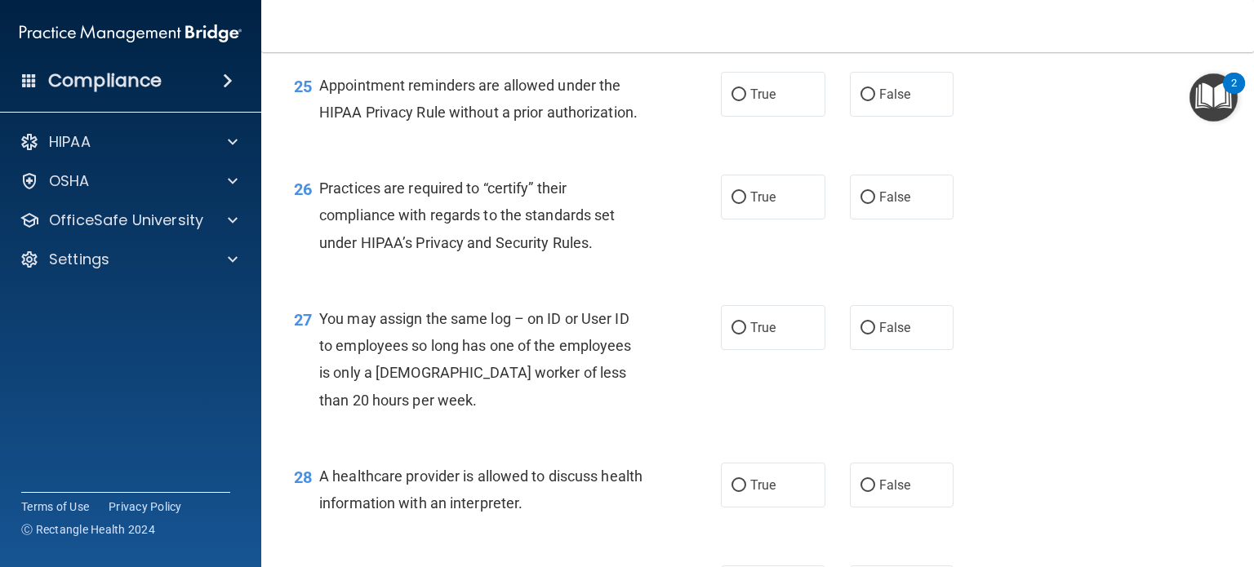
scroll to position [3565, 0]
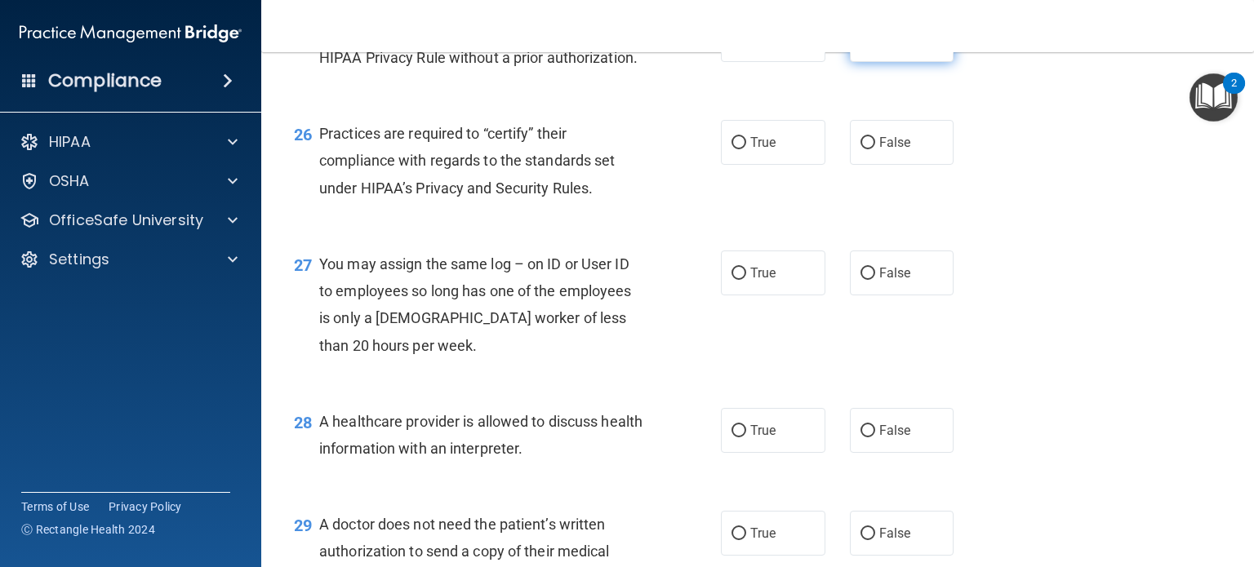
click at [865, 62] on label "False" at bounding box center [902, 39] width 104 height 45
click at [865, 47] on input "False" at bounding box center [867, 40] width 15 height 12
radio input "true"
click at [765, 150] on span "True" at bounding box center [762, 143] width 25 height 16
click at [746, 149] on input "True" at bounding box center [738, 143] width 15 height 12
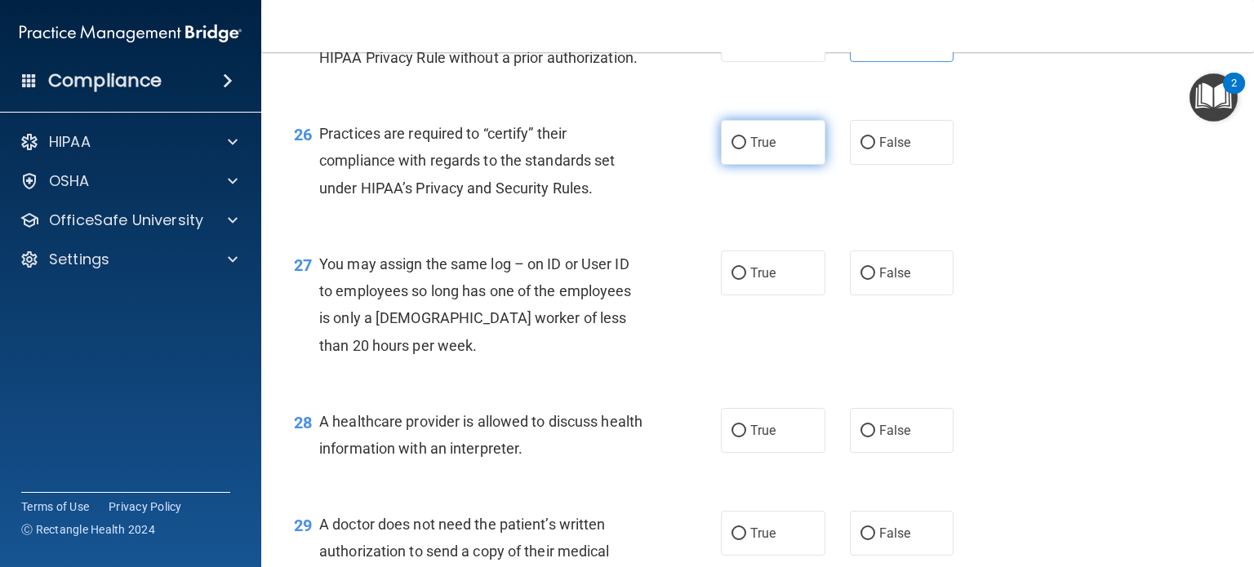
radio input "true"
click at [742, 295] on label "True" at bounding box center [773, 273] width 104 height 45
click at [742, 280] on input "True" at bounding box center [738, 274] width 15 height 12
radio input "true"
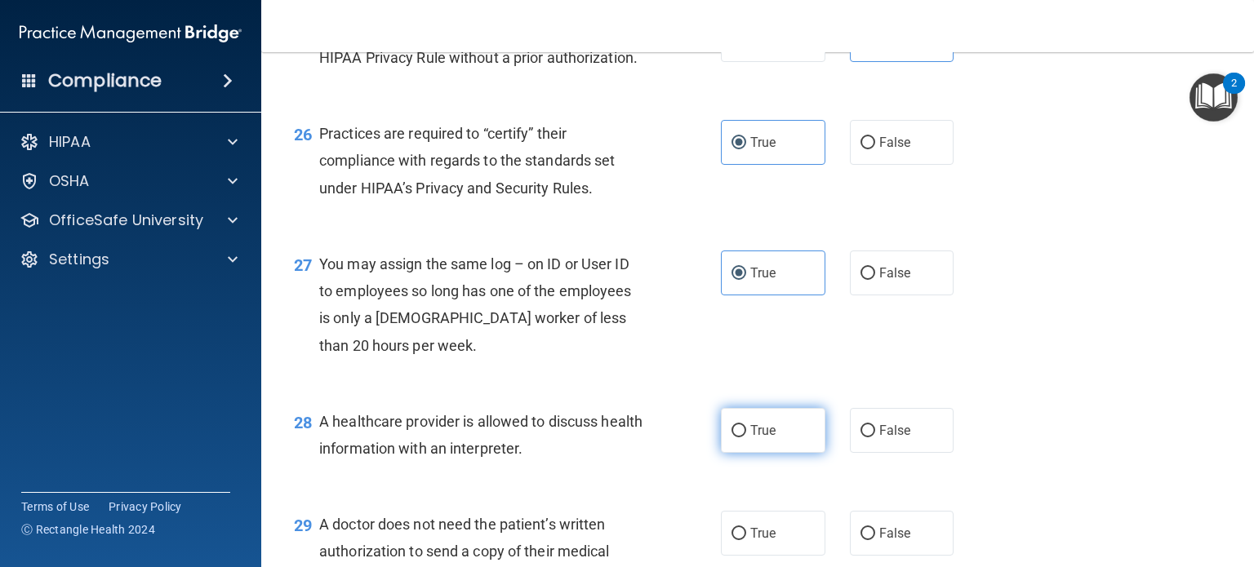
click at [802, 453] on label "True" at bounding box center [773, 430] width 104 height 45
click at [746, 438] on input "True" at bounding box center [738, 431] width 15 height 12
radio input "true"
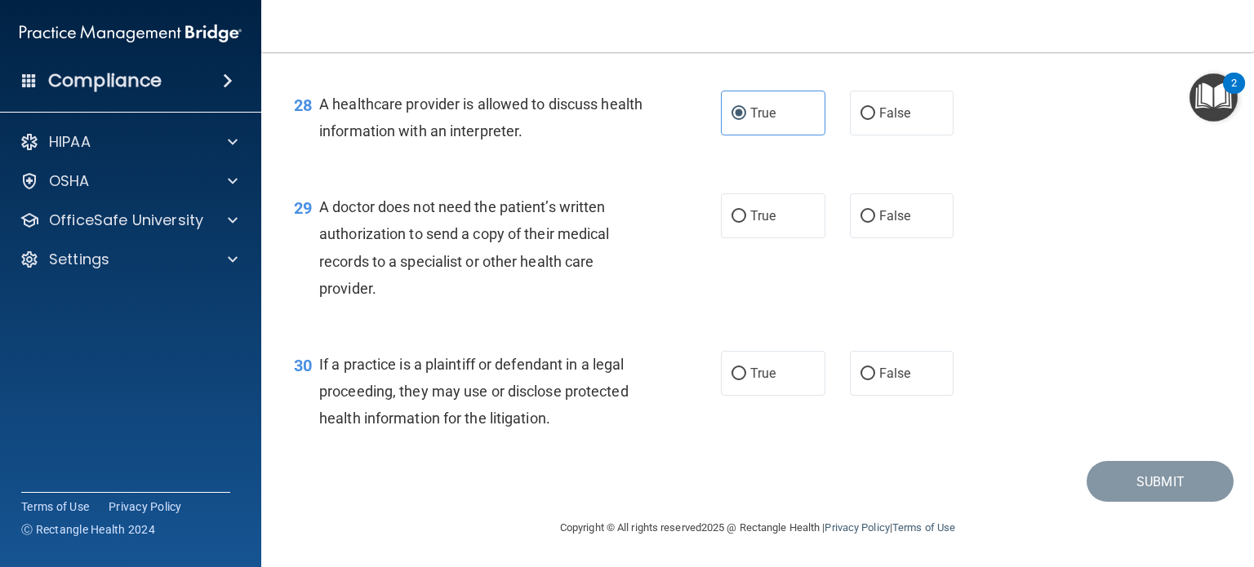
scroll to position [3938, 0]
click at [872, 224] on label "False" at bounding box center [902, 215] width 104 height 45
click at [872, 223] on input "False" at bounding box center [867, 217] width 15 height 12
radio input "true"
click at [860, 380] on input "False" at bounding box center [867, 374] width 15 height 12
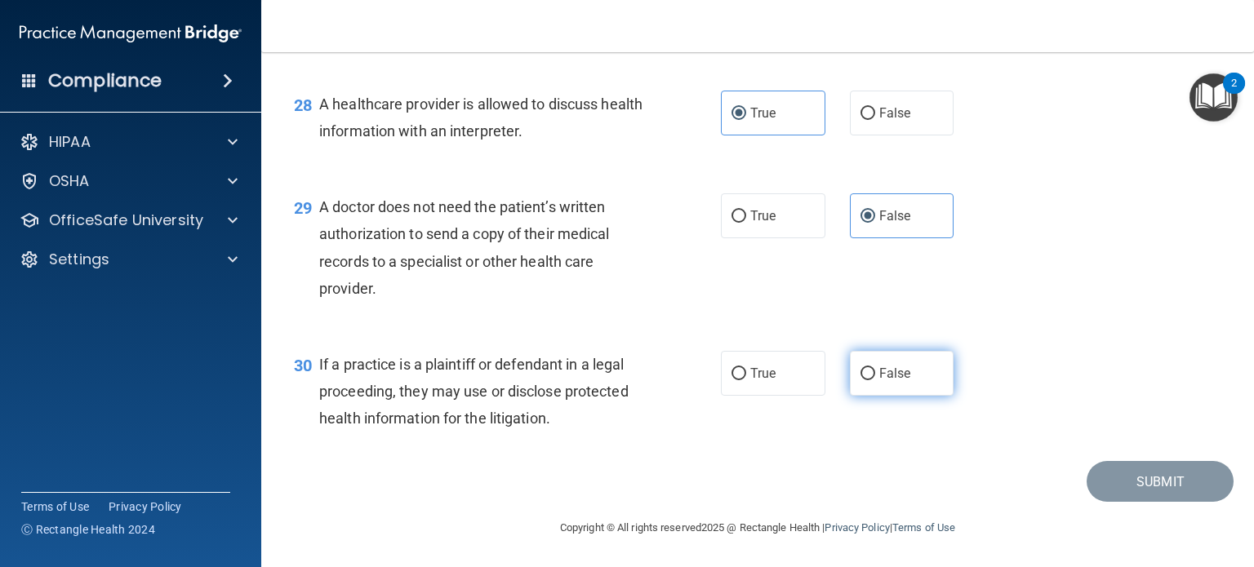
radio input "true"
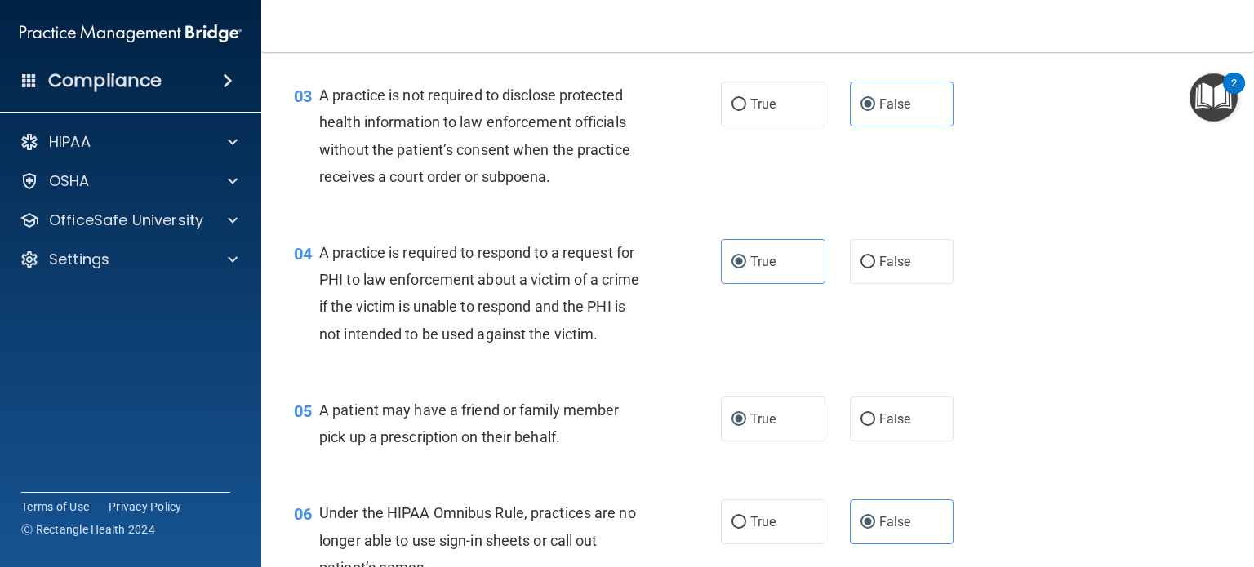
scroll to position [0, 0]
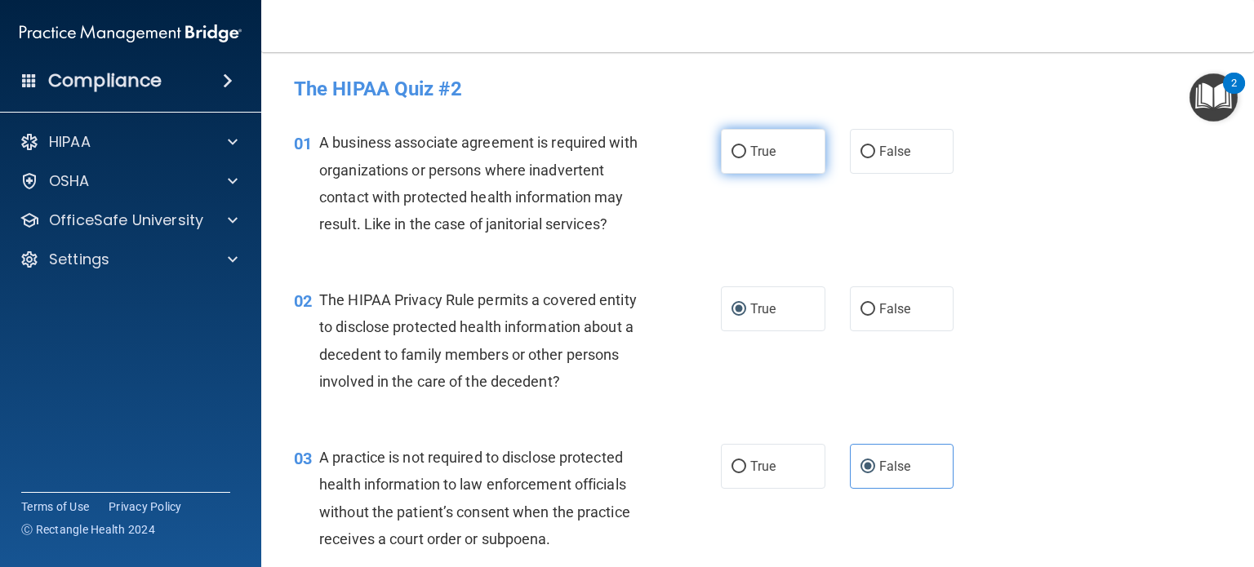
click at [731, 149] on input "True" at bounding box center [738, 152] width 15 height 12
radio input "true"
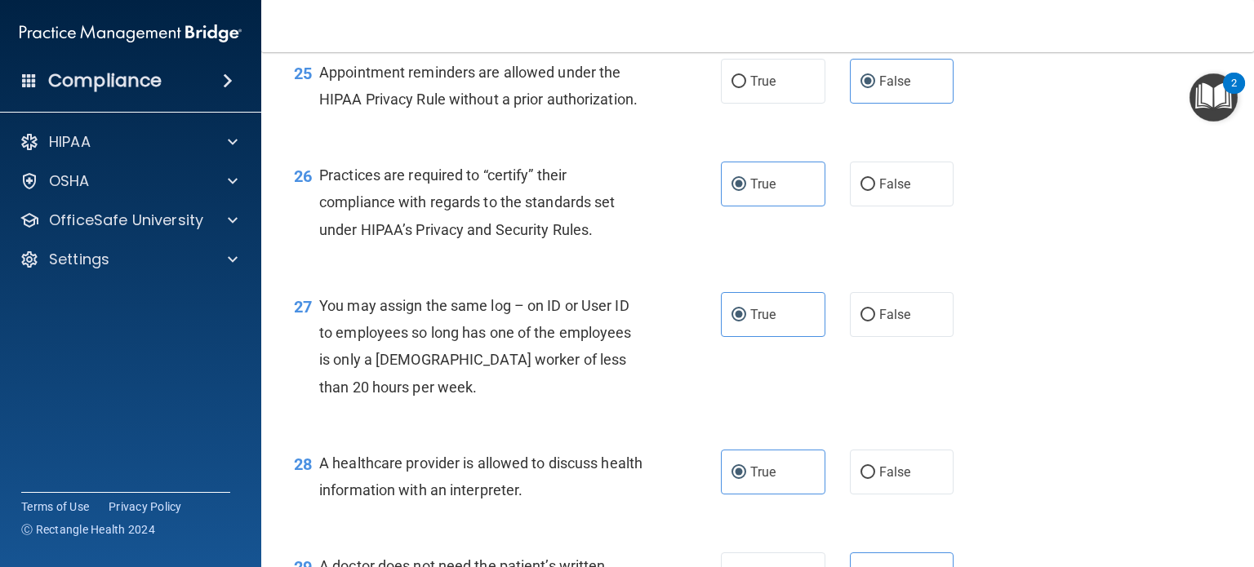
scroll to position [3938, 0]
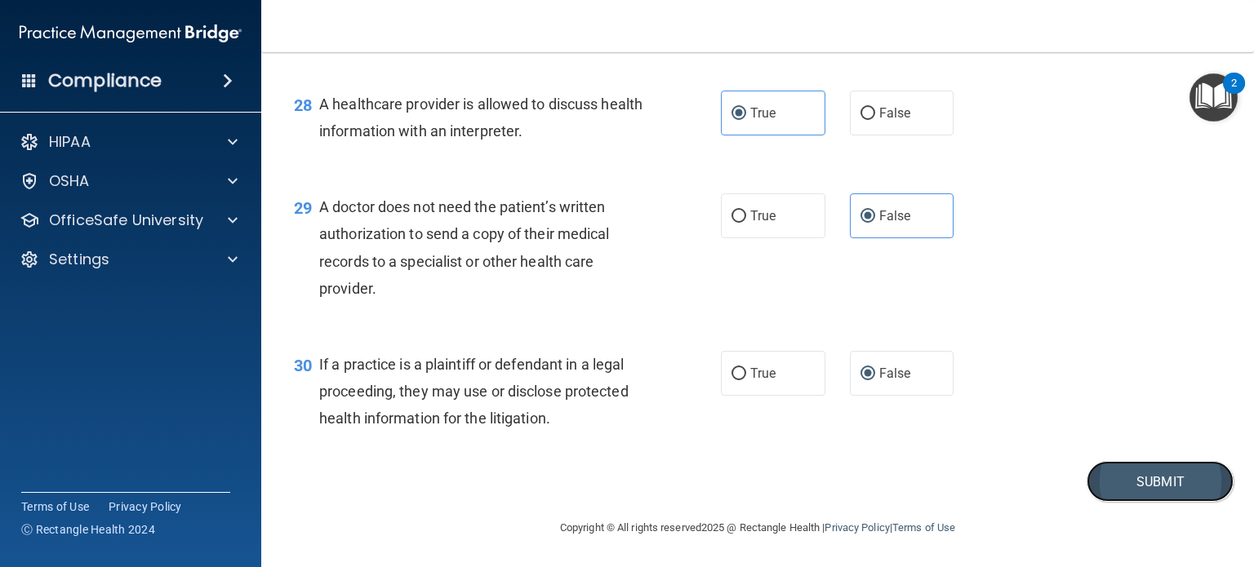
click at [1117, 472] on button "Submit" at bounding box center [1159, 482] width 147 height 42
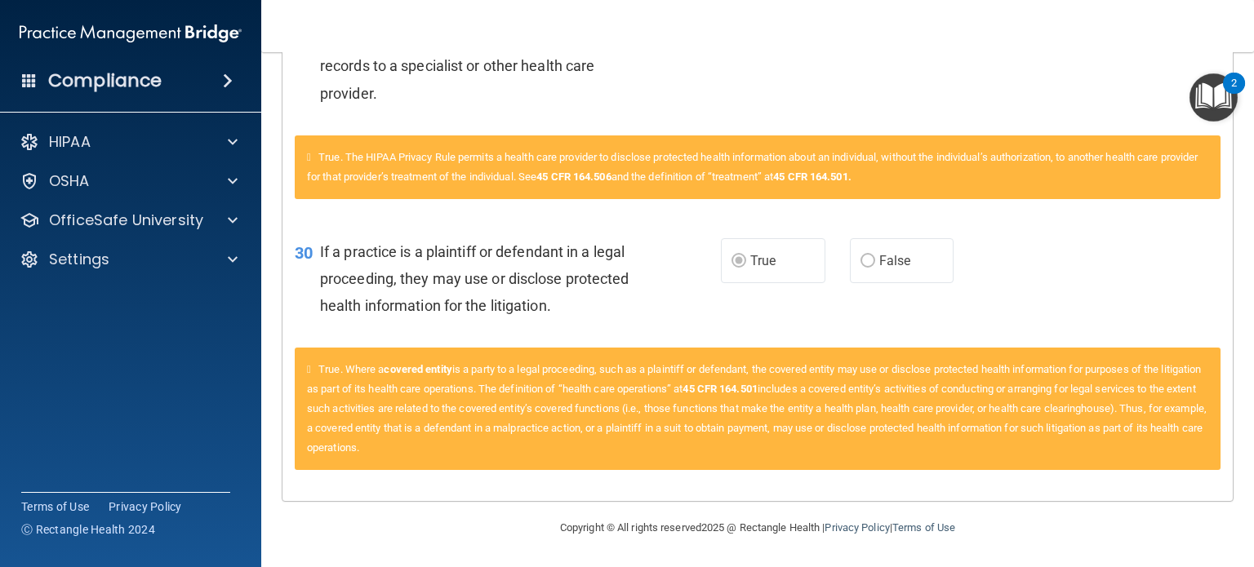
scroll to position [25, 0]
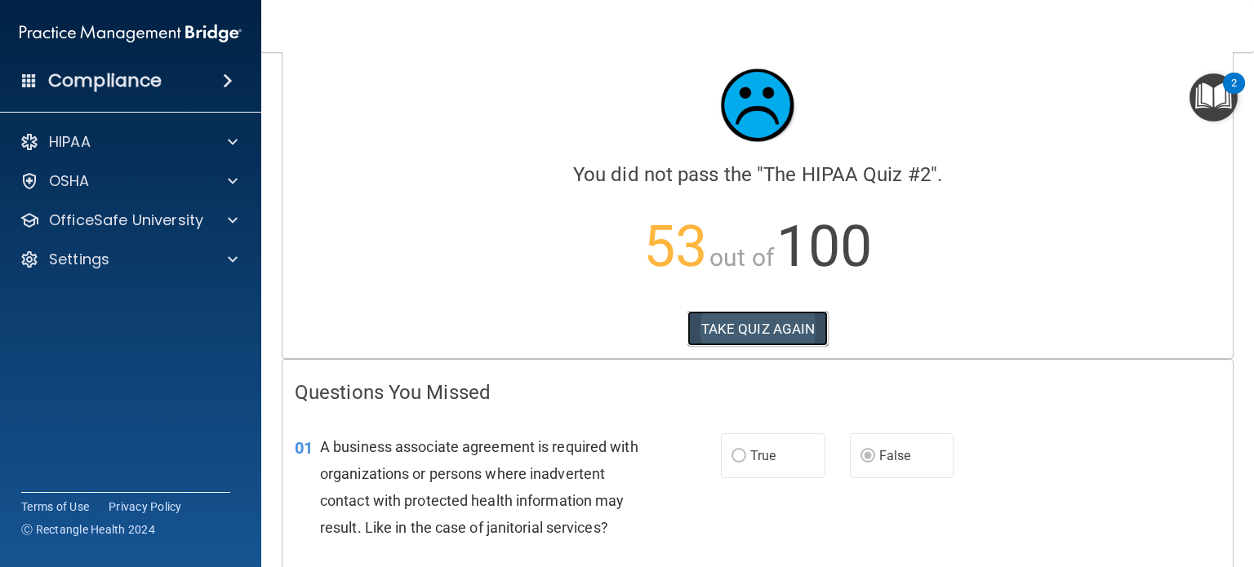
click at [735, 323] on button "TAKE QUIZ AGAIN" at bounding box center [757, 329] width 141 height 36
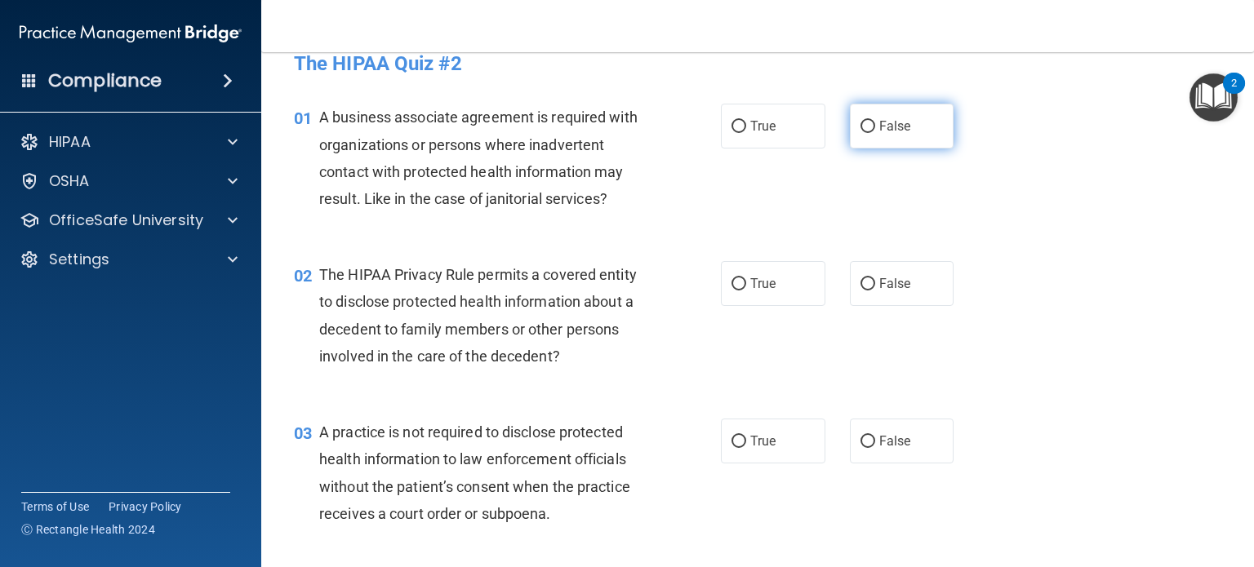
click at [901, 136] on label "False" at bounding box center [902, 126] width 104 height 45
click at [875, 133] on input "False" at bounding box center [867, 127] width 15 height 12
radio input "true"
click at [741, 275] on label "True" at bounding box center [773, 283] width 104 height 45
click at [741, 278] on input "True" at bounding box center [738, 284] width 15 height 12
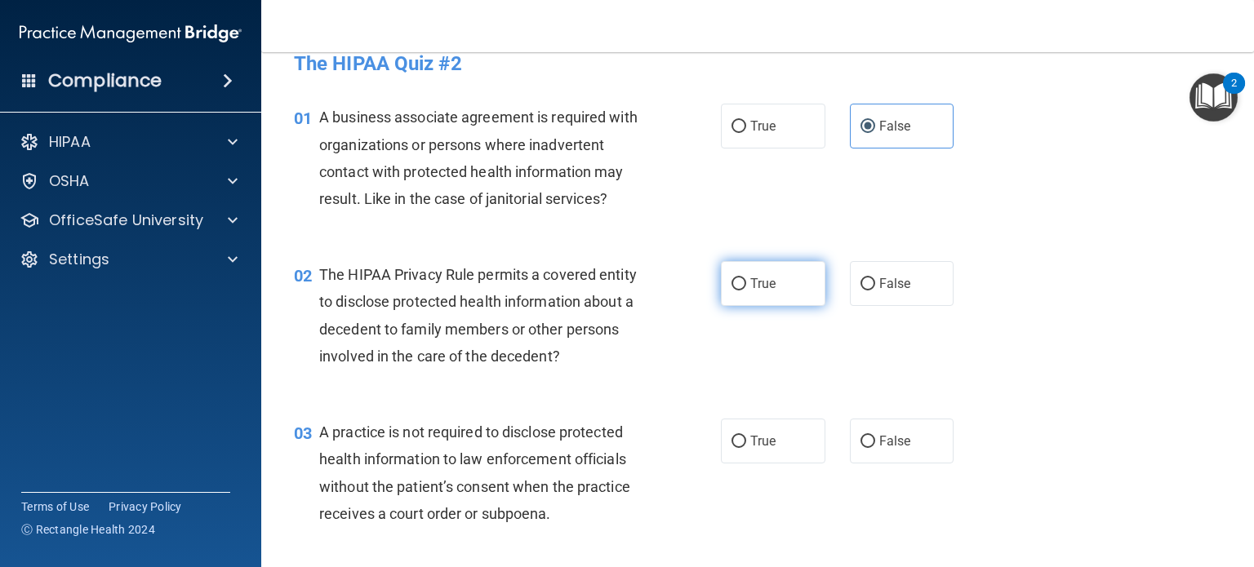
radio input "true"
click at [767, 449] on label "True" at bounding box center [773, 441] width 104 height 45
click at [746, 448] on input "True" at bounding box center [738, 442] width 15 height 12
radio input "true"
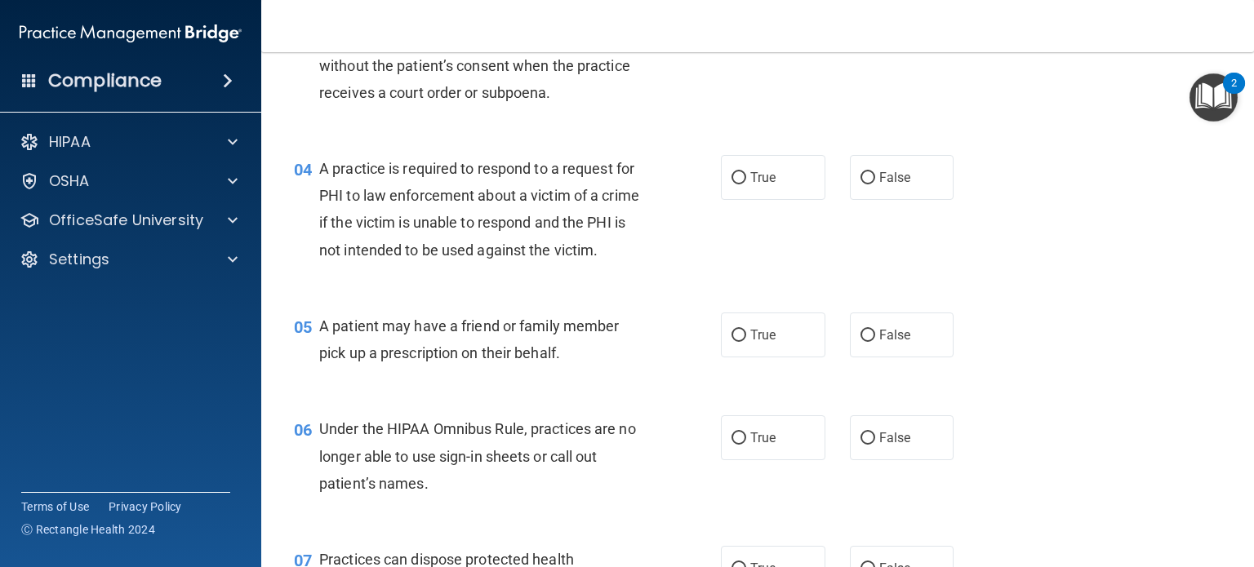
scroll to position [452, 0]
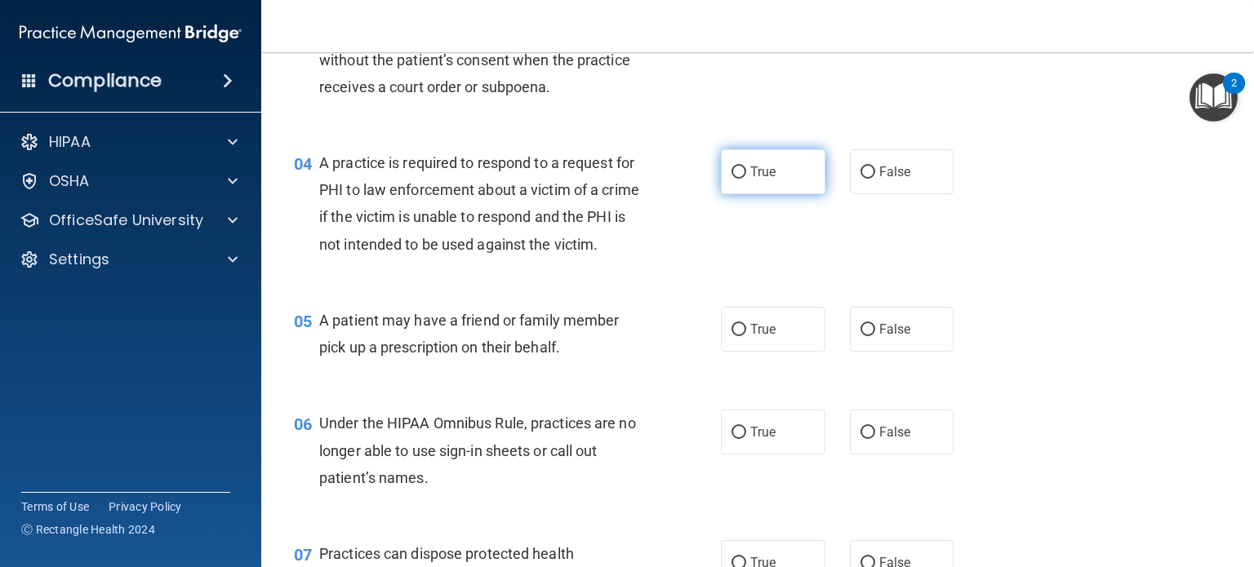
click at [761, 170] on span "True" at bounding box center [762, 172] width 25 height 16
click at [746, 170] on input "True" at bounding box center [738, 173] width 15 height 12
radio input "true"
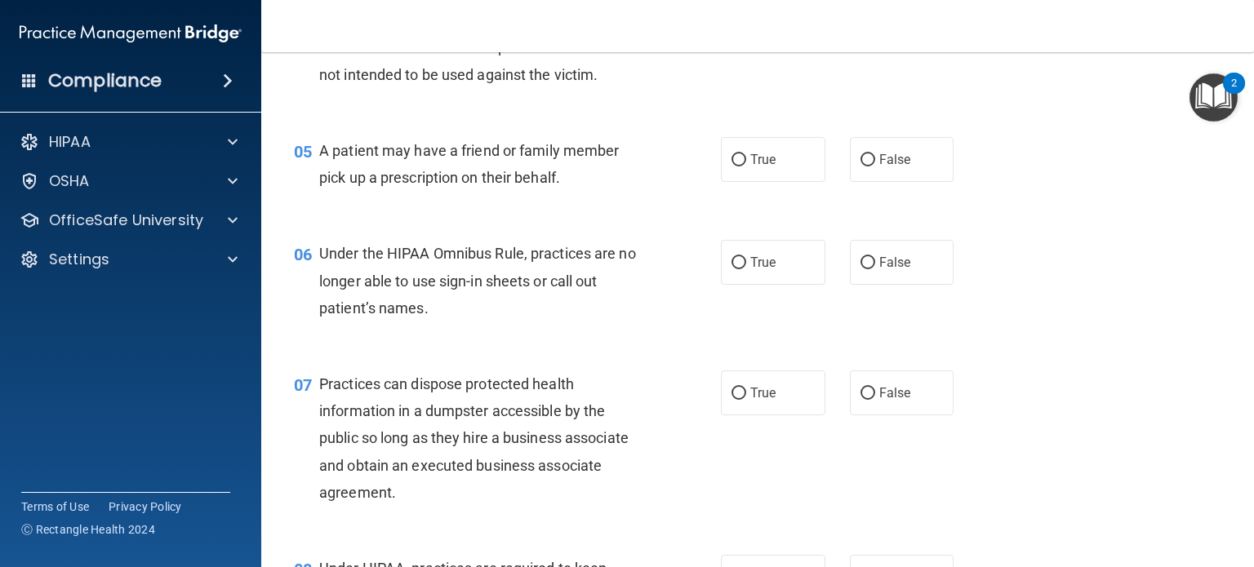
scroll to position [628, 0]
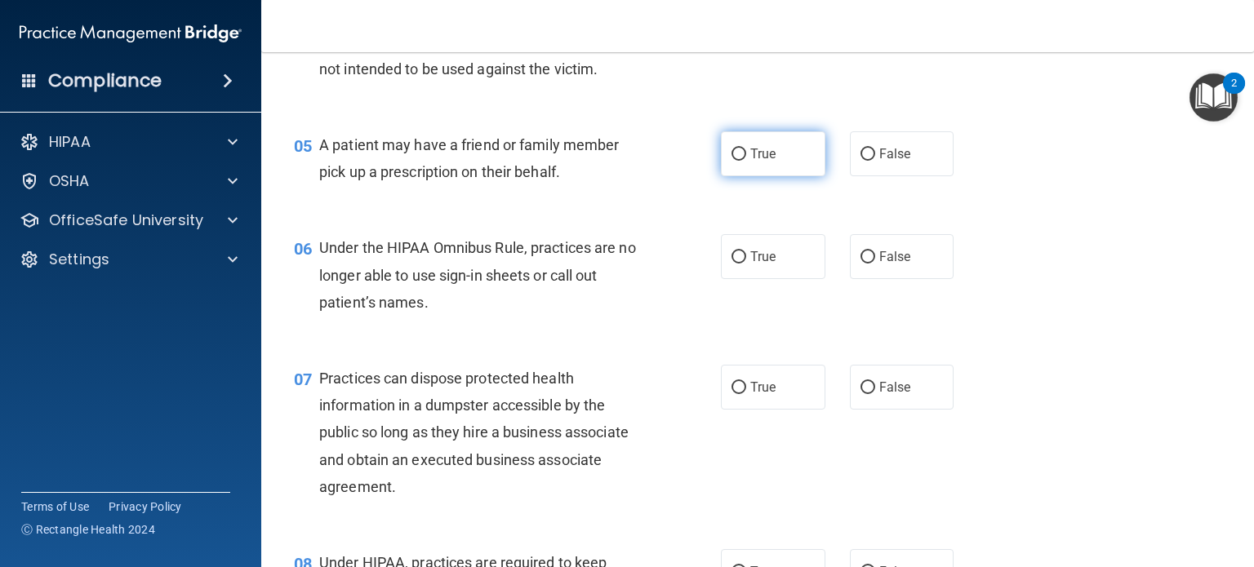
click at [728, 176] on label "True" at bounding box center [773, 153] width 104 height 45
click at [731, 161] on input "True" at bounding box center [738, 155] width 15 height 12
radio input "true"
click at [861, 279] on label "False" at bounding box center [902, 256] width 104 height 45
click at [861, 264] on input "False" at bounding box center [867, 257] width 15 height 12
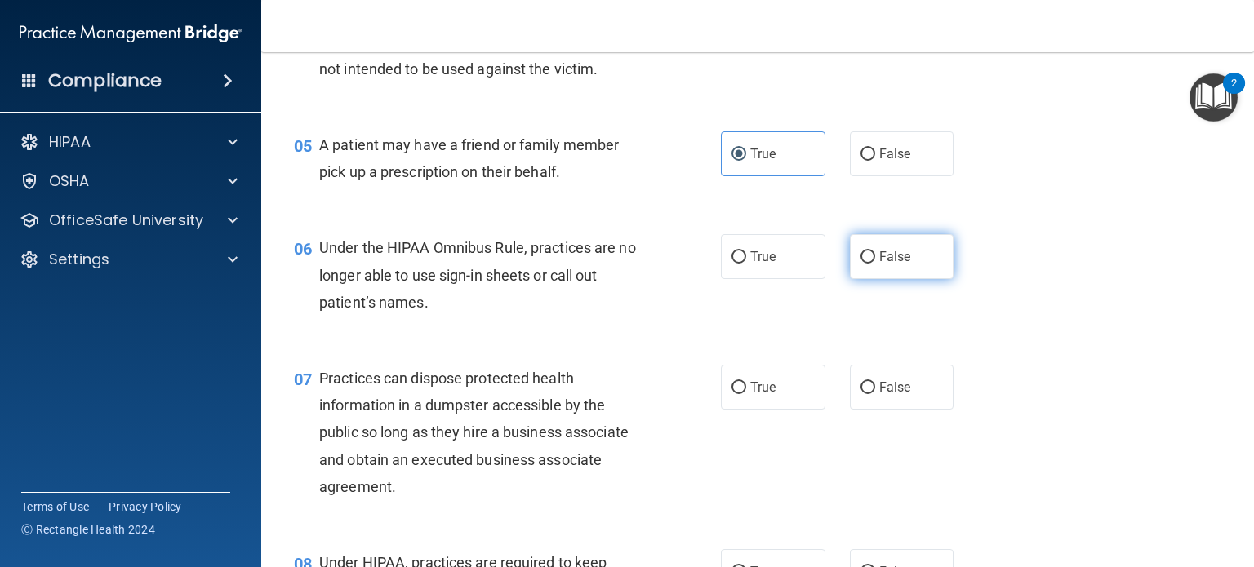
radio input "true"
click at [851, 410] on label "False" at bounding box center [902, 387] width 104 height 45
click at [860, 394] on input "False" at bounding box center [867, 388] width 15 height 12
radio input "true"
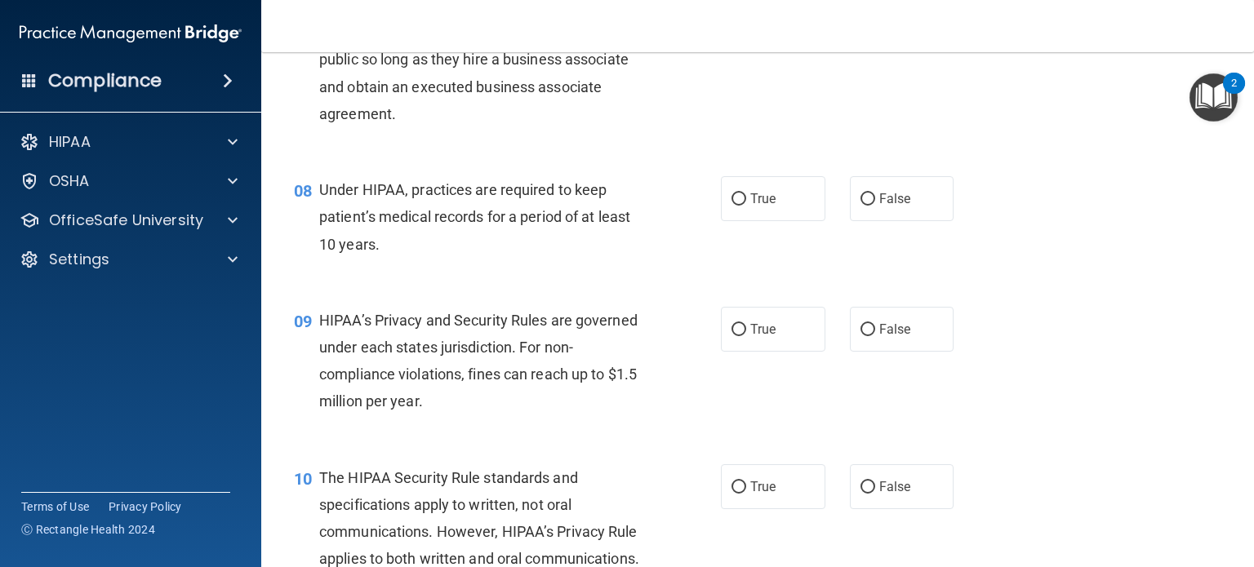
scroll to position [1025, 0]
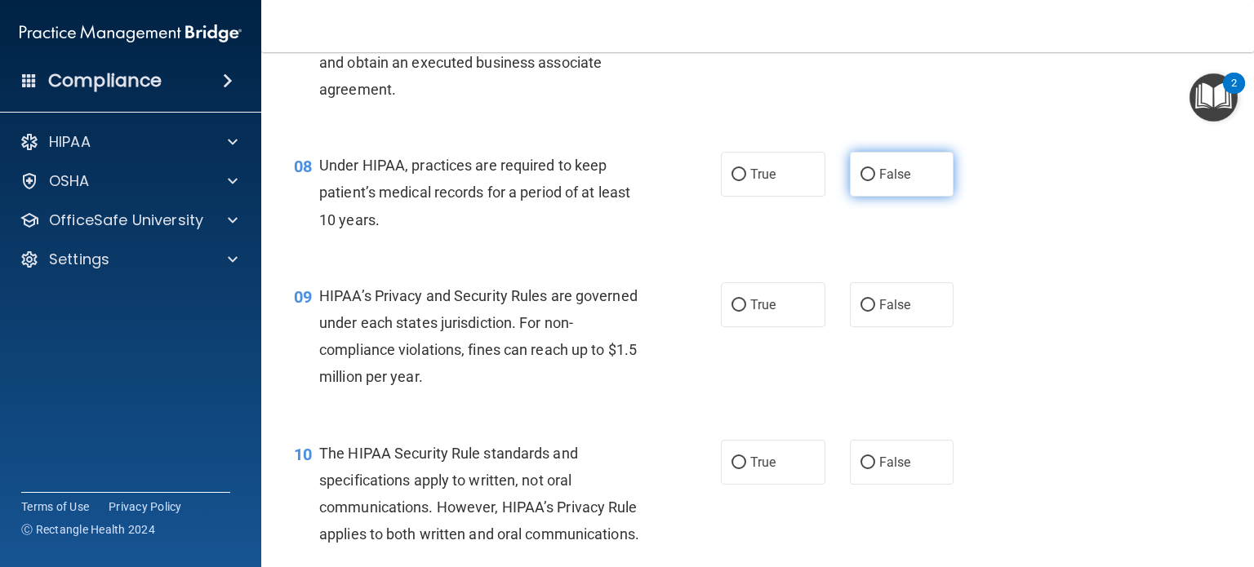
click at [859, 197] on label "False" at bounding box center [902, 174] width 104 height 45
click at [860, 181] on input "False" at bounding box center [867, 175] width 15 height 12
radio input "true"
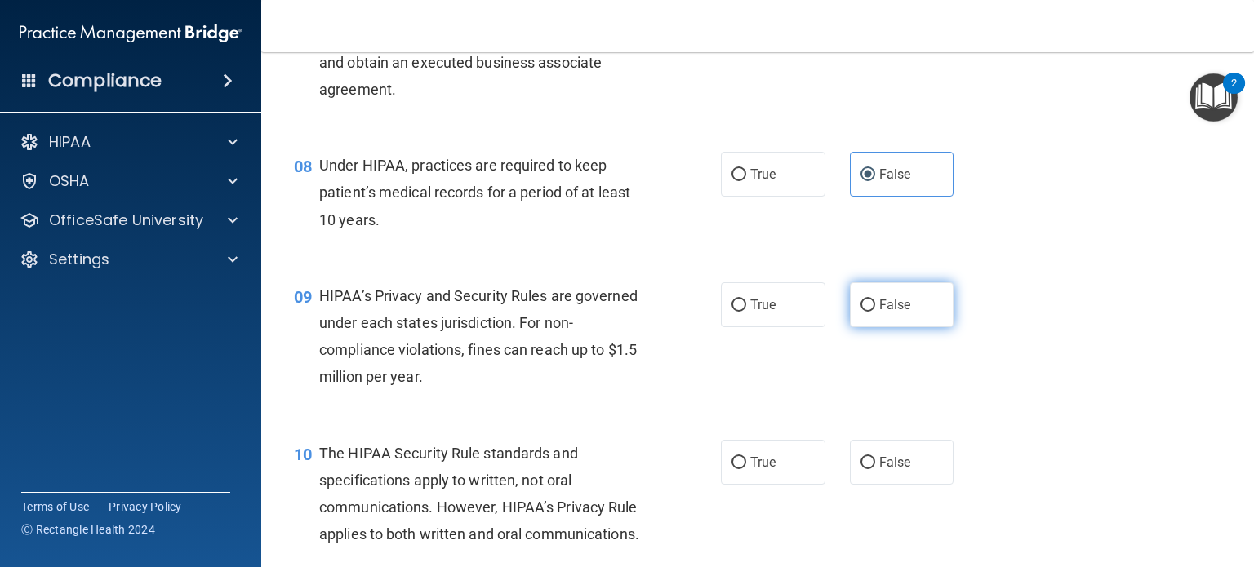
click at [864, 312] on input "False" at bounding box center [867, 306] width 15 height 12
radio input "true"
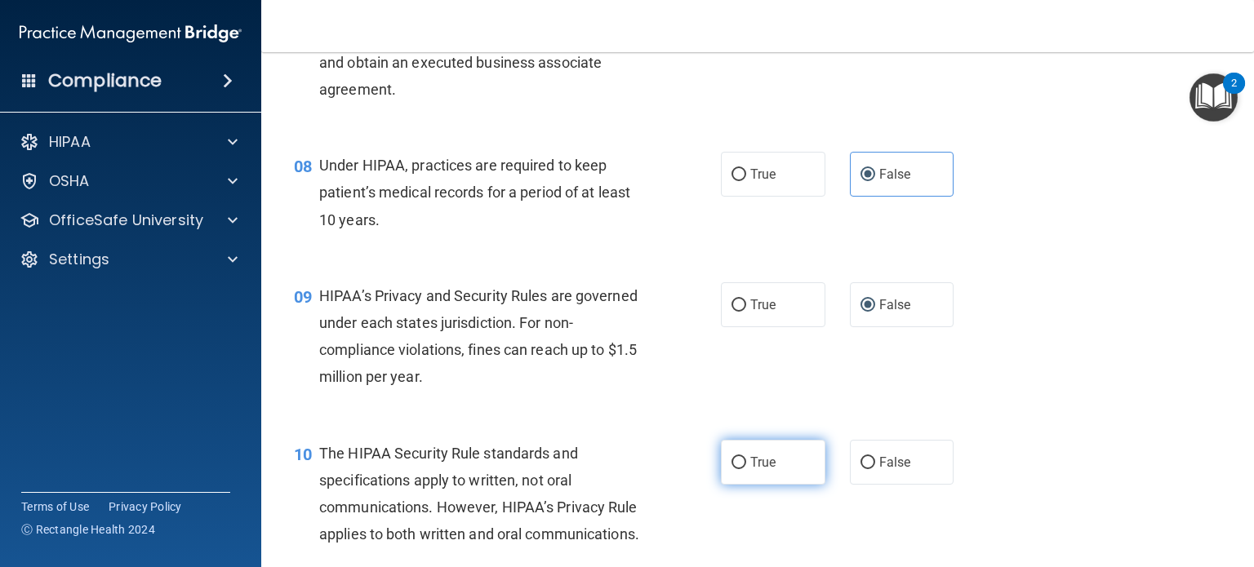
click at [745, 472] on label "True" at bounding box center [773, 462] width 104 height 45
click at [745, 469] on input "True" at bounding box center [738, 463] width 15 height 12
radio input "true"
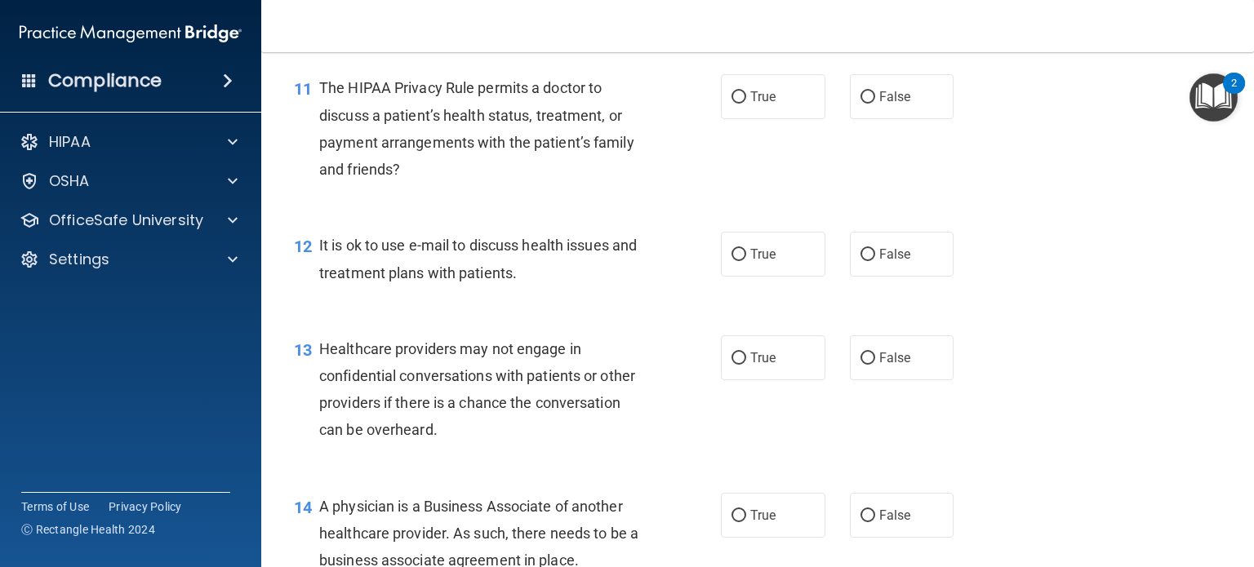
scroll to position [1554, 0]
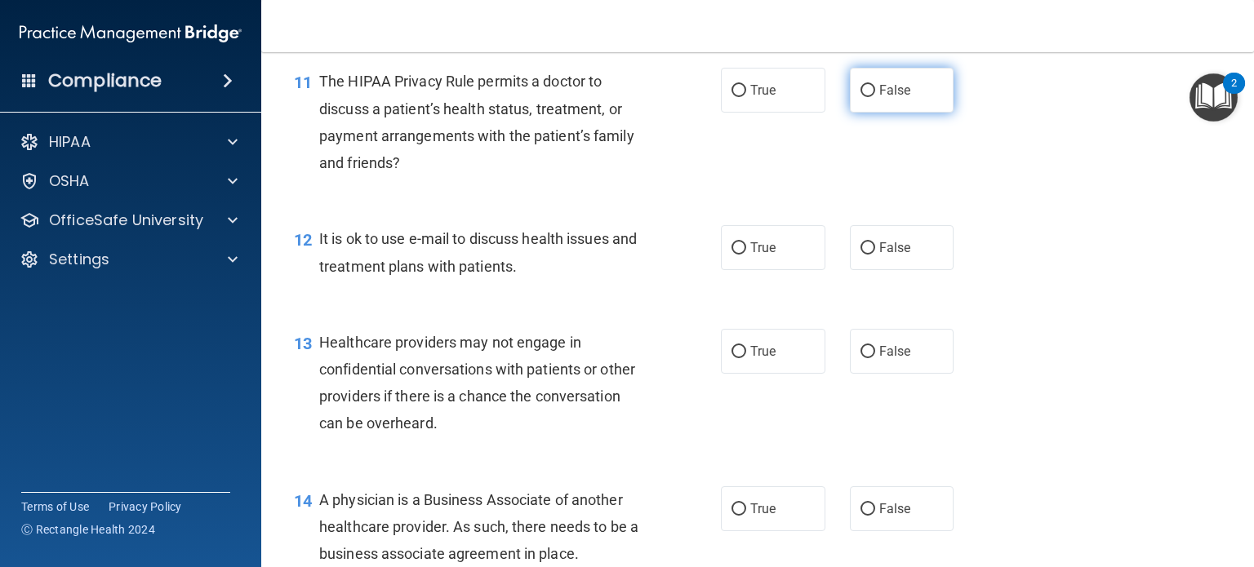
click at [867, 113] on label "False" at bounding box center [902, 90] width 104 height 45
click at [867, 97] on input "False" at bounding box center [867, 91] width 15 height 12
radio input "true"
click at [752, 255] on span "True" at bounding box center [762, 248] width 25 height 16
click at [746, 255] on input "True" at bounding box center [738, 248] width 15 height 12
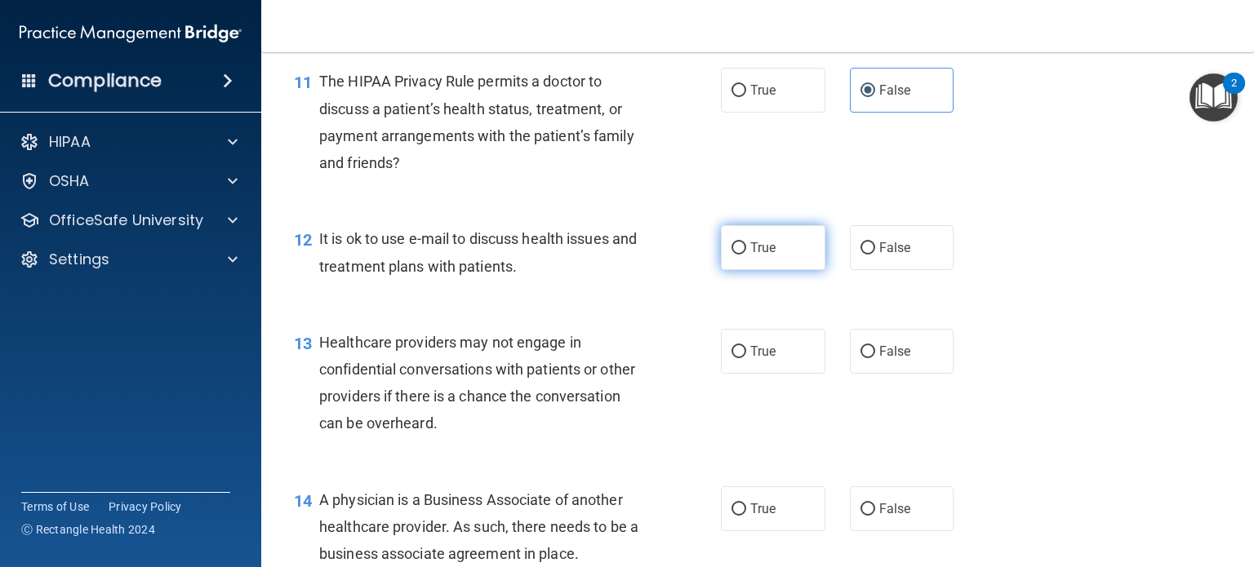
radio input "true"
click at [830, 374] on div "True False" at bounding box center [846, 351] width 251 height 45
click at [771, 374] on label "True" at bounding box center [773, 351] width 104 height 45
click at [746, 358] on input "True" at bounding box center [738, 352] width 15 height 12
radio input "true"
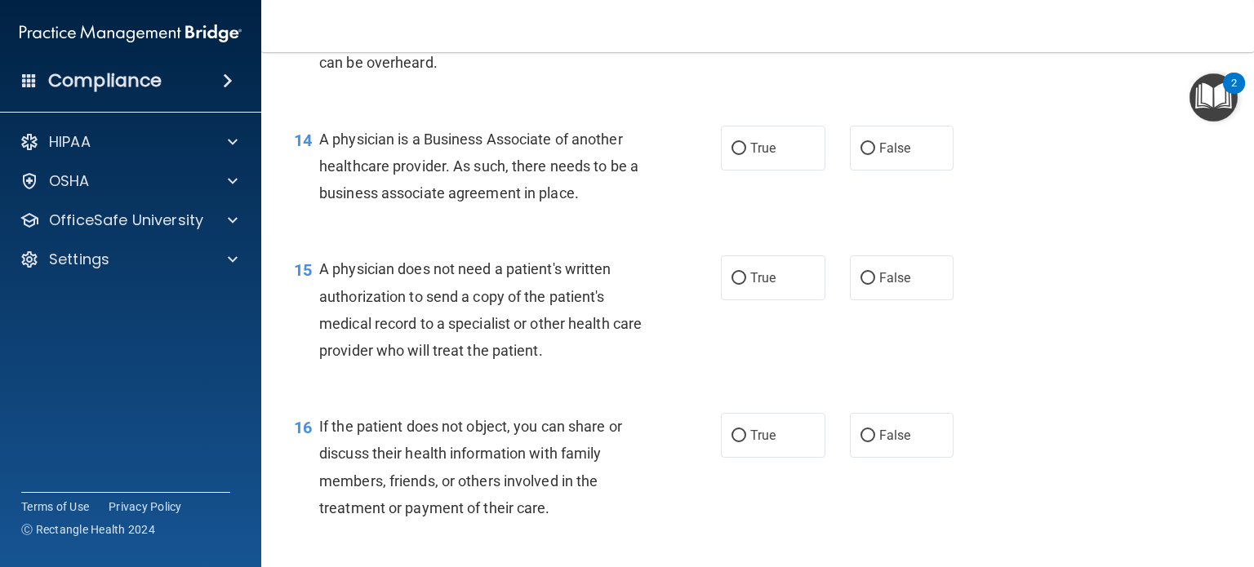
scroll to position [1962, 0]
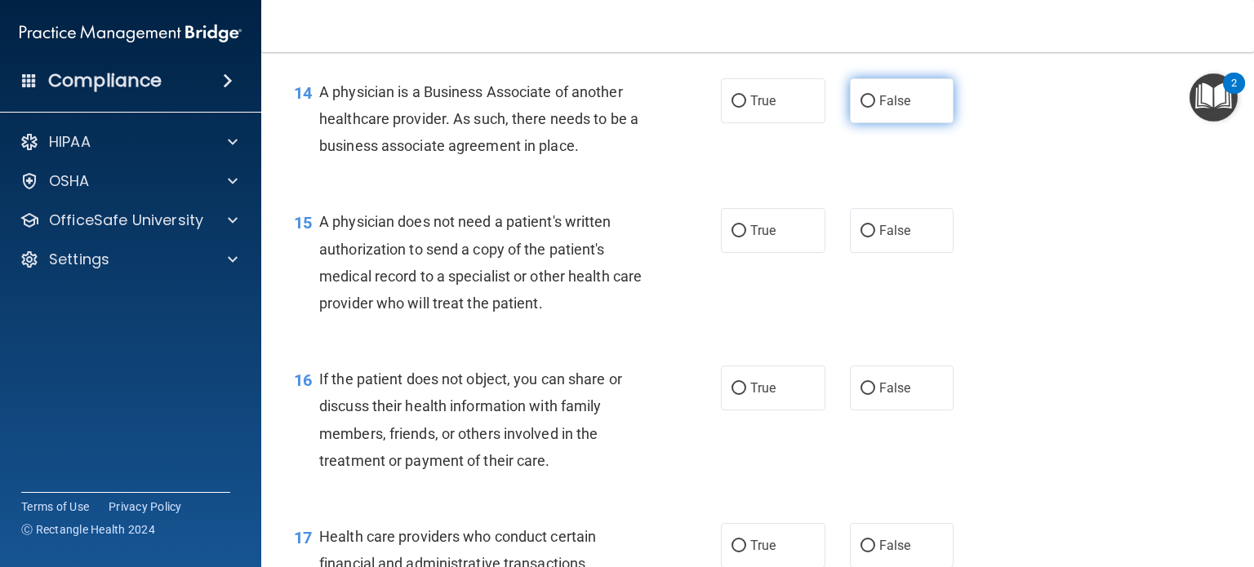
click at [891, 109] on span "False" at bounding box center [895, 101] width 32 height 16
click at [875, 108] on input "False" at bounding box center [867, 102] width 15 height 12
radio input "true"
click at [773, 253] on label "True" at bounding box center [773, 230] width 104 height 45
click at [746, 238] on input "True" at bounding box center [738, 231] width 15 height 12
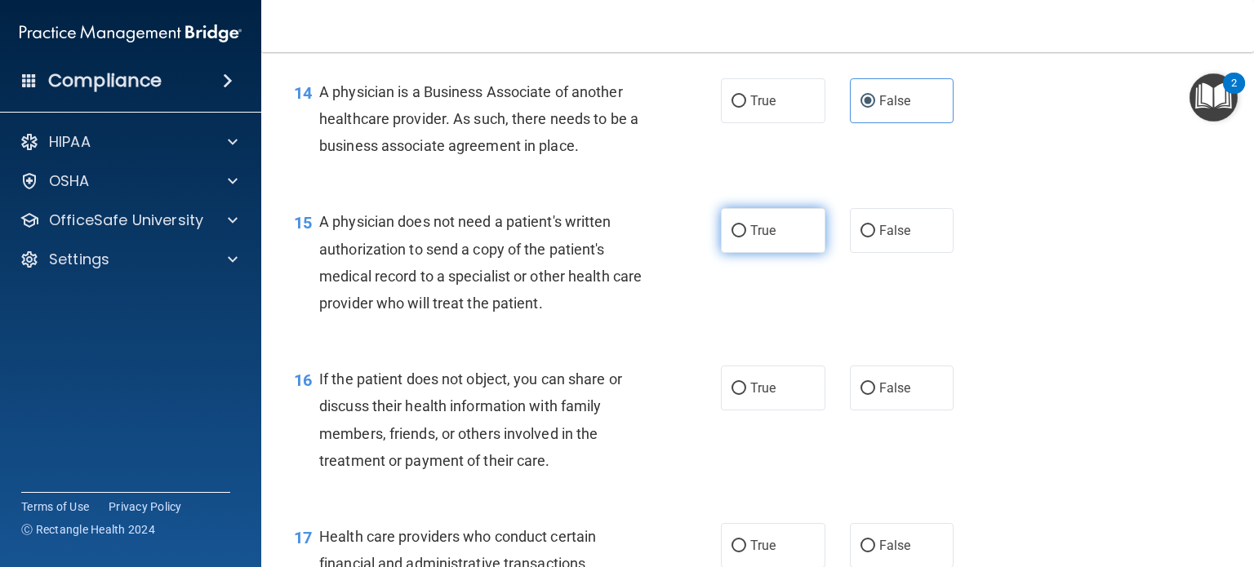
radio input "true"
click at [891, 396] on span "False" at bounding box center [895, 388] width 32 height 16
click at [875, 395] on input "False" at bounding box center [867, 389] width 15 height 12
radio input "true"
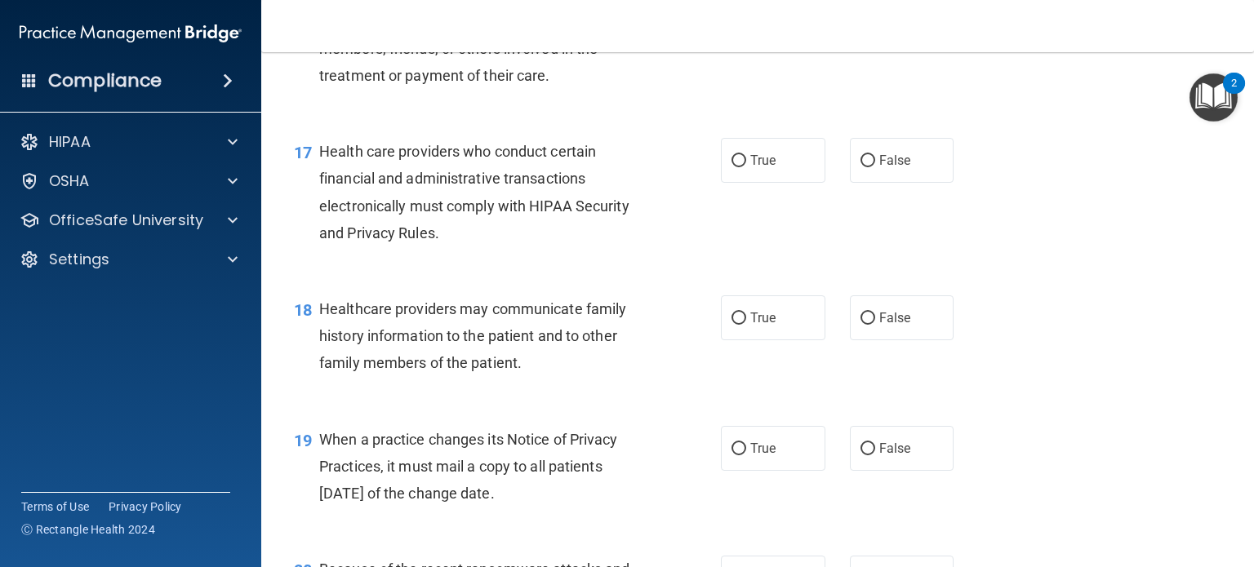
scroll to position [2372, 0]
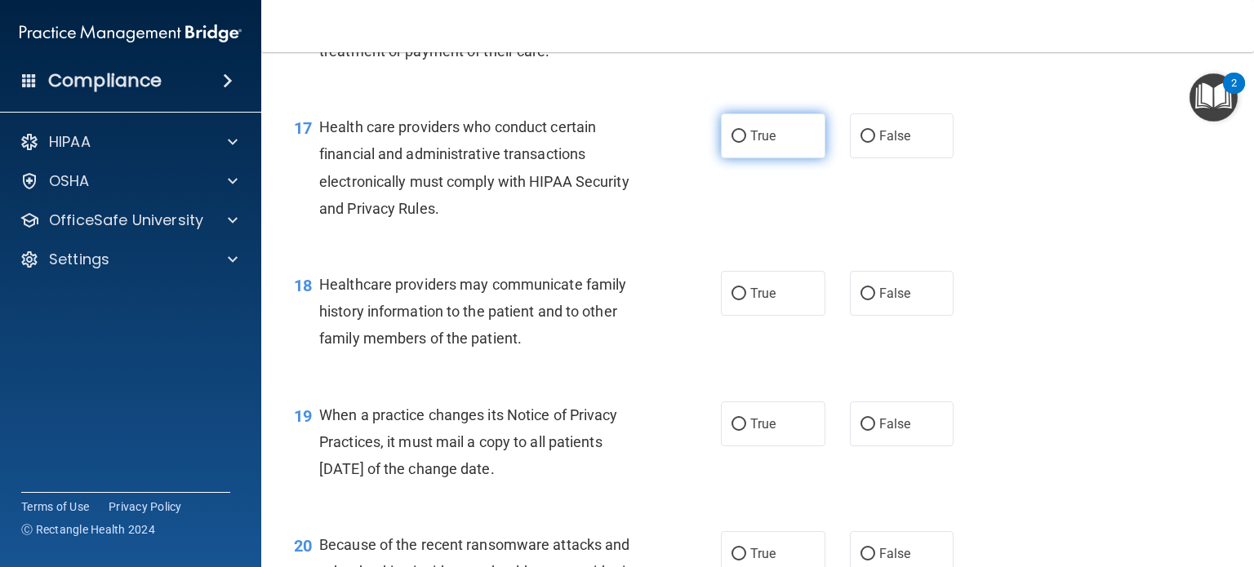
click at [744, 158] on label "True" at bounding box center [773, 135] width 104 height 45
click at [744, 143] on input "True" at bounding box center [738, 137] width 15 height 12
radio input "true"
click at [879, 301] on span "False" at bounding box center [895, 294] width 32 height 16
click at [875, 300] on input "False" at bounding box center [867, 294] width 15 height 12
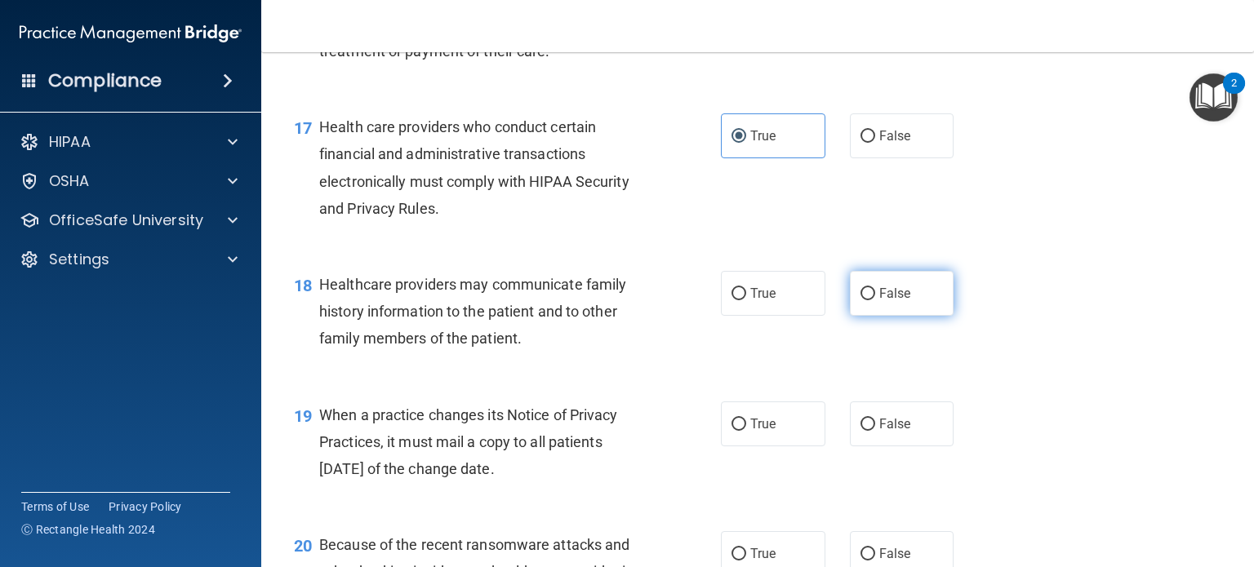
radio input "true"
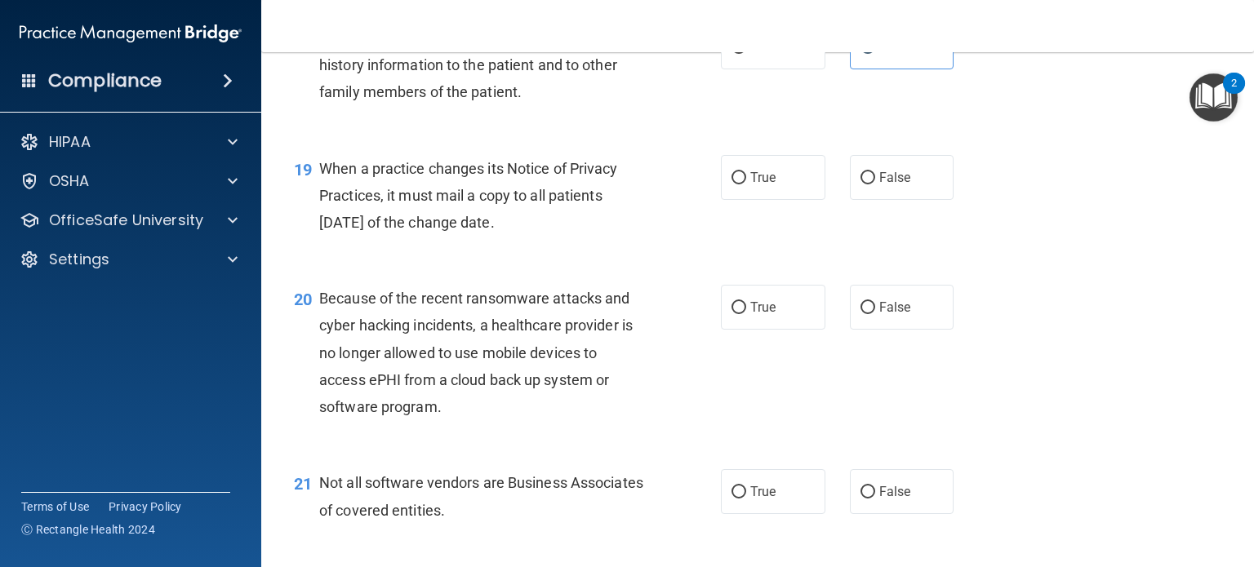
scroll to position [2649, 0]
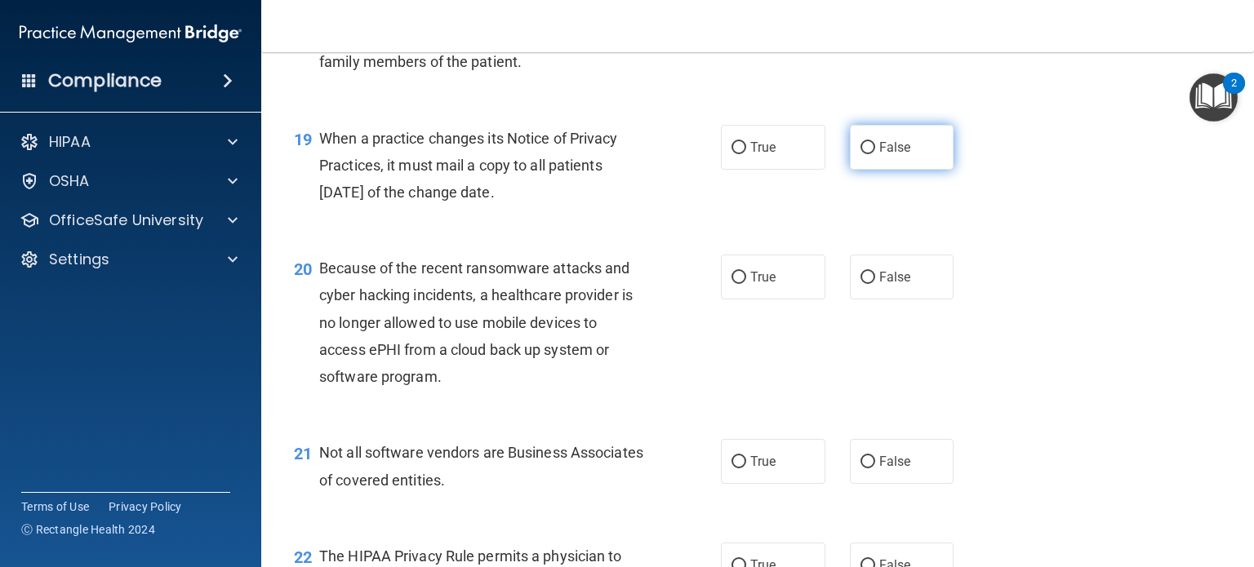
click at [863, 170] on label "False" at bounding box center [902, 147] width 104 height 45
click at [863, 154] on input "False" at bounding box center [867, 148] width 15 height 12
radio input "true"
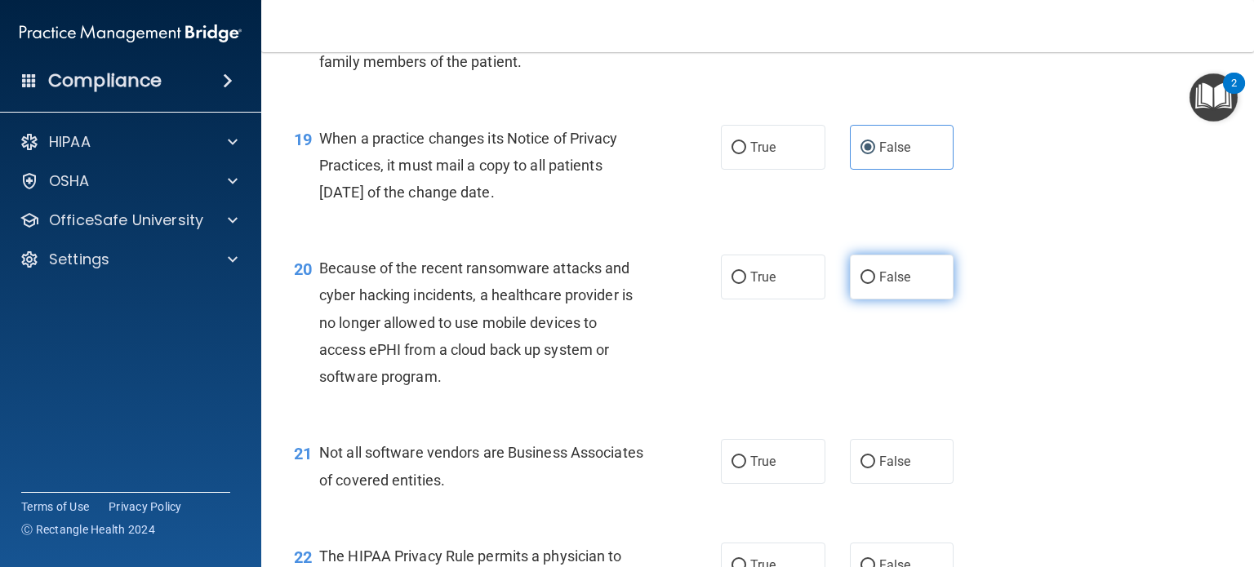
click at [860, 284] on input "False" at bounding box center [867, 278] width 15 height 12
radio input "true"
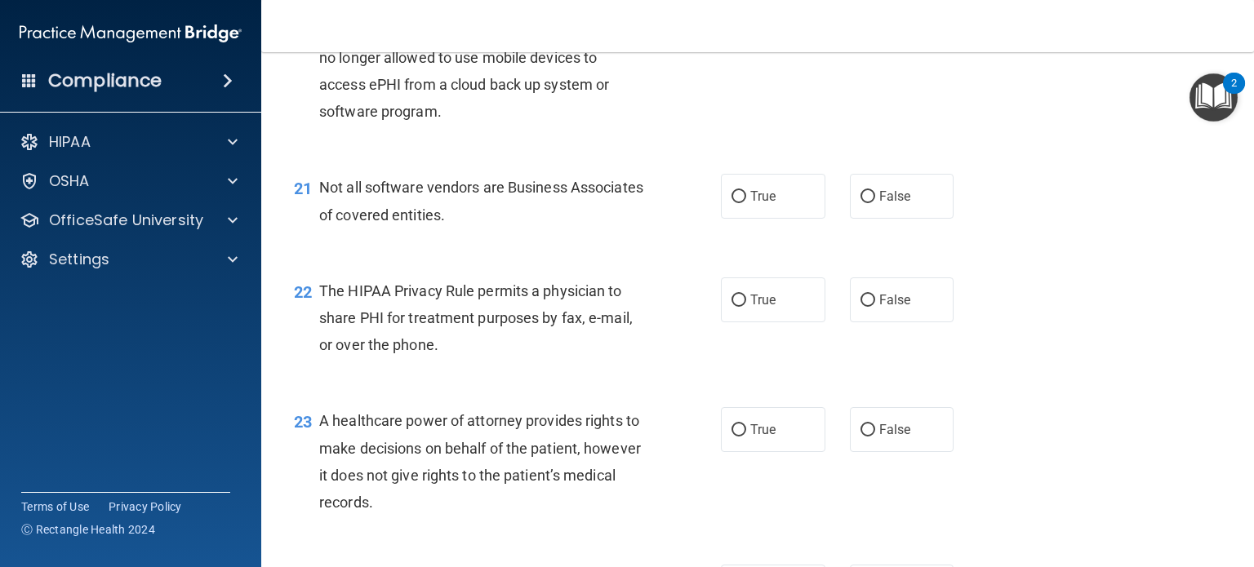
scroll to position [2920, 0]
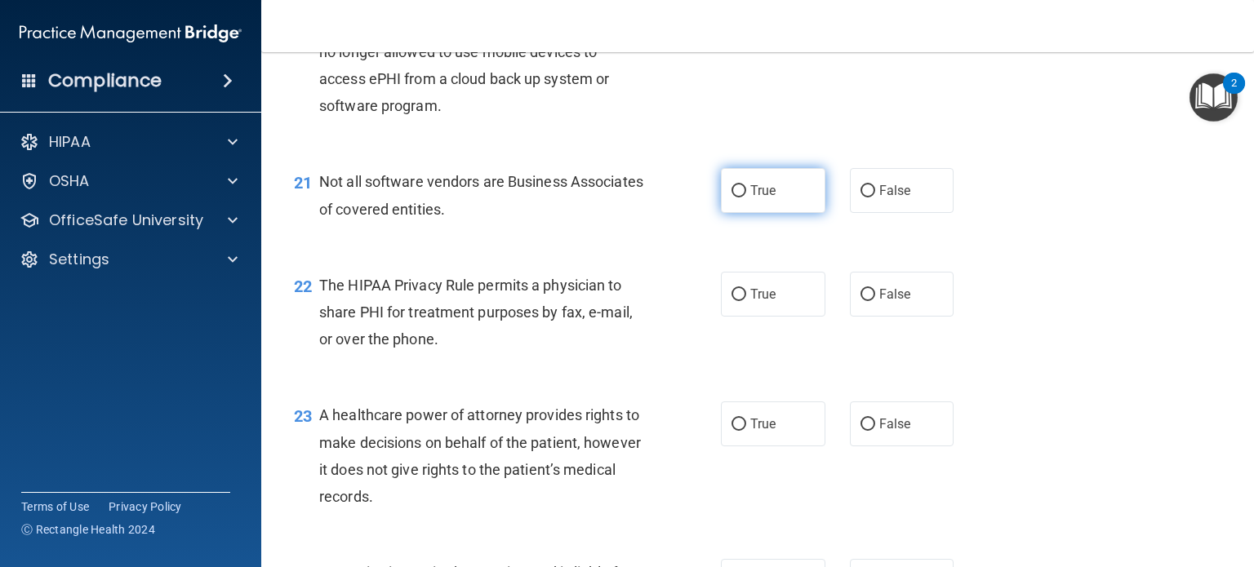
click at [754, 198] on span "True" at bounding box center [762, 191] width 25 height 16
click at [746, 198] on input "True" at bounding box center [738, 191] width 15 height 12
radio input "true"
click at [750, 302] on span "True" at bounding box center [762, 295] width 25 height 16
click at [746, 301] on input "True" at bounding box center [738, 295] width 15 height 12
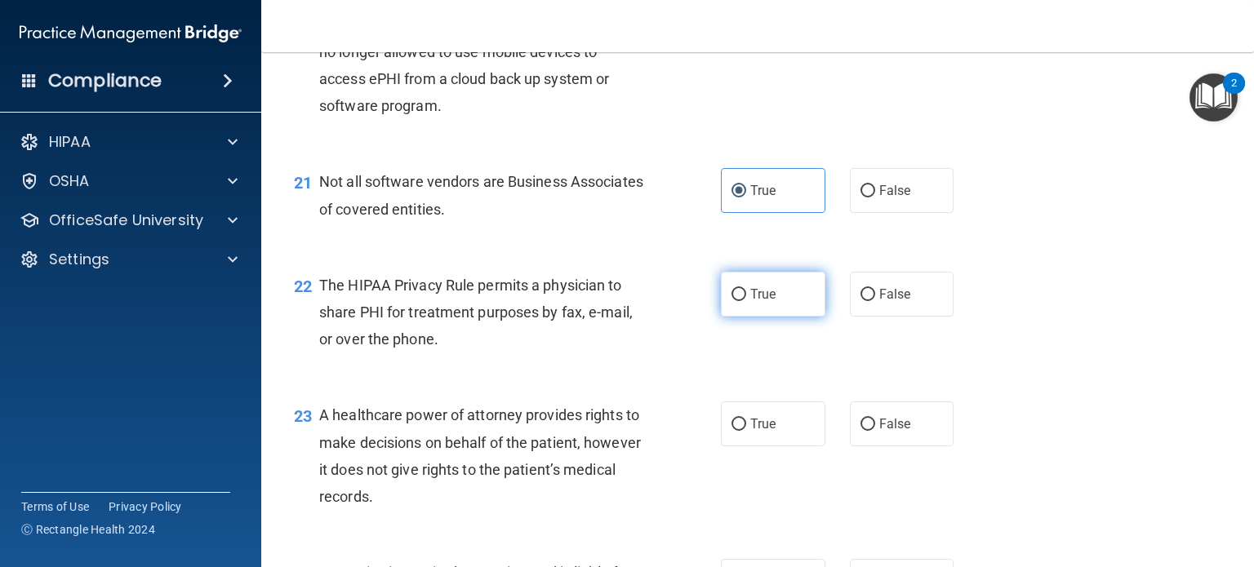
radio input "true"
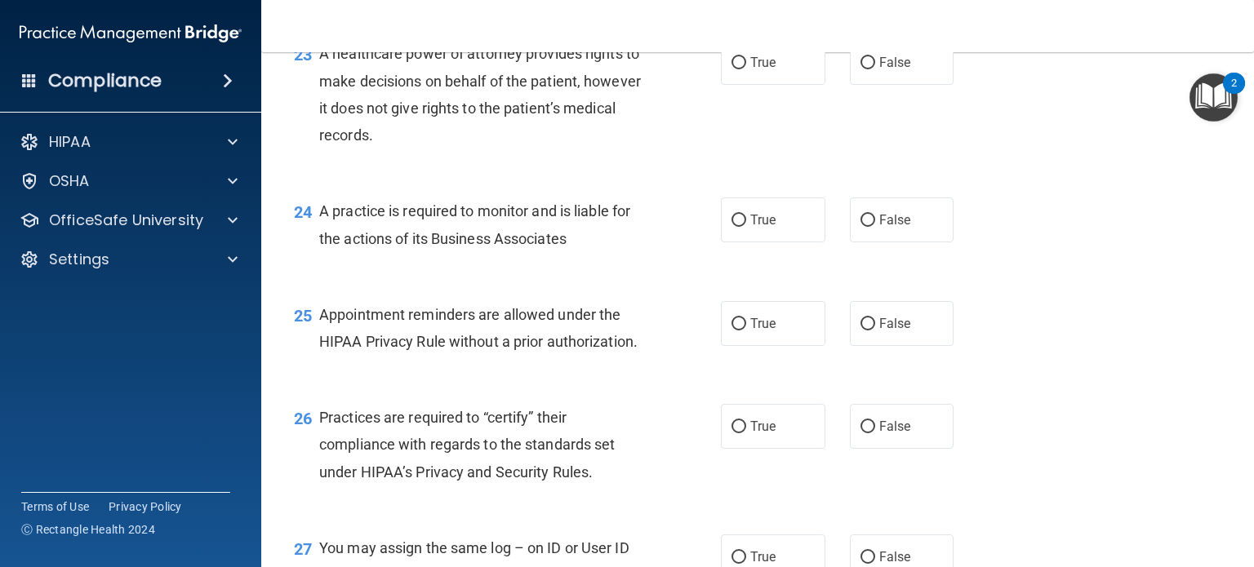
scroll to position [3294, 0]
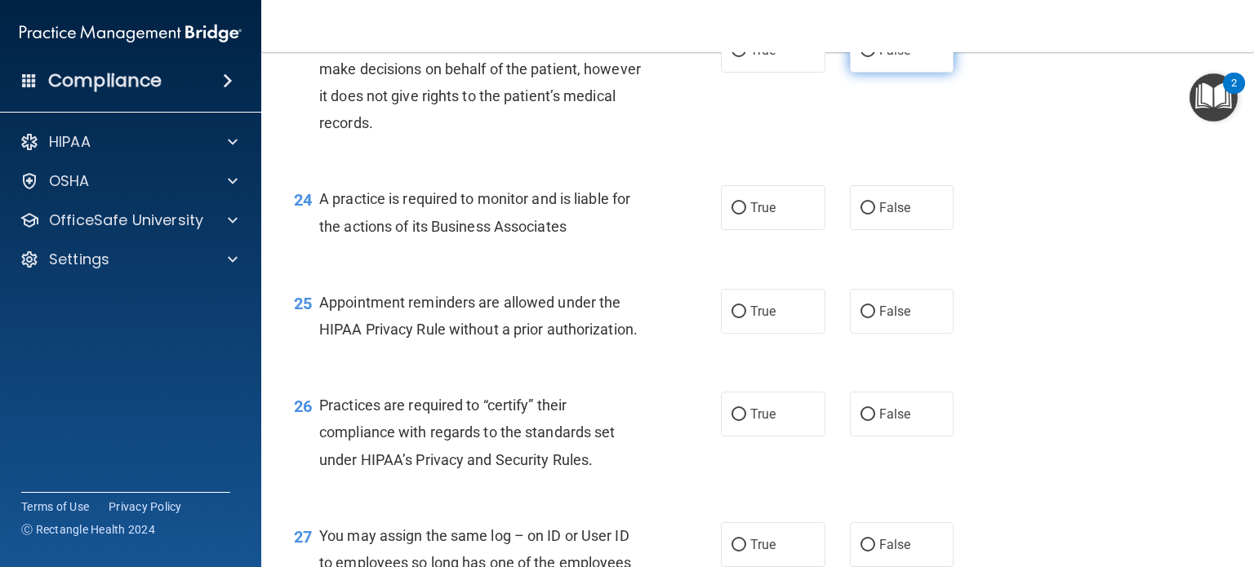
click at [866, 57] on input "False" at bounding box center [867, 51] width 15 height 12
radio input "true"
click at [872, 230] on label "False" at bounding box center [902, 207] width 104 height 45
click at [872, 215] on input "False" at bounding box center [867, 208] width 15 height 12
radio input "true"
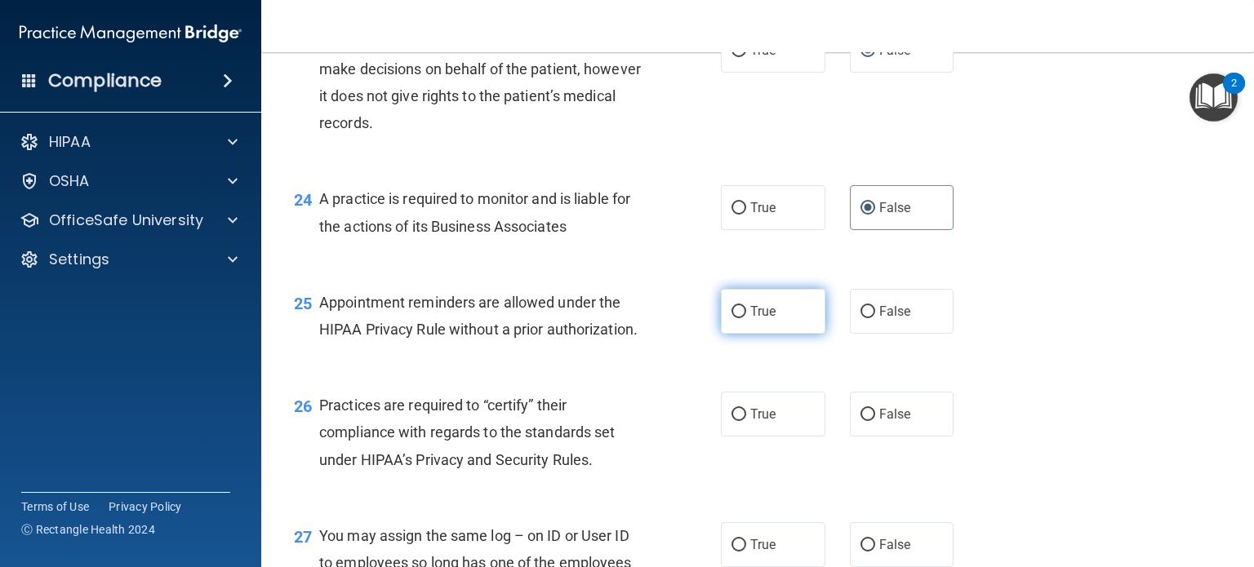
click at [764, 319] on span "True" at bounding box center [762, 312] width 25 height 16
click at [746, 318] on input "True" at bounding box center [738, 312] width 15 height 12
radio input "true"
click at [721, 437] on label "True" at bounding box center [773, 414] width 104 height 45
click at [731, 421] on input "True" at bounding box center [738, 415] width 15 height 12
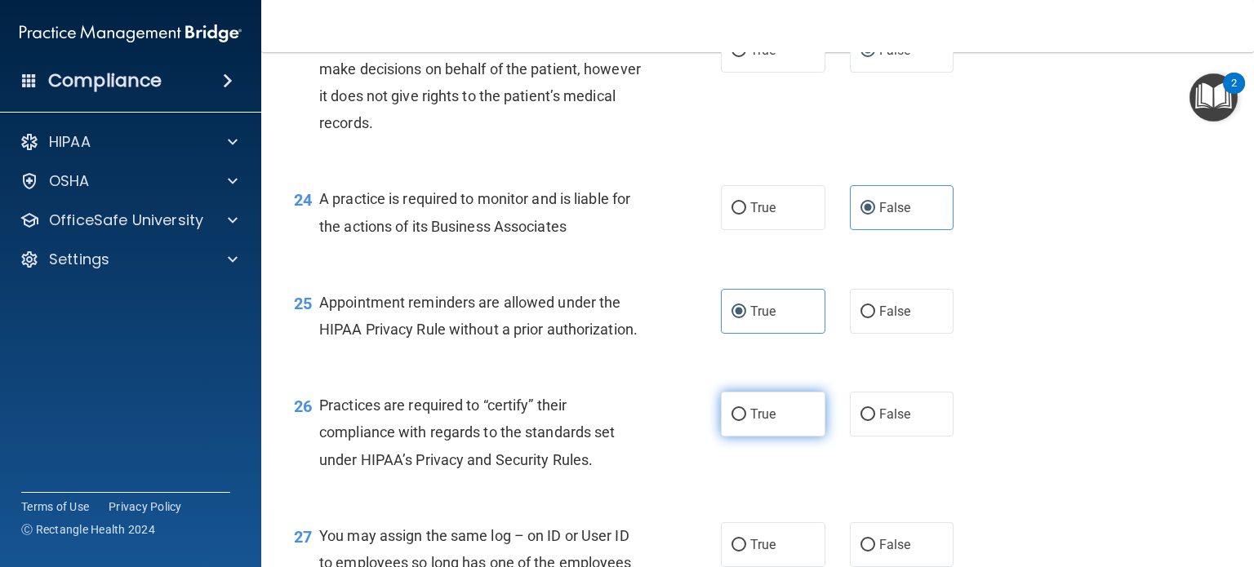
radio input "true"
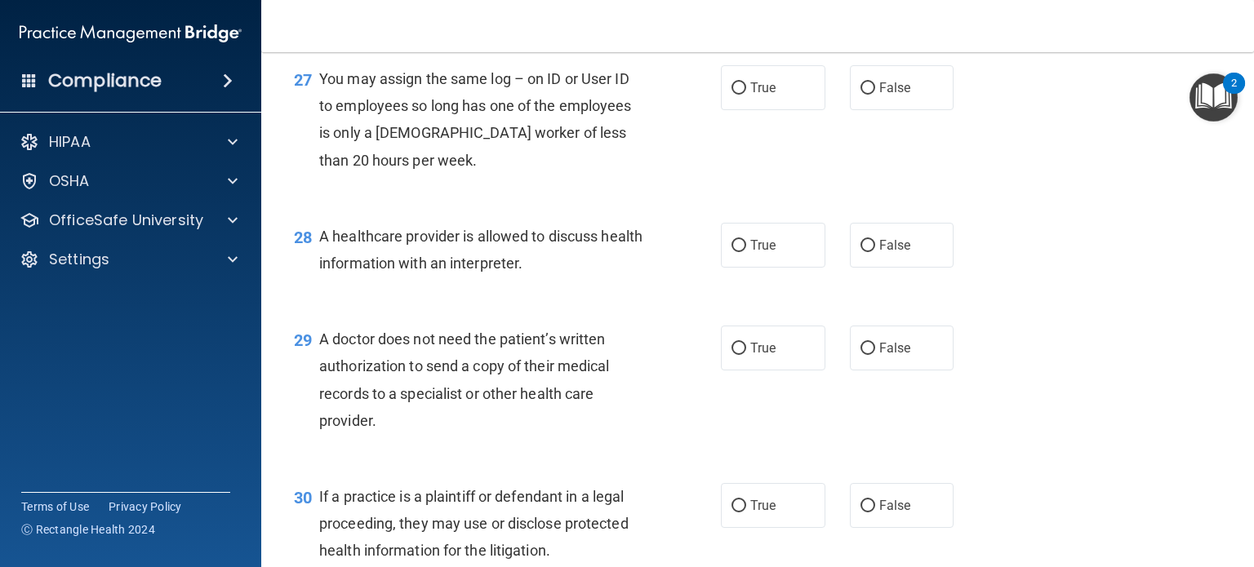
scroll to position [3762, 0]
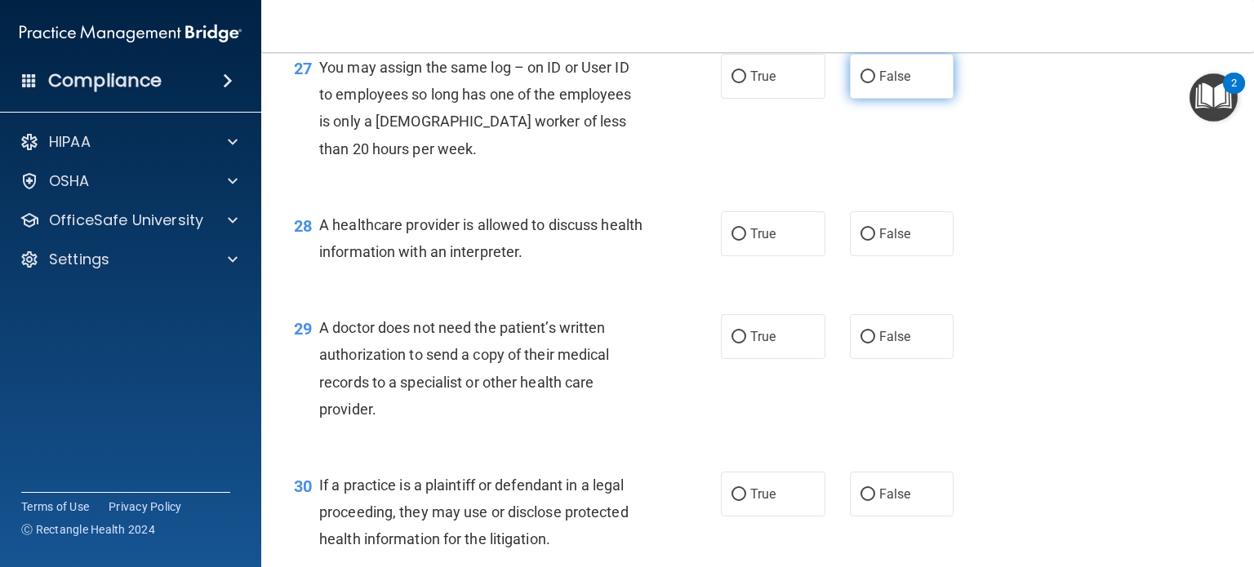
click at [880, 99] on label "False" at bounding box center [902, 76] width 104 height 45
click at [875, 83] on input "False" at bounding box center [867, 77] width 15 height 12
radio input "true"
click at [777, 256] on label "True" at bounding box center [773, 233] width 104 height 45
click at [746, 241] on input "True" at bounding box center [738, 235] width 15 height 12
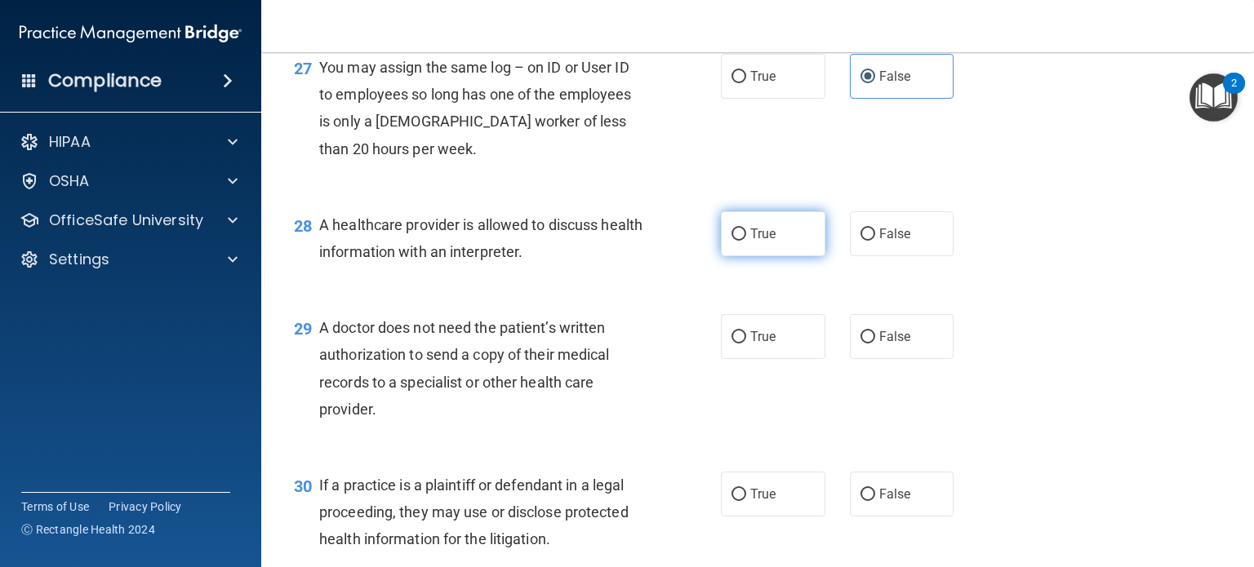
radio input "true"
click at [769, 344] on span "True" at bounding box center [762, 337] width 25 height 16
click at [746, 344] on input "True" at bounding box center [738, 337] width 15 height 12
radio input "true"
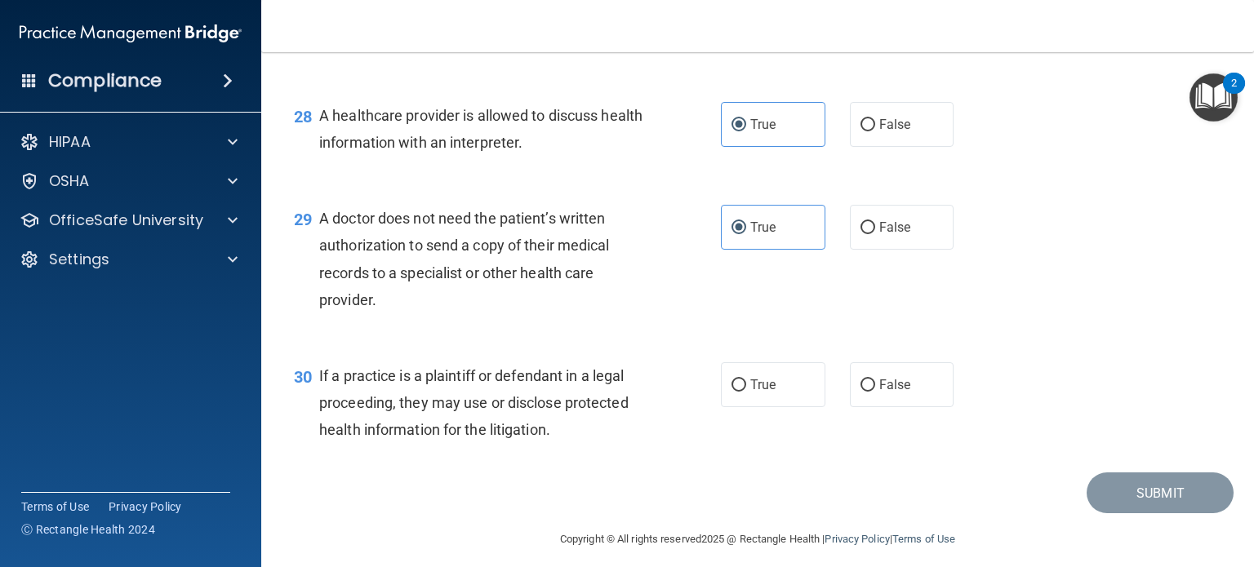
scroll to position [3938, 0]
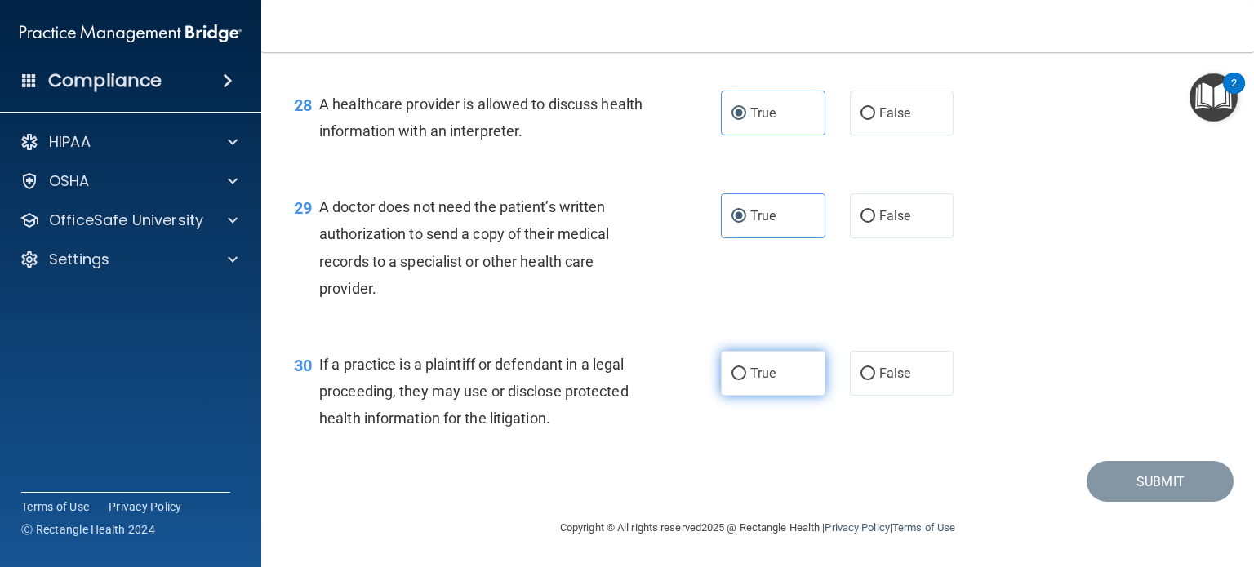
click at [728, 383] on label "True" at bounding box center [773, 373] width 104 height 45
click at [731, 380] on input "True" at bounding box center [738, 374] width 15 height 12
radio input "true"
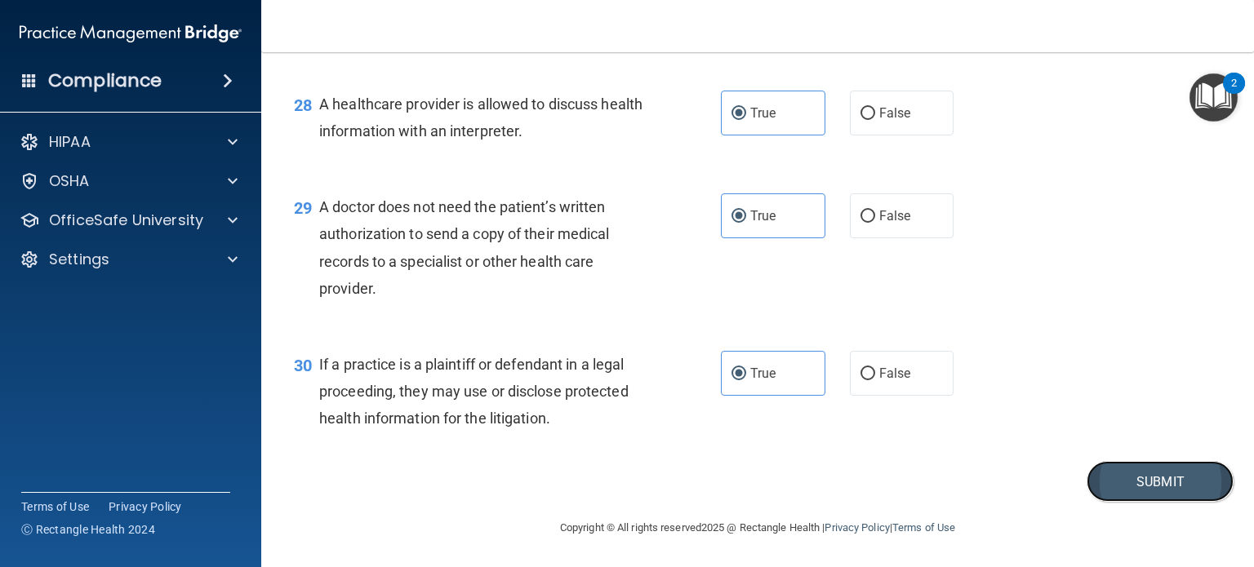
click at [1145, 469] on button "Submit" at bounding box center [1159, 482] width 147 height 42
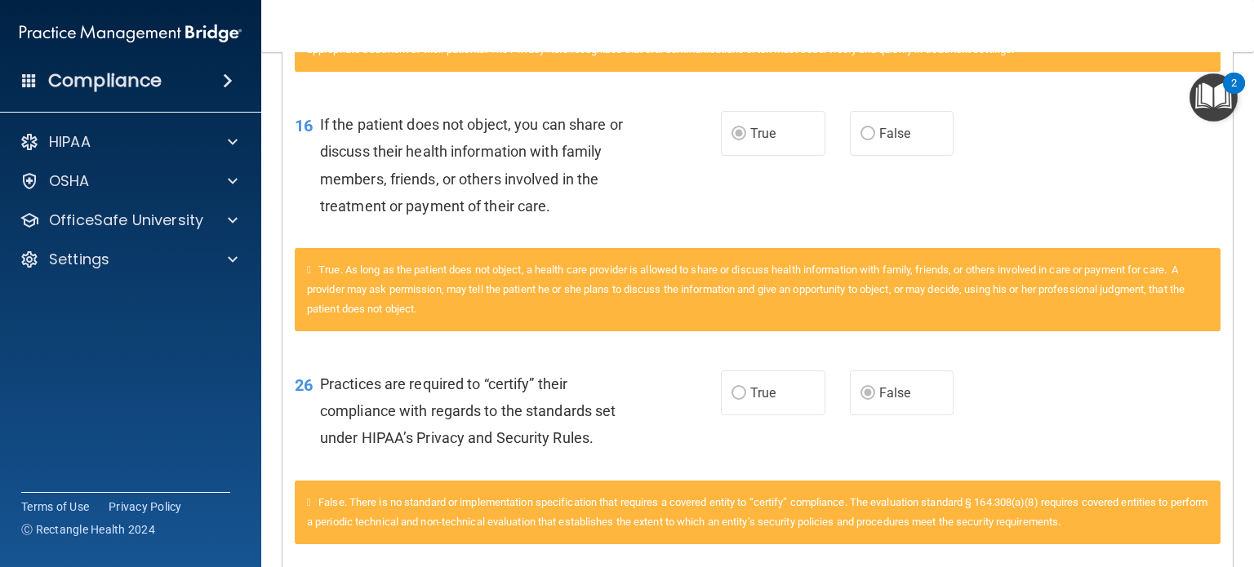
scroll to position [1140, 0]
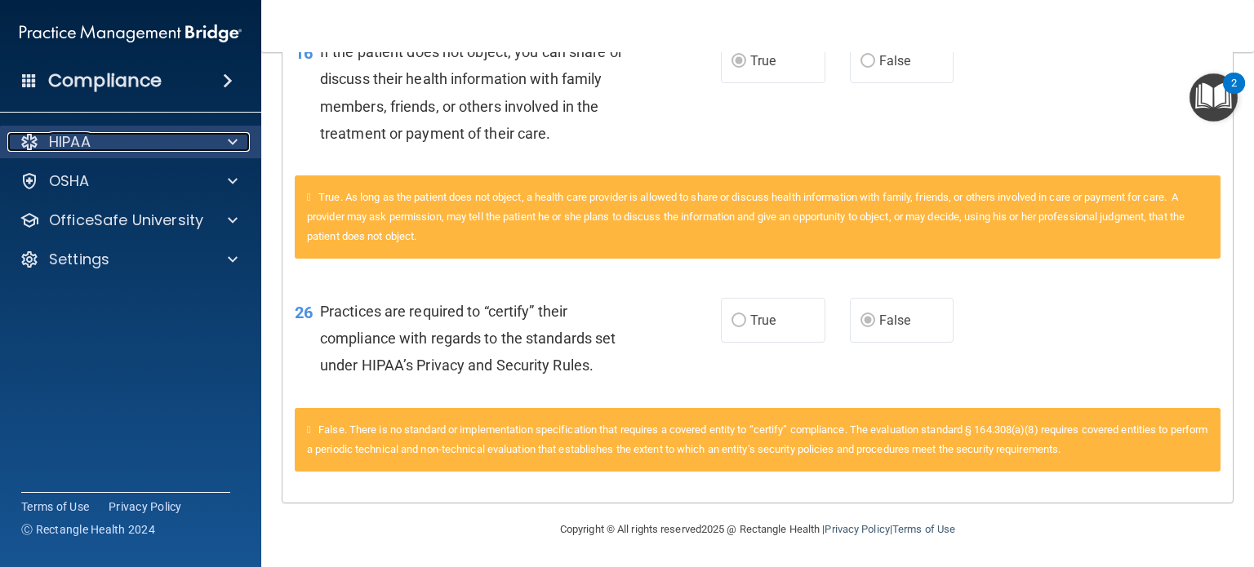
click at [216, 138] on div at bounding box center [230, 142] width 41 height 20
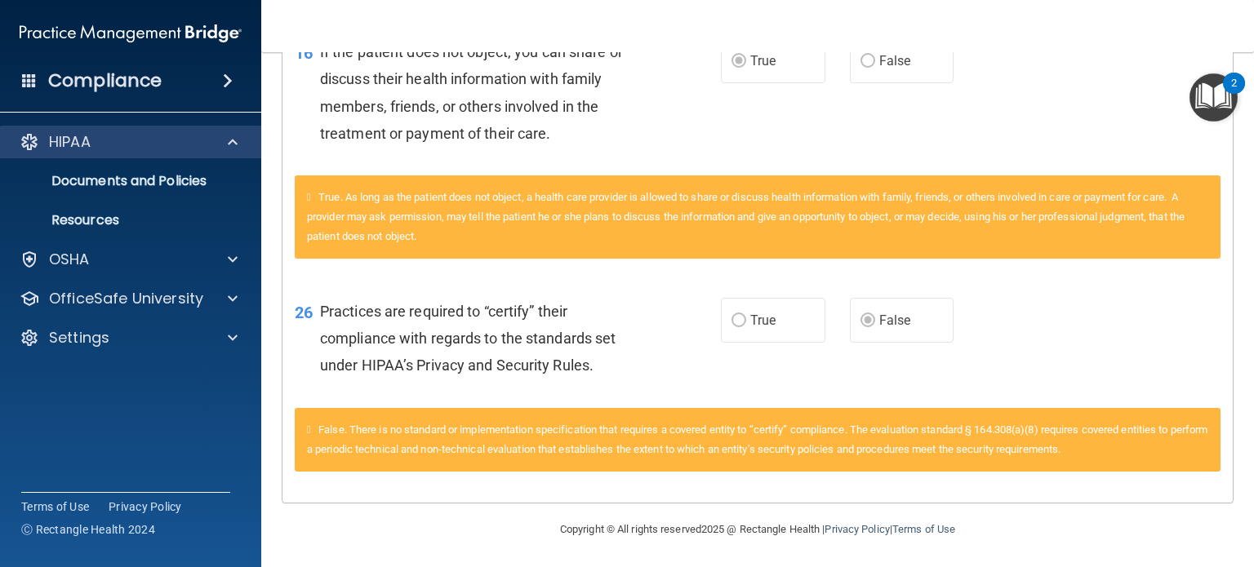
click at [98, 153] on div "HIPAA" at bounding box center [131, 142] width 262 height 33
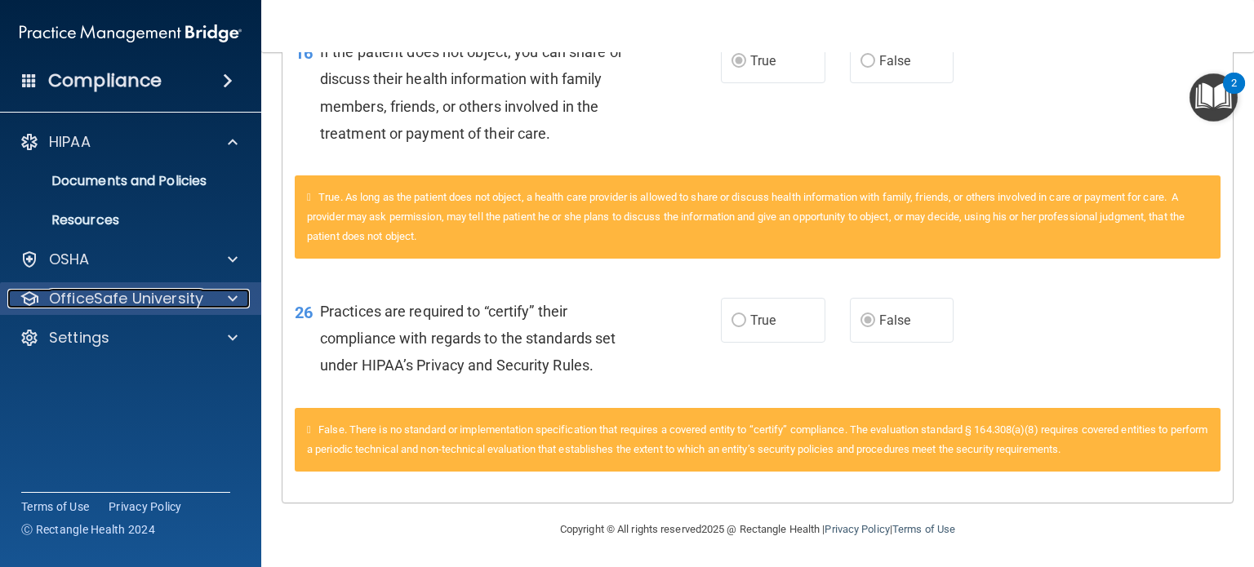
click at [237, 293] on span at bounding box center [233, 299] width 10 height 20
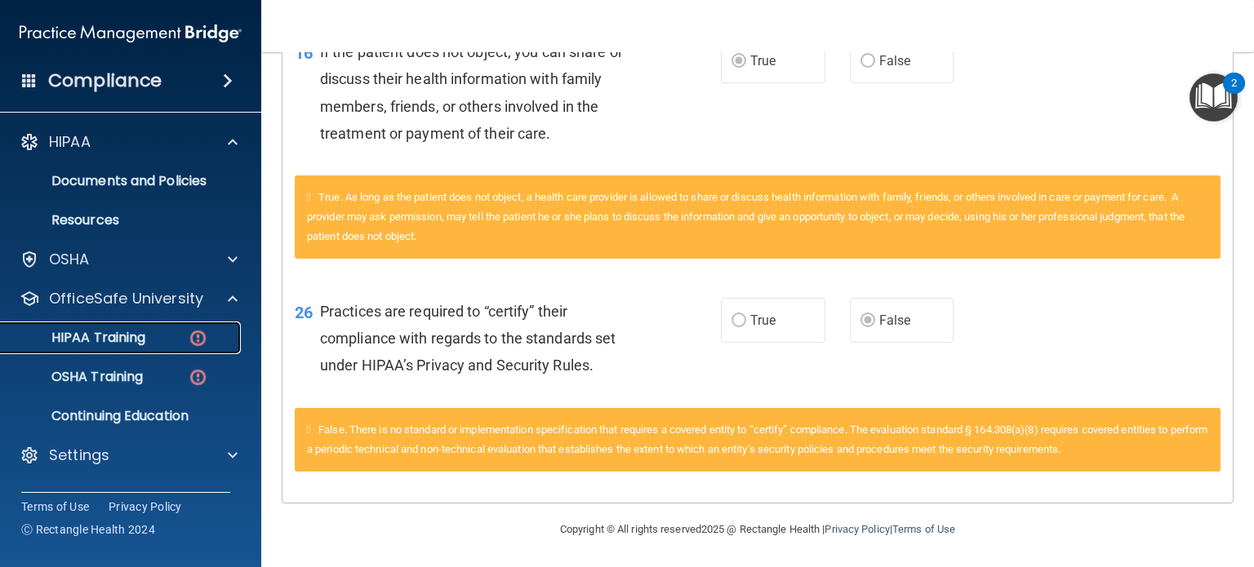
click at [158, 339] on div "HIPAA Training" at bounding box center [122, 338] width 223 height 16
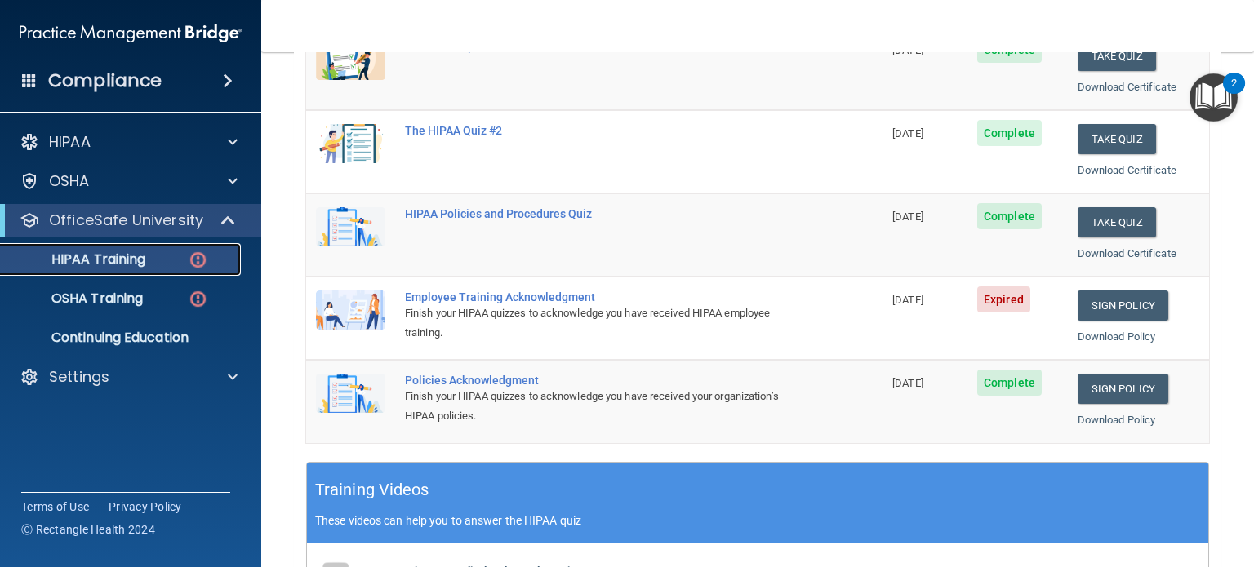
scroll to position [166, 0]
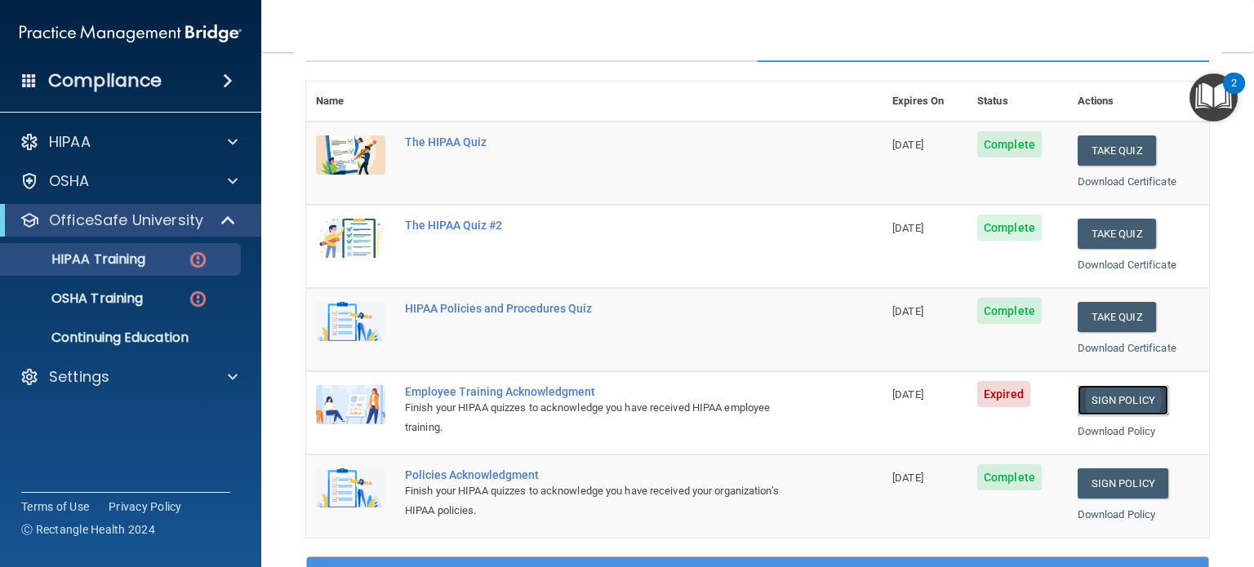
click at [1095, 394] on link "Sign Policy" at bounding box center [1122, 400] width 91 height 30
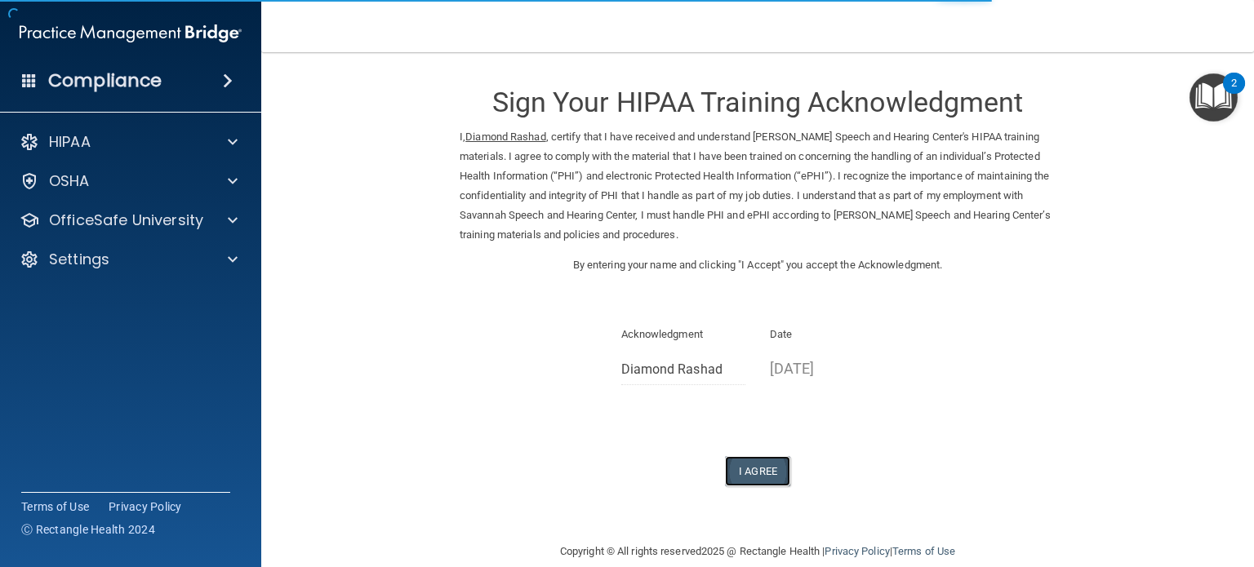
click at [742, 478] on button "I Agree" at bounding box center [757, 471] width 65 height 30
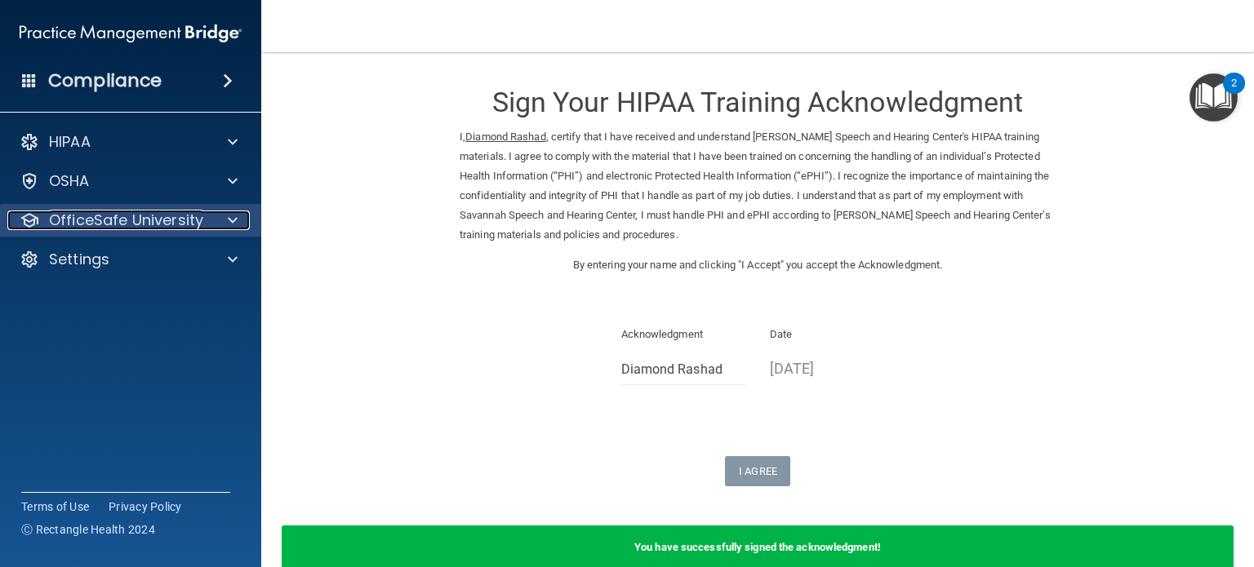
click at [228, 226] on span at bounding box center [233, 221] width 10 height 20
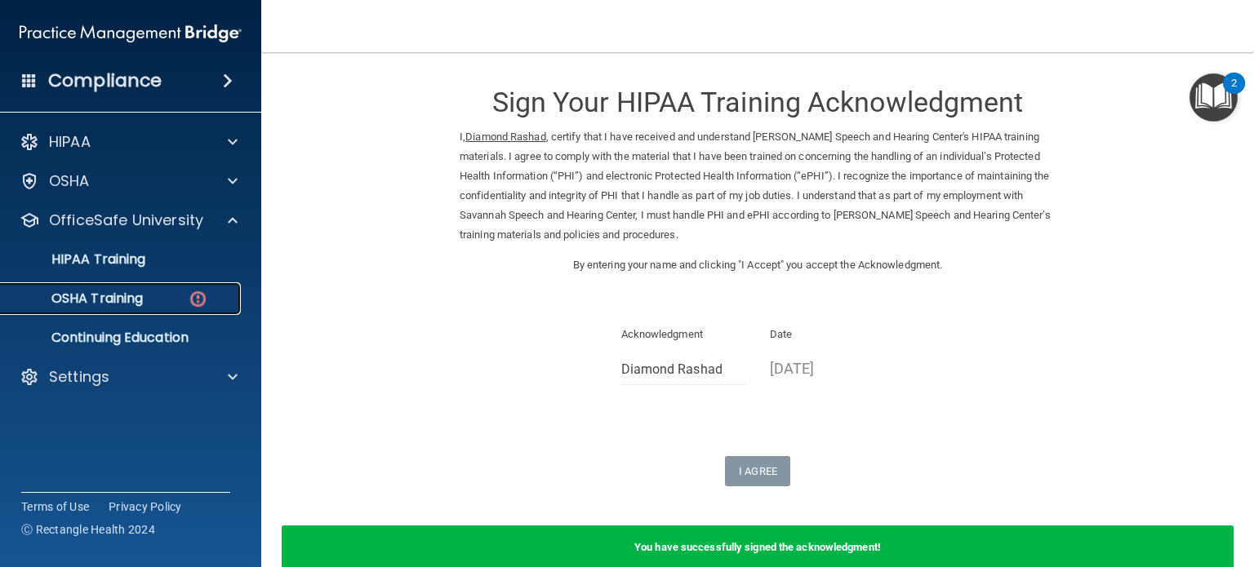
click at [191, 300] on img at bounding box center [198, 299] width 20 height 20
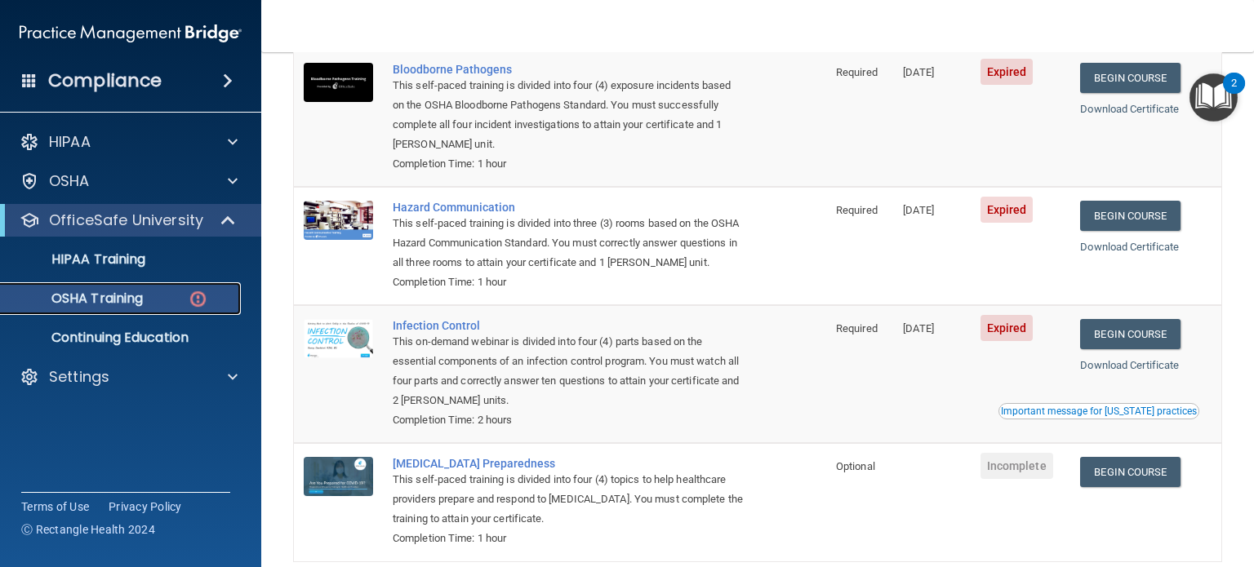
scroll to position [186, 0]
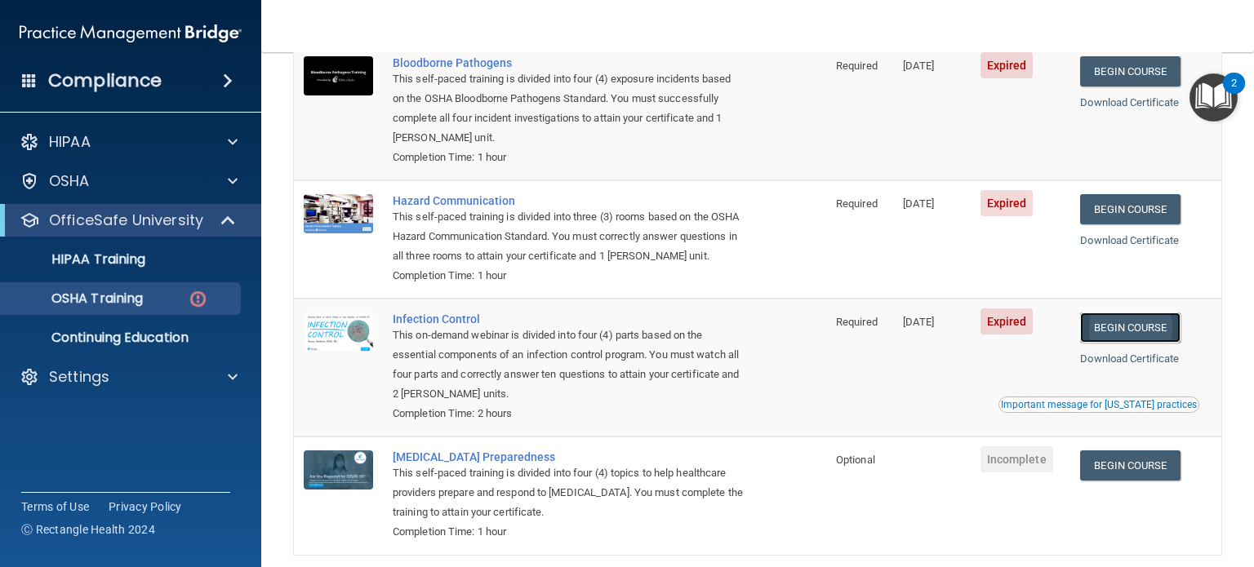
click at [1125, 341] on link "Begin Course" at bounding box center [1130, 328] width 100 height 30
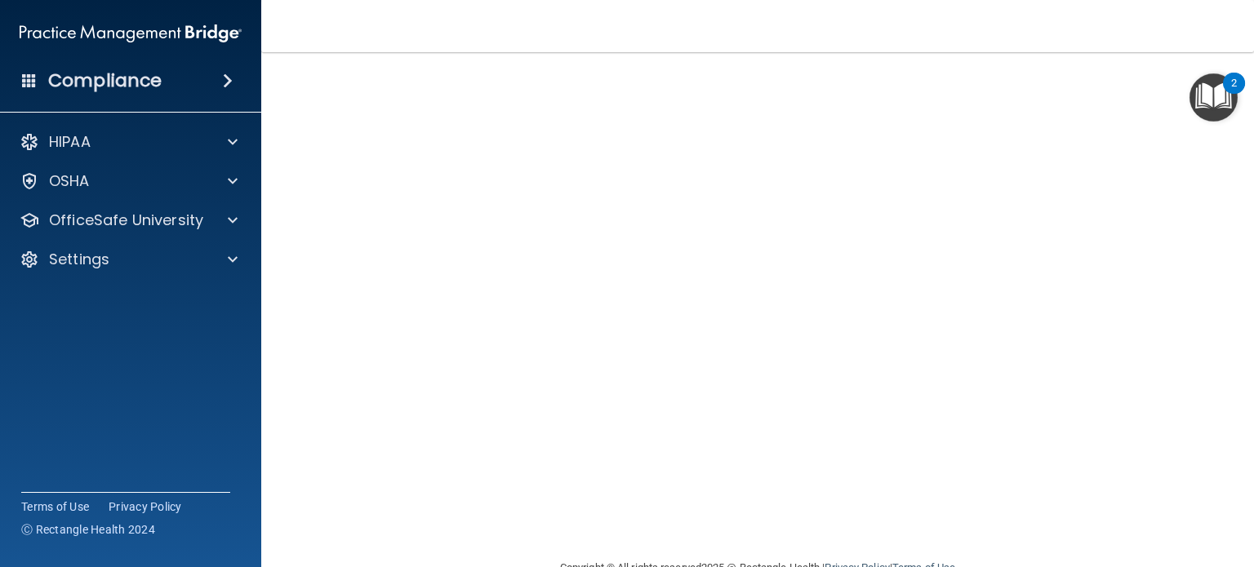
scroll to position [77, 0]
click at [1196, 179] on div "Infection Control Training This course doesn’t expire until [DATE]. Are you sur…" at bounding box center [757, 290] width 927 height 565
click at [268, 436] on main "Infection Control Training This course doesn’t expire until 08/15/2025. Are you…" at bounding box center [757, 309] width 993 height 515
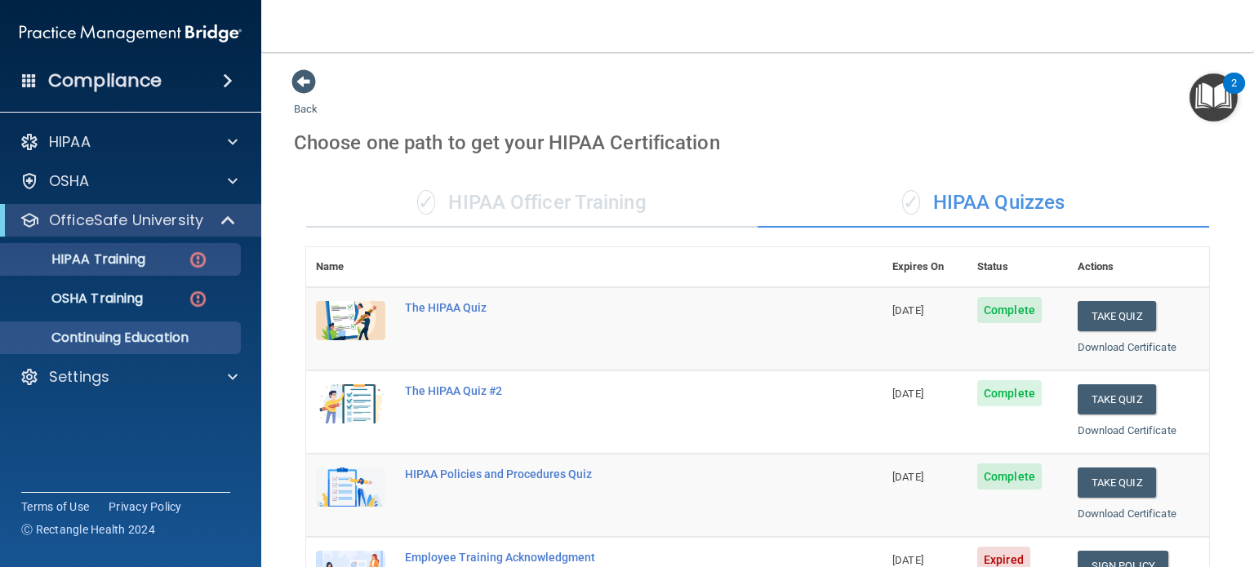
scroll to position [166, 0]
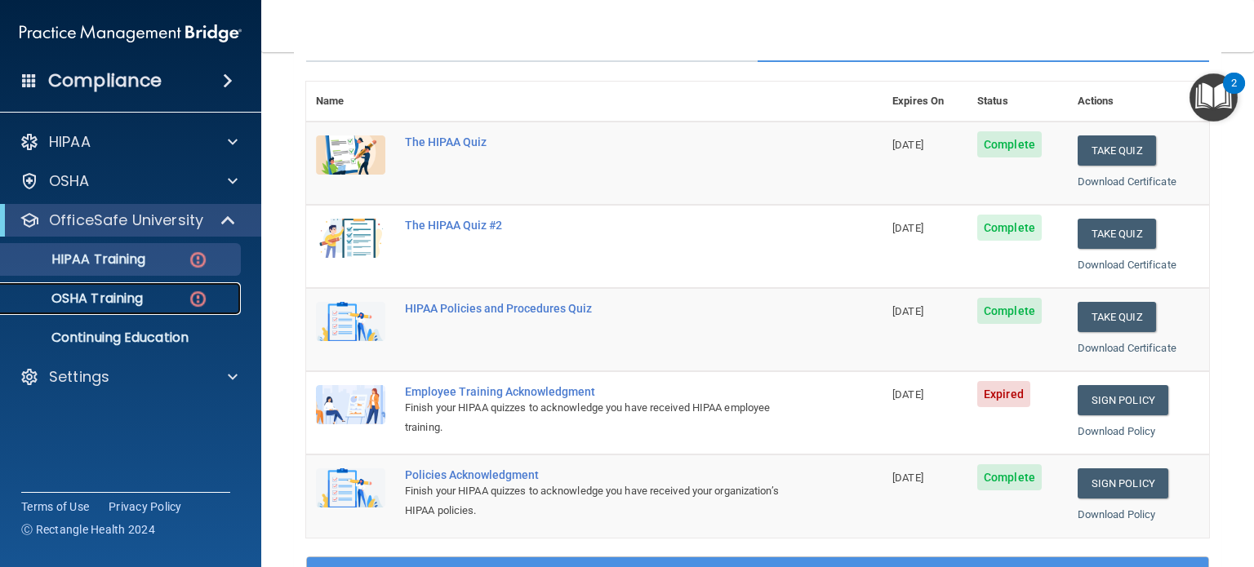
click at [73, 309] on link "OSHA Training" at bounding box center [112, 298] width 257 height 33
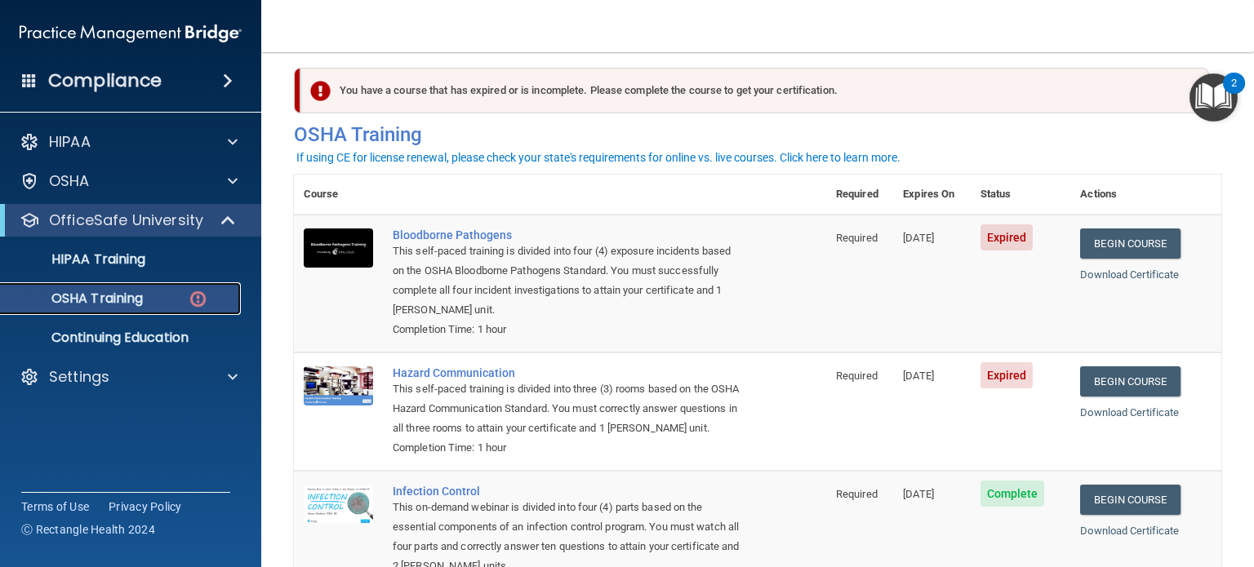
scroll to position [10, 0]
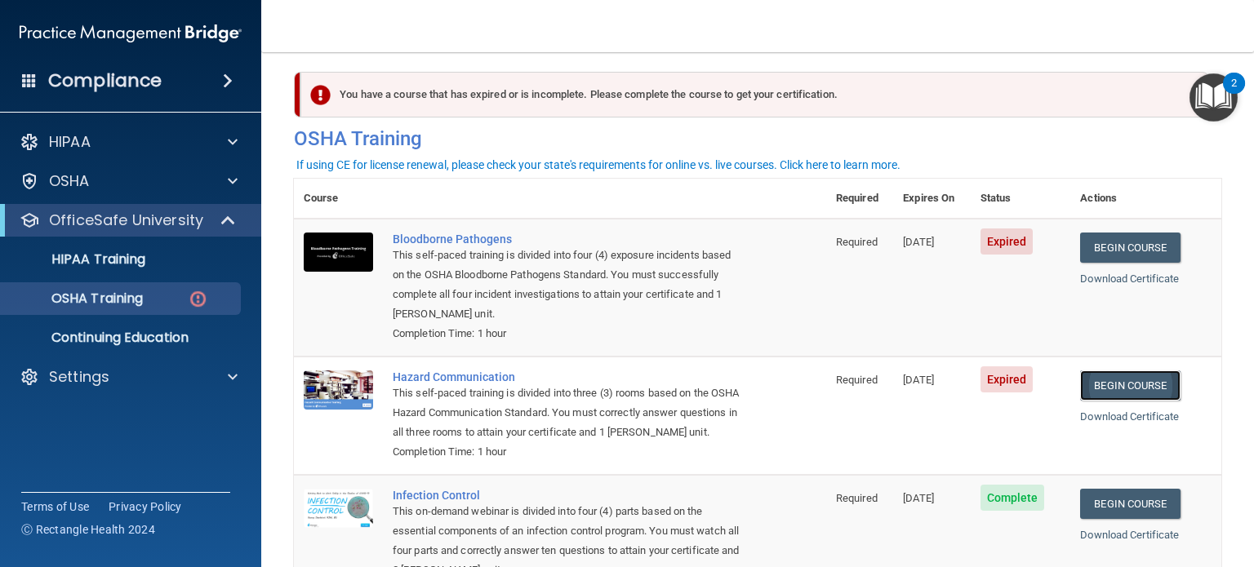
click at [1145, 383] on link "Begin Course" at bounding box center [1130, 386] width 100 height 30
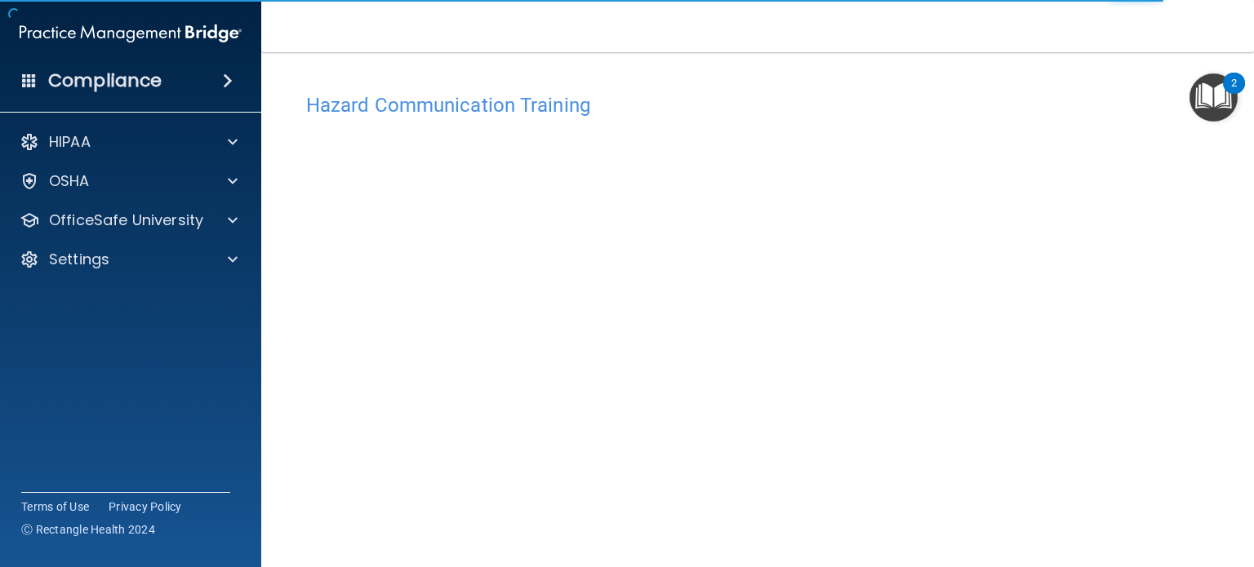
scroll to position [46, 0]
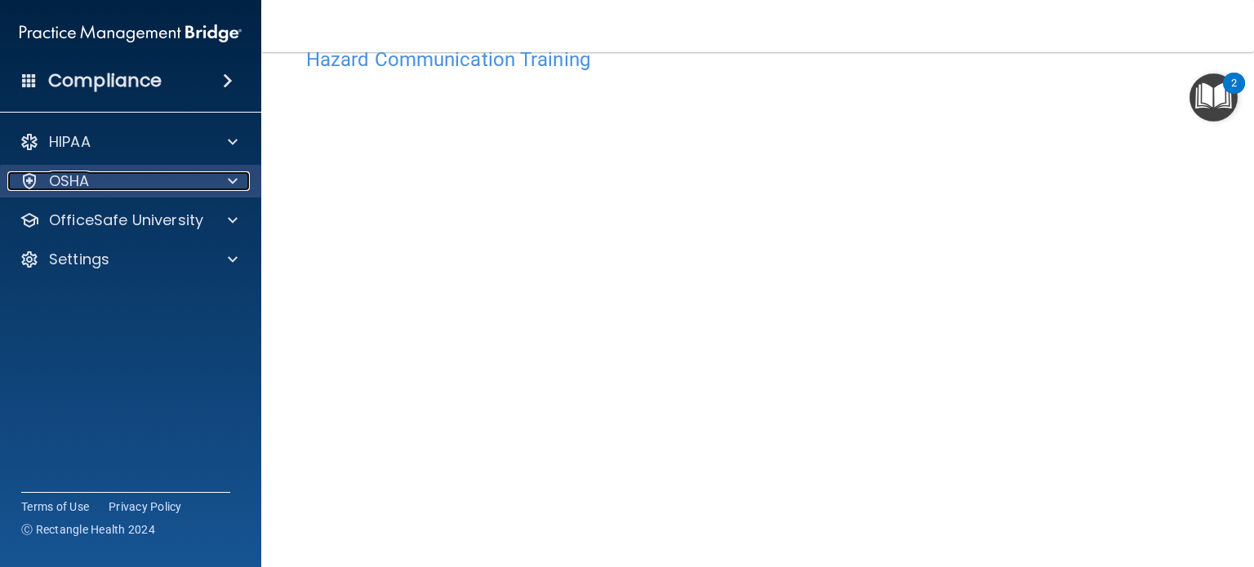
click at [232, 177] on span at bounding box center [233, 181] width 10 height 20
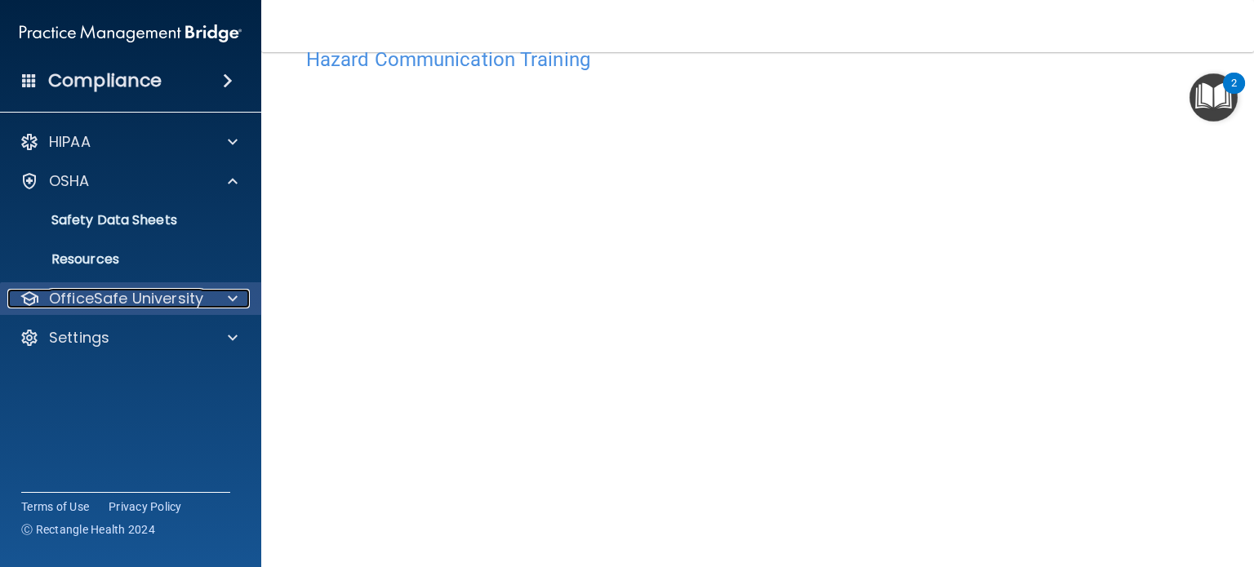
click at [134, 298] on p "OfficeSafe University" at bounding box center [126, 299] width 154 height 20
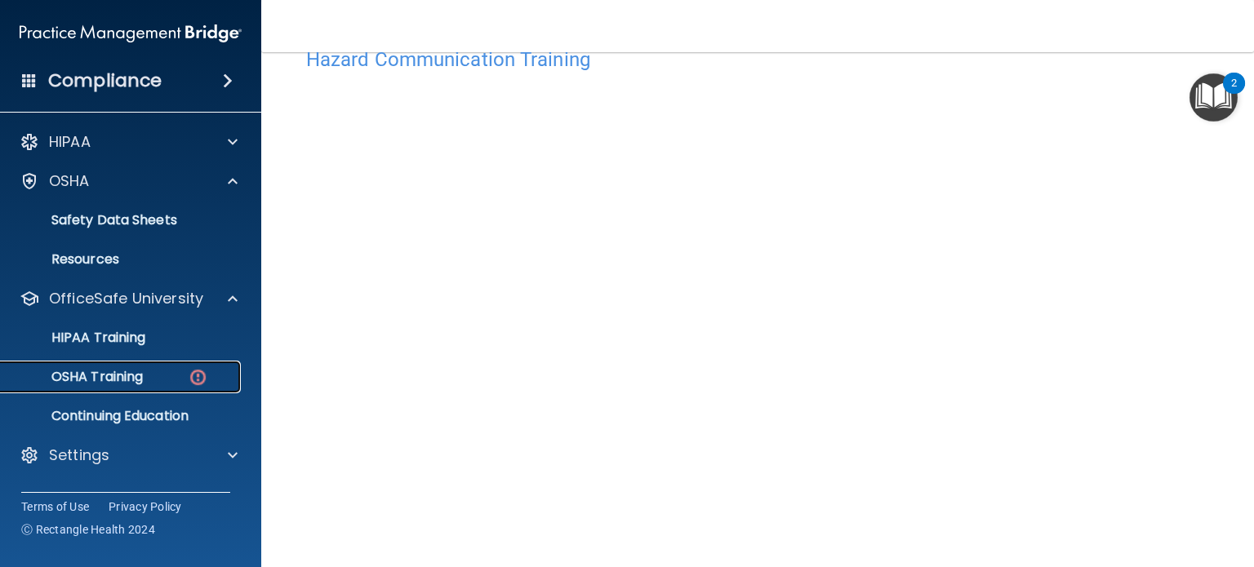
click at [104, 379] on p "OSHA Training" at bounding box center [77, 377] width 132 height 16
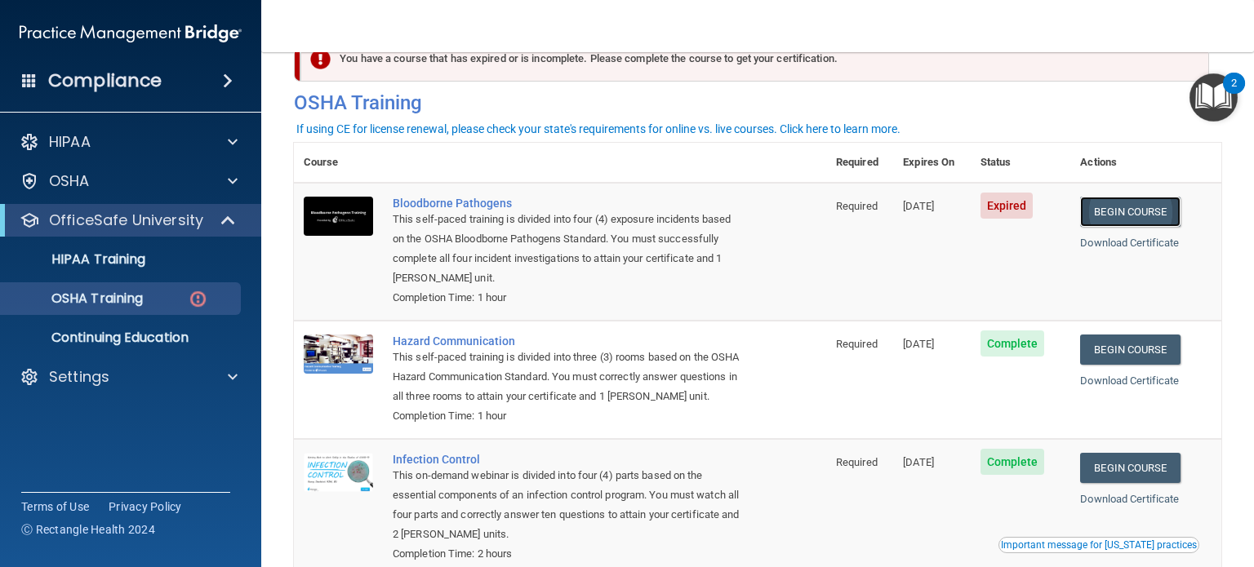
click at [1139, 210] on link "Begin Course" at bounding box center [1130, 212] width 100 height 30
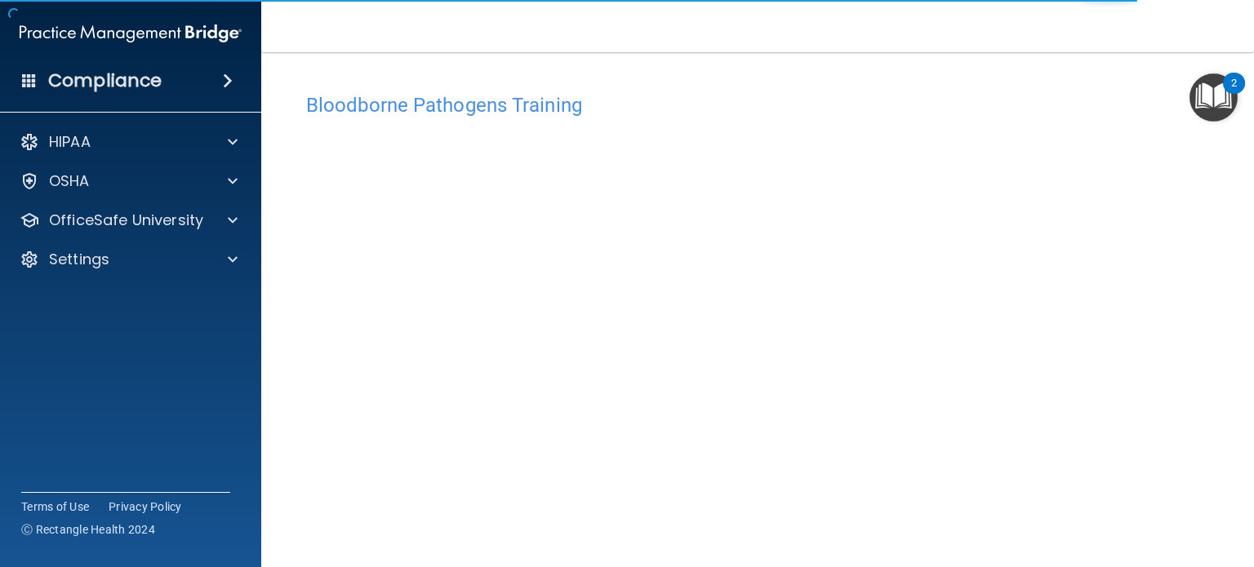
scroll to position [23, 0]
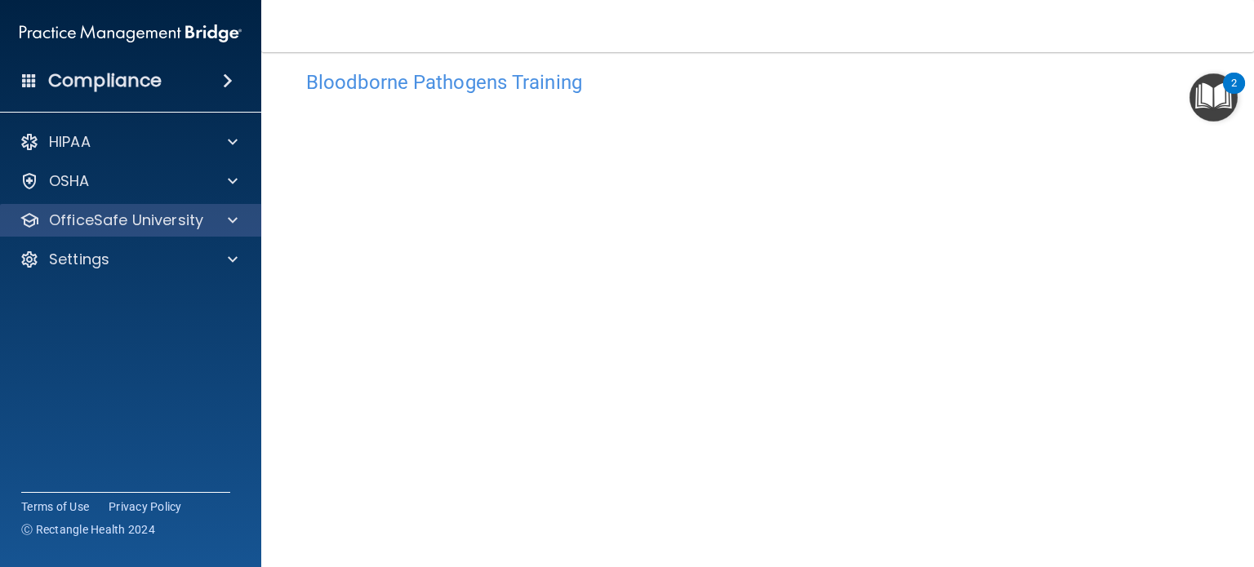
click at [235, 208] on div "OfficeSafe University" at bounding box center [131, 220] width 262 height 33
click at [228, 225] on span at bounding box center [233, 221] width 10 height 20
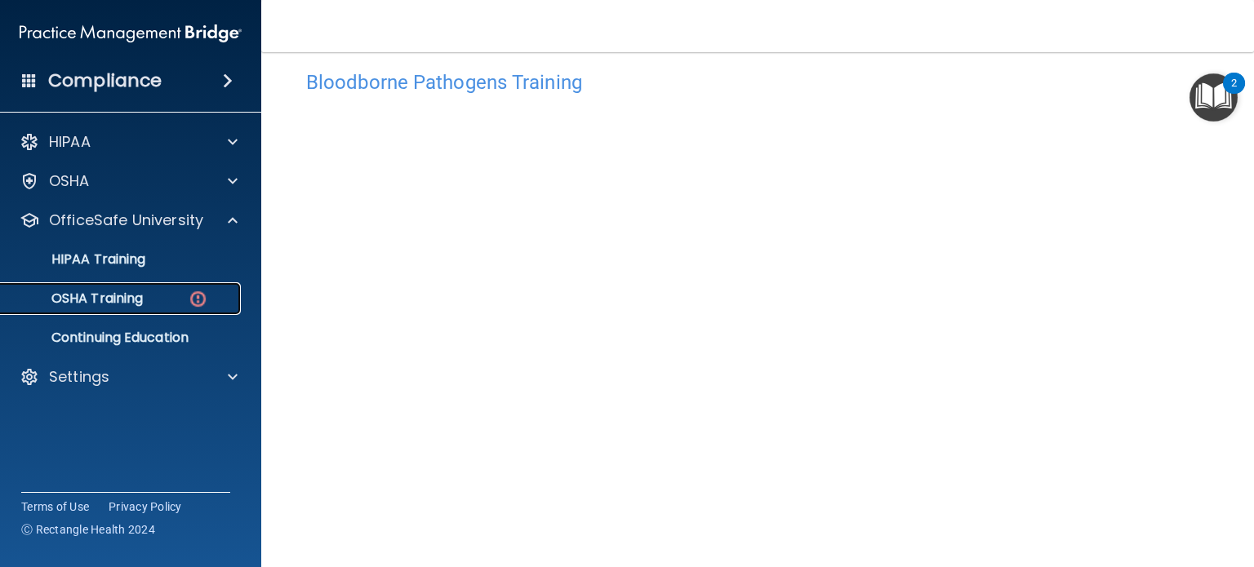
click at [107, 301] on p "OSHA Training" at bounding box center [77, 299] width 132 height 16
